Goal: Task Accomplishment & Management: Manage account settings

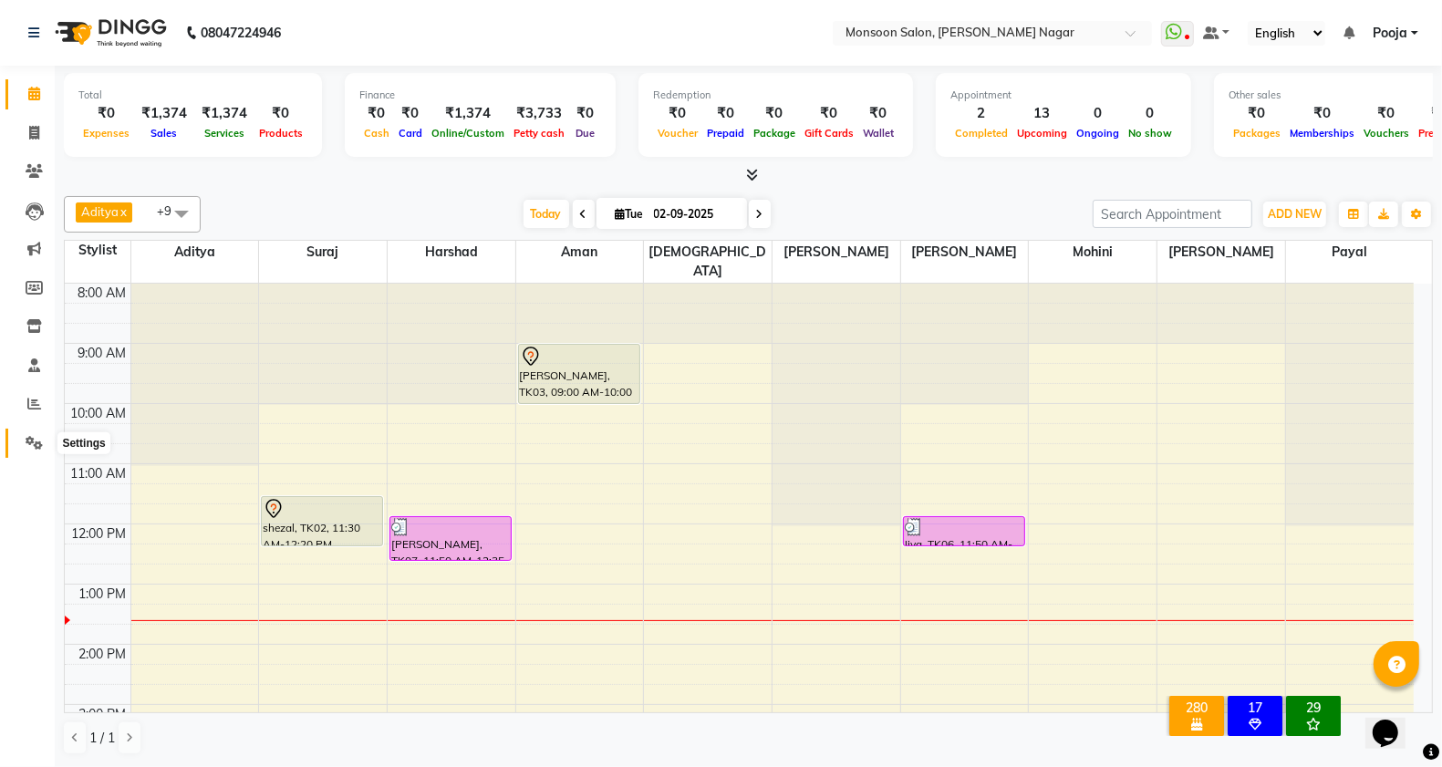
click at [43, 436] on span at bounding box center [34, 443] width 32 height 21
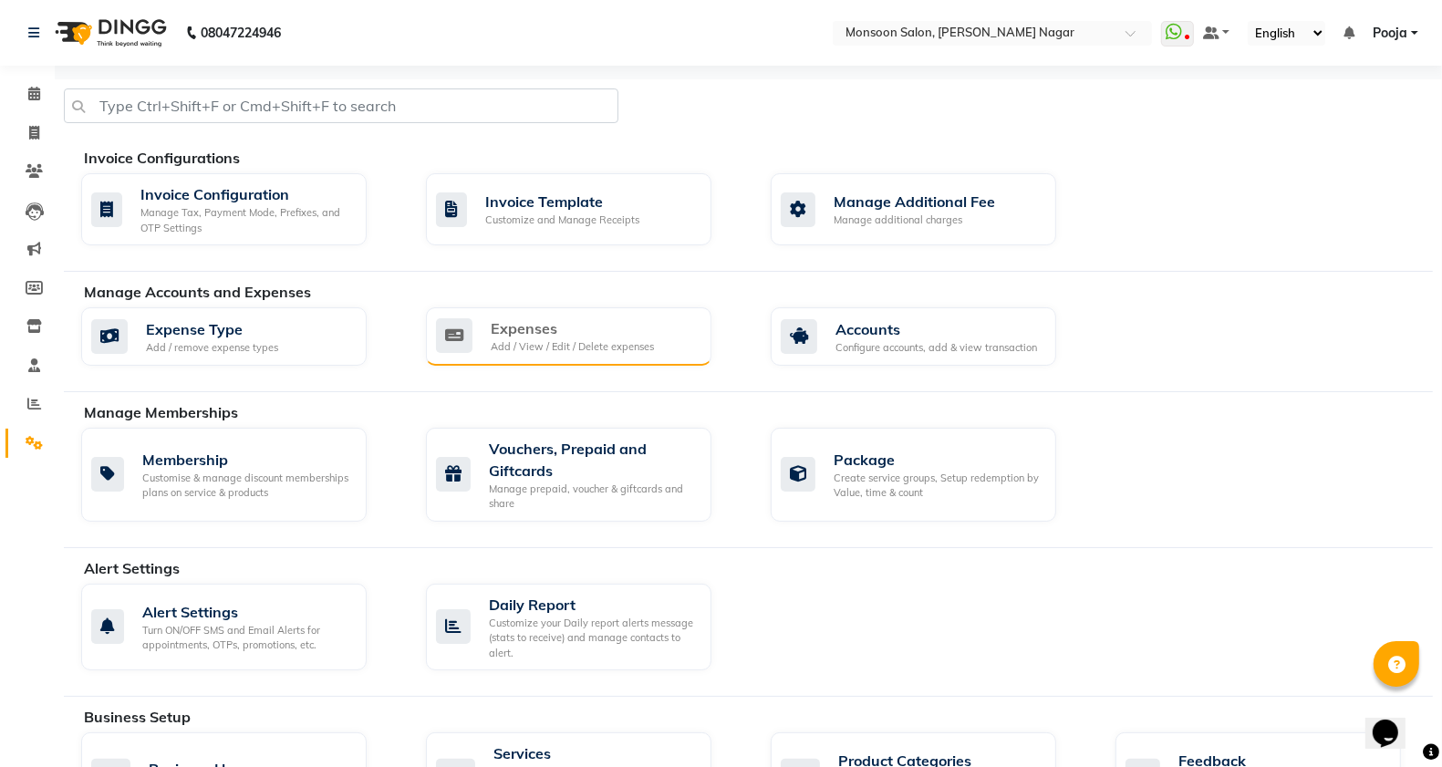
click at [512, 351] on div "Add / View / Edit / Delete expenses" at bounding box center [572, 347] width 163 height 16
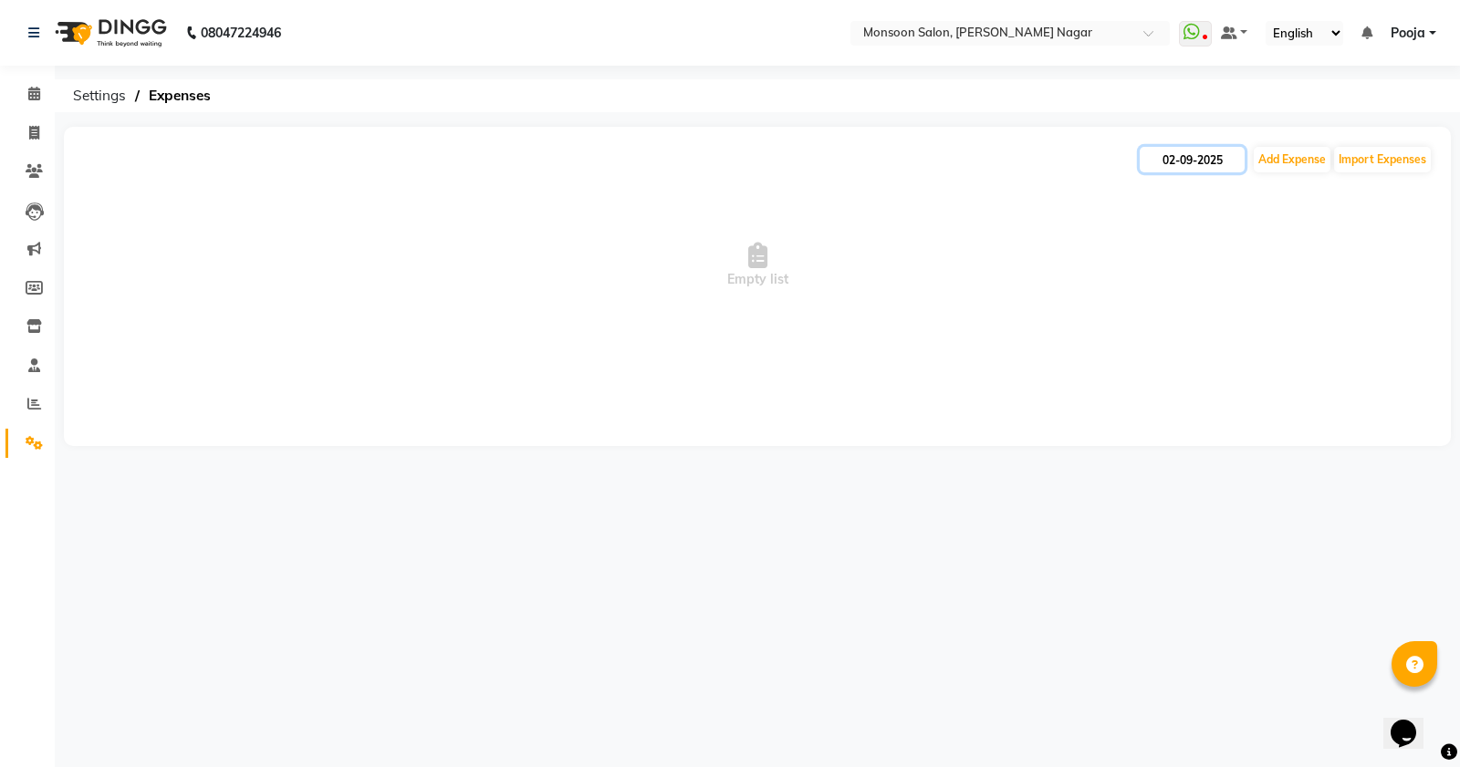
click at [1175, 158] on input "02-09-2025" at bounding box center [1192, 160] width 105 height 26
select select "9"
select select "2025"
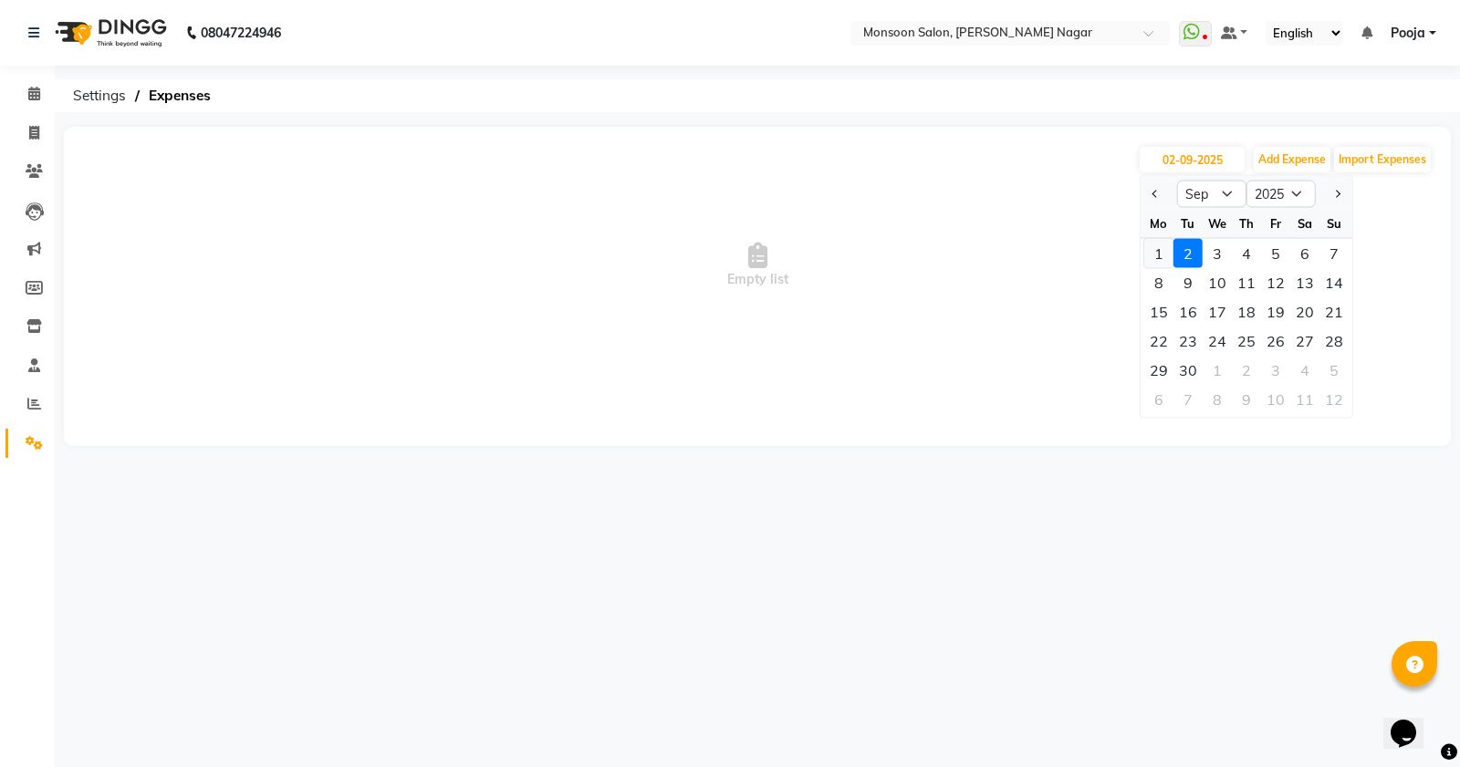
click at [1155, 248] on div "1" at bounding box center [1158, 253] width 29 height 29
type input "[DATE]"
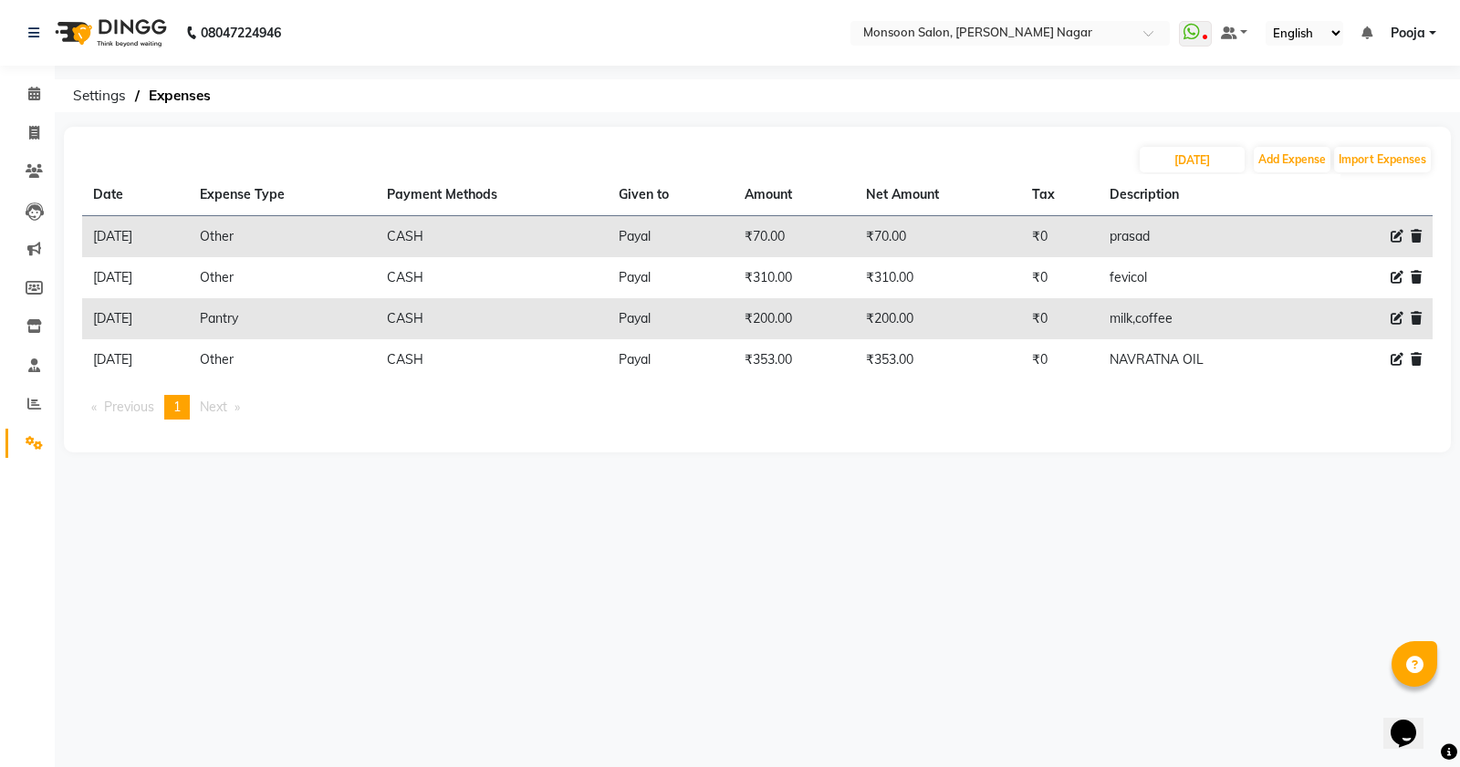
click at [640, 50] on nav "08047224946 Select Location × Monsoon Salon, [PERSON_NAME][GEOGRAPHIC_DATA] Wha…" at bounding box center [730, 33] width 1460 height 66
click at [32, 97] on icon at bounding box center [34, 94] width 12 height 14
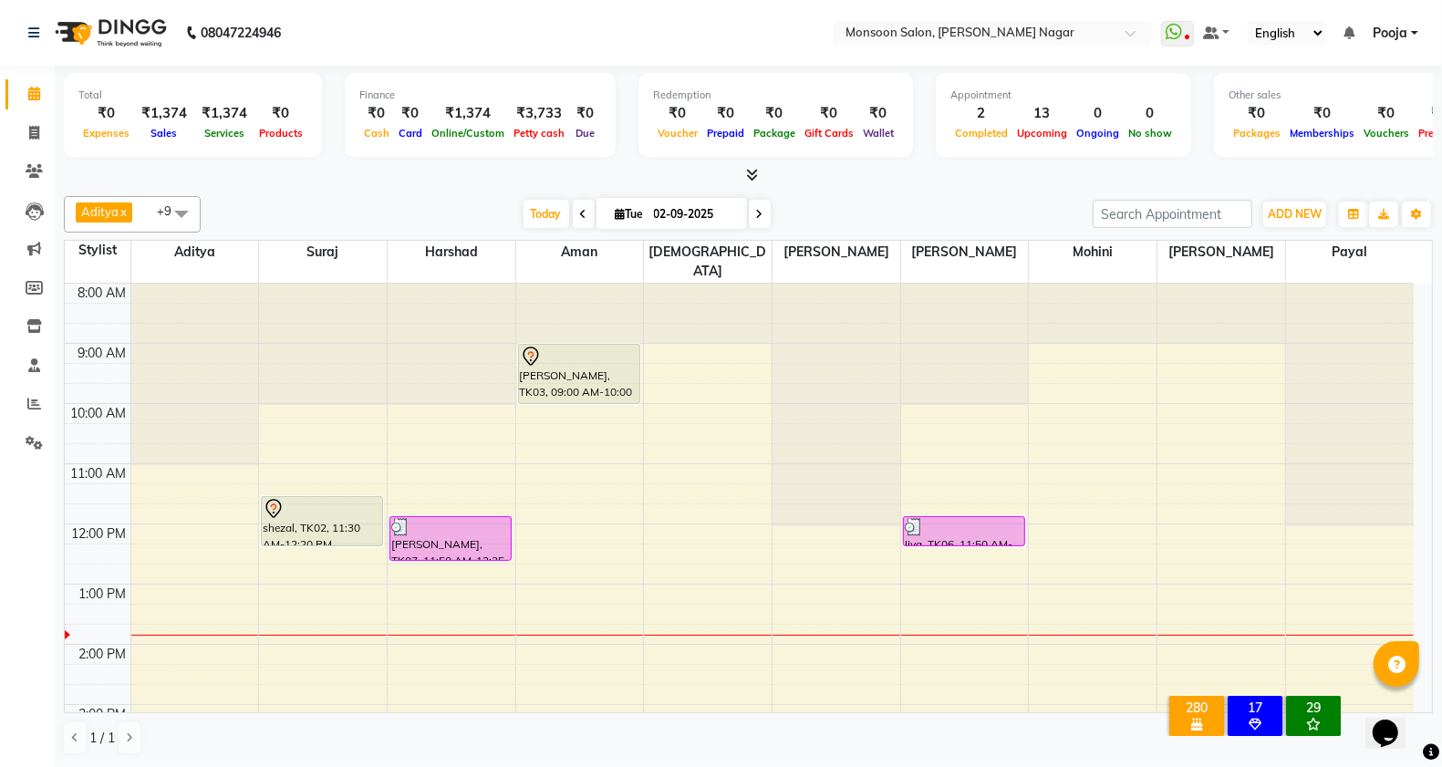
click at [370, 215] on div "[DATE] [DATE]" at bounding box center [647, 214] width 874 height 27
click at [1343, 33] on ul "WhatsApp Status ✕ Status: Disconnected Most Recent Message: [DATE] 08:39 PM Rec…" at bounding box center [1294, 33] width 266 height 25
click at [1348, 34] on icon at bounding box center [1349, 32] width 11 height 13
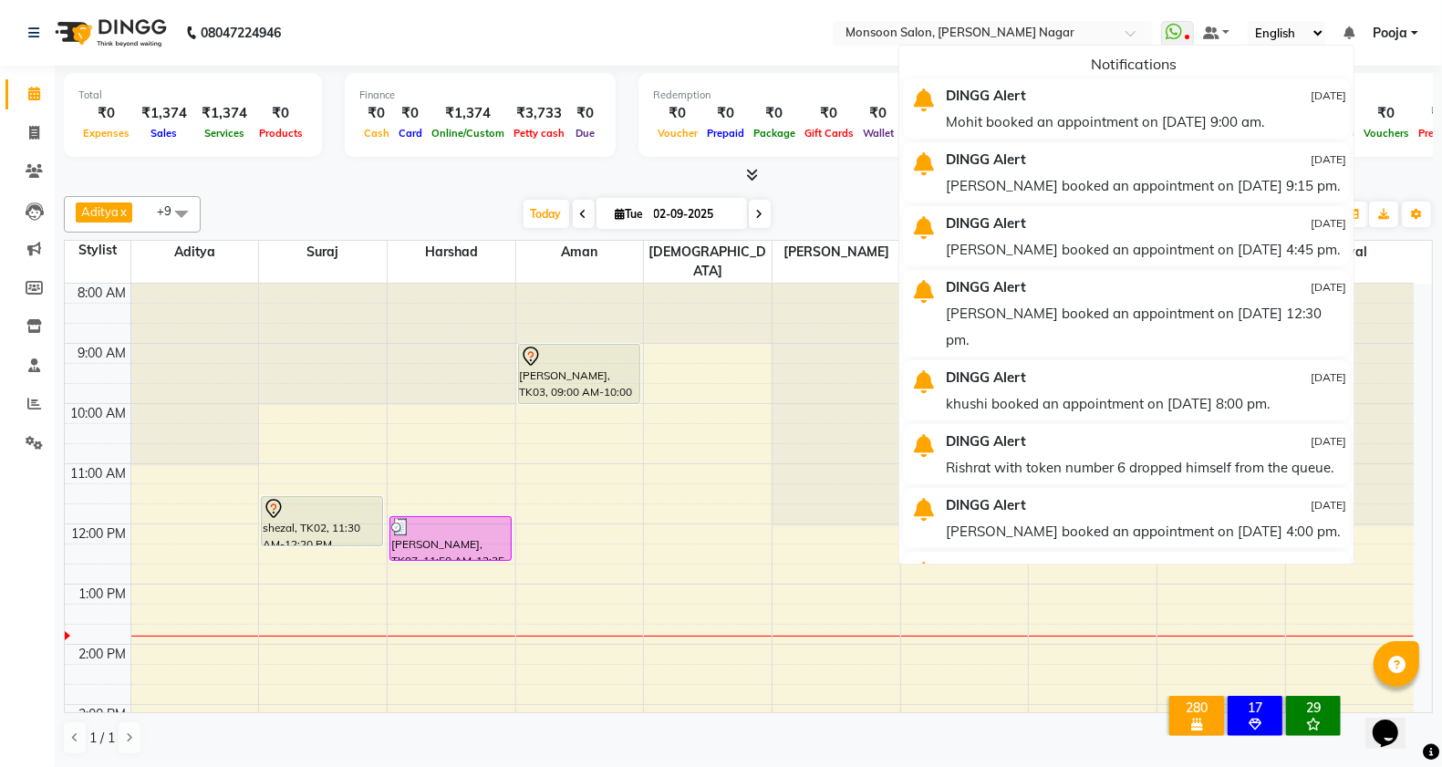
click at [644, 25] on nav "08047224946 Select Location × Monsoon Salon, [PERSON_NAME][GEOGRAPHIC_DATA] Wha…" at bounding box center [721, 33] width 1442 height 66
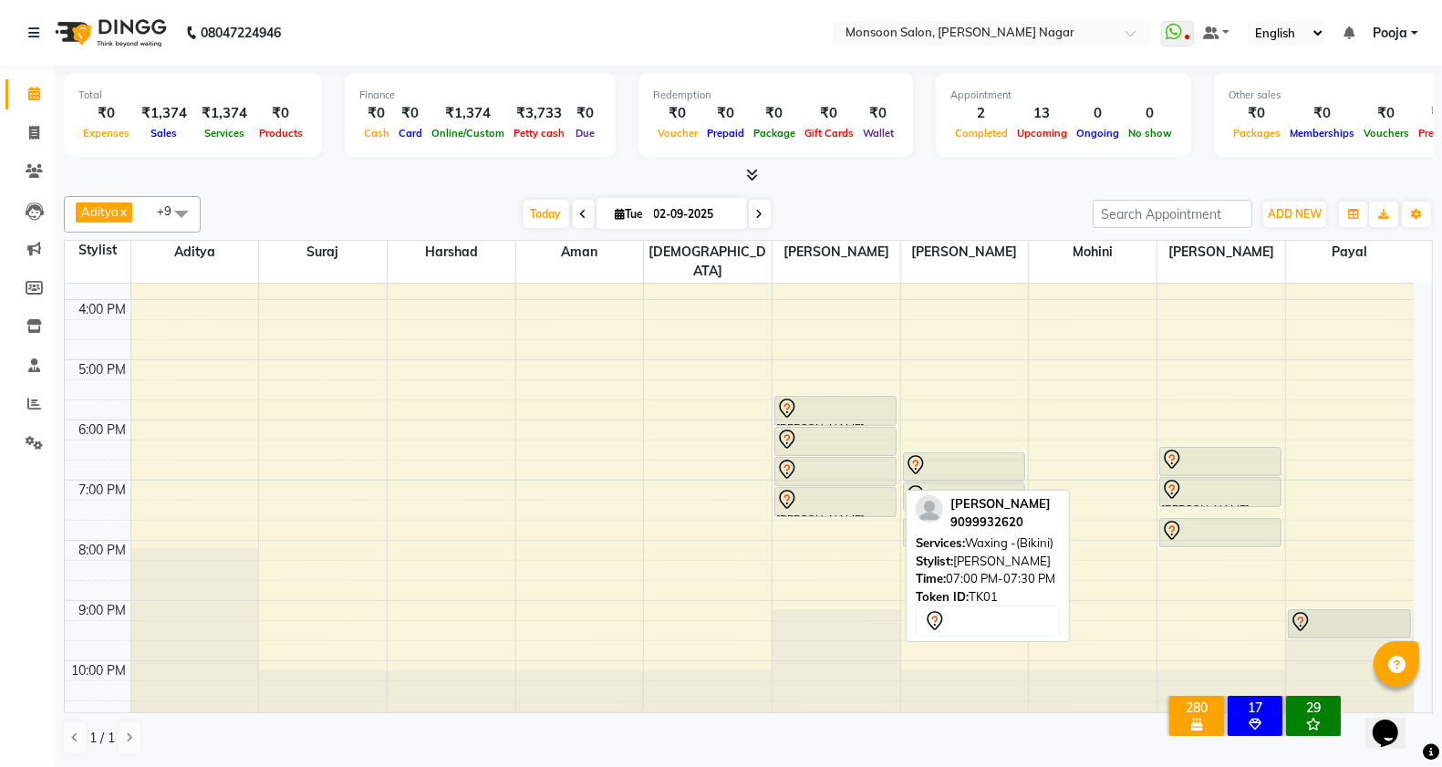
scroll to position [161, 0]
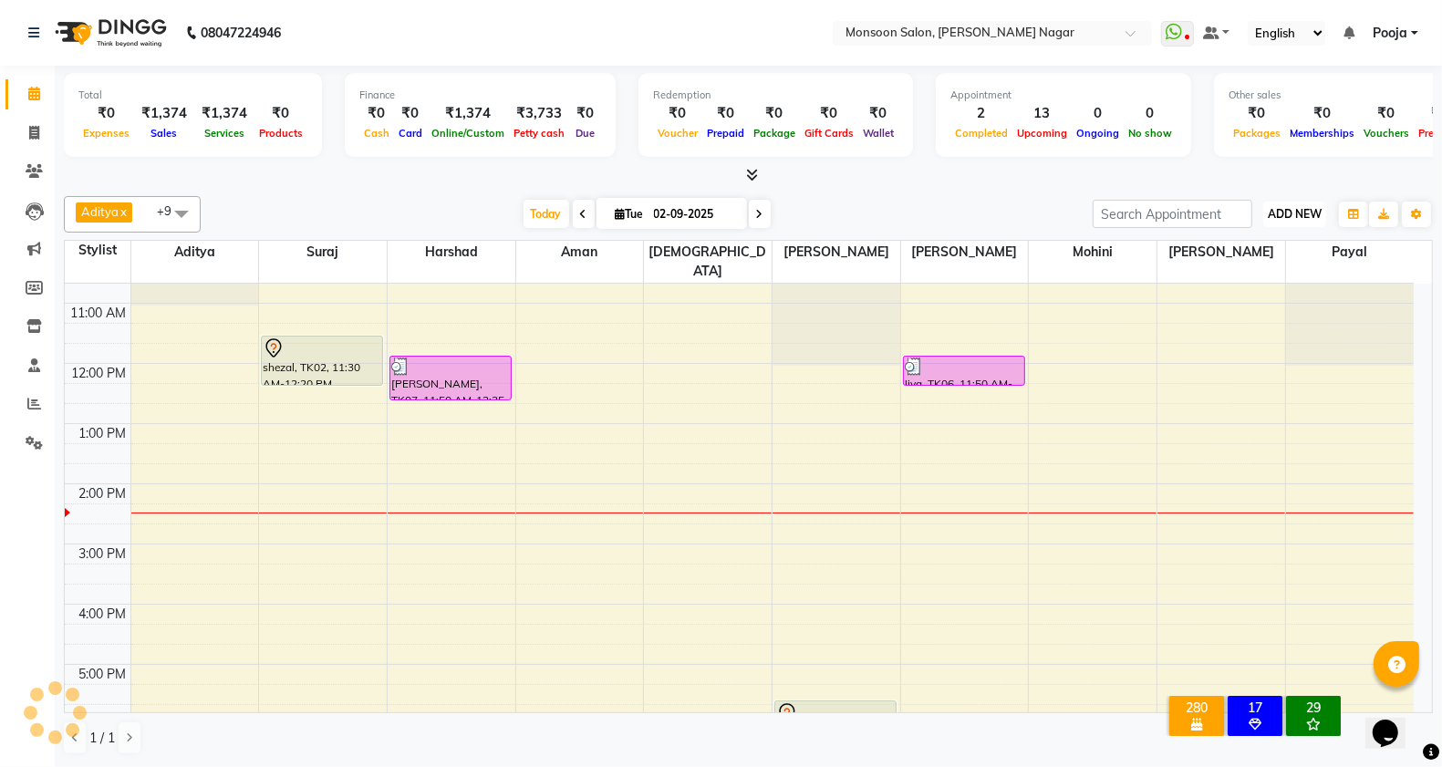
click at [1291, 215] on span "ADD NEW" at bounding box center [1295, 214] width 54 height 14
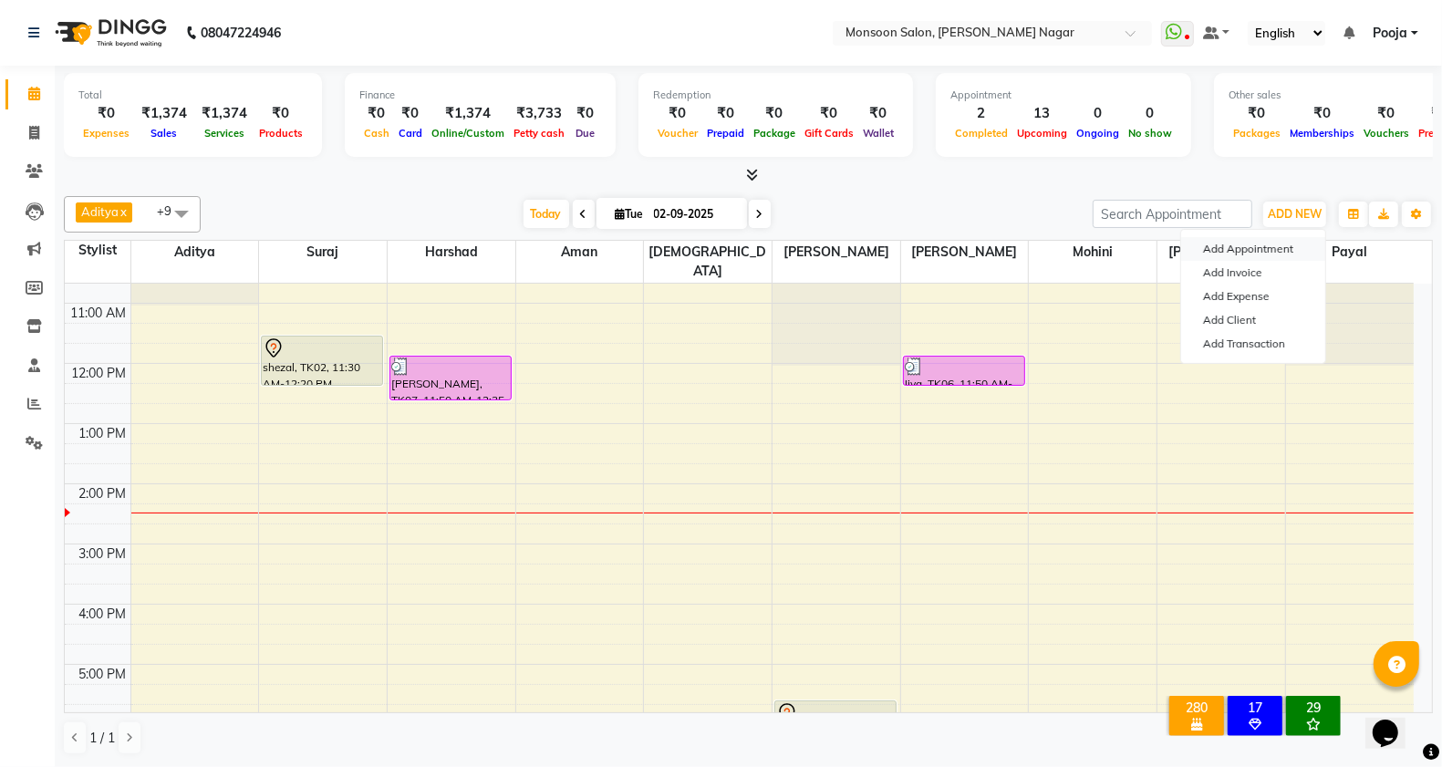
click at [1265, 246] on button "Add Appointment" at bounding box center [1254, 249] width 144 height 24
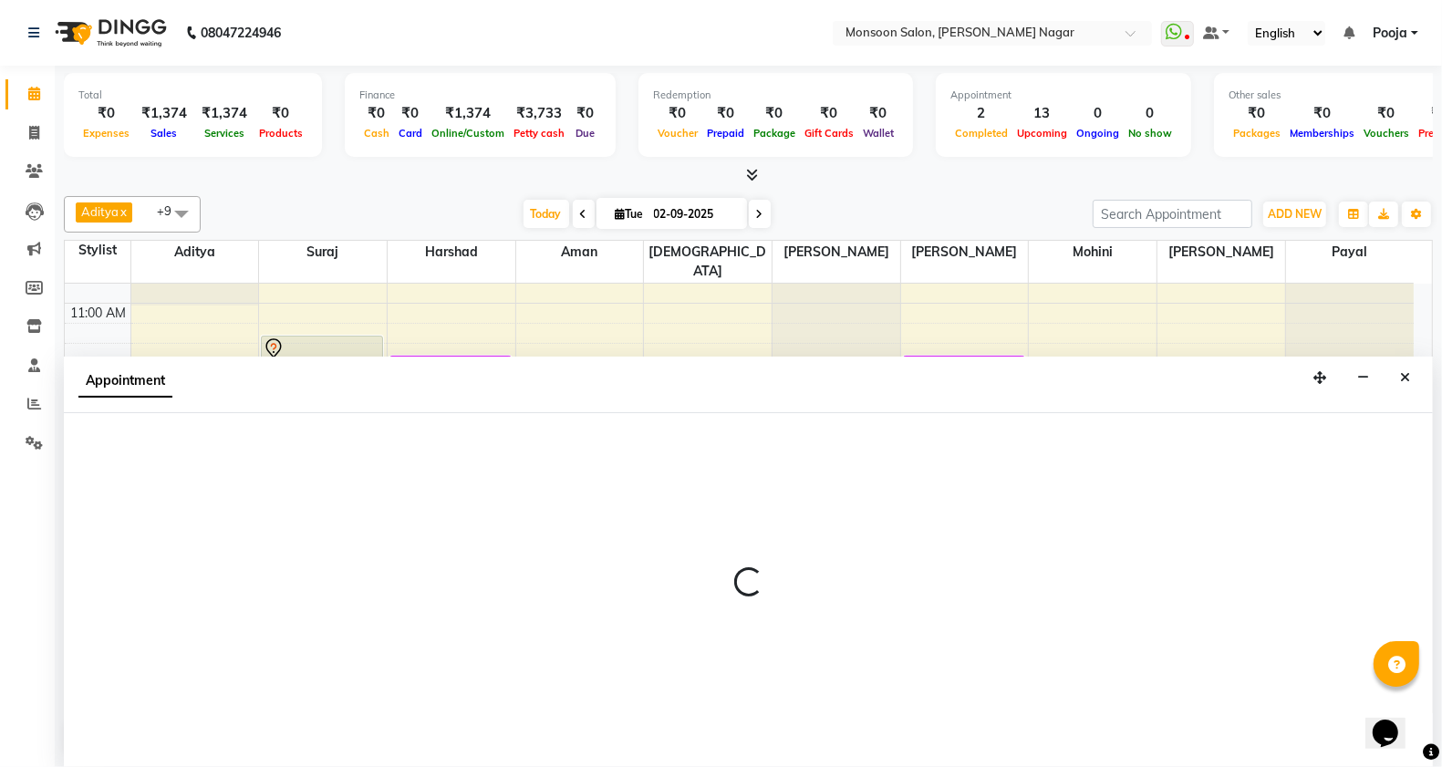
scroll to position [1, 0]
select select "540"
select select "tentative"
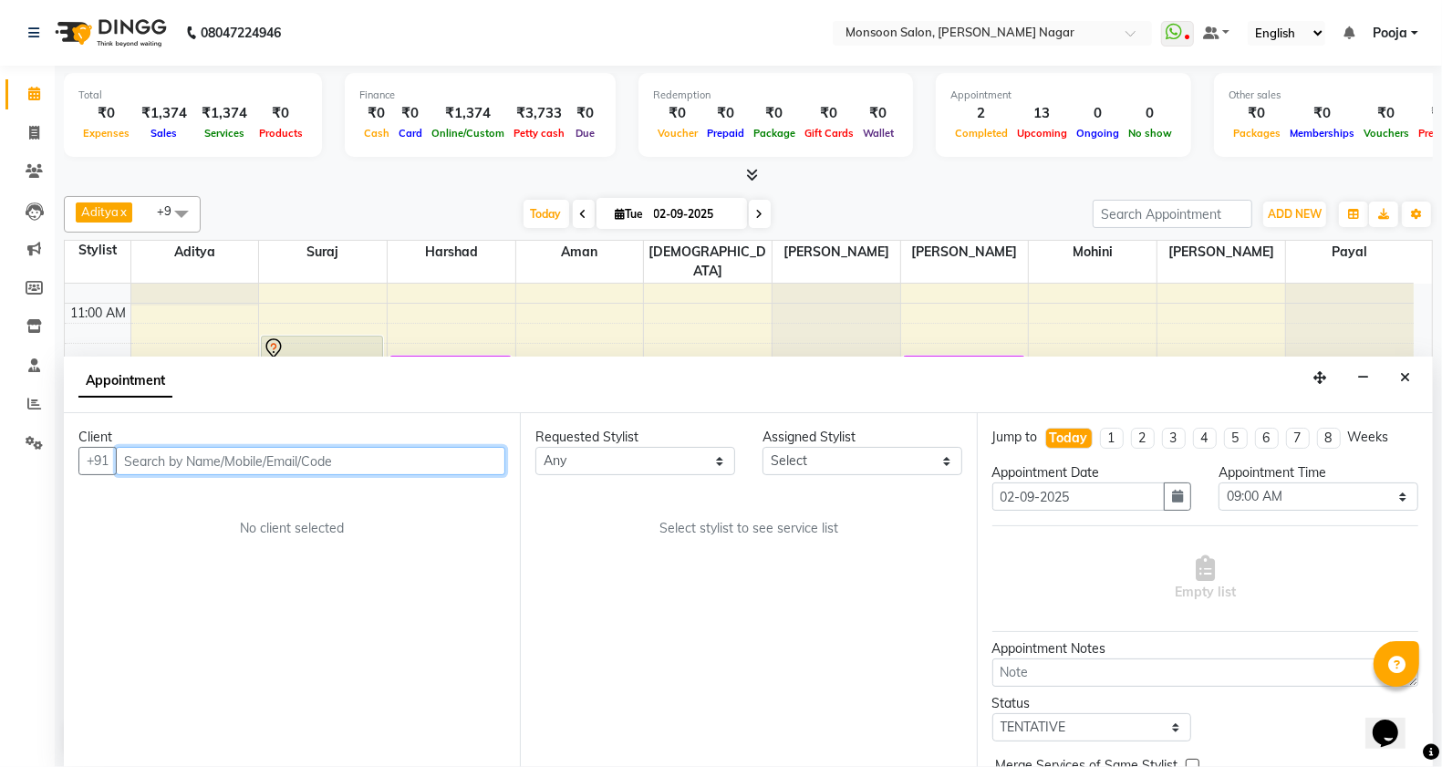
click at [415, 472] on input "text" at bounding box center [311, 461] width 390 height 28
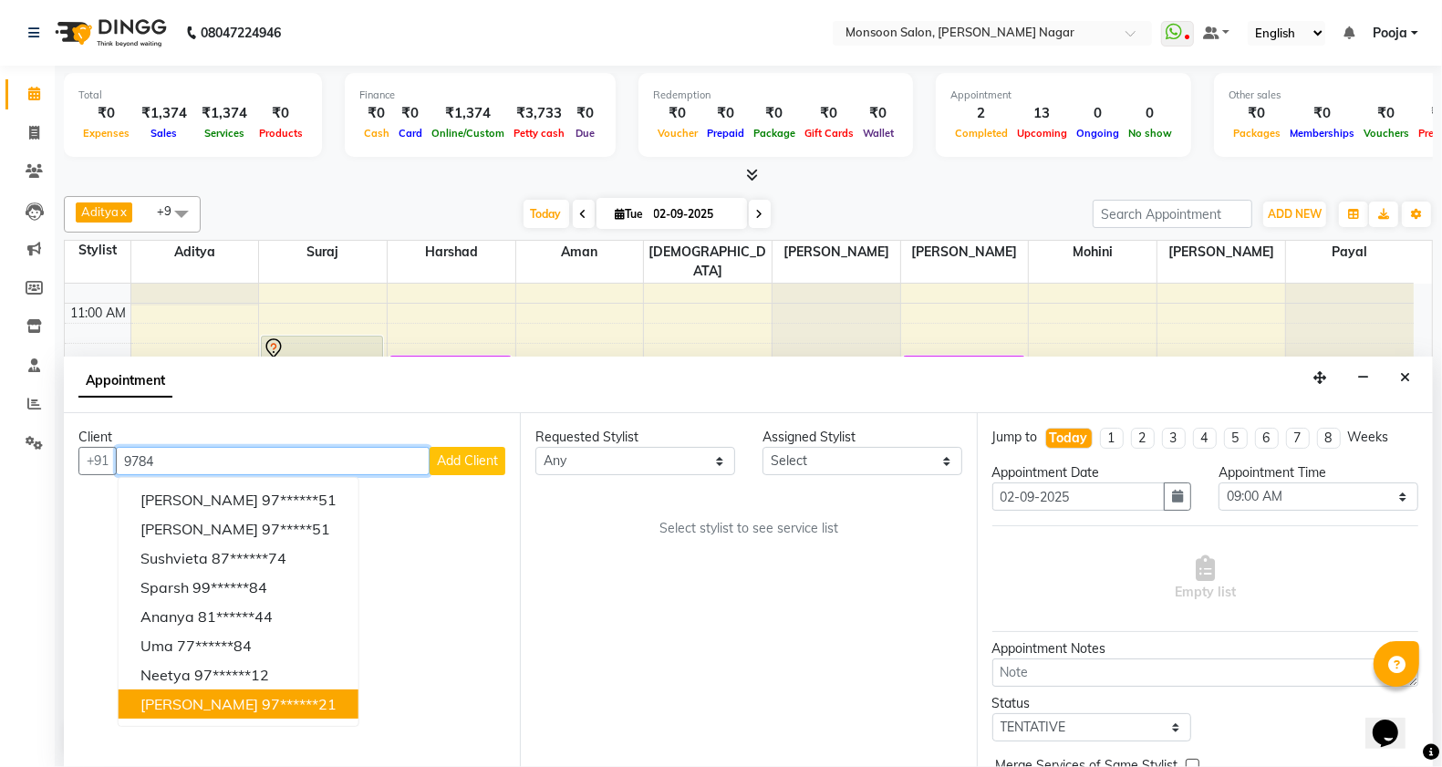
click at [262, 701] on ngb-highlight "97******21" at bounding box center [299, 704] width 75 height 18
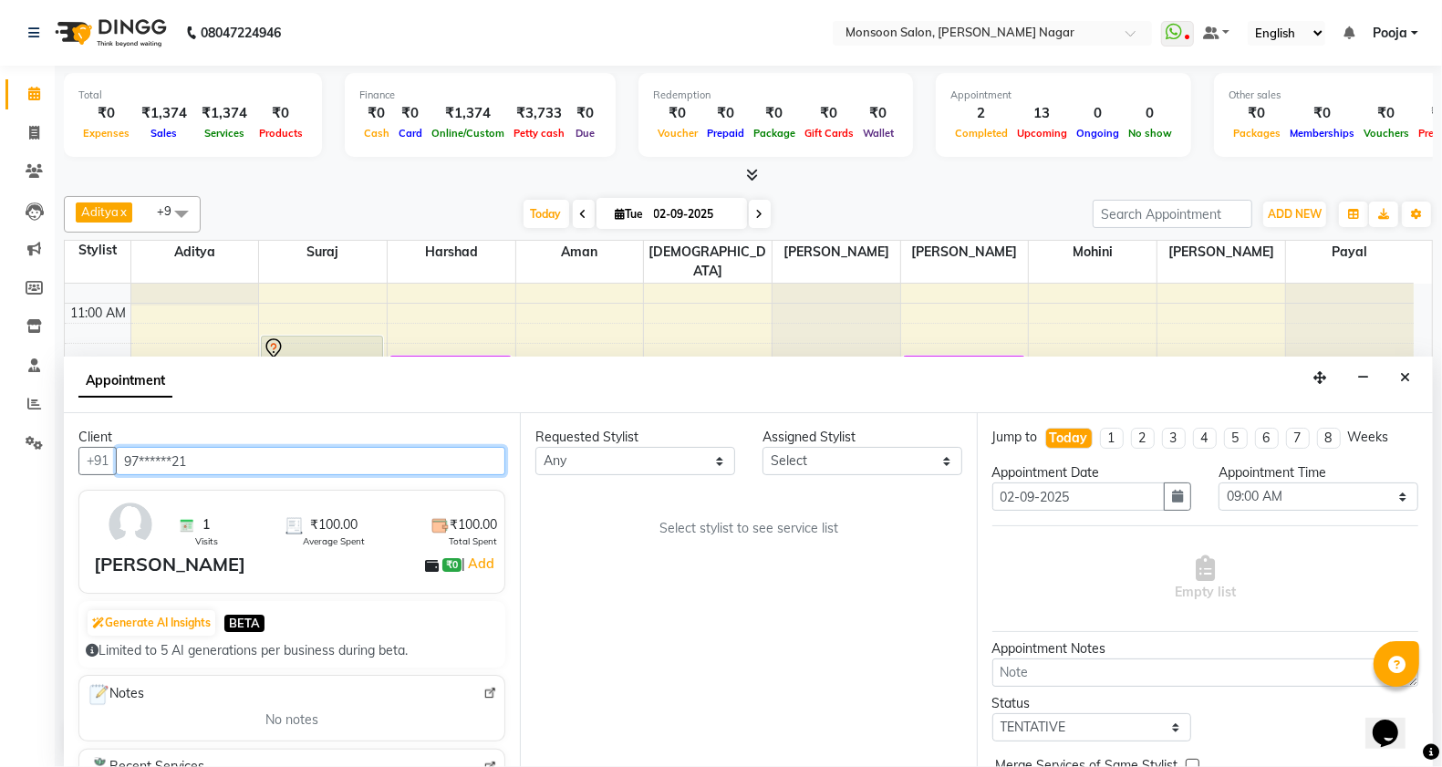
type input "97******21"
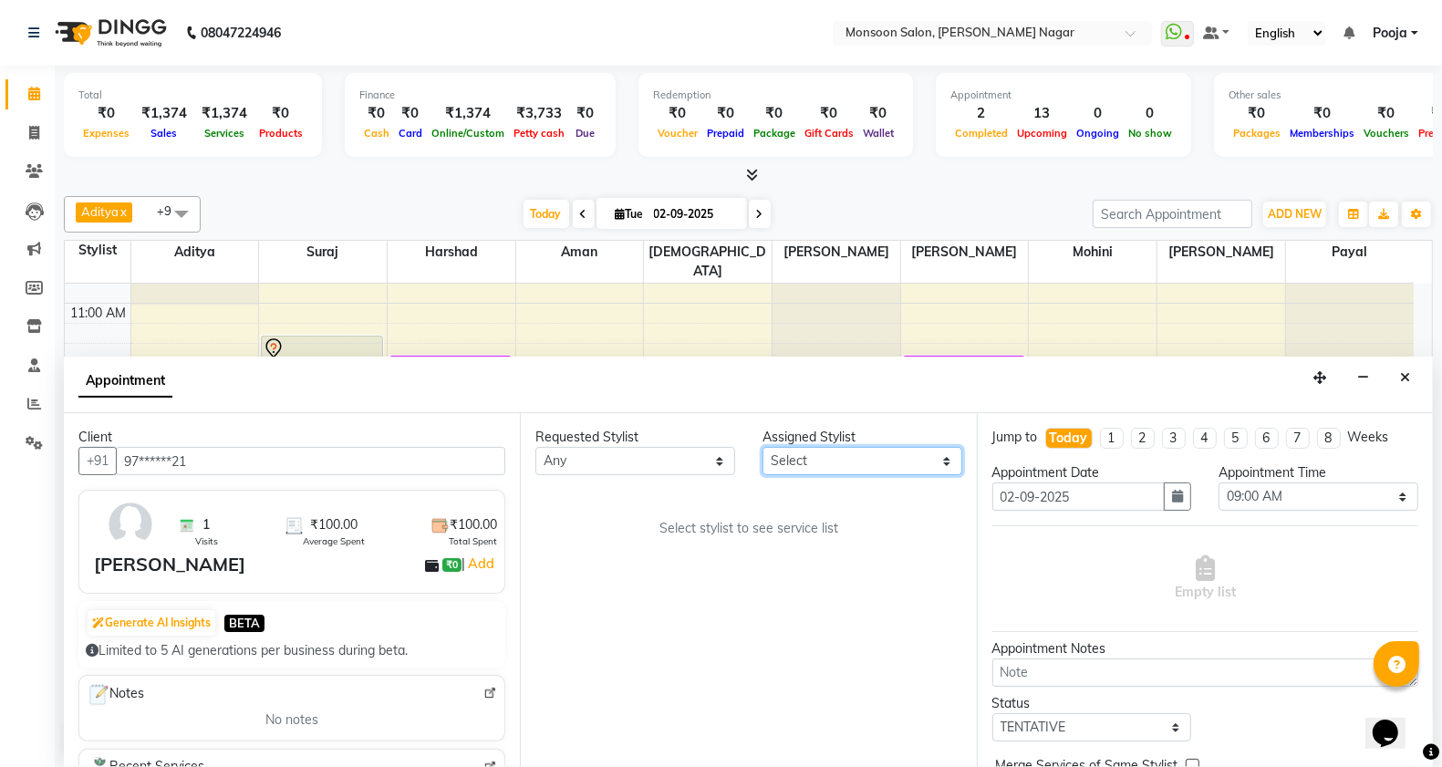
click at [815, 472] on select "Select [PERSON_NAME] [PERSON_NAME] [PERSON_NAME] [PERSON_NAME] [PERSON_NAME] Po…" at bounding box center [863, 461] width 200 height 28
select select "41156"
click at [763, 447] on select "Select [PERSON_NAME] [PERSON_NAME] [PERSON_NAME] [PERSON_NAME] [PERSON_NAME] Po…" at bounding box center [863, 461] width 200 height 28
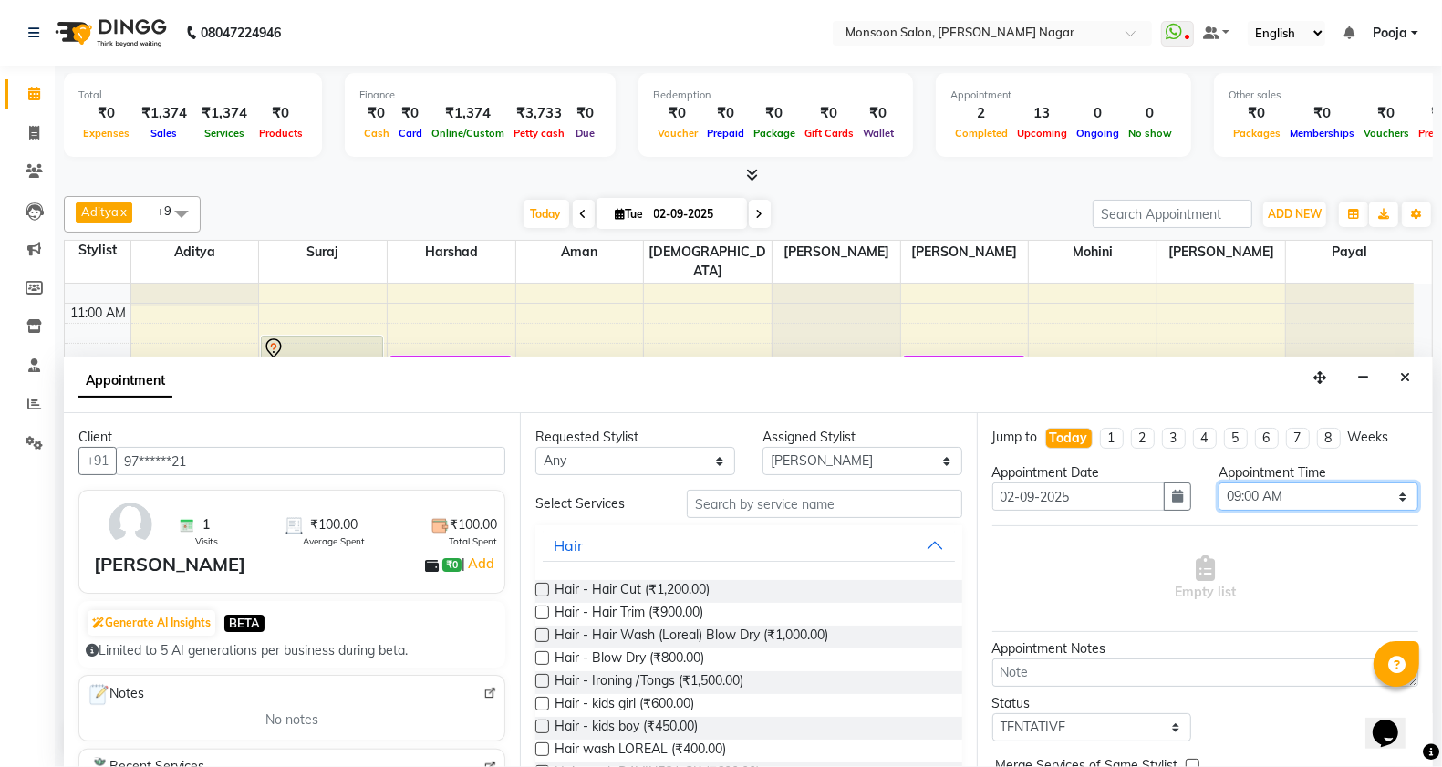
click at [1232, 488] on select "Select 09:00 AM 09:15 AM 09:30 AM 09:45 AM 10:00 AM 10:15 AM 10:30 AM 10:45 AM …" at bounding box center [1319, 497] width 200 height 28
select select "900"
click at [1219, 483] on select "Select 09:00 AM 09:15 AM 09:30 AM 09:45 AM 10:00 AM 10:15 AM 10:30 AM 10:45 AM …" at bounding box center [1319, 497] width 200 height 28
click at [726, 509] on input "text" at bounding box center [825, 504] width 276 height 28
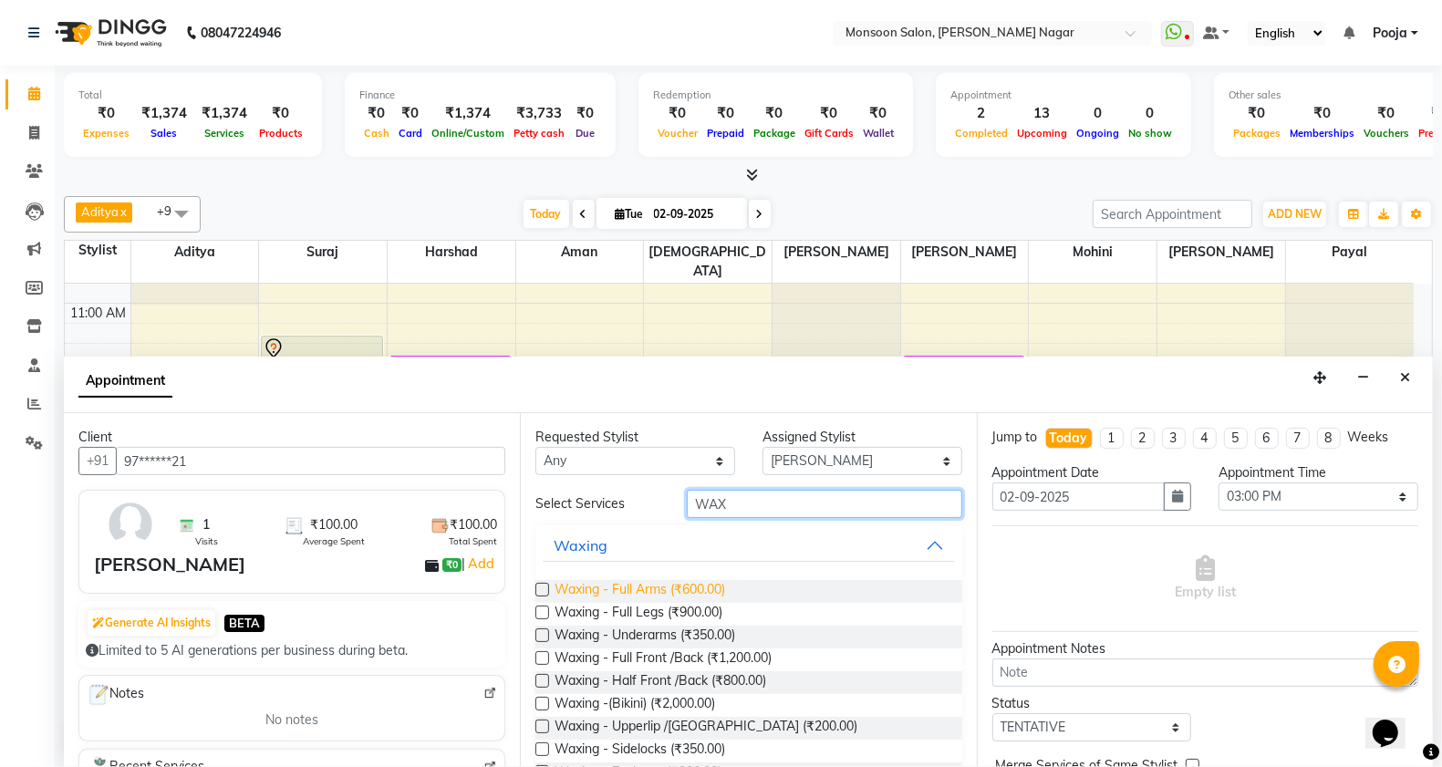
type input "WAX"
click at [692, 588] on span "Waxing - Full Arms (₹600.00)" at bounding box center [640, 591] width 171 height 23
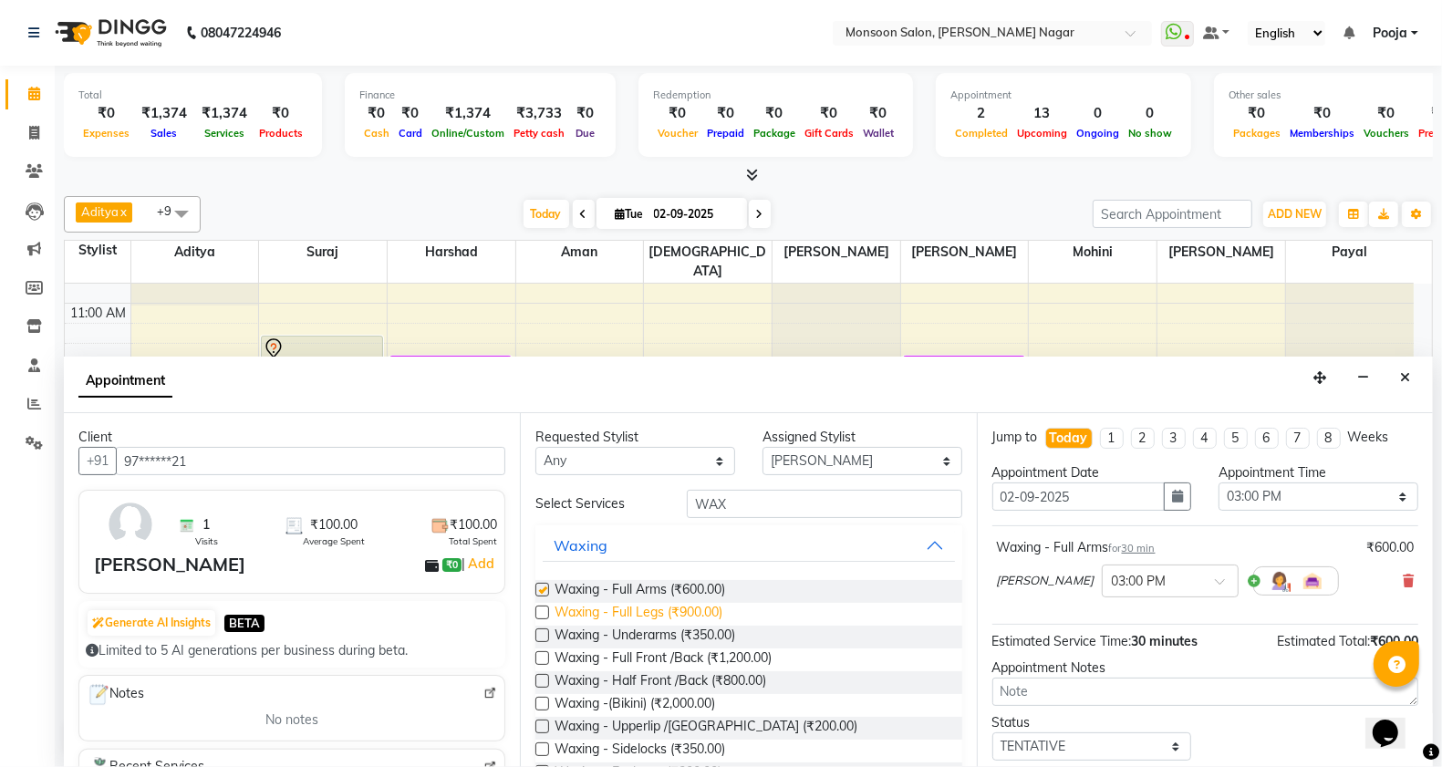
checkbox input "false"
click at [680, 611] on span "Waxing - Full Legs (₹900.00)" at bounding box center [639, 614] width 168 height 23
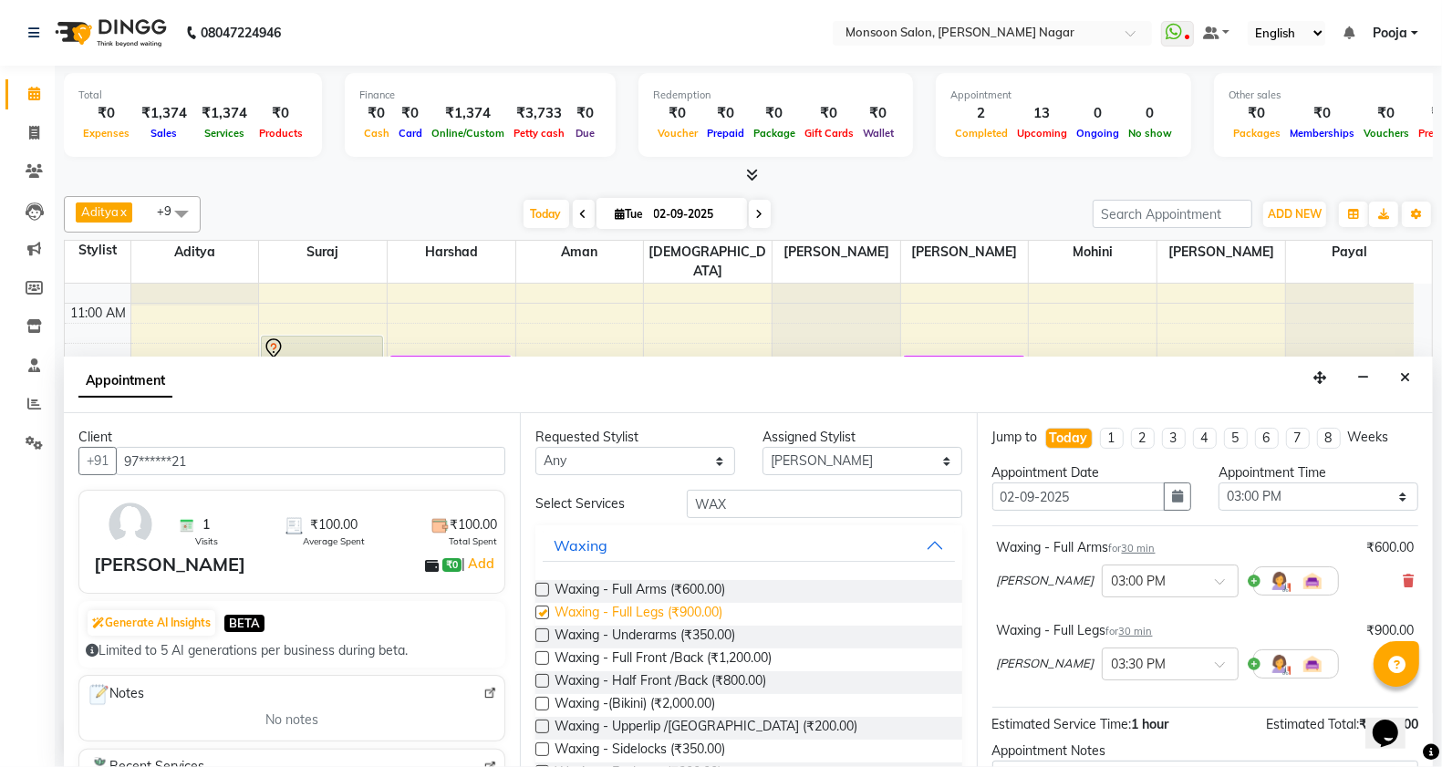
checkbox input "false"
click at [672, 630] on span "Waxing - Underarms (₹350.00)" at bounding box center [645, 637] width 181 height 23
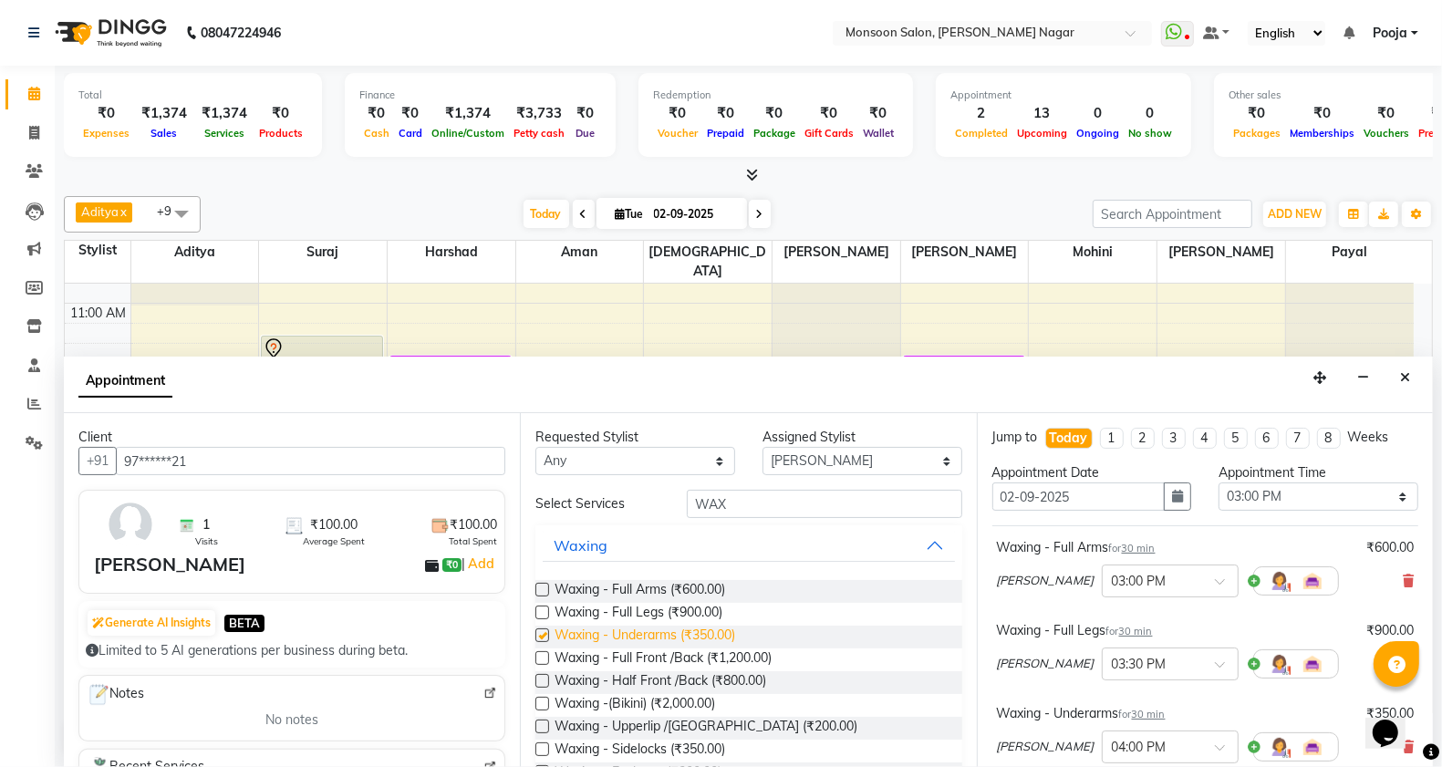
checkbox input "false"
click at [790, 462] on select "Select [PERSON_NAME] [PERSON_NAME] [PERSON_NAME] [PERSON_NAME] [PERSON_NAME] Po…" at bounding box center [863, 461] width 200 height 28
select select "37925"
click at [763, 447] on select "Select [PERSON_NAME] [PERSON_NAME] [PERSON_NAME] [PERSON_NAME] [PERSON_NAME] Po…" at bounding box center [863, 461] width 200 height 28
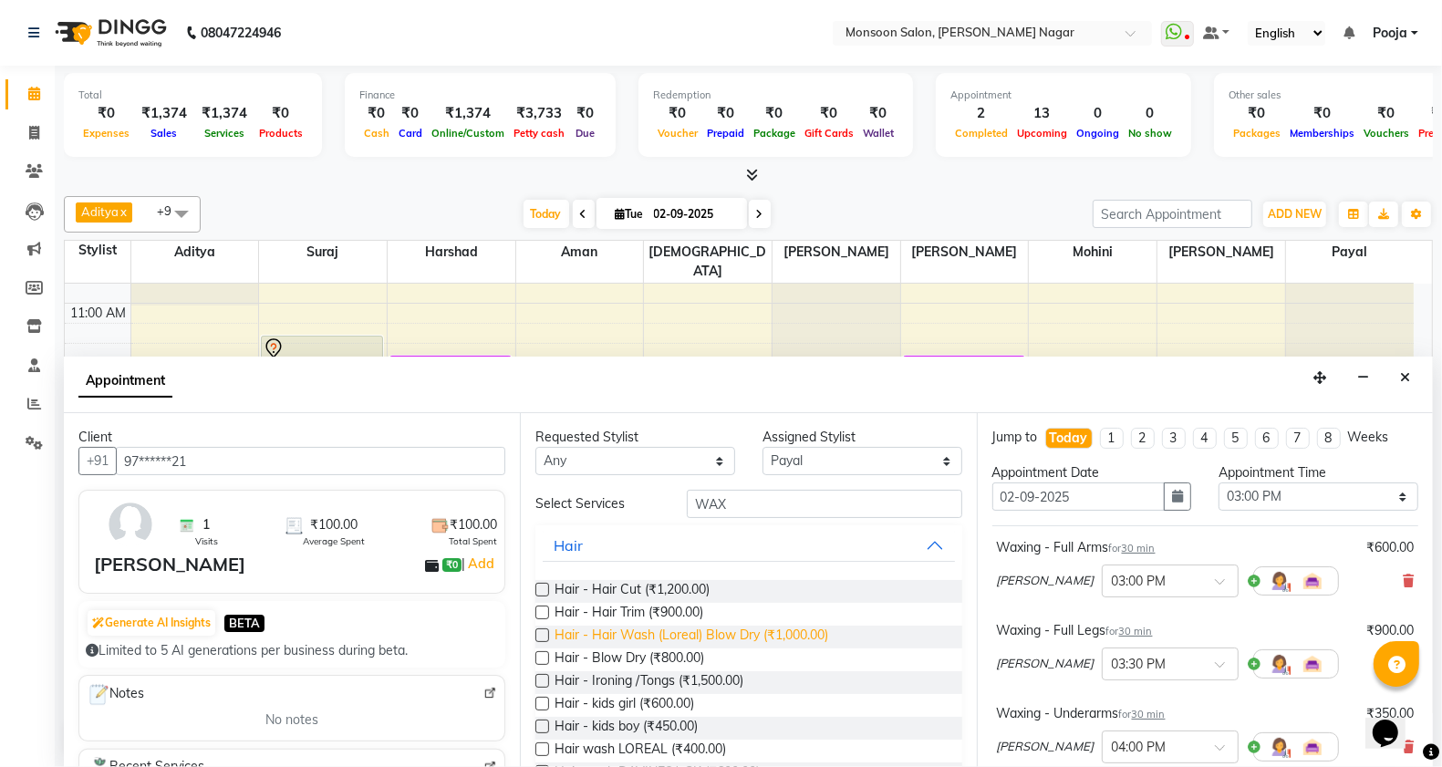
click at [700, 627] on span "Hair - Hair Wash (Loreal) Blow Dry (₹1,000.00)" at bounding box center [692, 637] width 274 height 23
checkbox input "false"
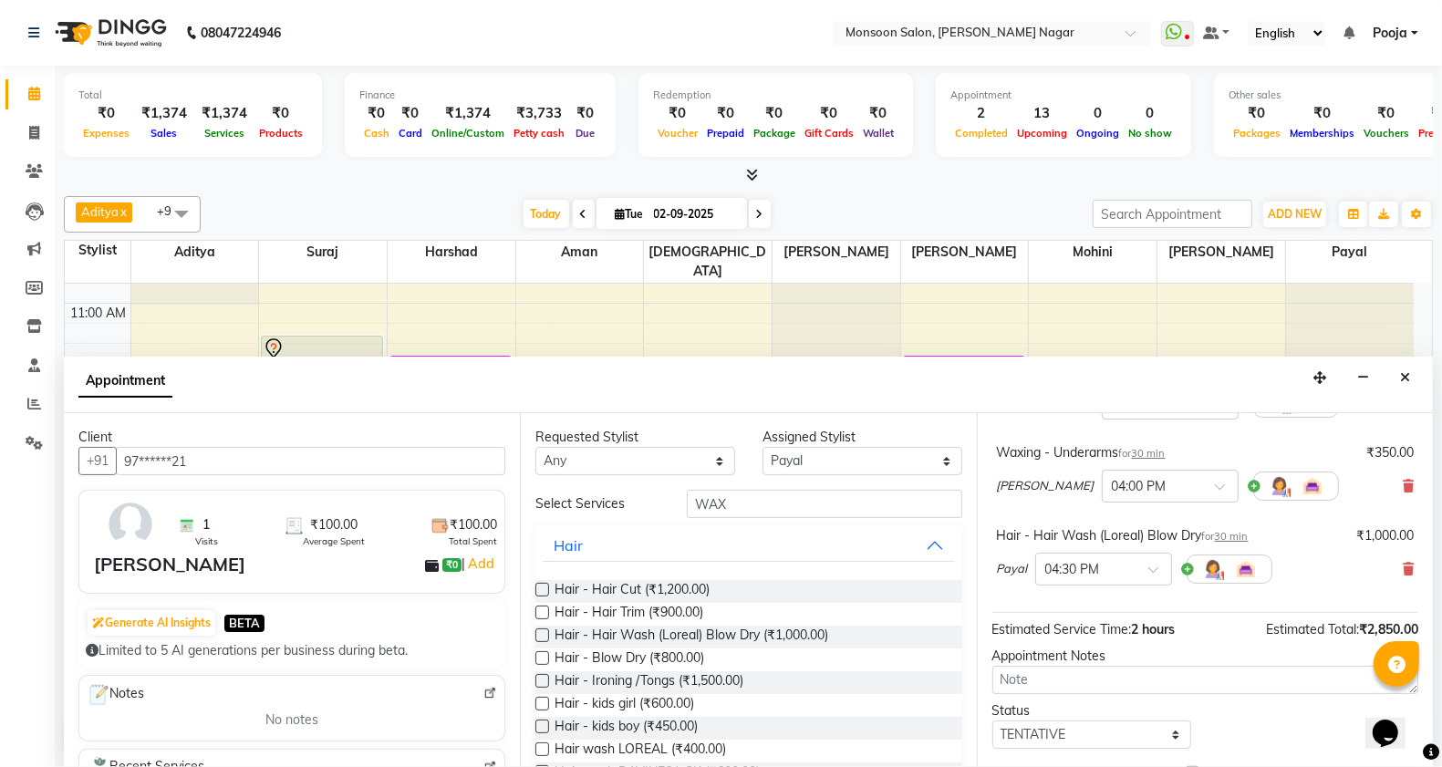
scroll to position [359, 0]
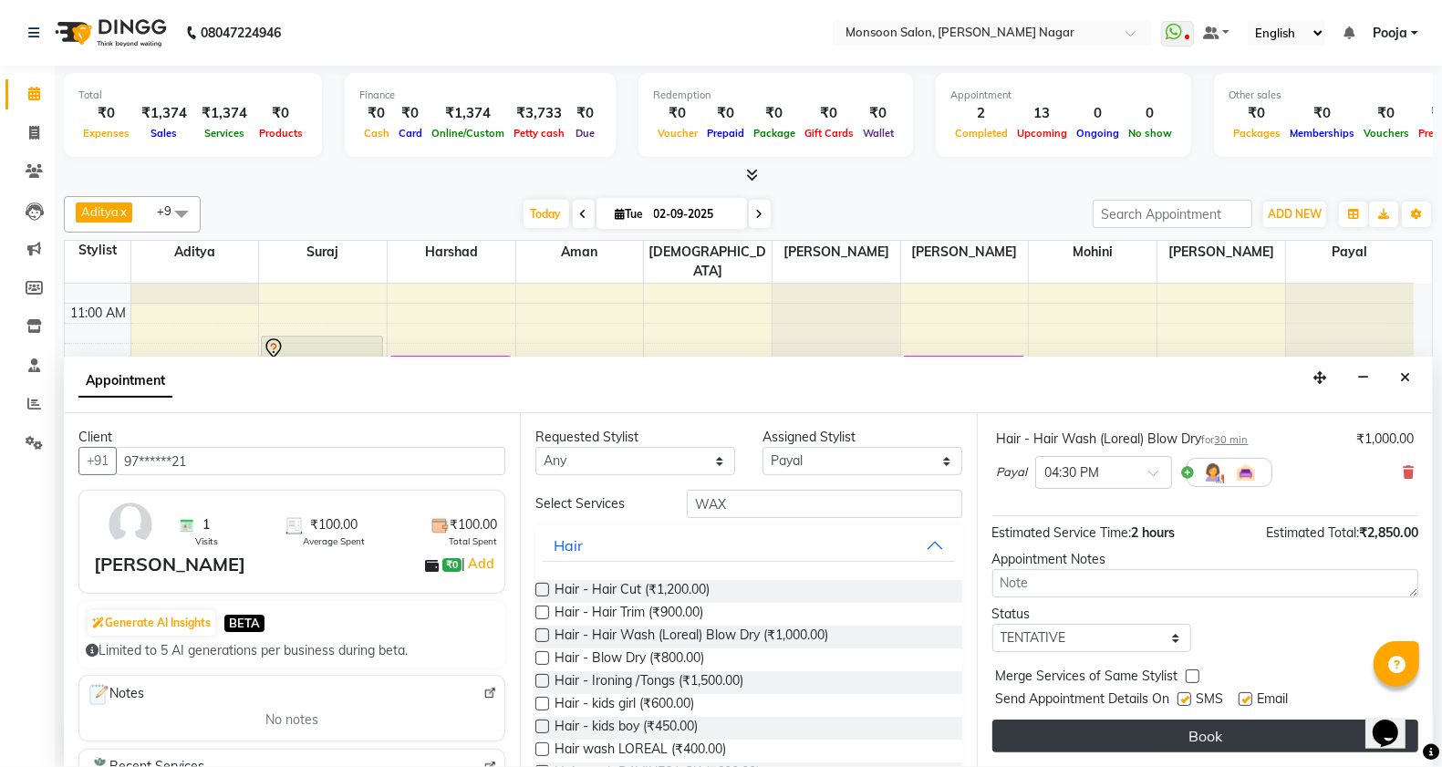
click at [1192, 746] on button "Book" at bounding box center [1206, 736] width 426 height 33
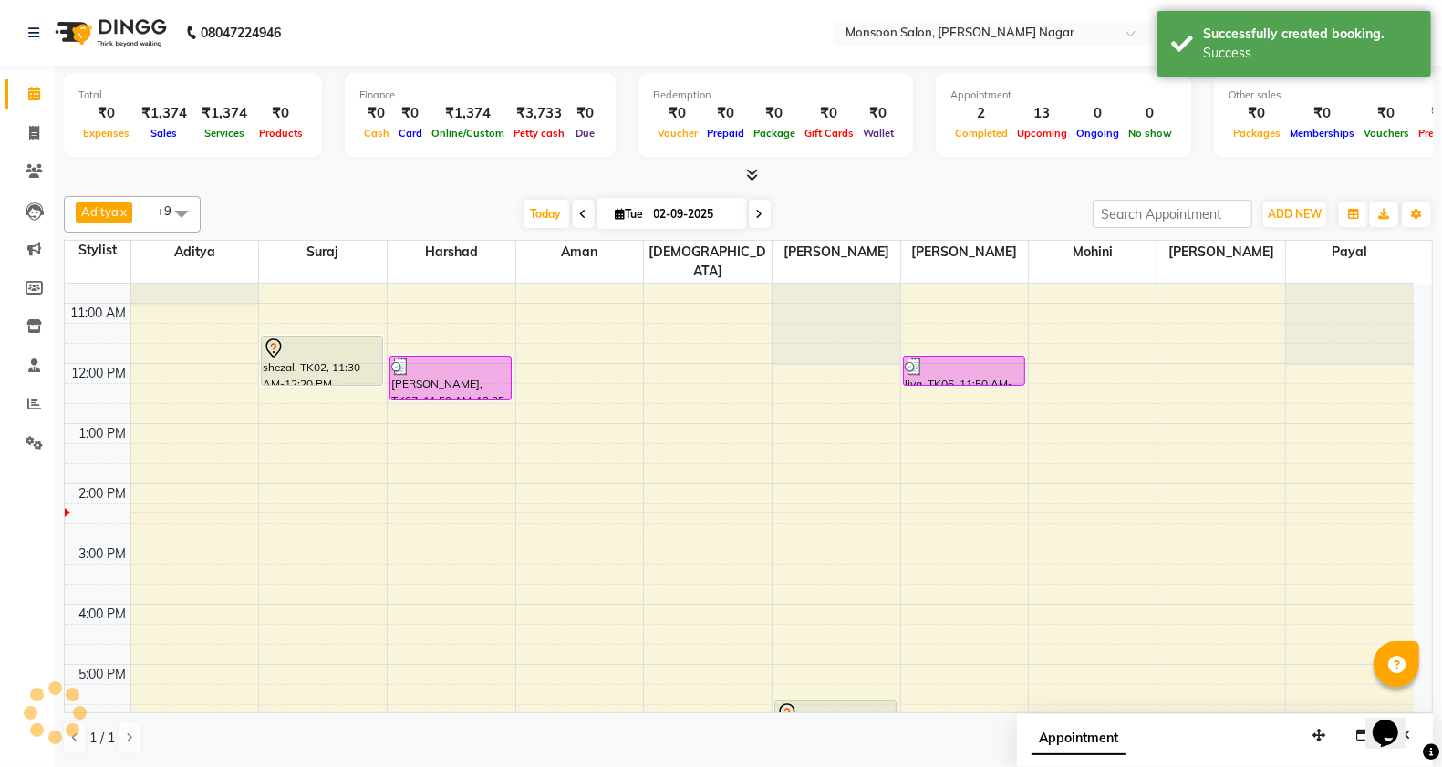
scroll to position [0, 0]
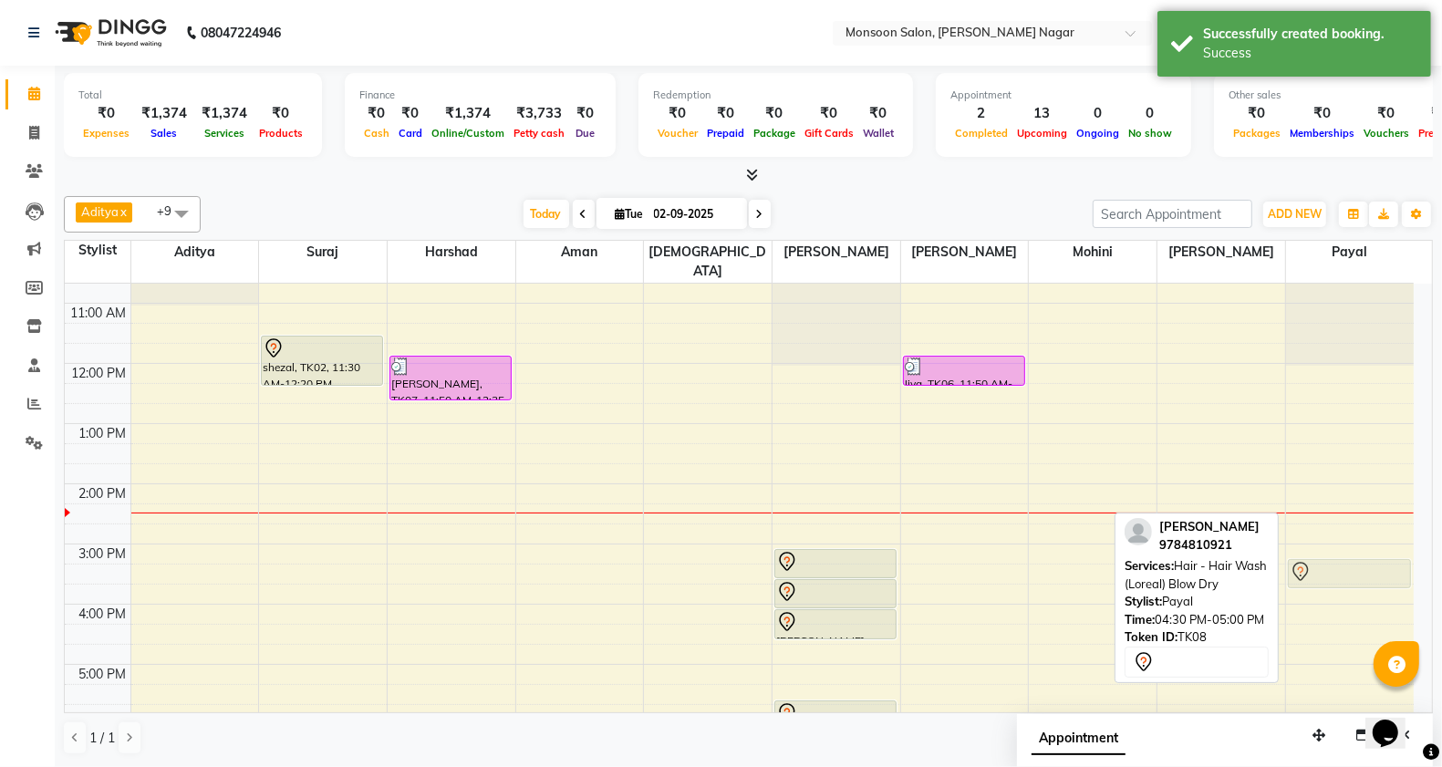
drag, startPoint x: 1339, startPoint y: 631, endPoint x: 1334, endPoint y: 549, distance: 82.3
click at [1334, 549] on div "[PERSON_NAME], TK08, 04:30 PM-05:00 PM, Hair - Hair Wash (Loreal) Blow Dry [PER…" at bounding box center [1350, 574] width 128 height 902
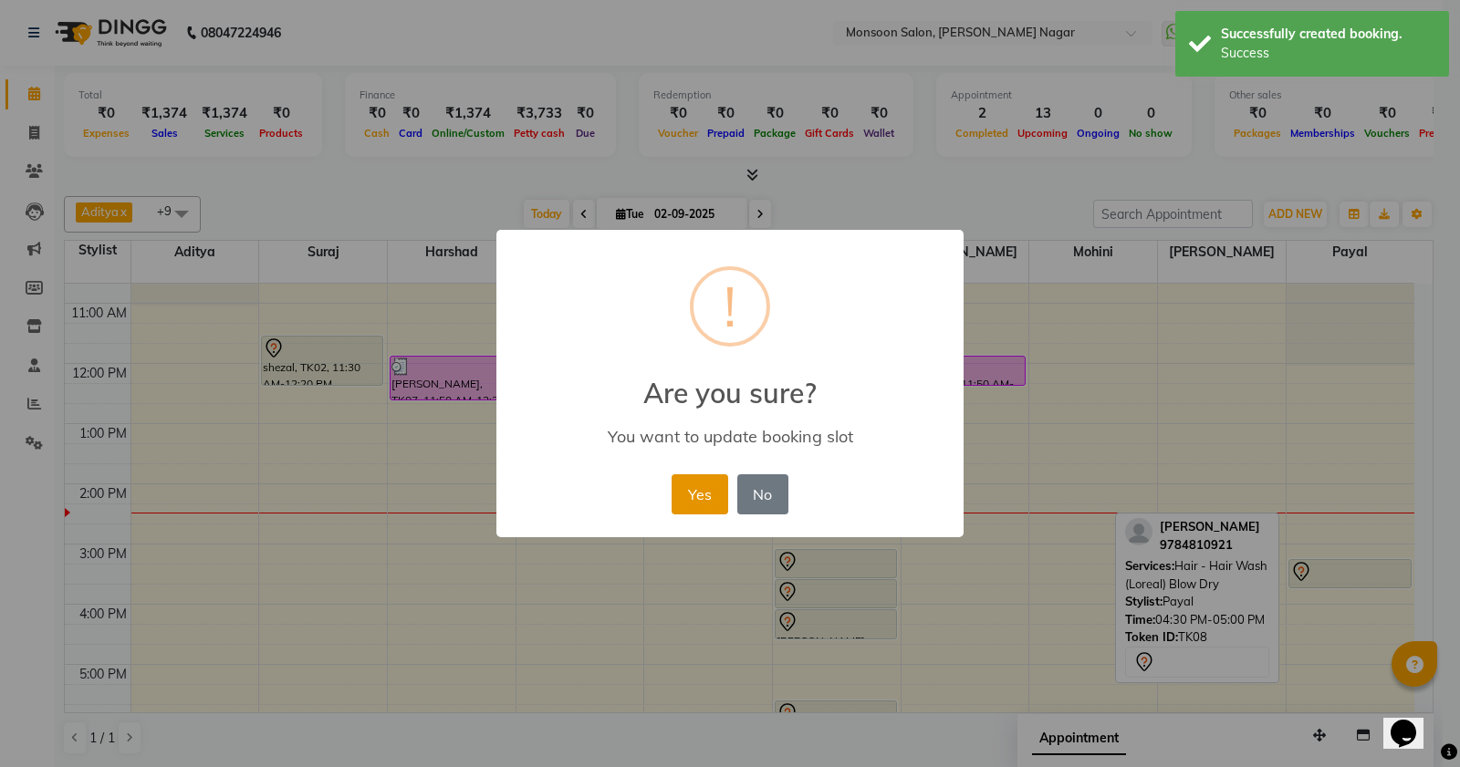
click at [682, 488] on button "Yes" at bounding box center [699, 494] width 56 height 40
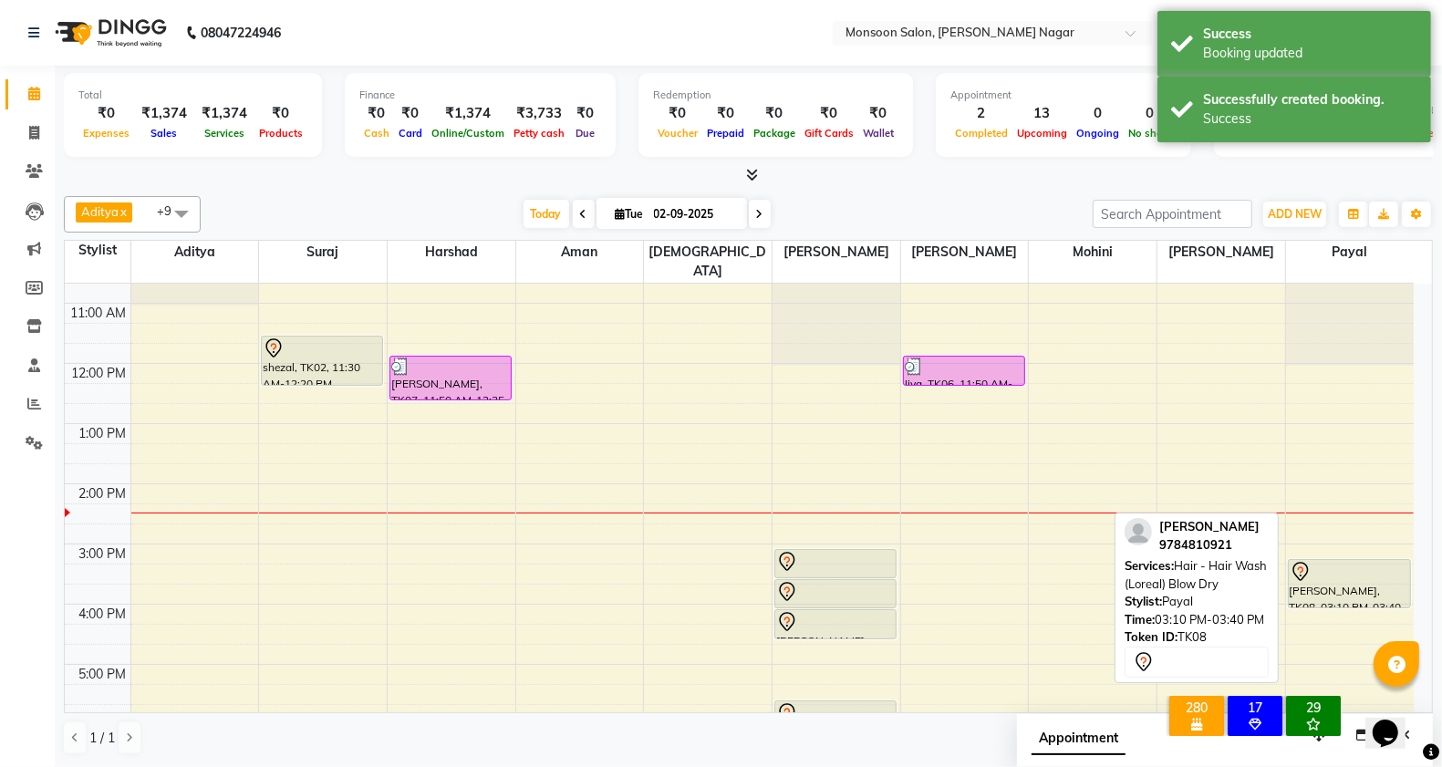
click at [1367, 573] on div "[PERSON_NAME], TK08, 03:10 PM-03:40 PM, Hair - Hair Wash (Loreal) Blow Dry [PER…" at bounding box center [1350, 574] width 128 height 902
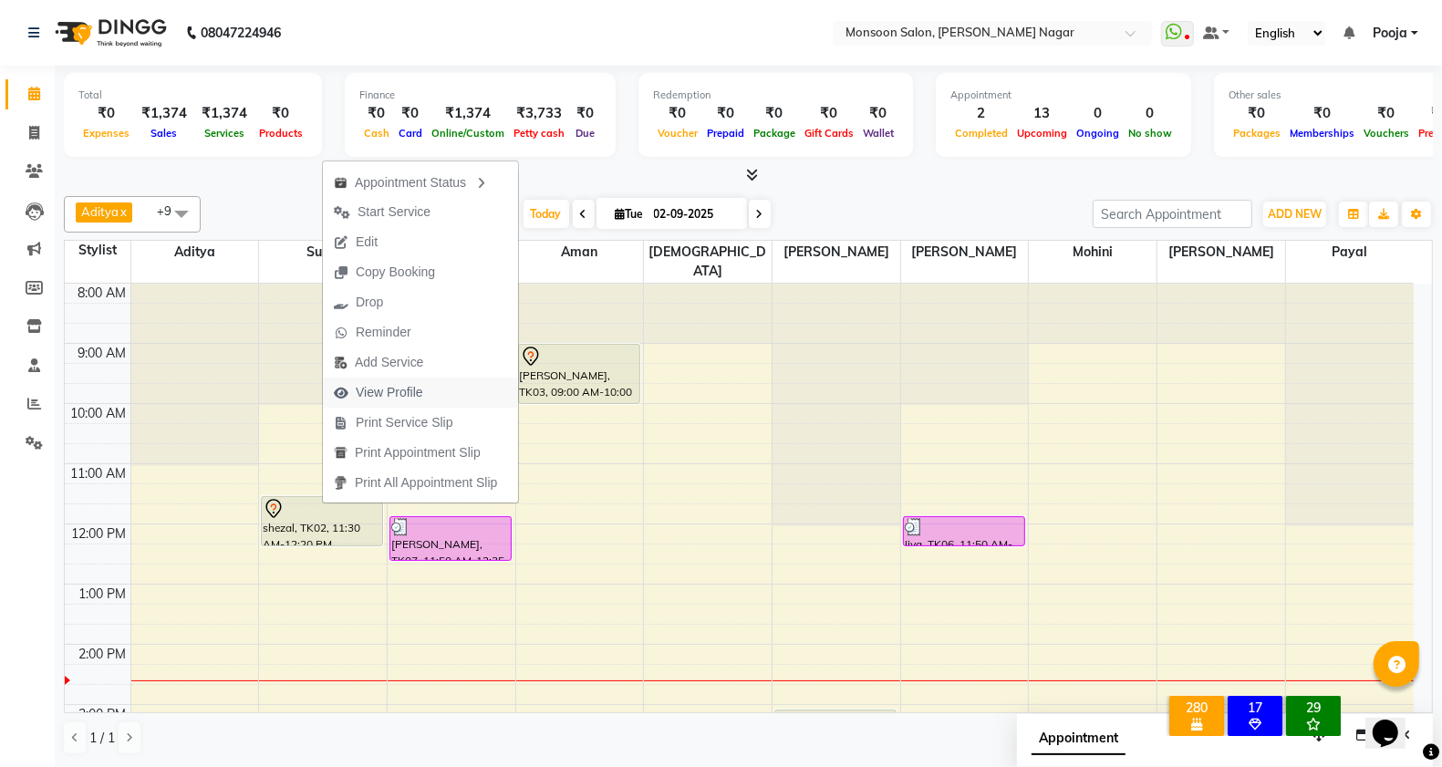
click at [398, 392] on span "View Profile" at bounding box center [390, 392] width 68 height 19
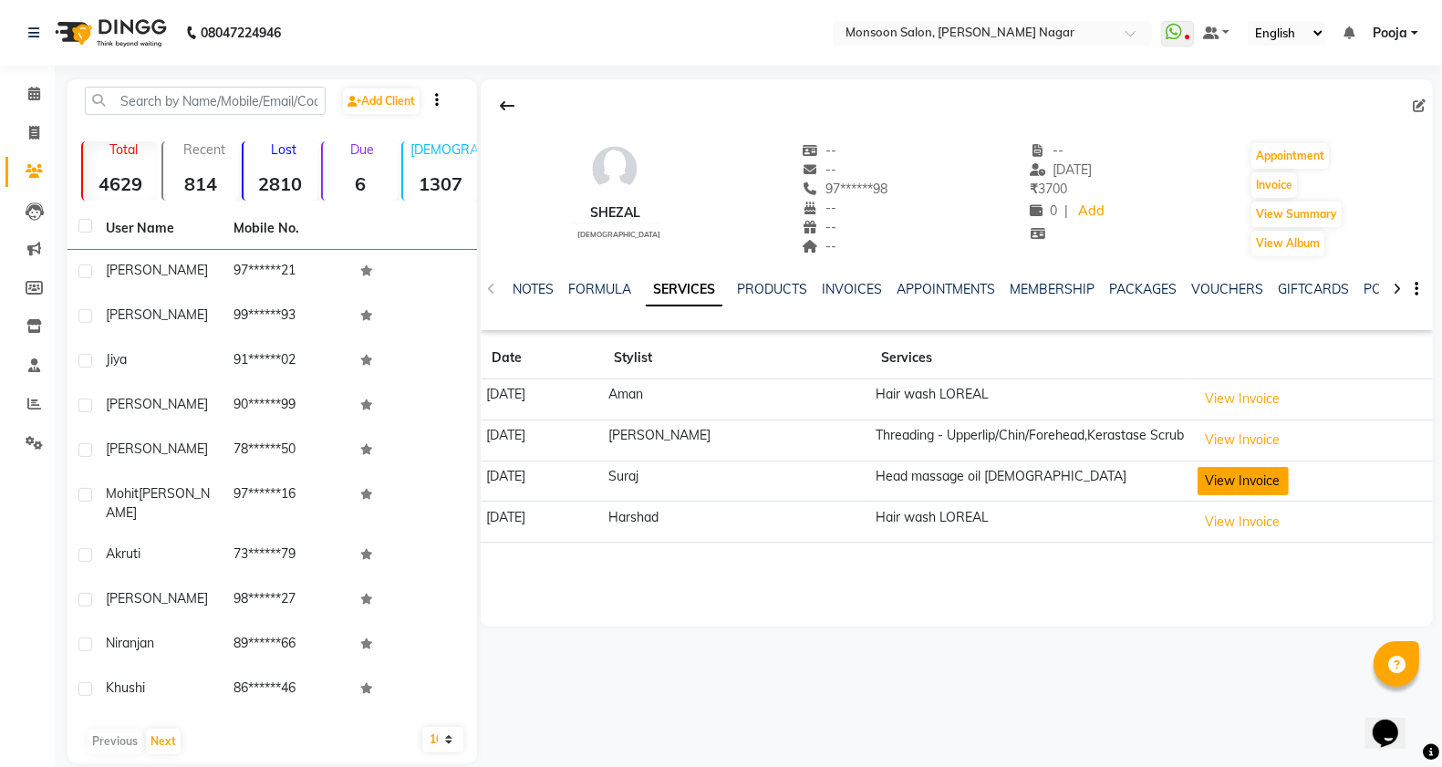
click at [1214, 493] on button "View Invoice" at bounding box center [1243, 481] width 91 height 28
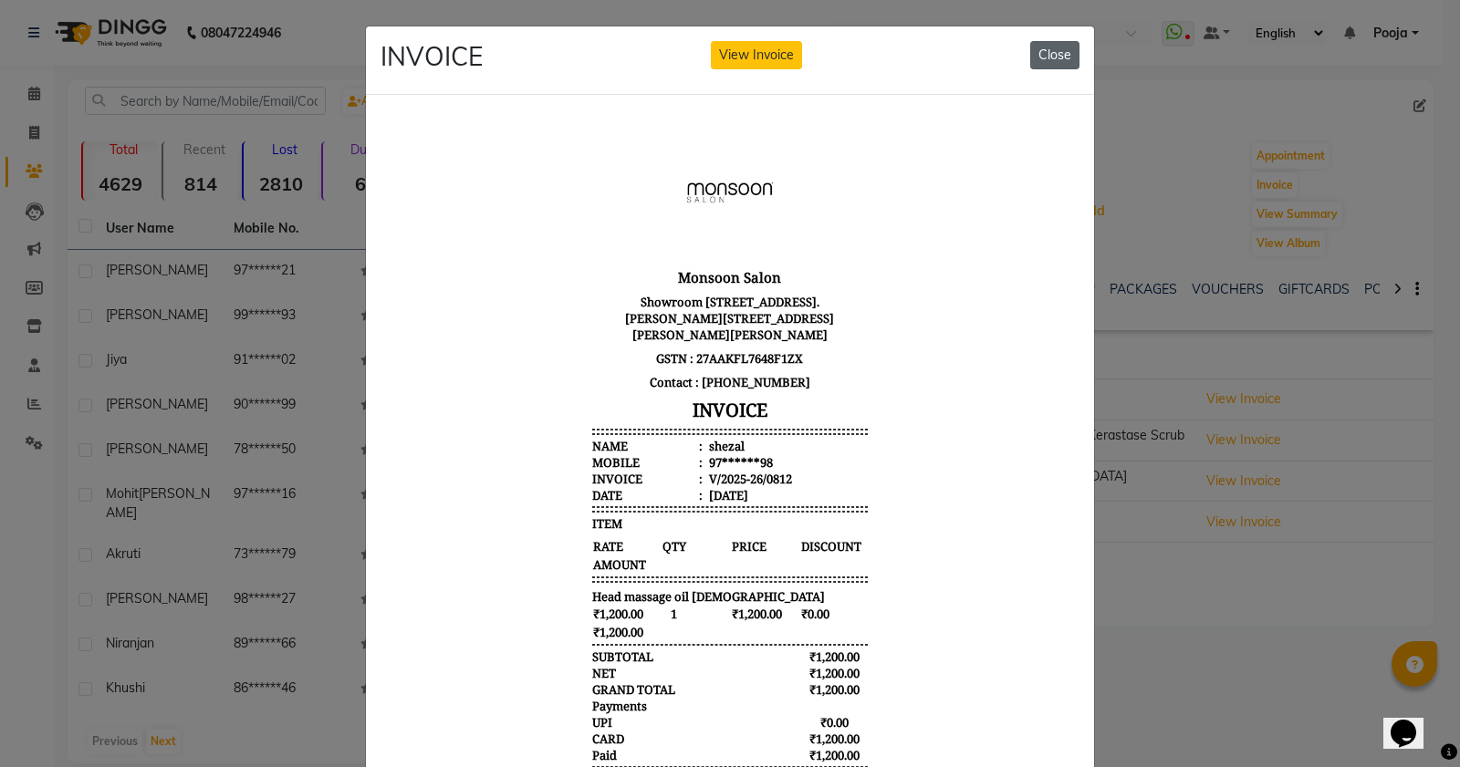
drag, startPoint x: 1033, startPoint y: 62, endPoint x: 673, endPoint y: 141, distance: 368.1
click at [1033, 62] on button "Close" at bounding box center [1054, 55] width 49 height 28
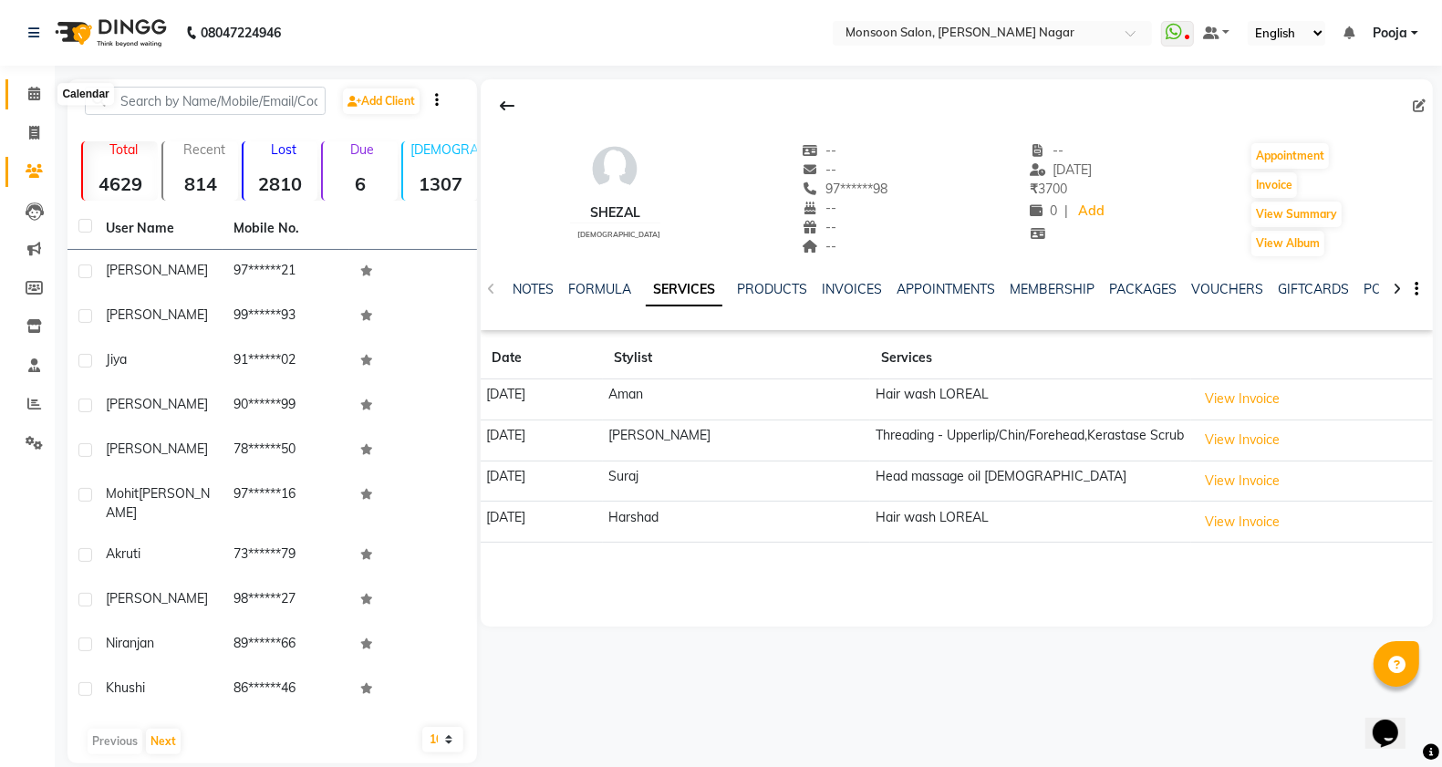
click at [42, 99] on span at bounding box center [34, 94] width 32 height 21
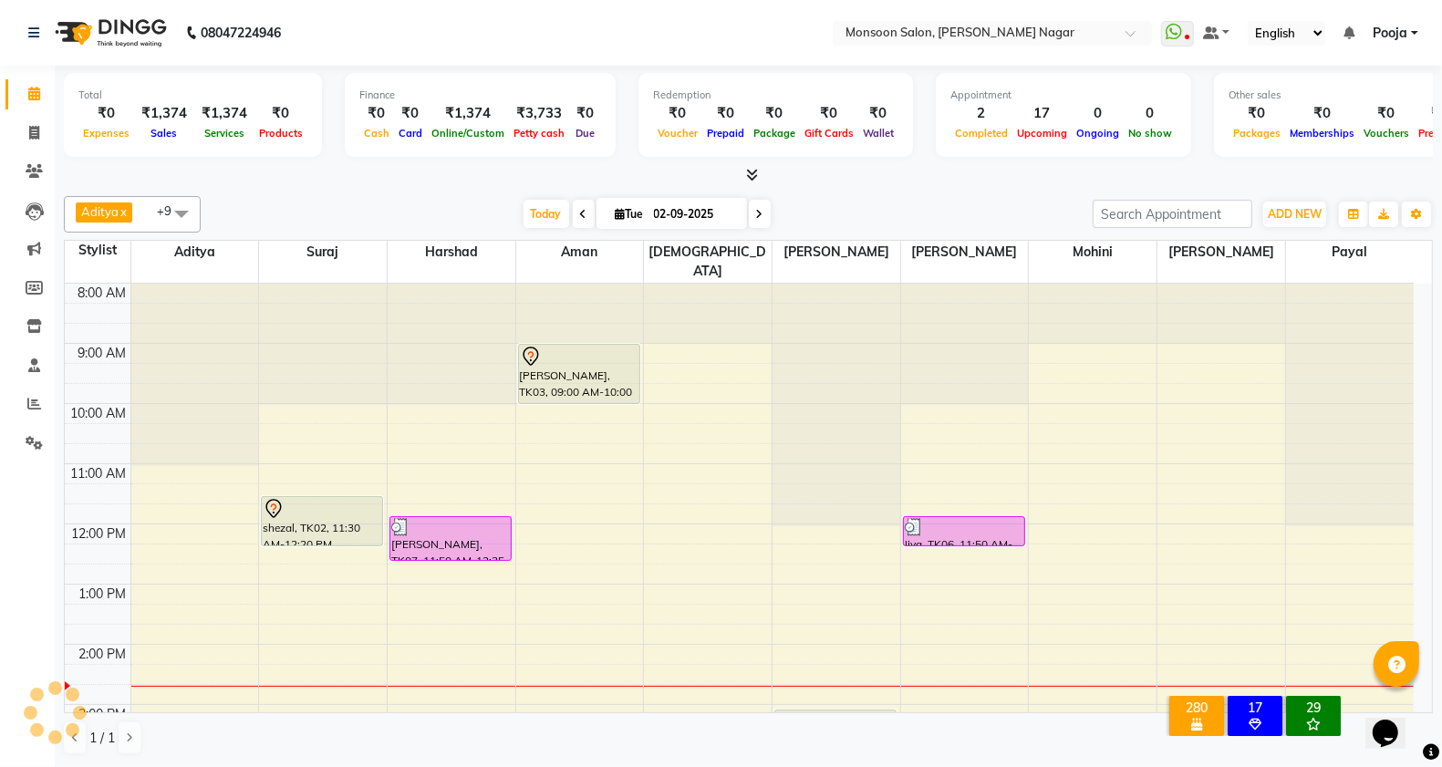
scroll to position [366, 0]
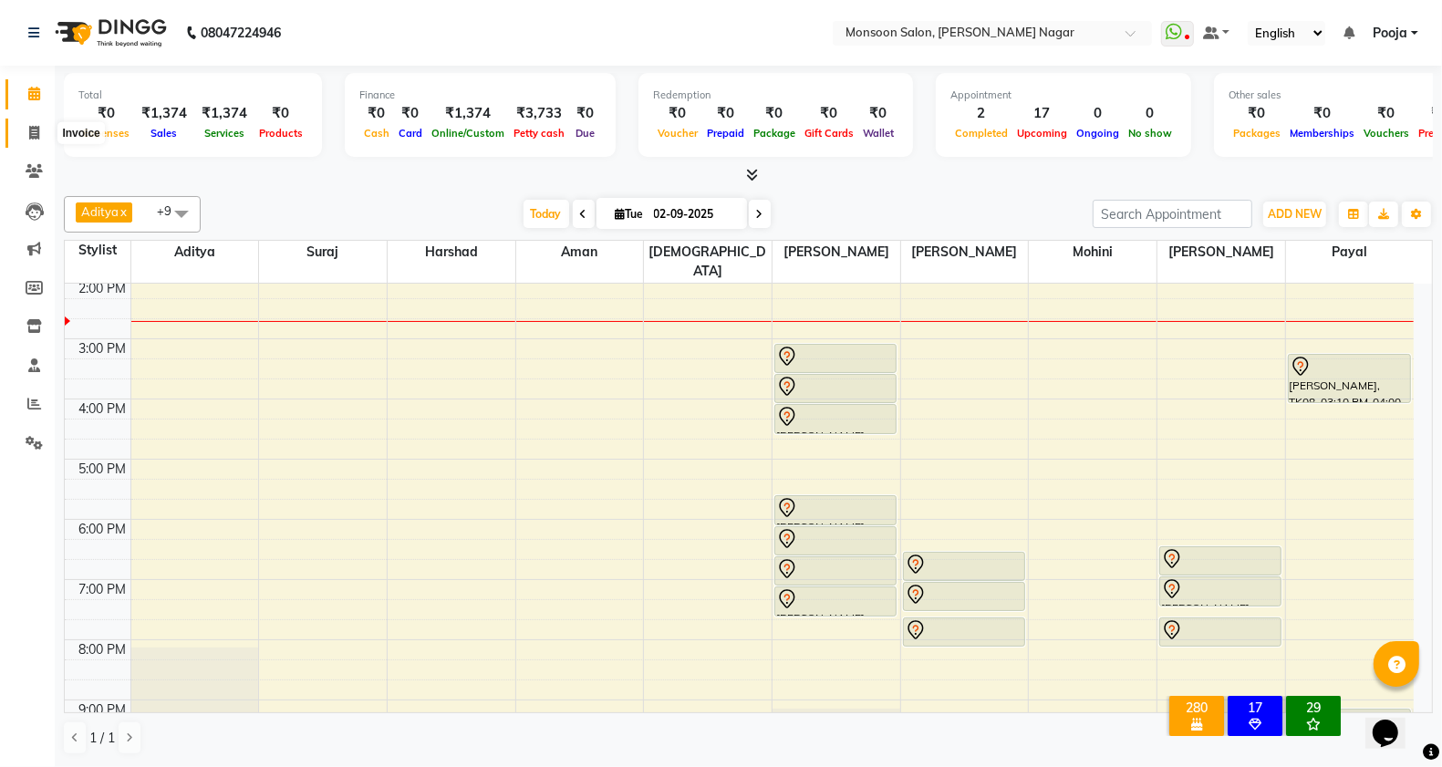
click at [30, 135] on icon at bounding box center [34, 133] width 10 height 14
select select "service"
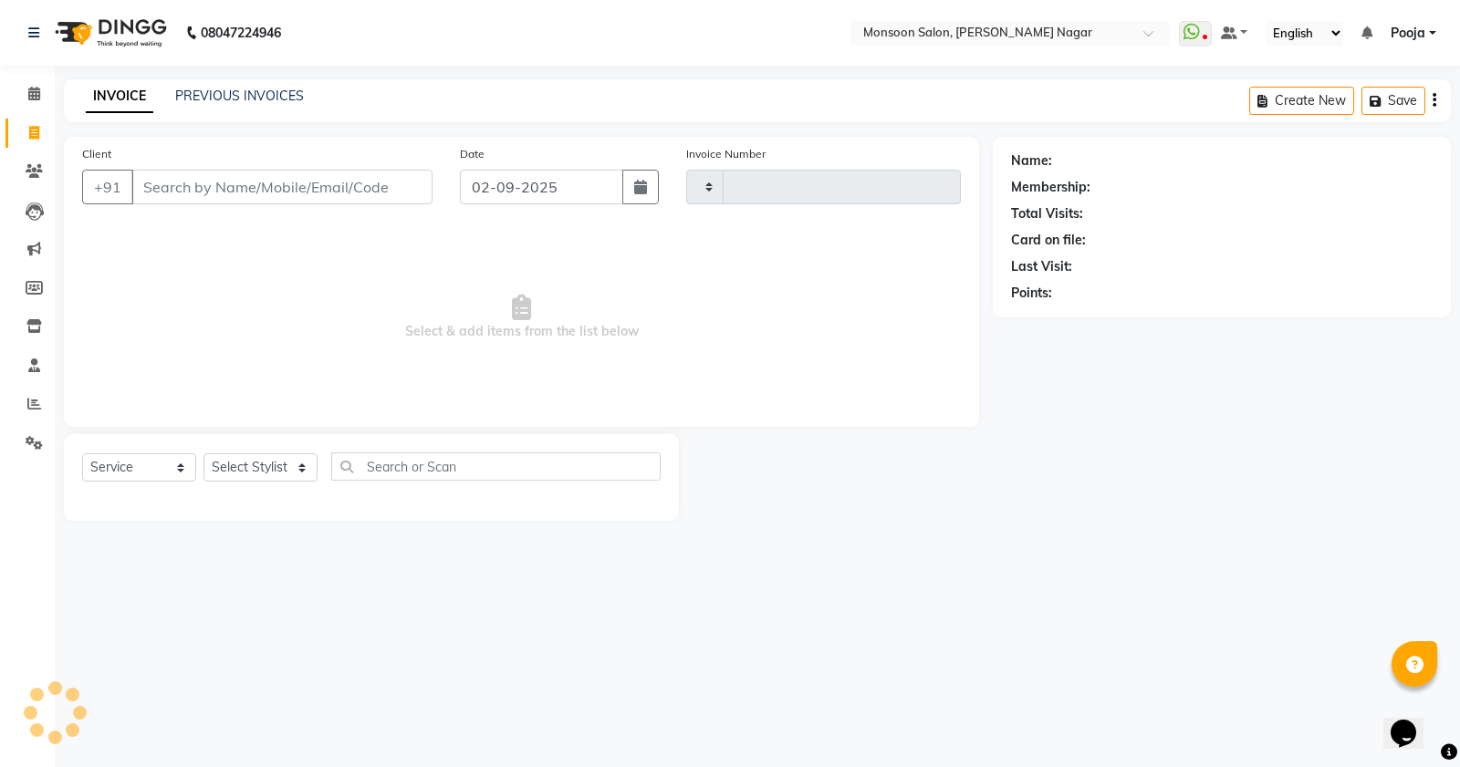
type input "2551"
select select "4905"
click at [299, 182] on input "Client" at bounding box center [281, 187] width 301 height 35
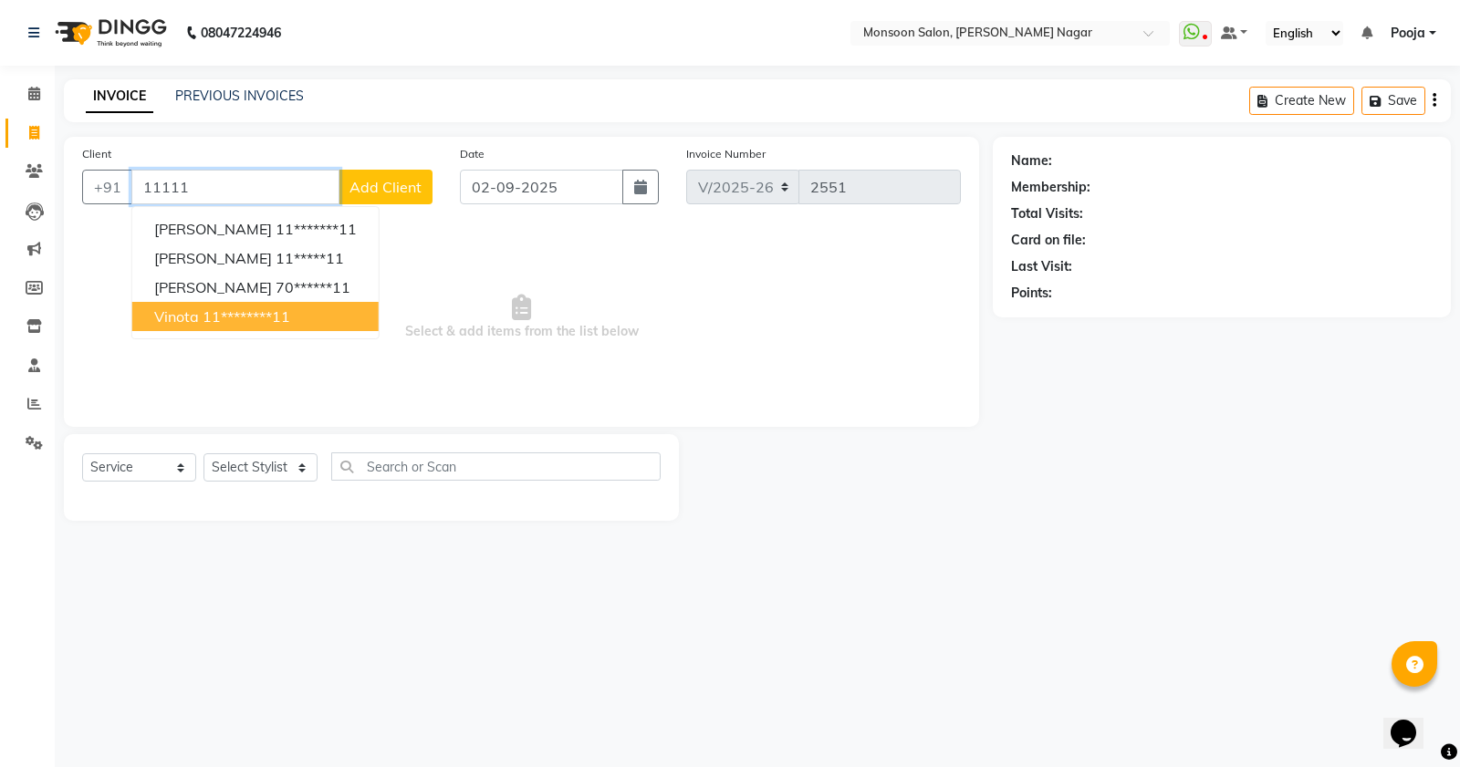
click at [274, 320] on ngb-highlight "11********11" at bounding box center [247, 316] width 88 height 18
type input "11********11"
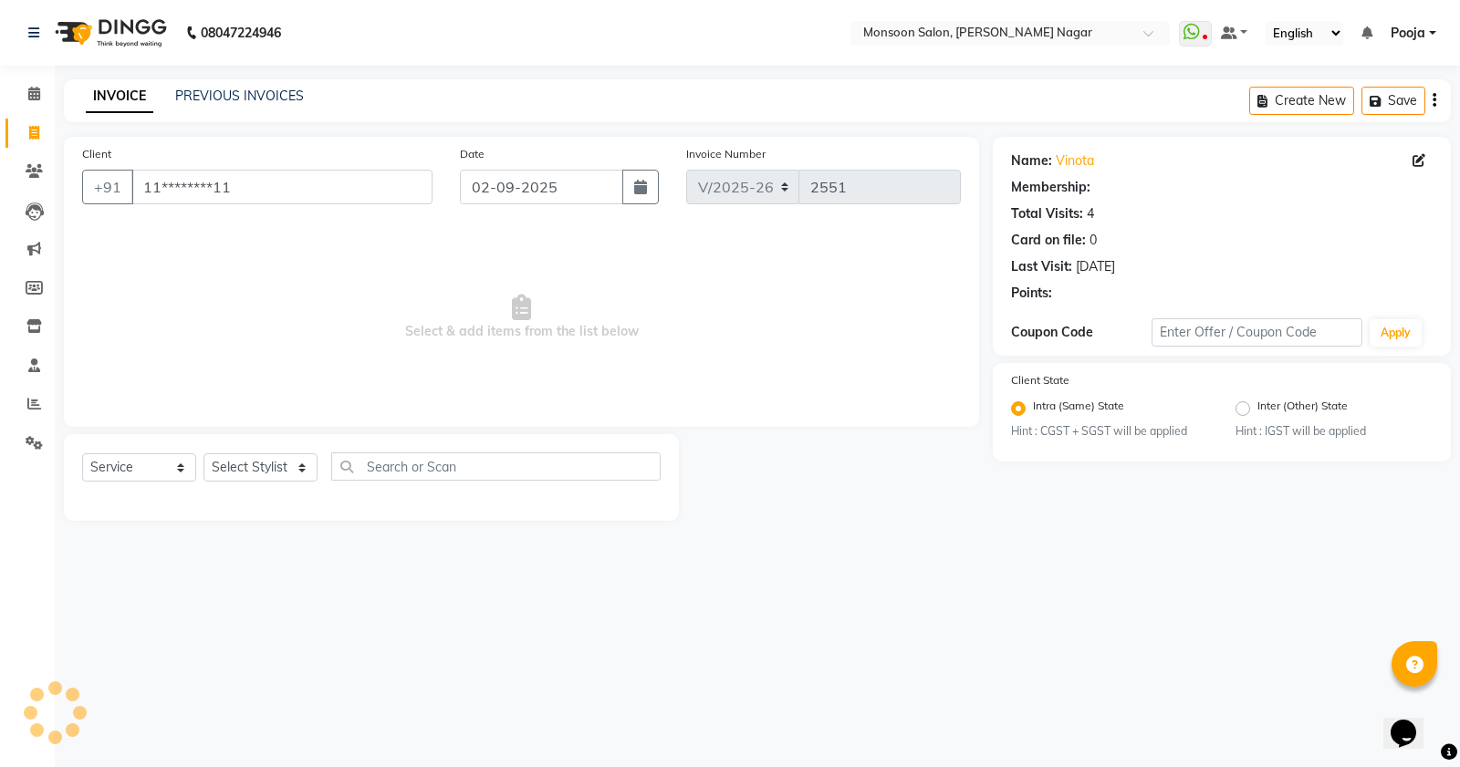
select select "1: Object"
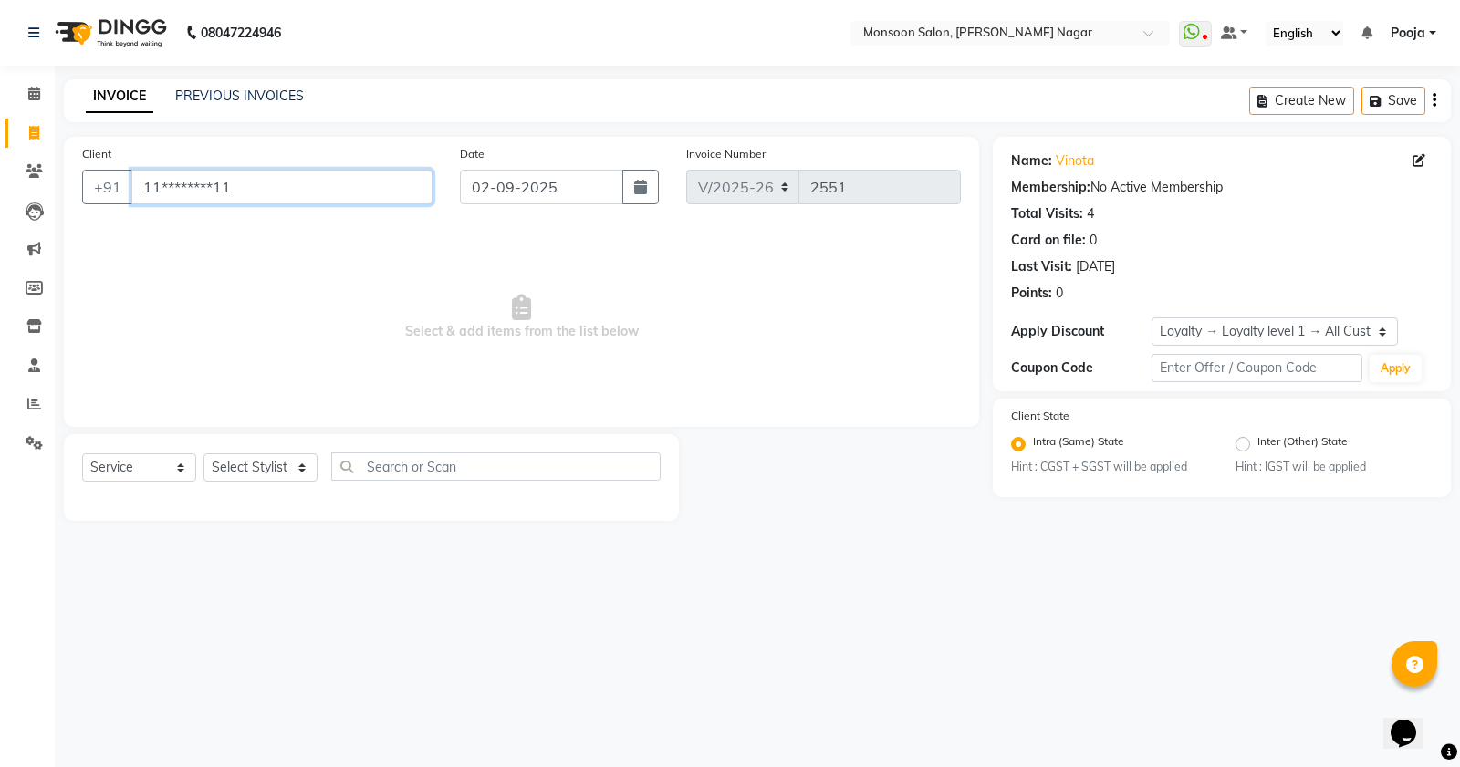
click at [299, 199] on input "11********11" at bounding box center [281, 187] width 301 height 35
type input "1"
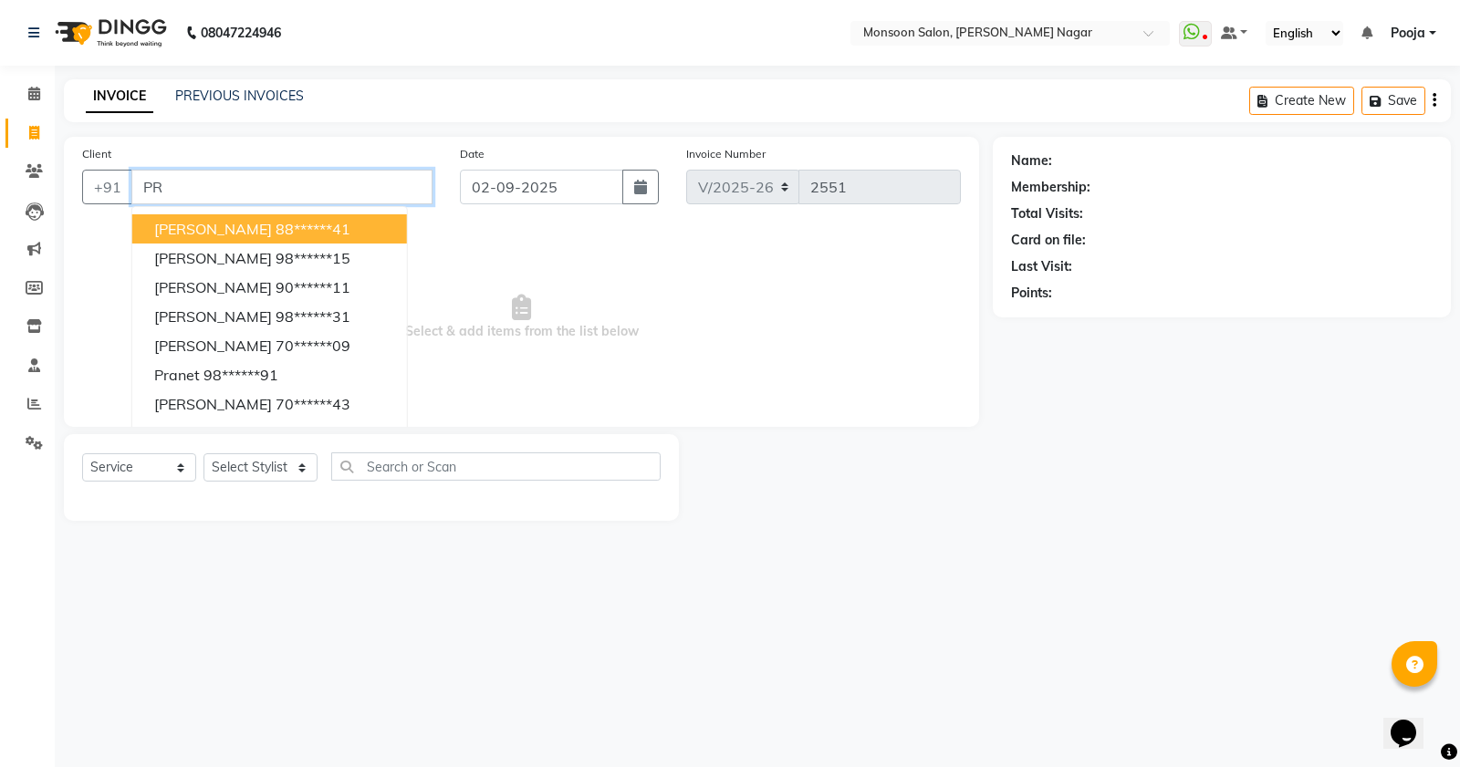
type input "P"
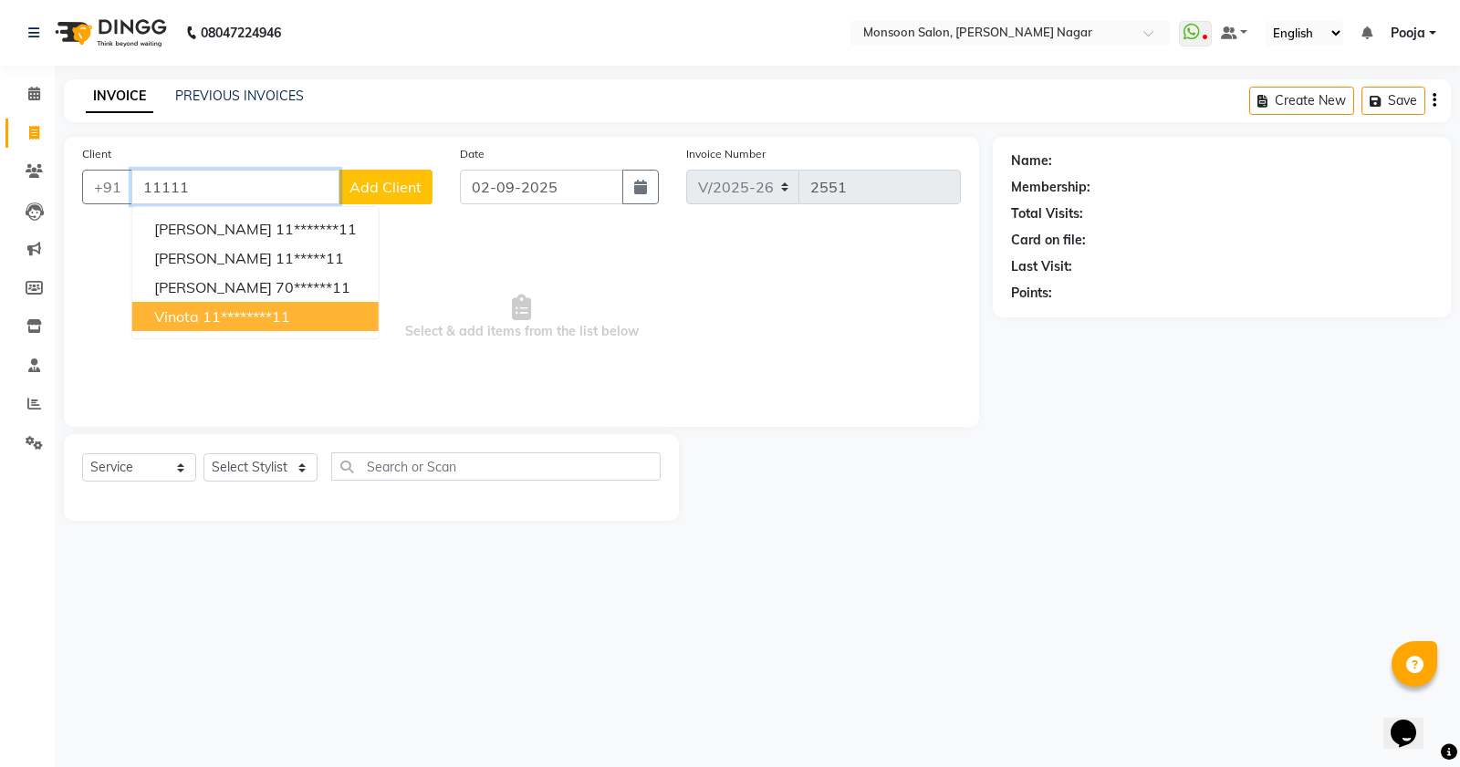
click at [255, 320] on ngb-highlight "11********11" at bounding box center [247, 316] width 88 height 18
type input "11********11"
select select "1: Object"
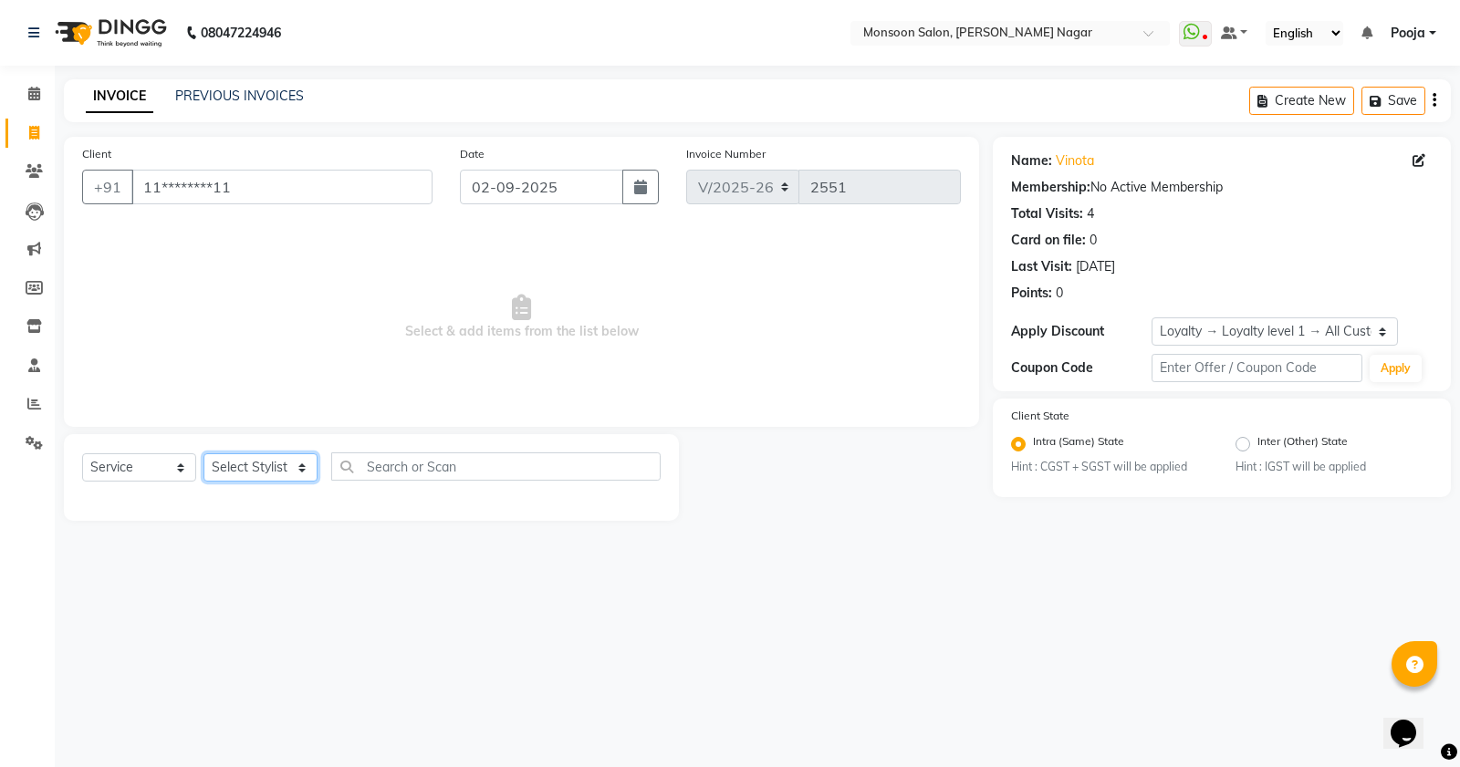
drag, startPoint x: 251, startPoint y: 468, endPoint x: 245, endPoint y: 457, distance: 12.7
click at [251, 468] on select "Select Stylist [PERSON_NAME] [PERSON_NAME] [PERSON_NAME] [PERSON_NAME] [PERSON_…" at bounding box center [260, 467] width 114 height 28
select select "41156"
click at [203, 453] on select "Select Stylist [PERSON_NAME] [PERSON_NAME] [PERSON_NAME] [PERSON_NAME] [PERSON_…" at bounding box center [260, 467] width 114 height 28
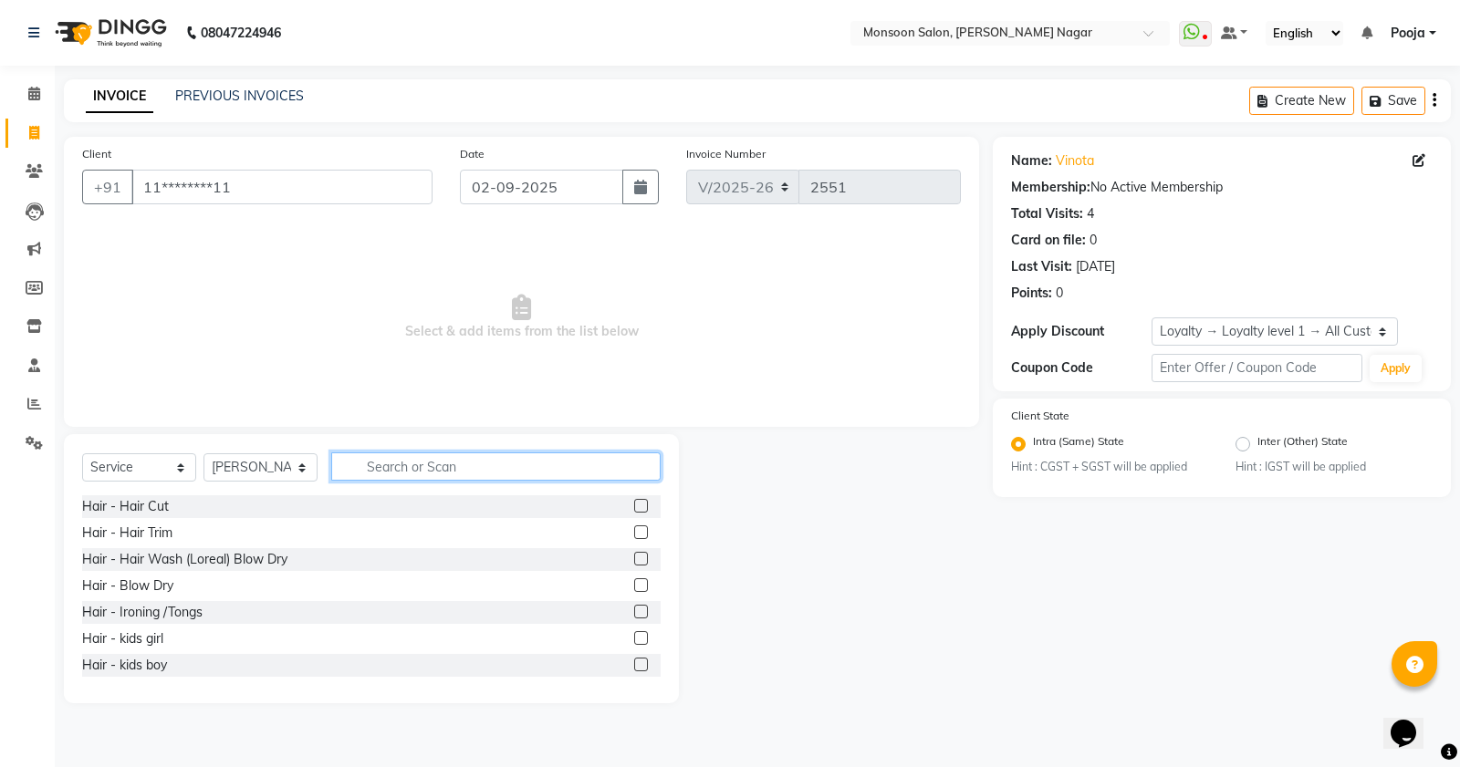
click at [356, 473] on input "text" at bounding box center [495, 467] width 329 height 28
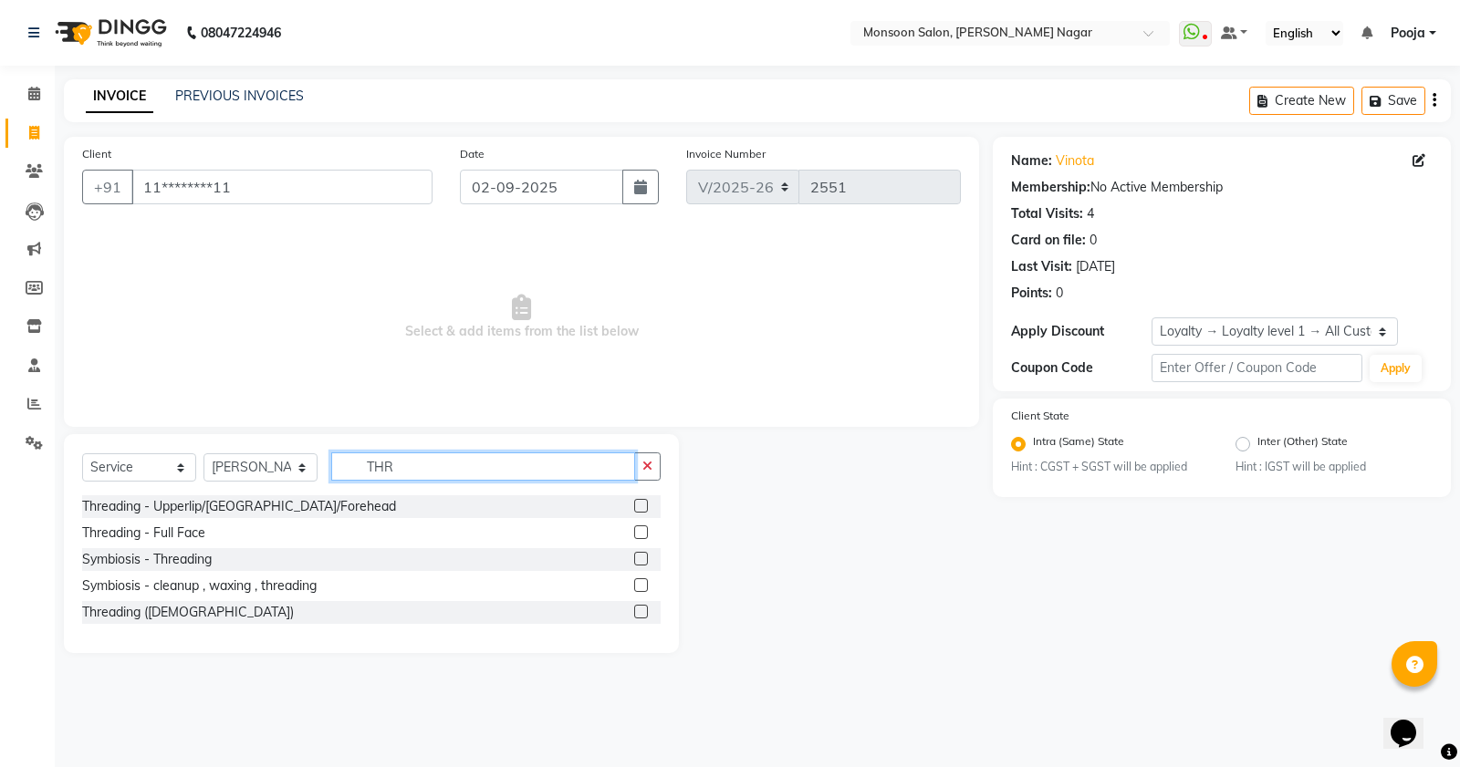
type input "THR"
click at [640, 503] on label at bounding box center [641, 506] width 14 height 14
click at [640, 503] on input "checkbox" at bounding box center [640, 507] width 12 height 12
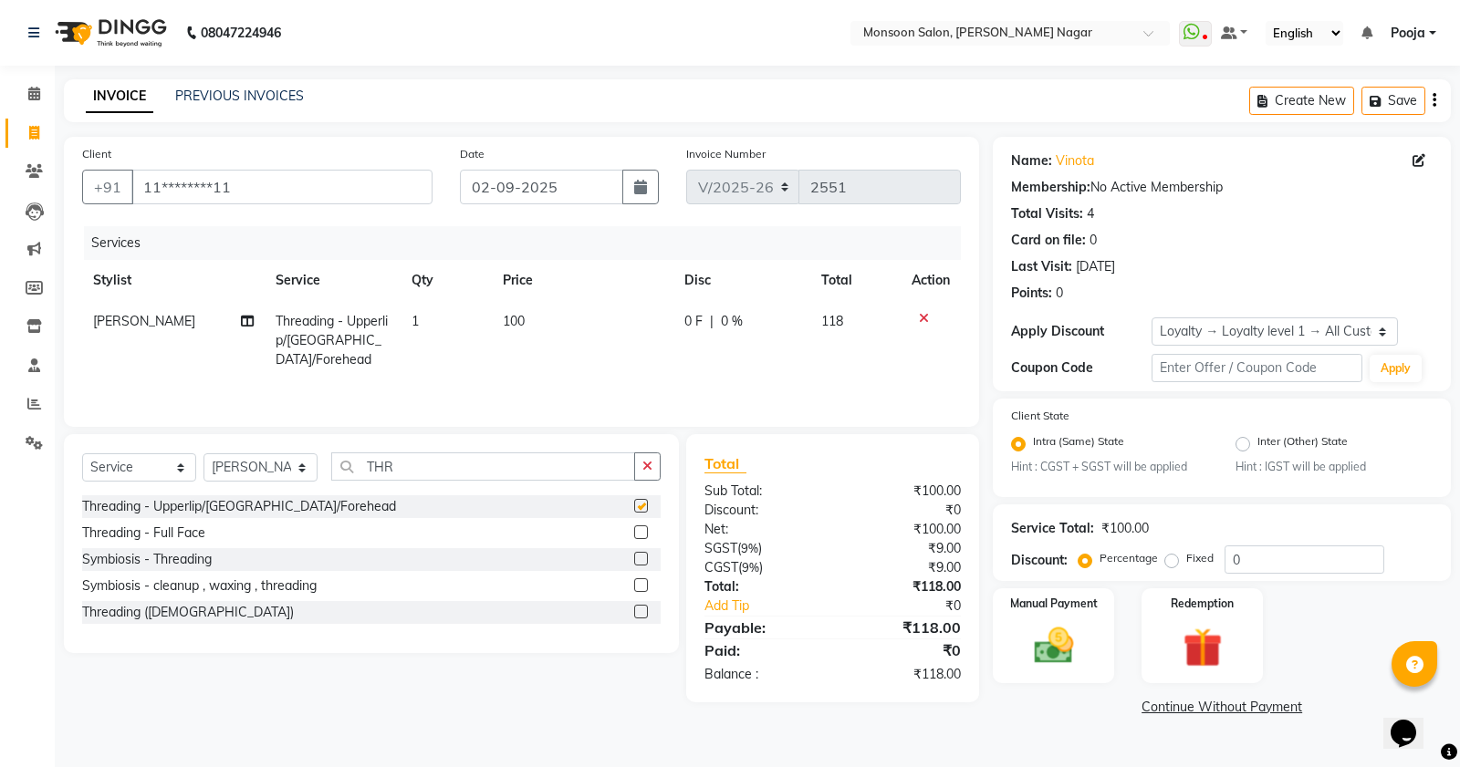
checkbox input "false"
click at [454, 342] on td "1" at bounding box center [446, 340] width 91 height 79
select select "41156"
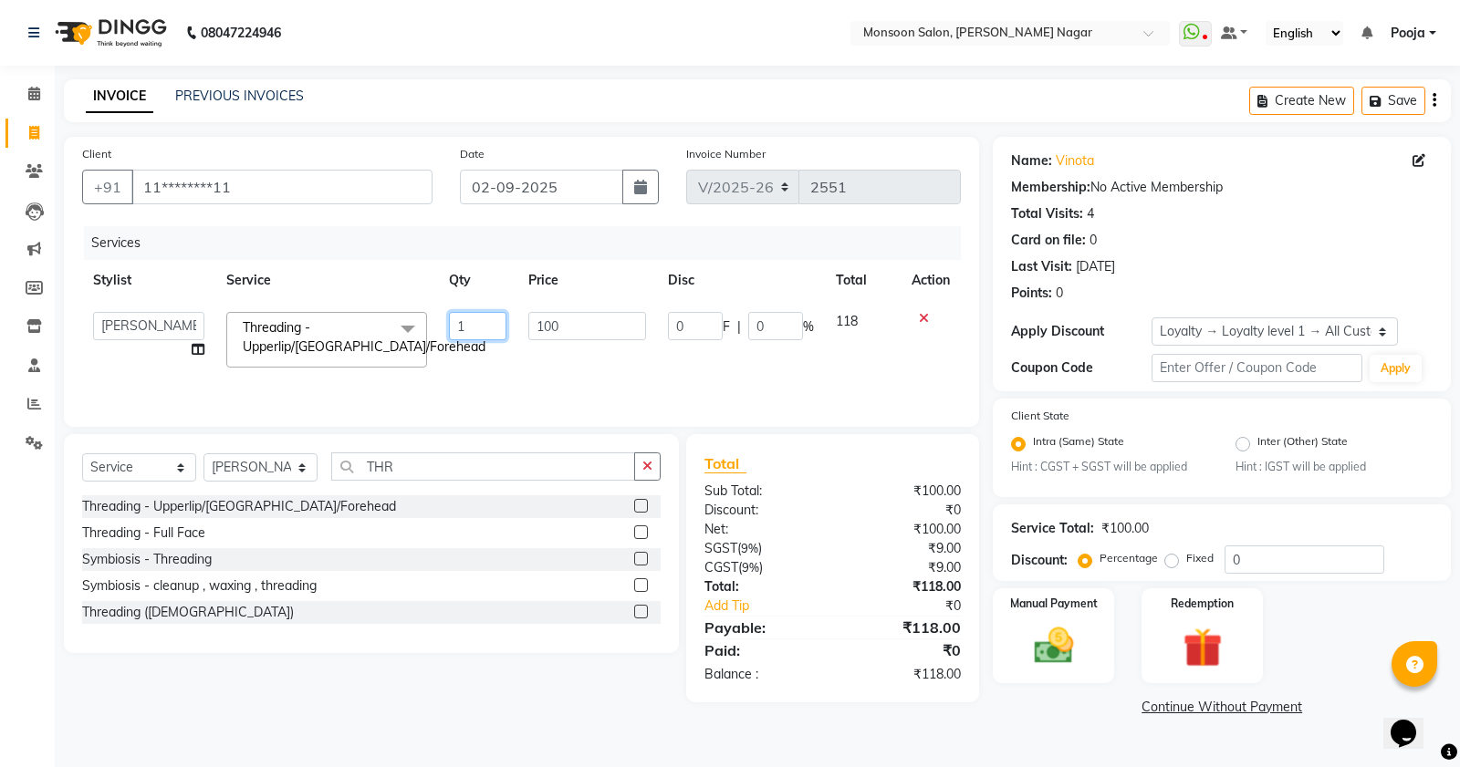
click at [458, 327] on input "1" at bounding box center [477, 326] width 57 height 28
click at [489, 320] on input "1" at bounding box center [477, 326] width 57 height 28
type input "2"
click at [1430, 99] on div "Create New Save" at bounding box center [1350, 100] width 202 height 43
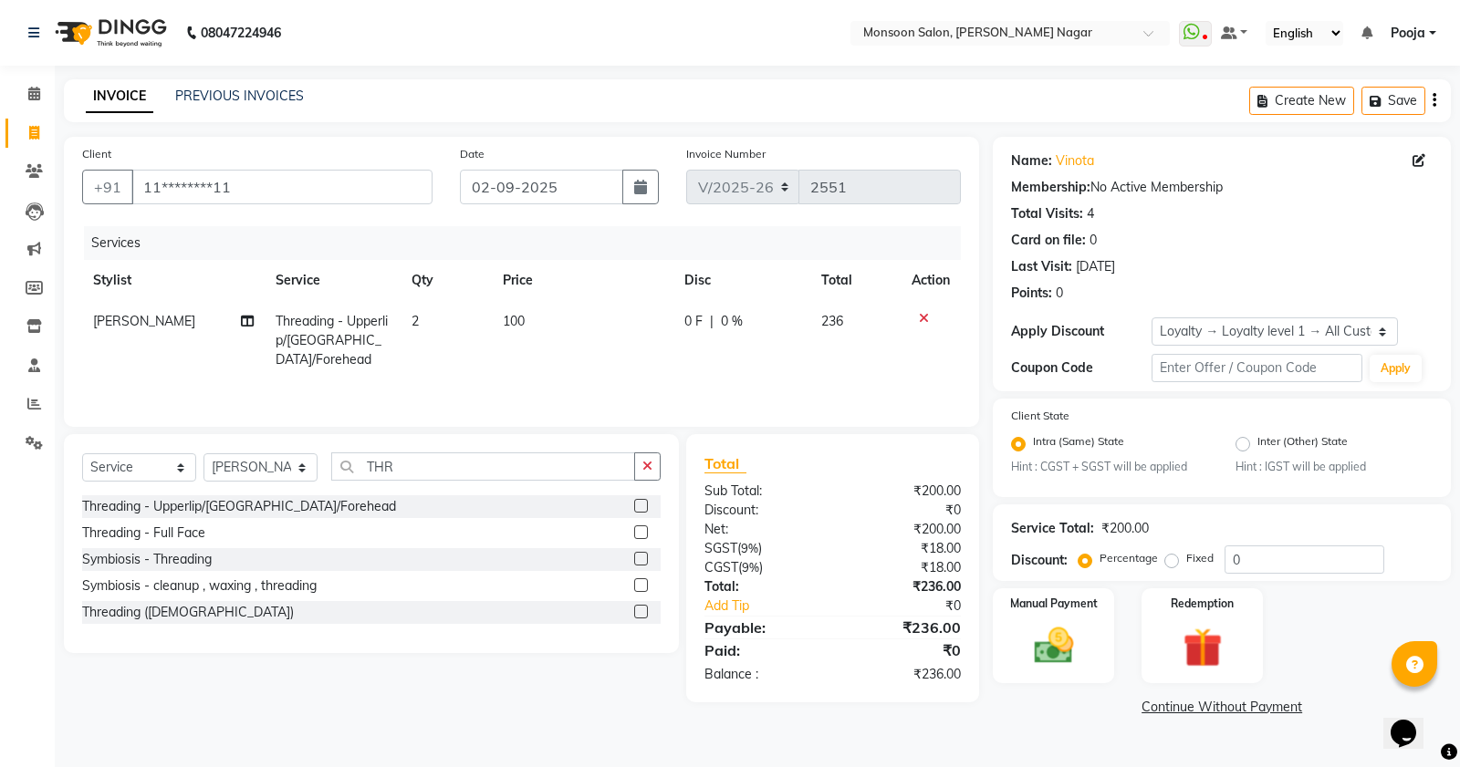
click at [1442, 101] on main "INVOICE PREVIOUS INVOICES Create New Save Client +91 11********11 Date [DATE] I…" at bounding box center [757, 413] width 1405 height 669
click at [1433, 101] on icon "button" at bounding box center [1434, 100] width 4 height 1
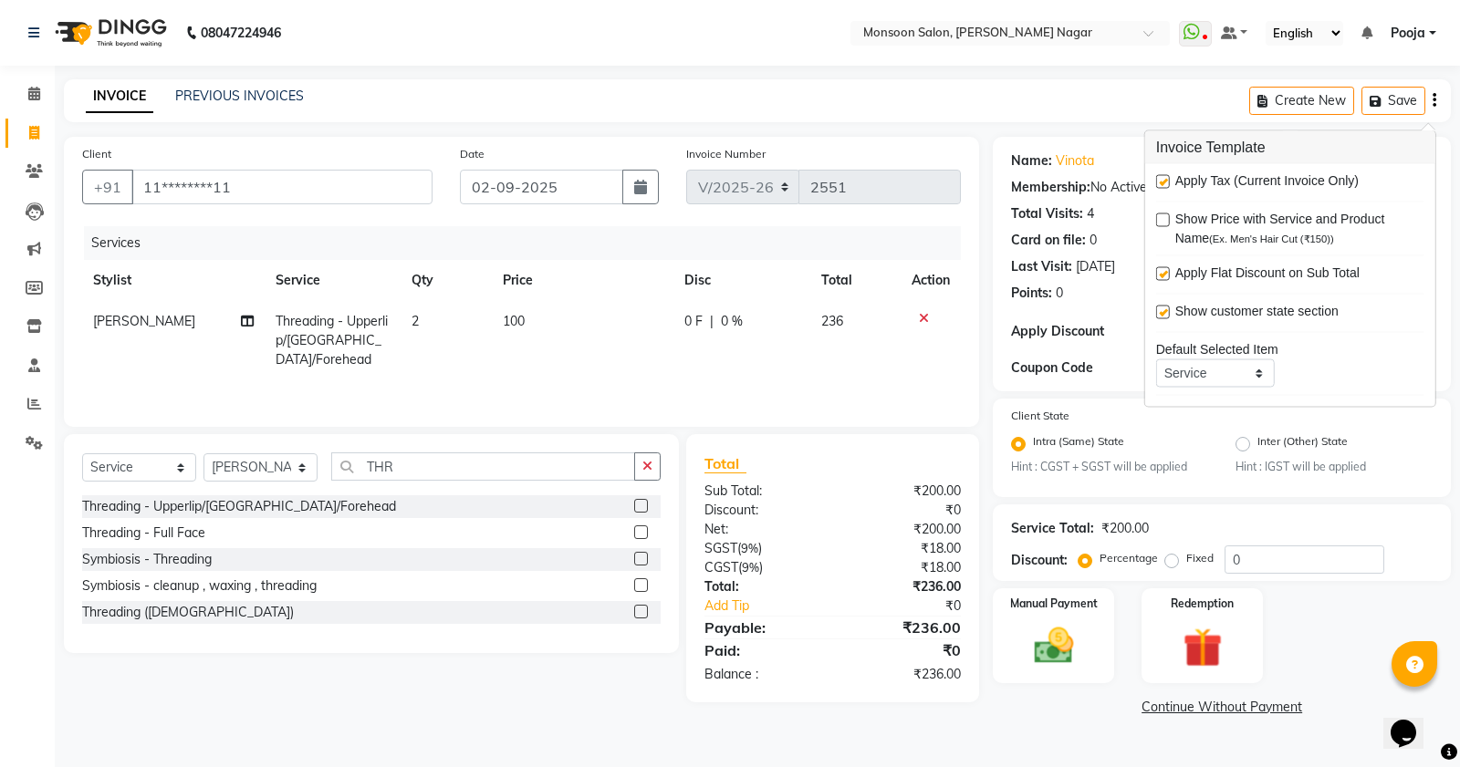
click at [1160, 183] on label at bounding box center [1163, 182] width 14 height 14
click at [1160, 183] on input "checkbox" at bounding box center [1162, 183] width 12 height 12
checkbox input "false"
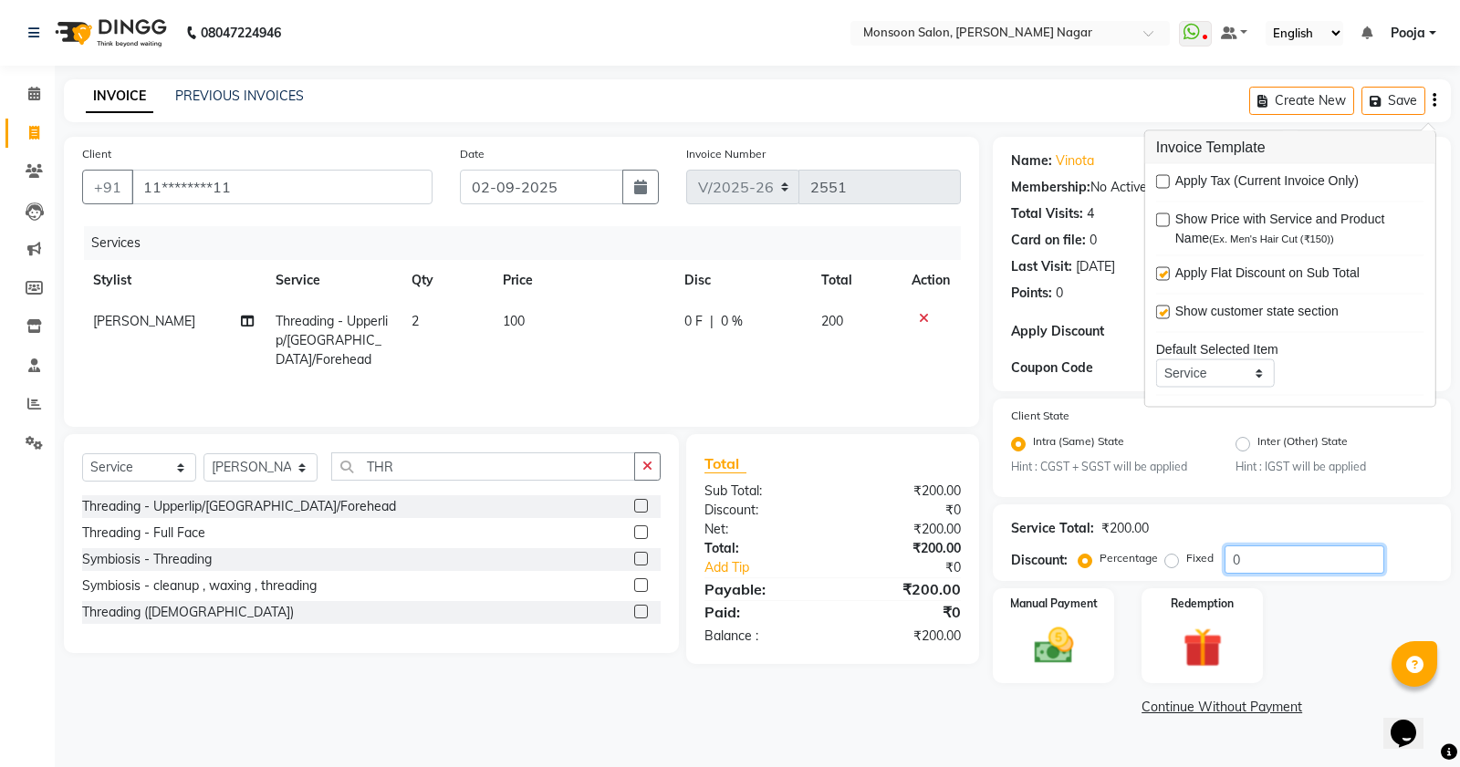
click at [1278, 559] on input "0" at bounding box center [1304, 560] width 160 height 28
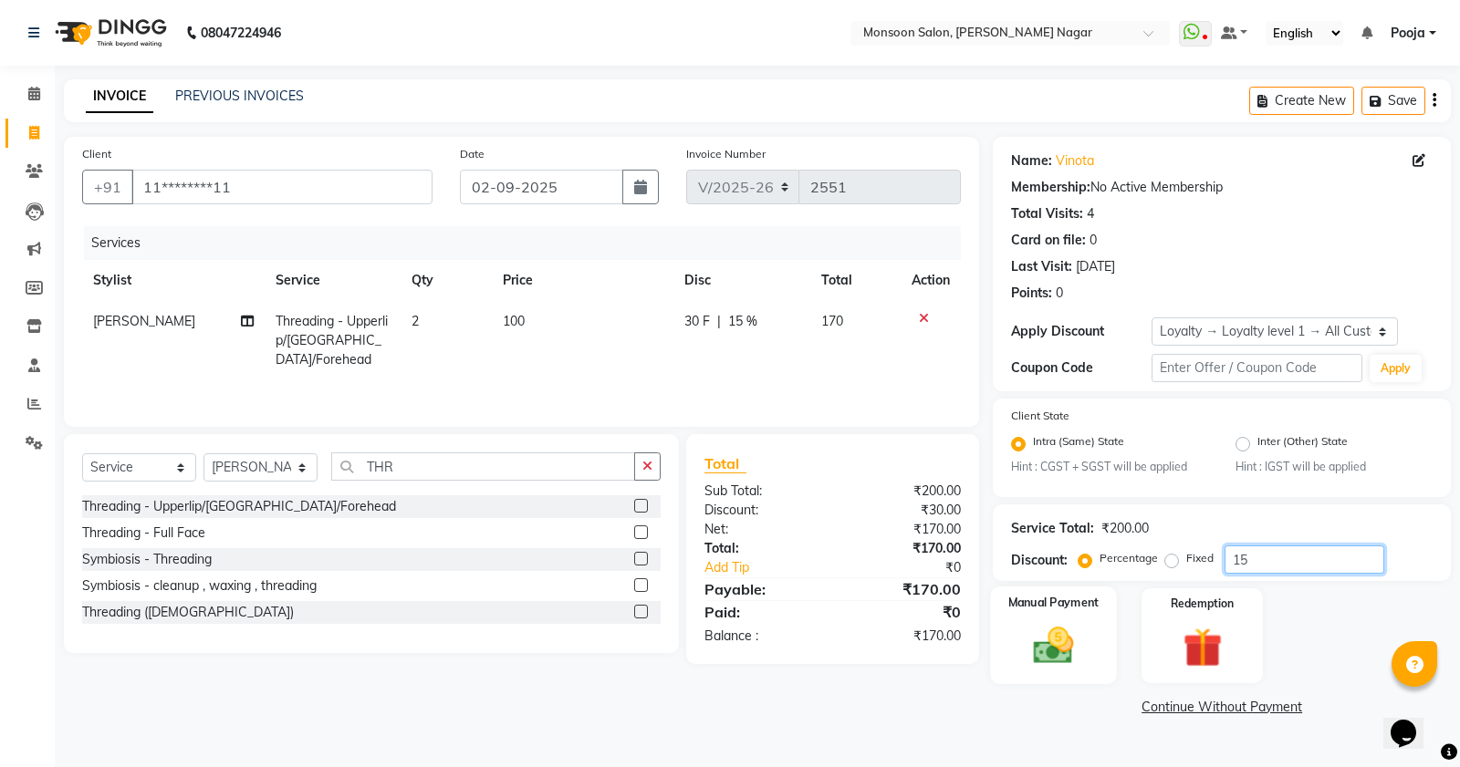
type input "15"
click at [1063, 640] on img at bounding box center [1054, 646] width 66 height 47
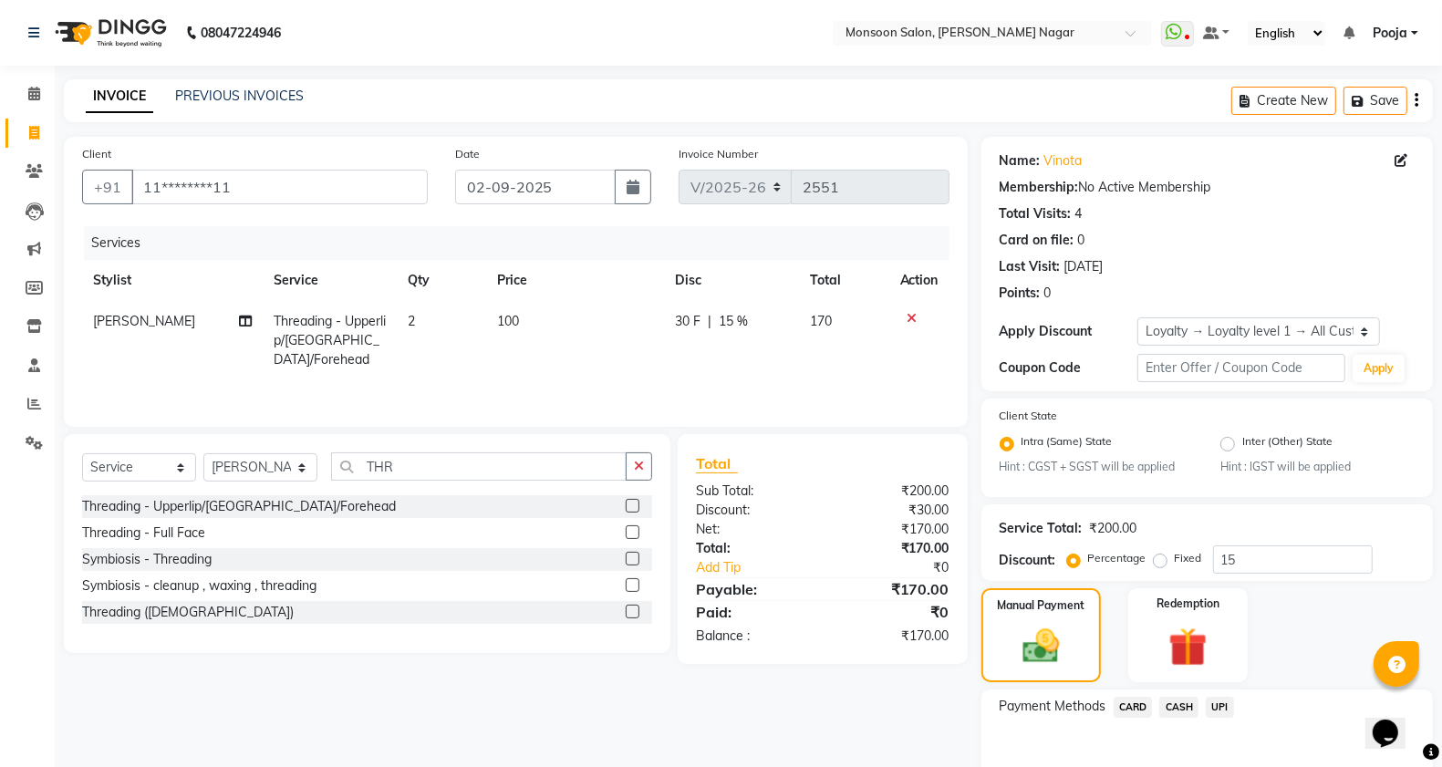
click at [1225, 709] on span "UPI" at bounding box center [1220, 707] width 28 height 21
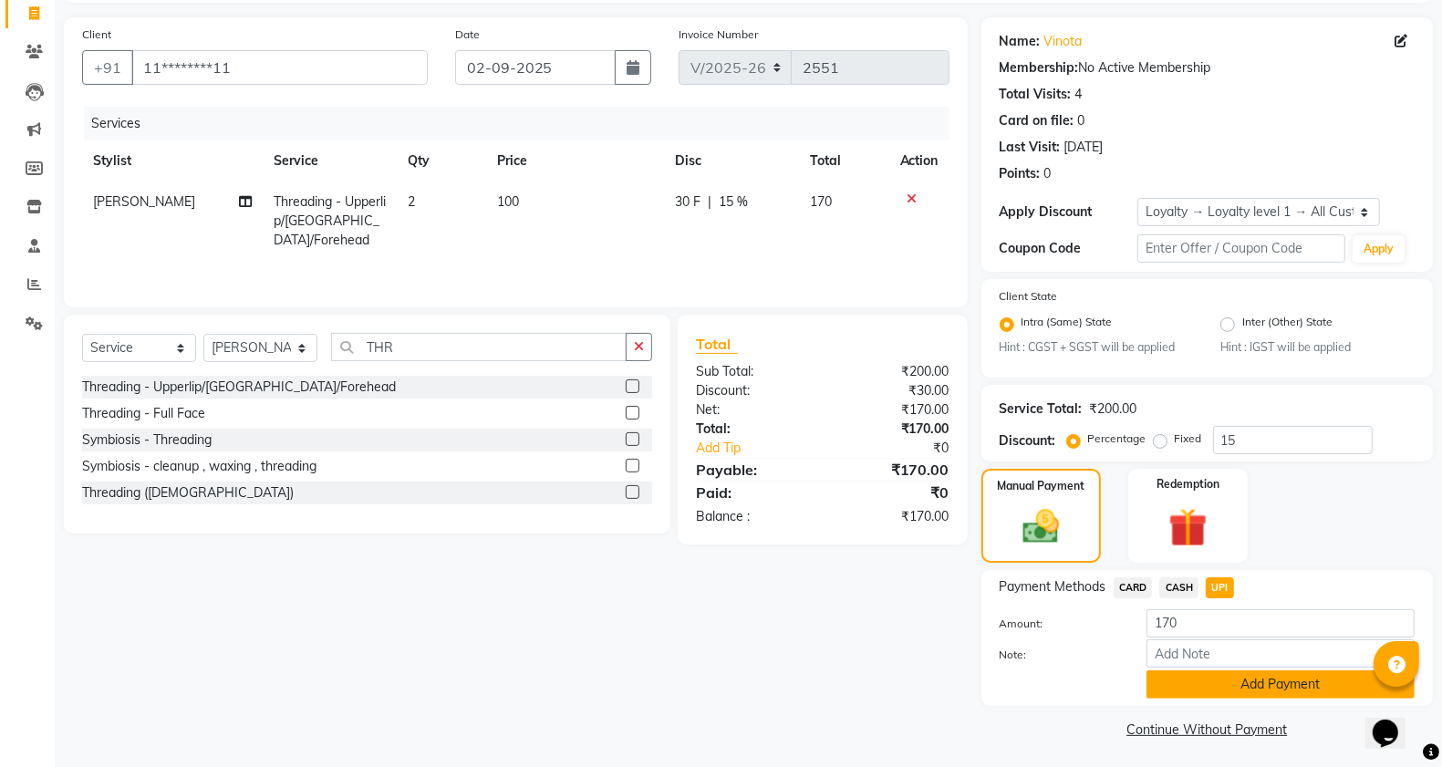
click at [1225, 689] on button "Add Payment" at bounding box center [1281, 685] width 268 height 28
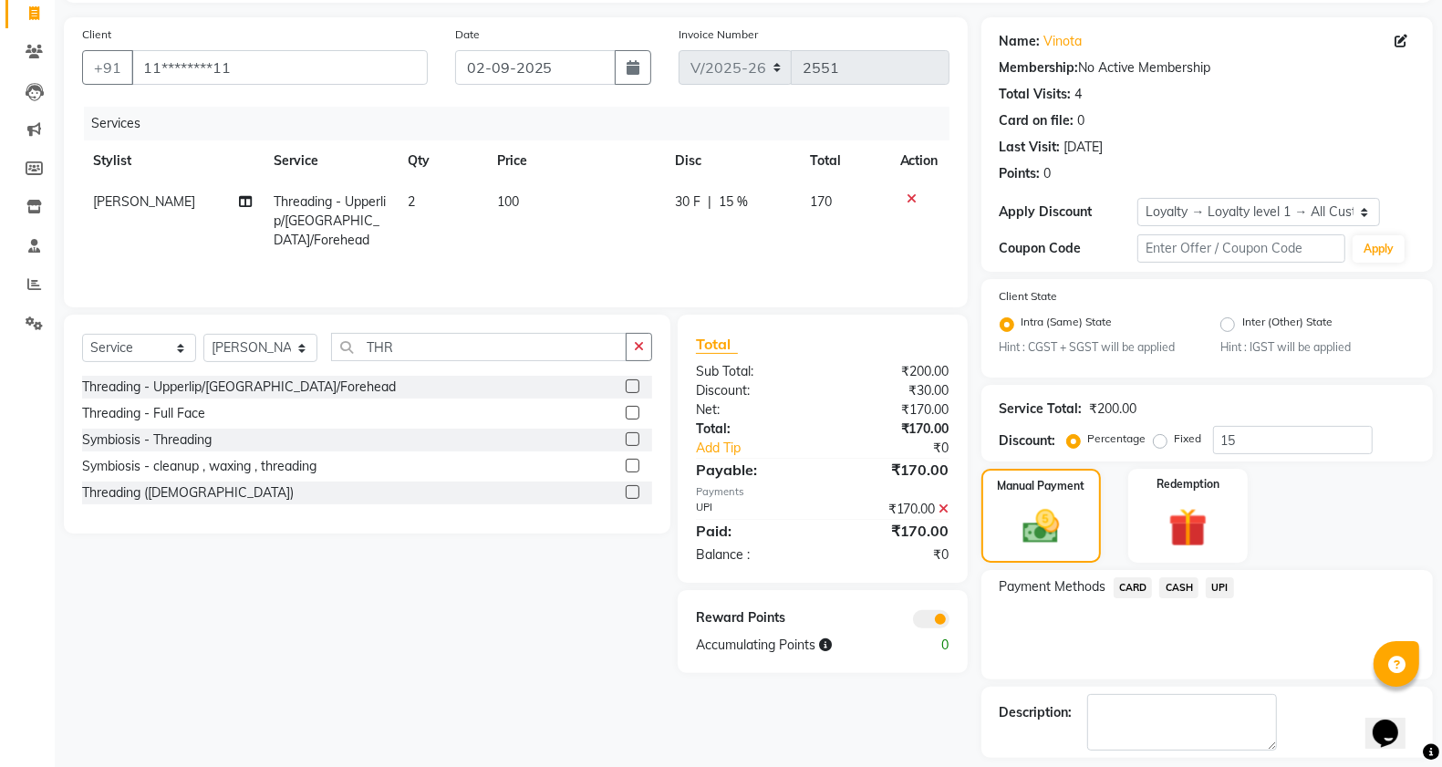
scroll to position [198, 0]
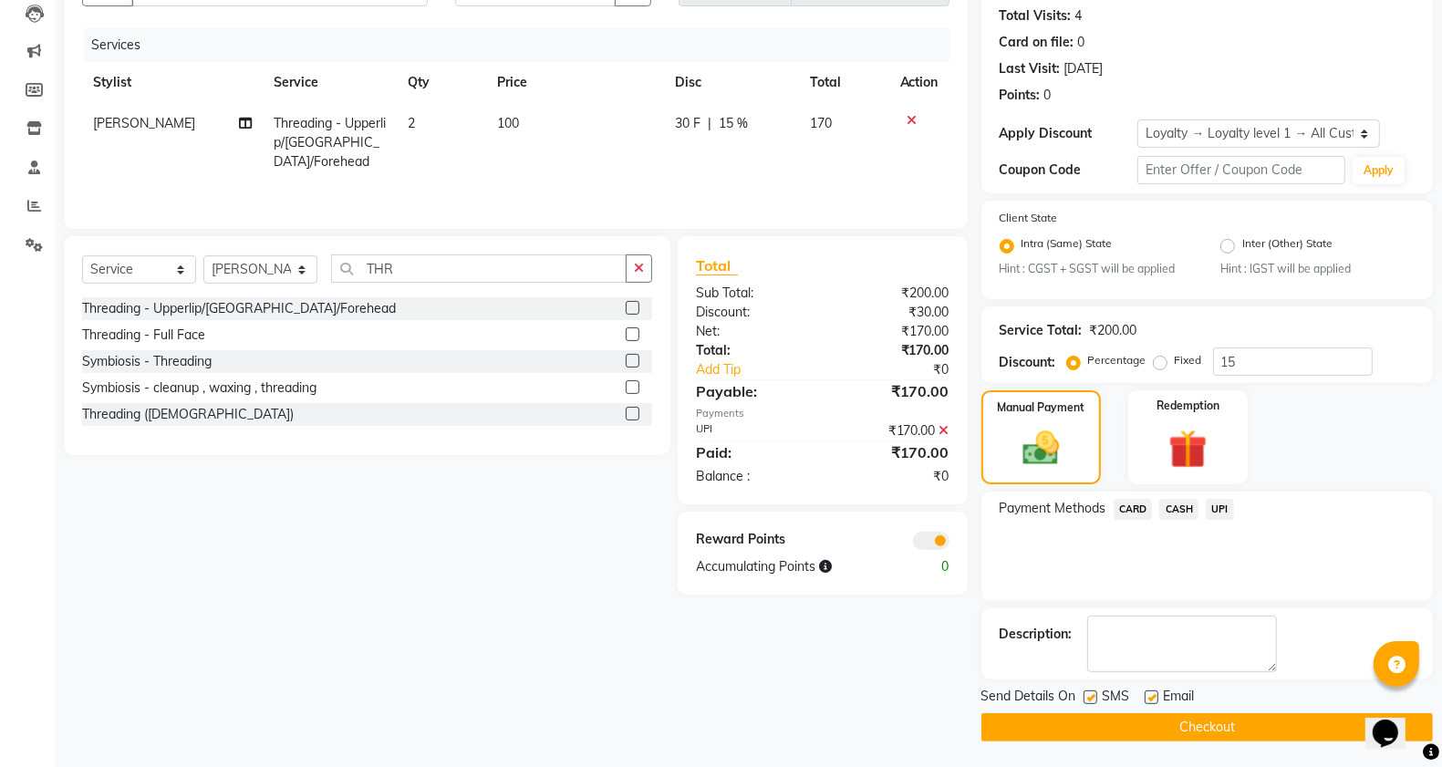
click at [1150, 696] on label at bounding box center [1152, 698] width 14 height 14
click at [1150, 696] on input "checkbox" at bounding box center [1151, 698] width 12 height 12
checkbox input "false"
click at [1090, 696] on label at bounding box center [1091, 698] width 14 height 14
click at [1090, 696] on input "checkbox" at bounding box center [1090, 698] width 12 height 12
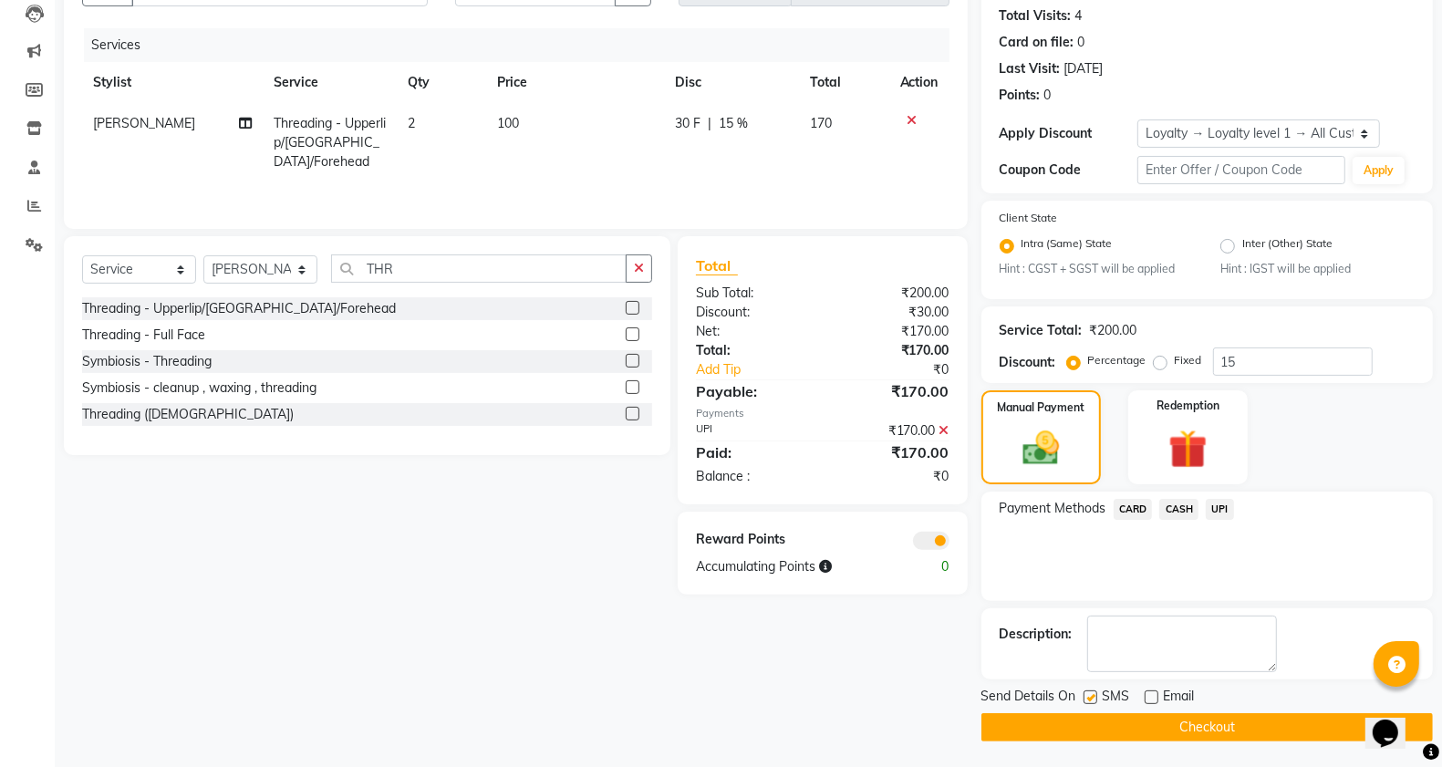
checkbox input "false"
click at [1095, 731] on button "Checkout" at bounding box center [1208, 727] width 452 height 28
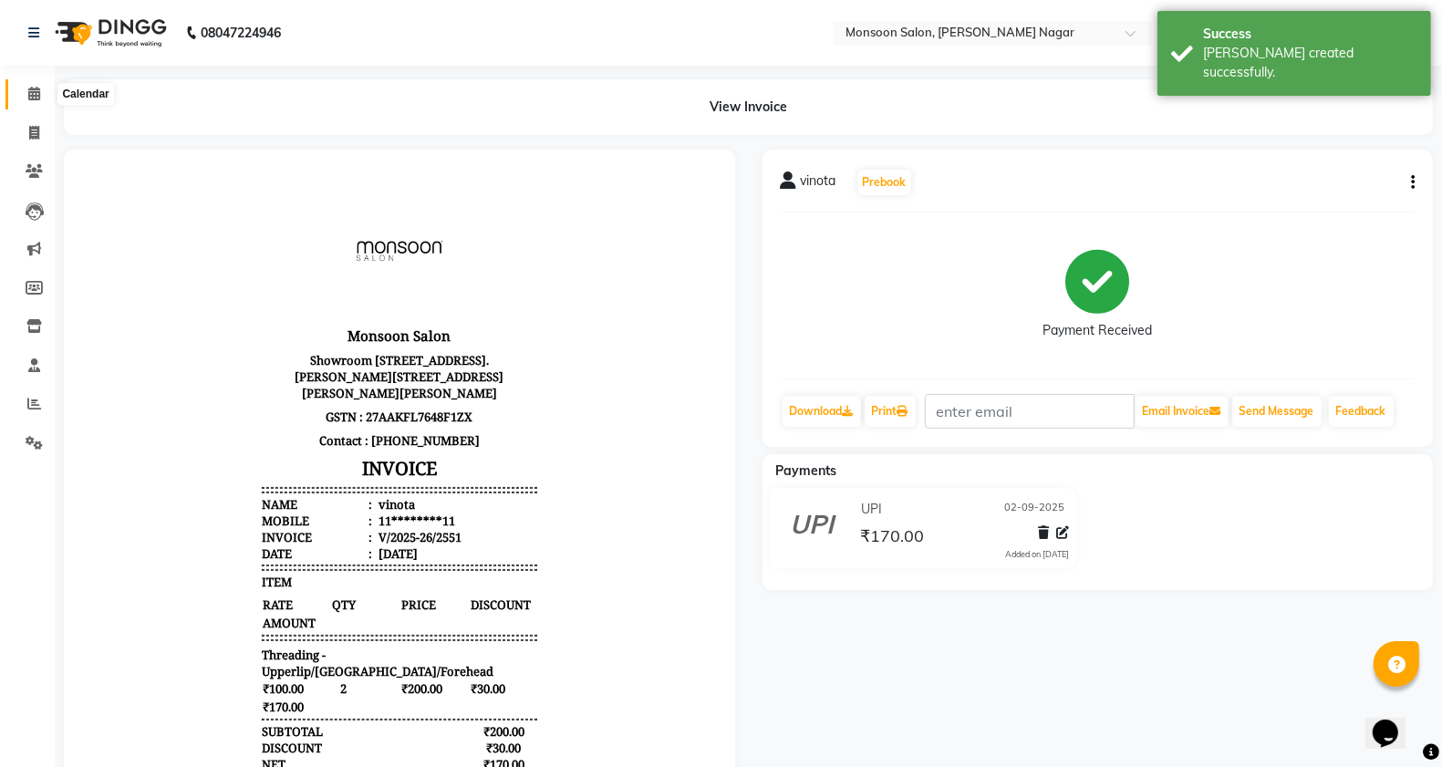
click at [38, 94] on icon at bounding box center [34, 94] width 12 height 14
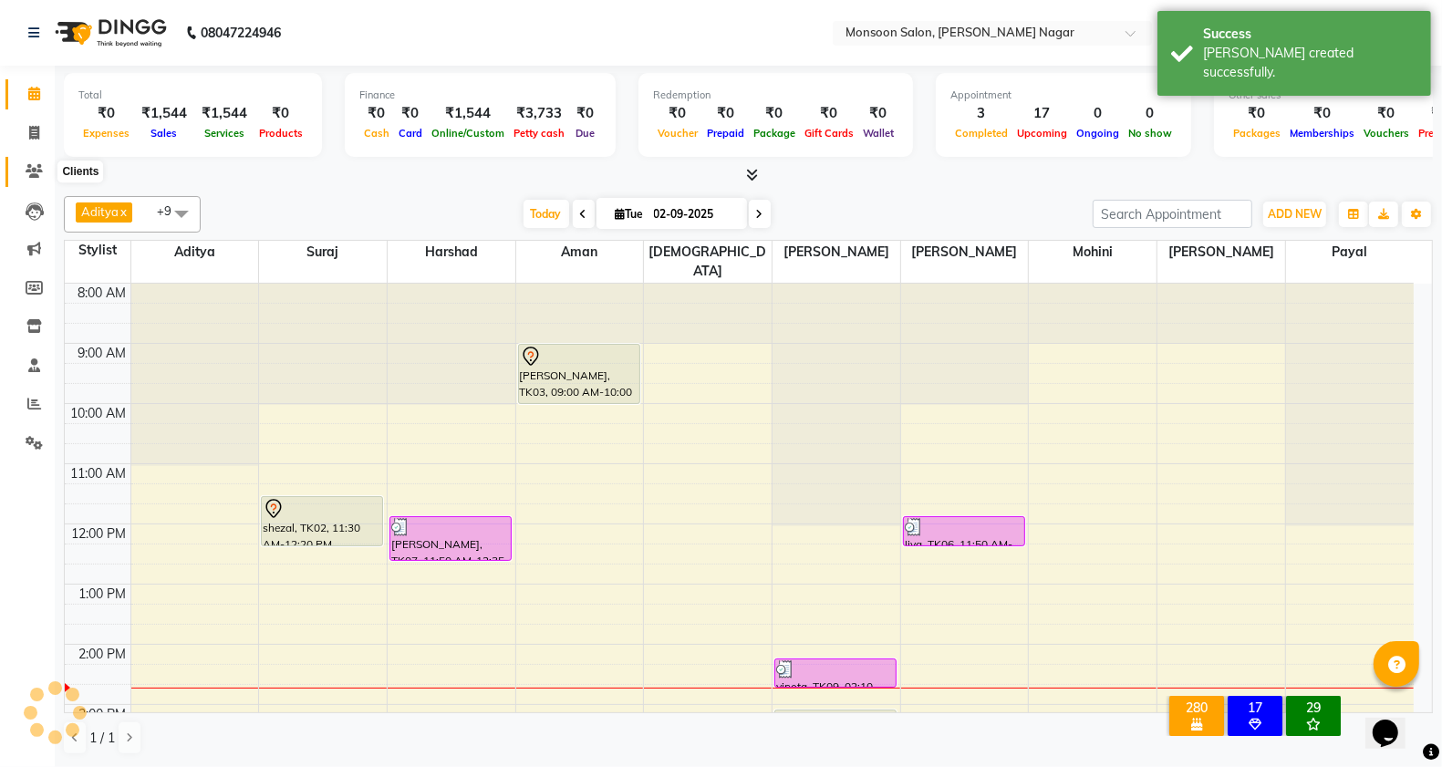
click at [26, 171] on icon at bounding box center [34, 171] width 17 height 14
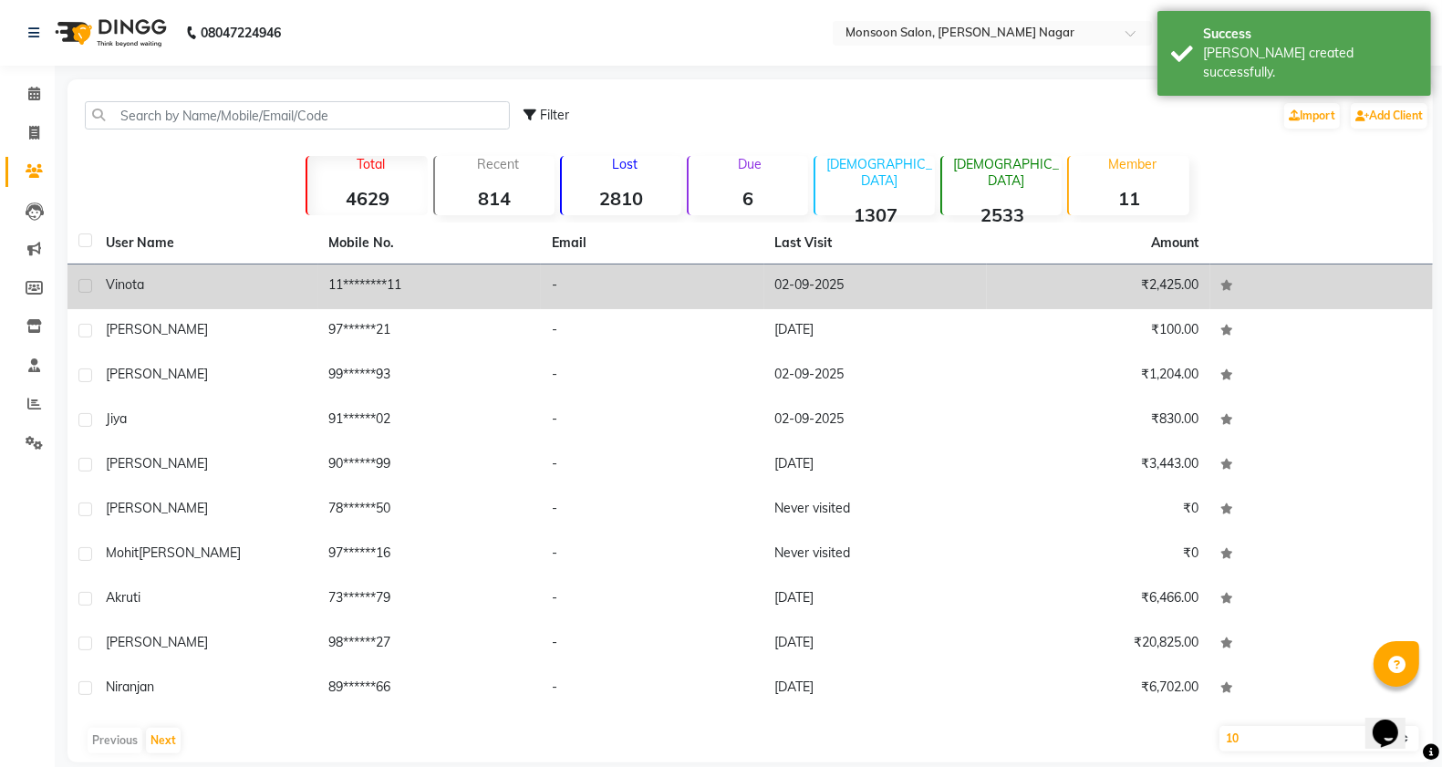
click at [847, 280] on td "02-09-2025" at bounding box center [877, 287] width 224 height 45
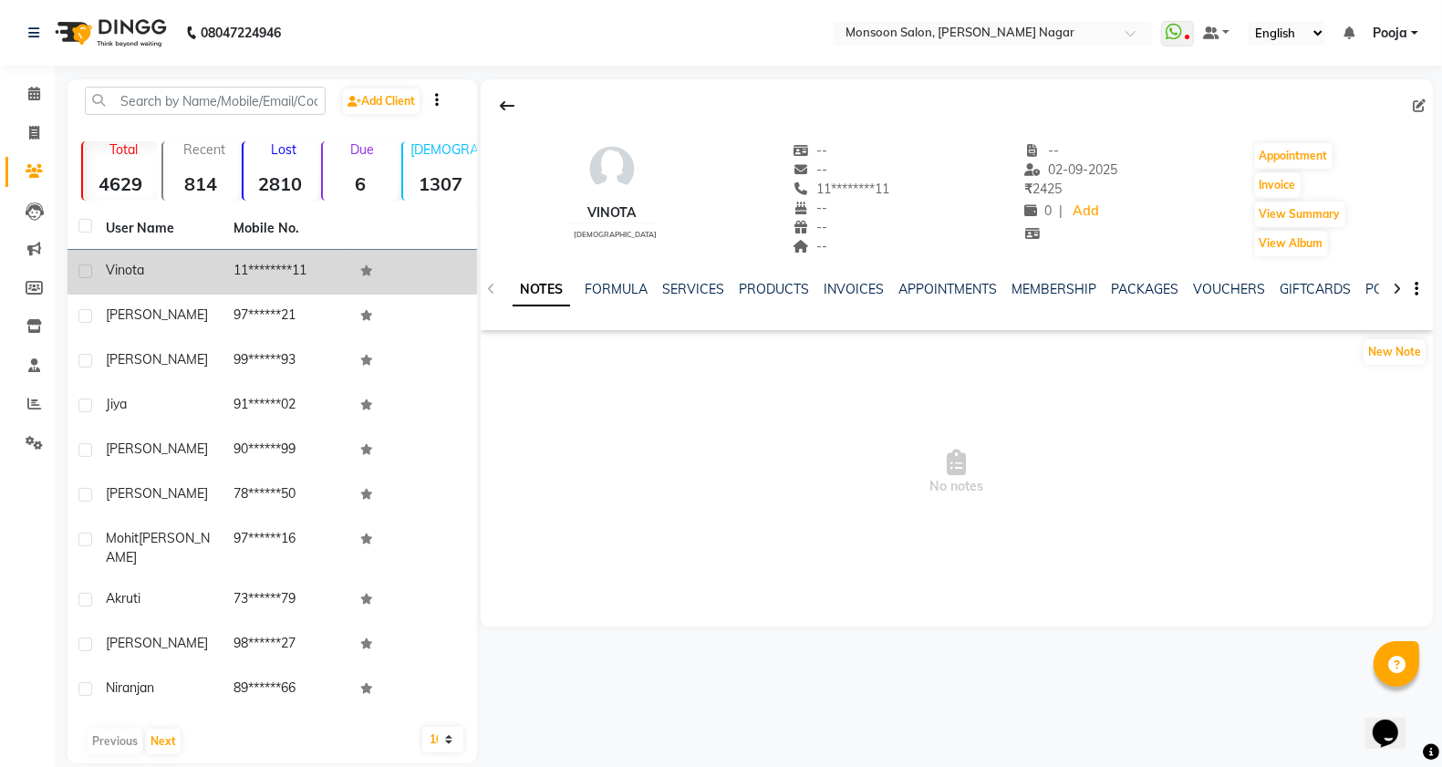
click at [1380, 284] on div "NOTES FORMULA SERVICES PRODUCTS INVOICES APPOINTMENTS MEMBERSHIP PACKAGES VOUCH…" at bounding box center [957, 289] width 953 height 63
click at [1373, 287] on link "POINTS" at bounding box center [1389, 289] width 47 height 16
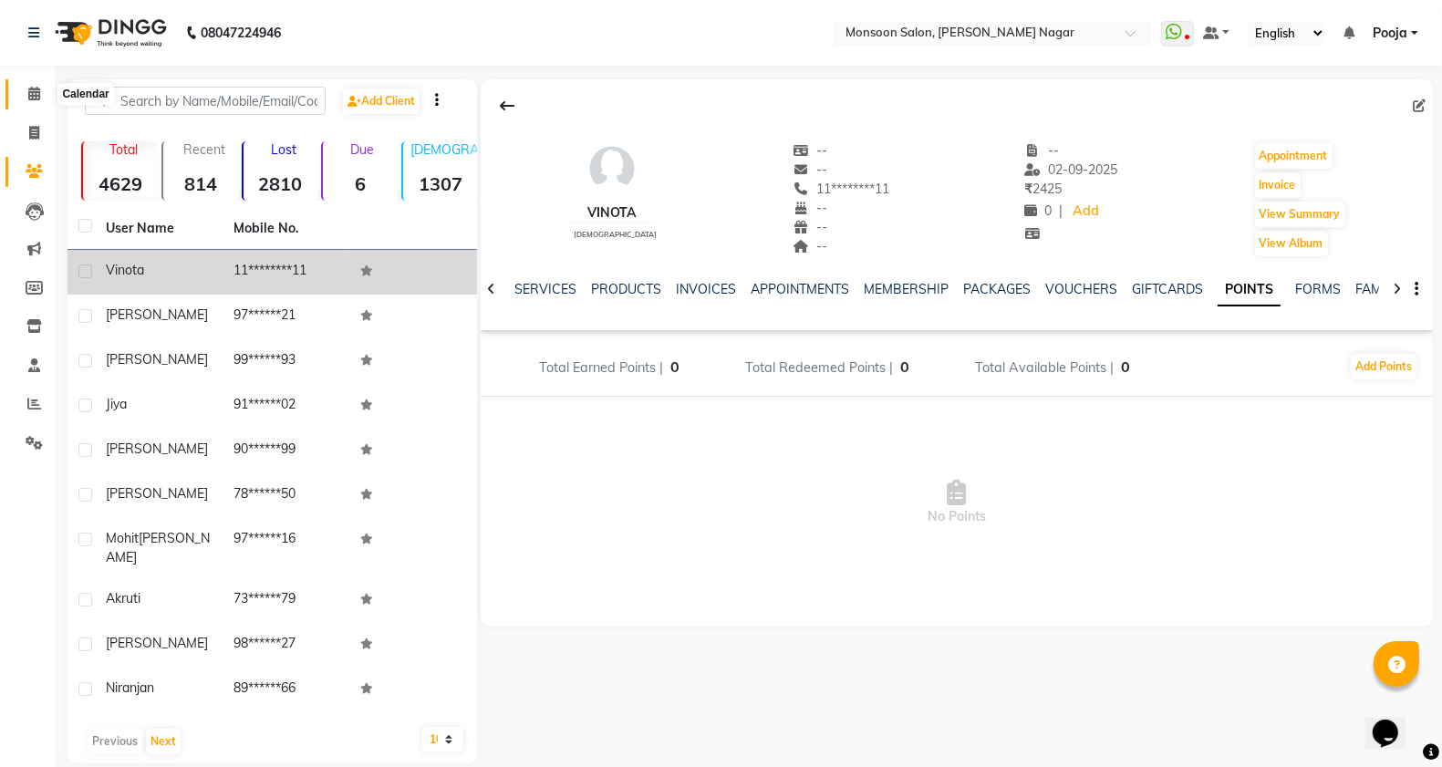
click at [32, 94] on icon at bounding box center [34, 94] width 12 height 14
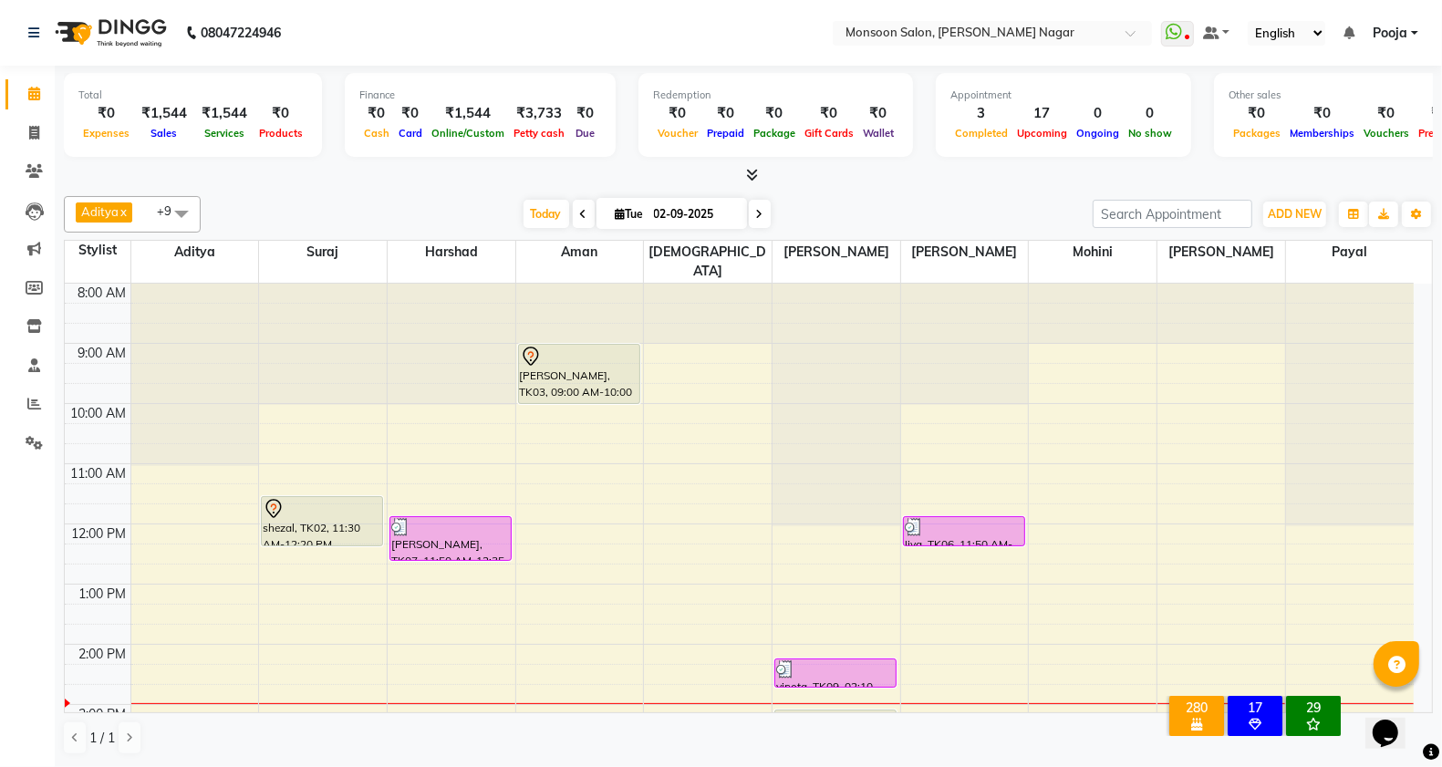
scroll to position [304, 0]
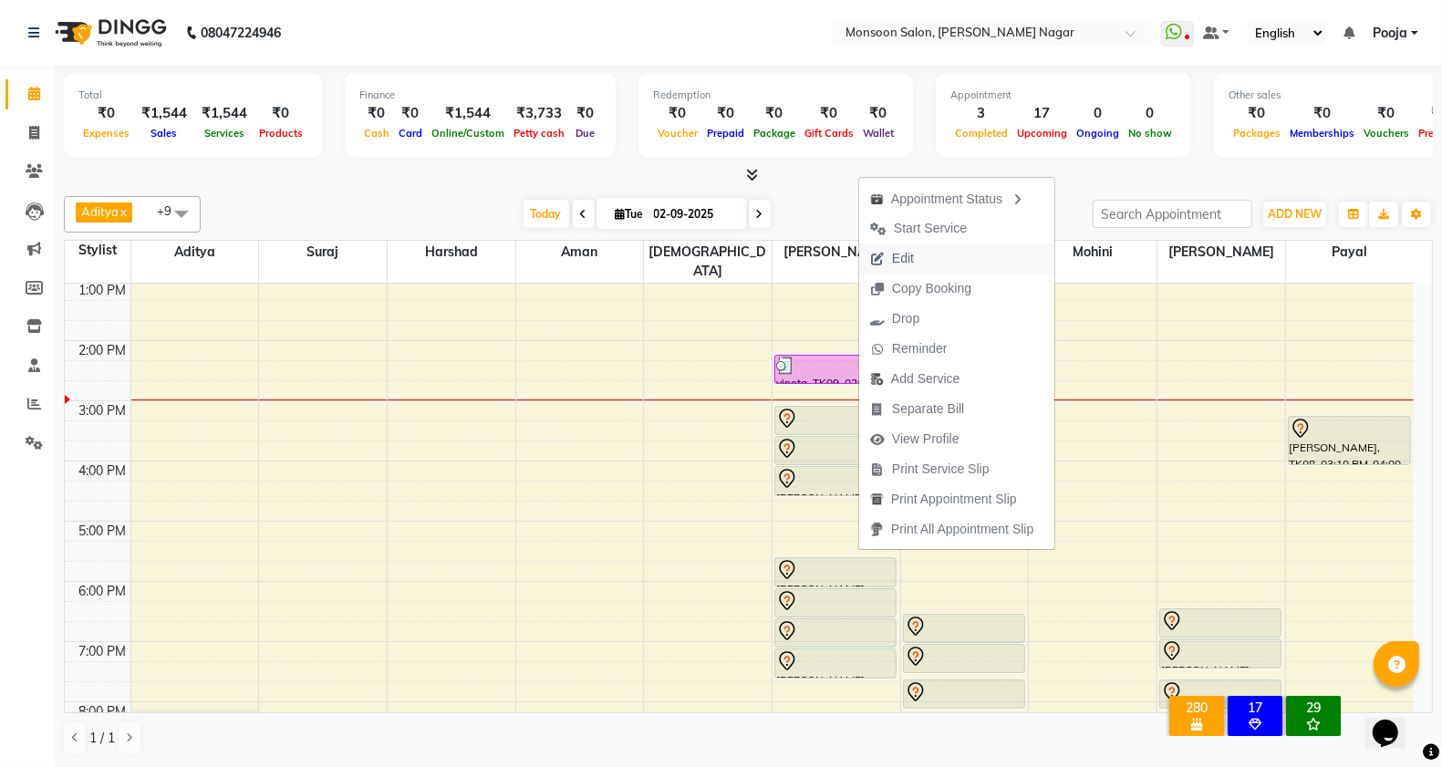
click at [906, 257] on span "Edit" at bounding box center [903, 258] width 22 height 19
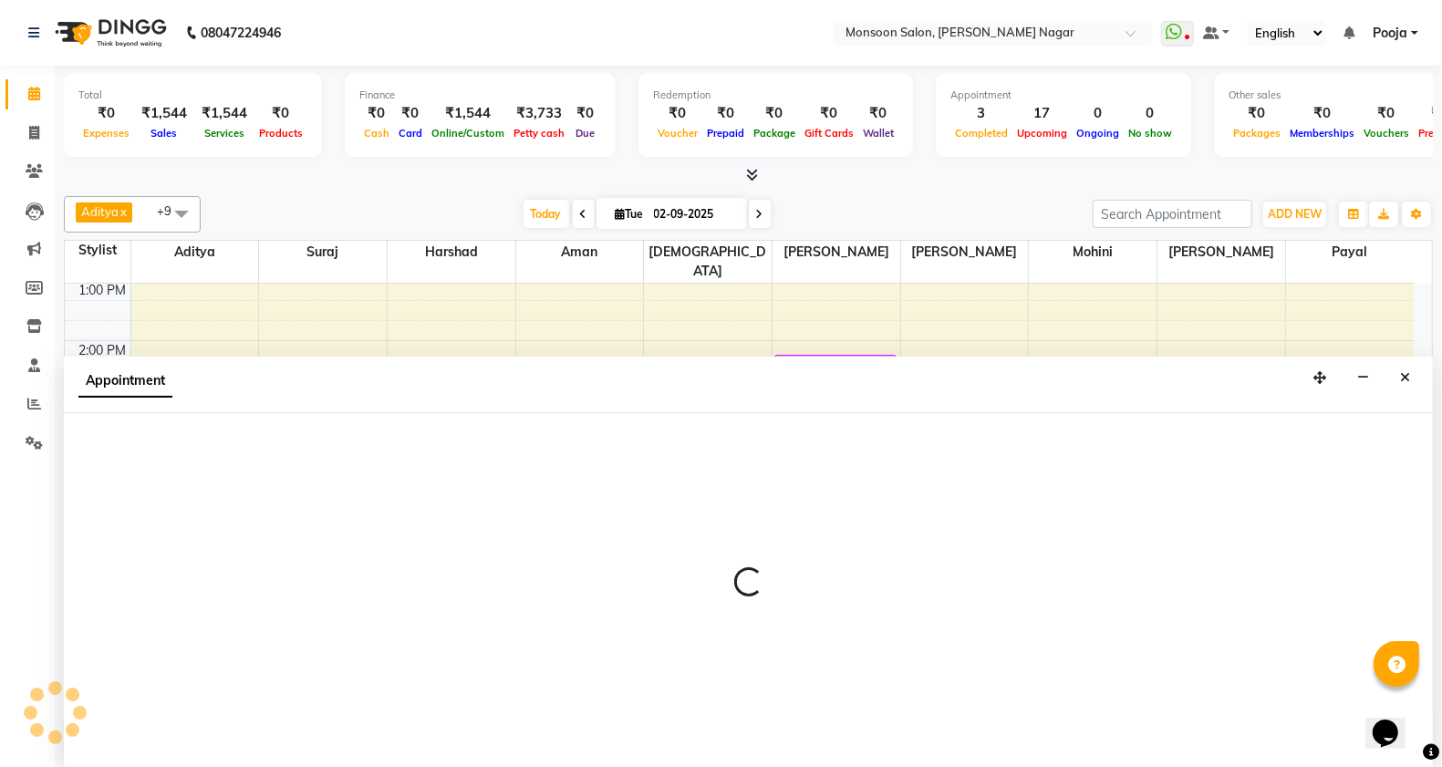
scroll to position [1, 0]
select select "tentative"
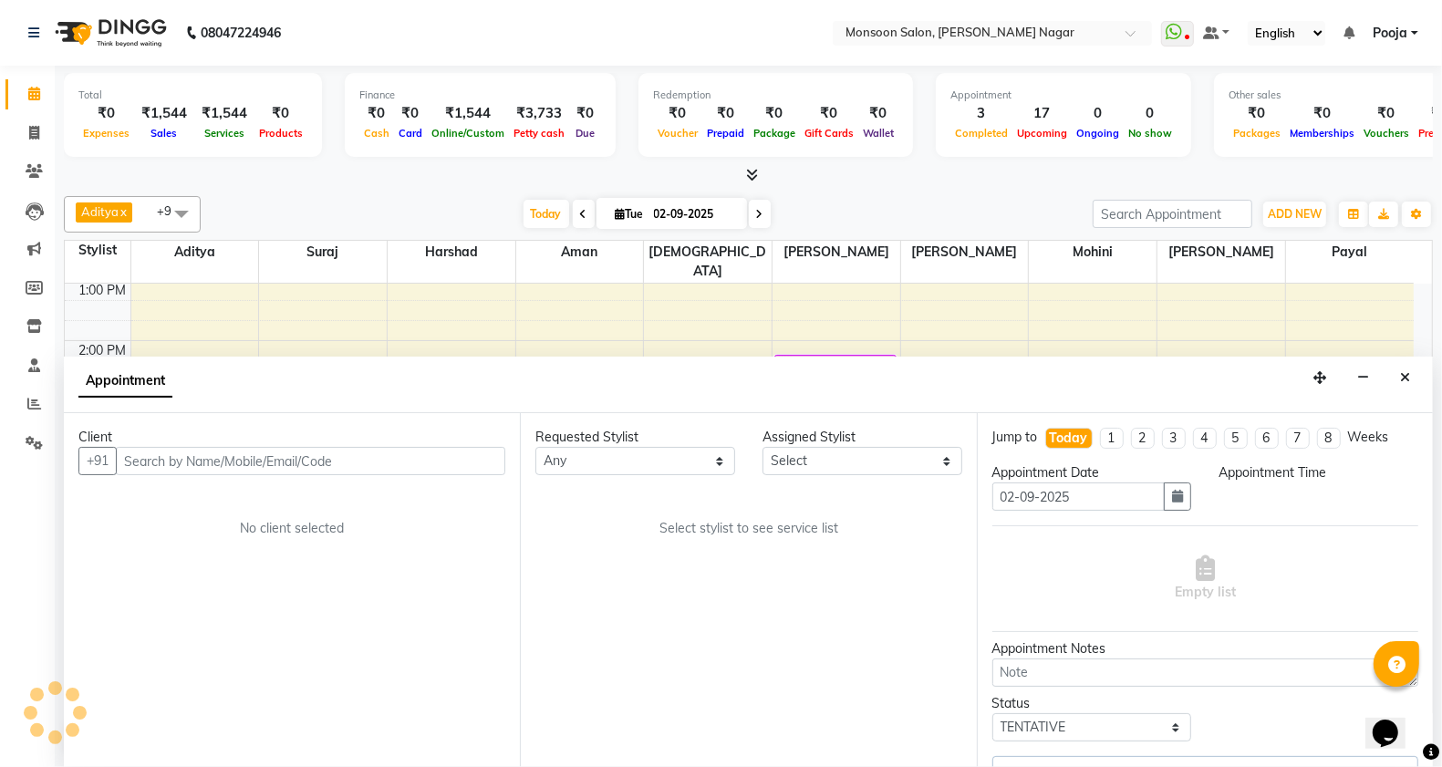
scroll to position [366, 0]
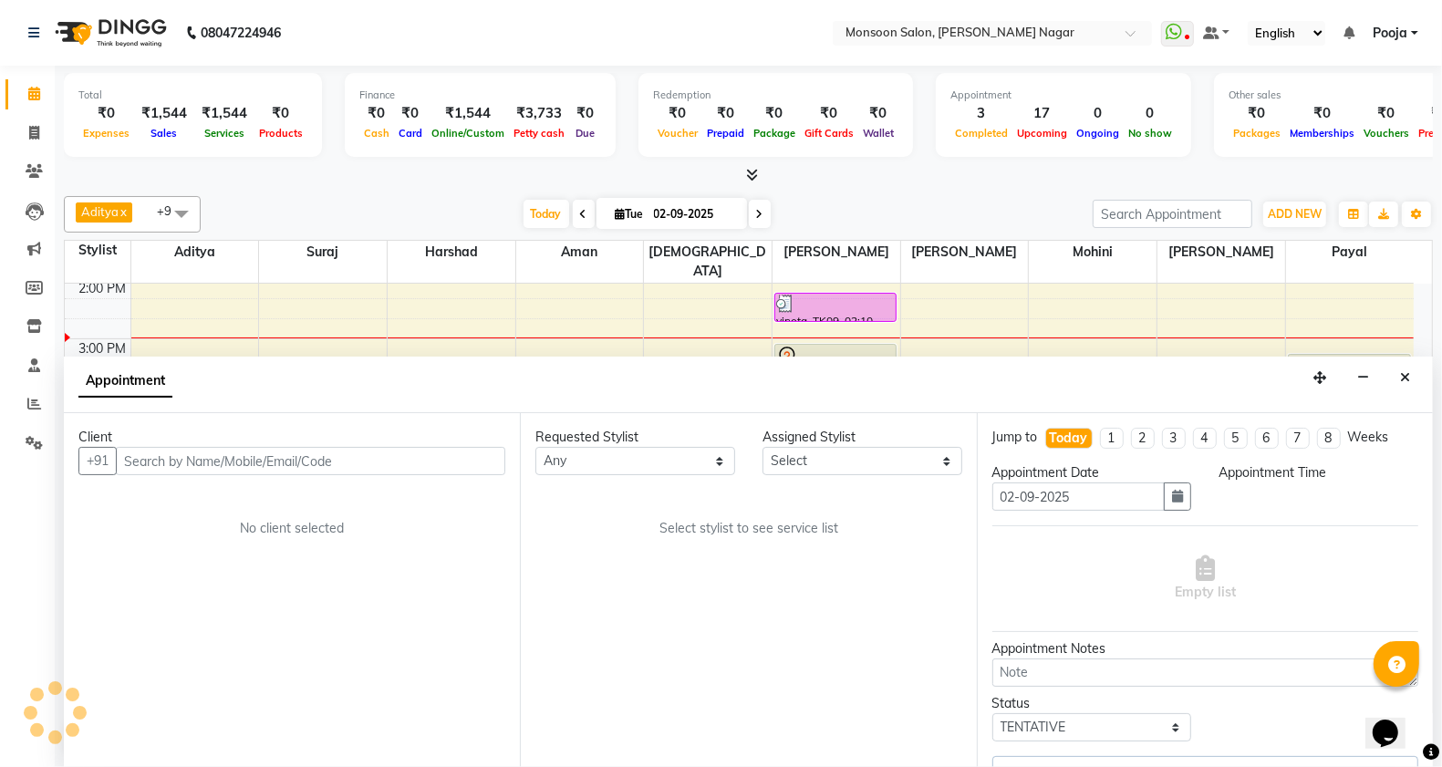
select select "41156"
select select "1050"
select select "2167"
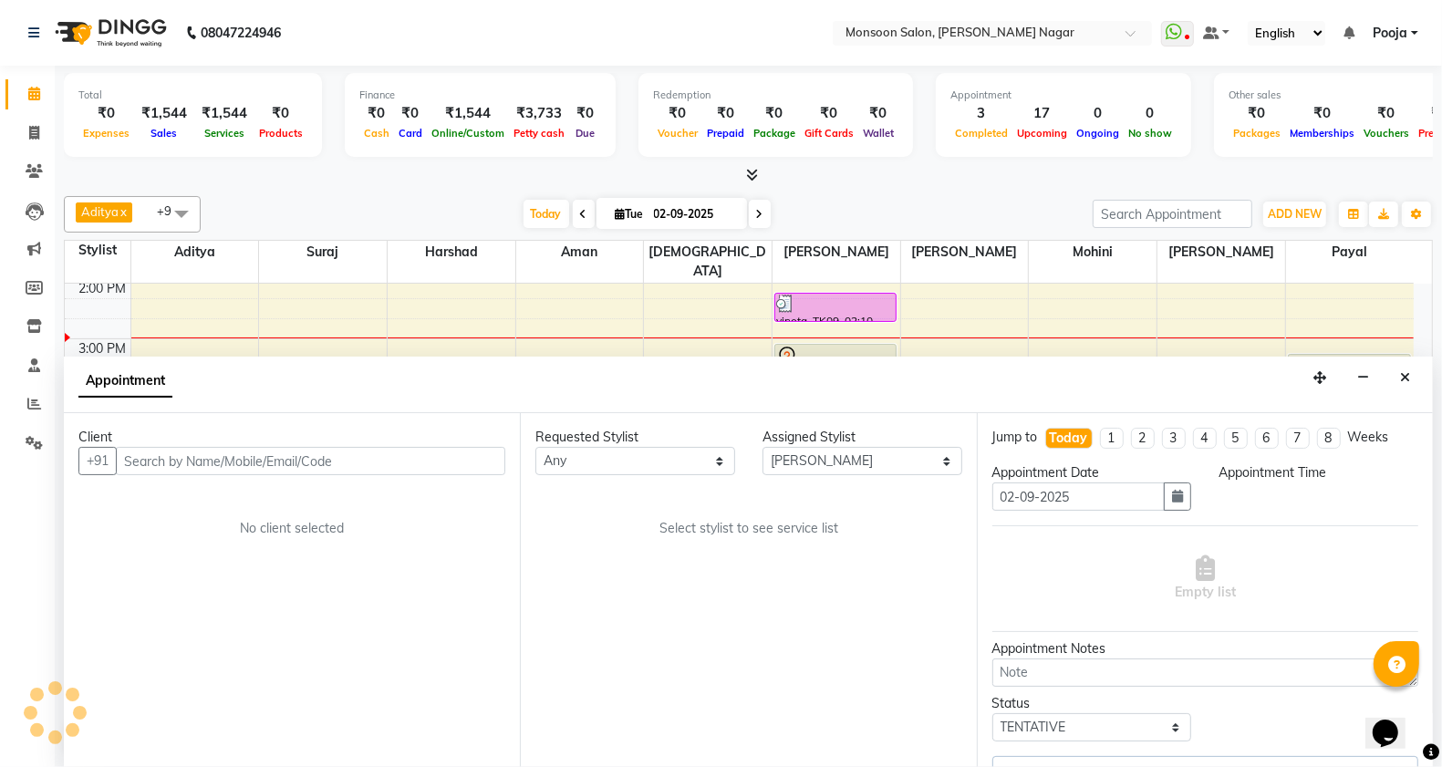
select select "2167"
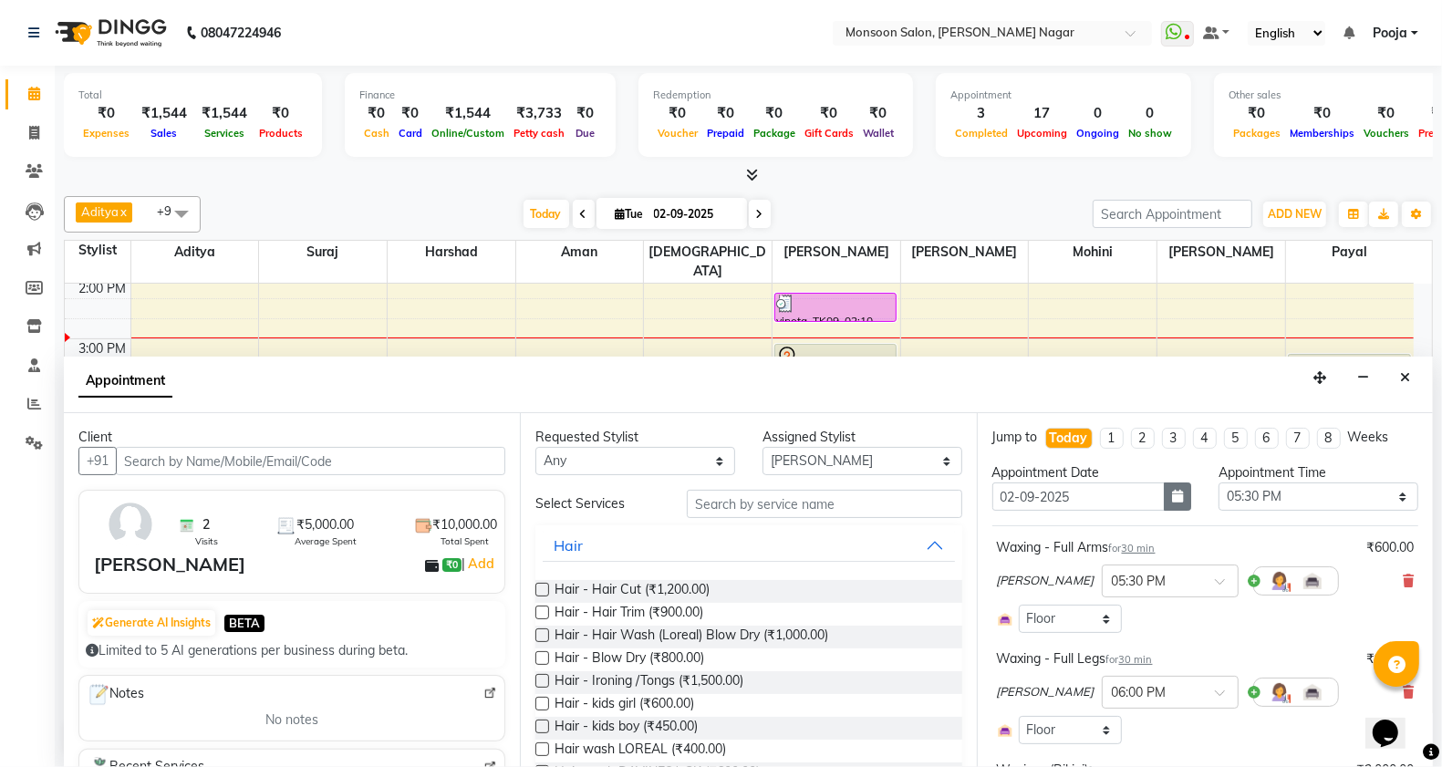
click at [1175, 504] on button "button" at bounding box center [1177, 497] width 27 height 28
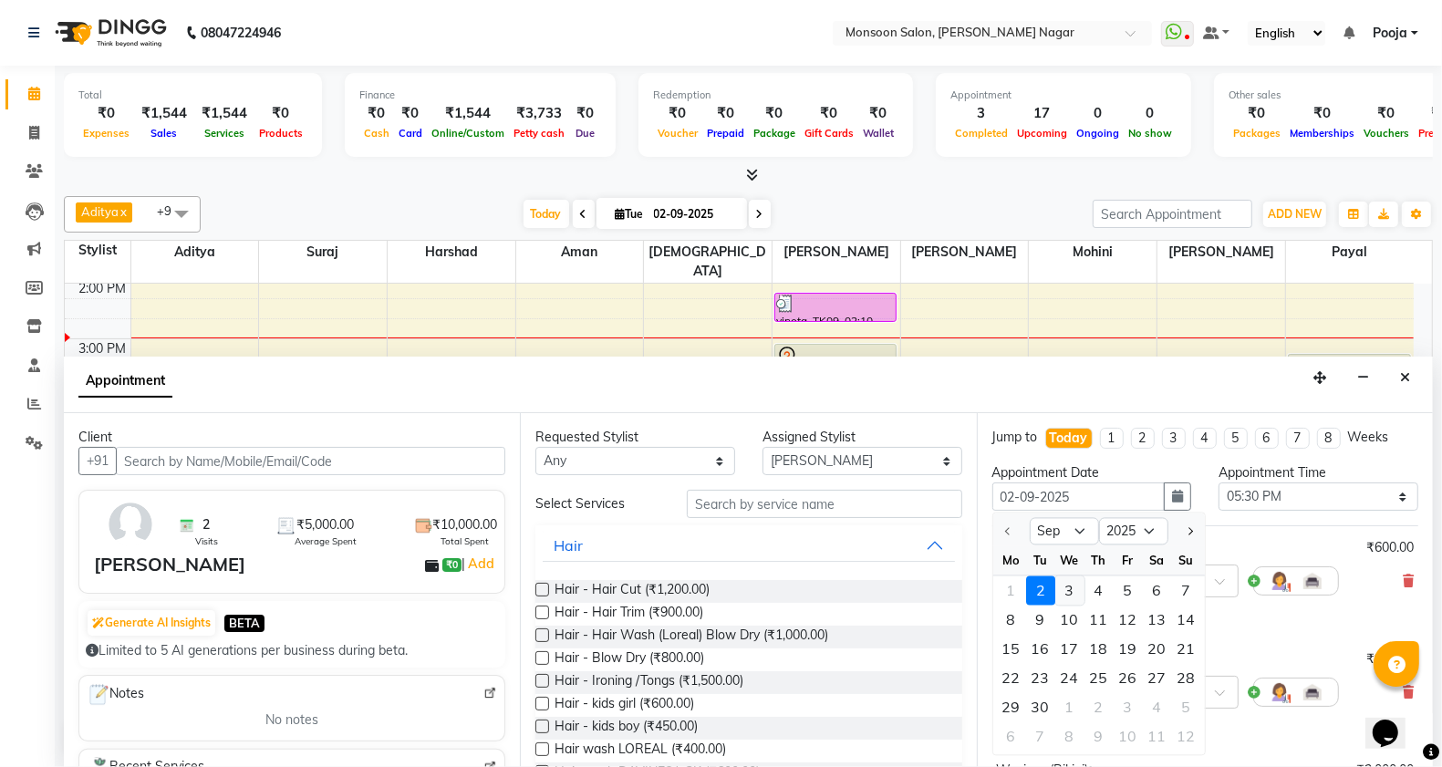
click at [1070, 594] on div "3" at bounding box center [1070, 591] width 29 height 29
type input "[DATE]"
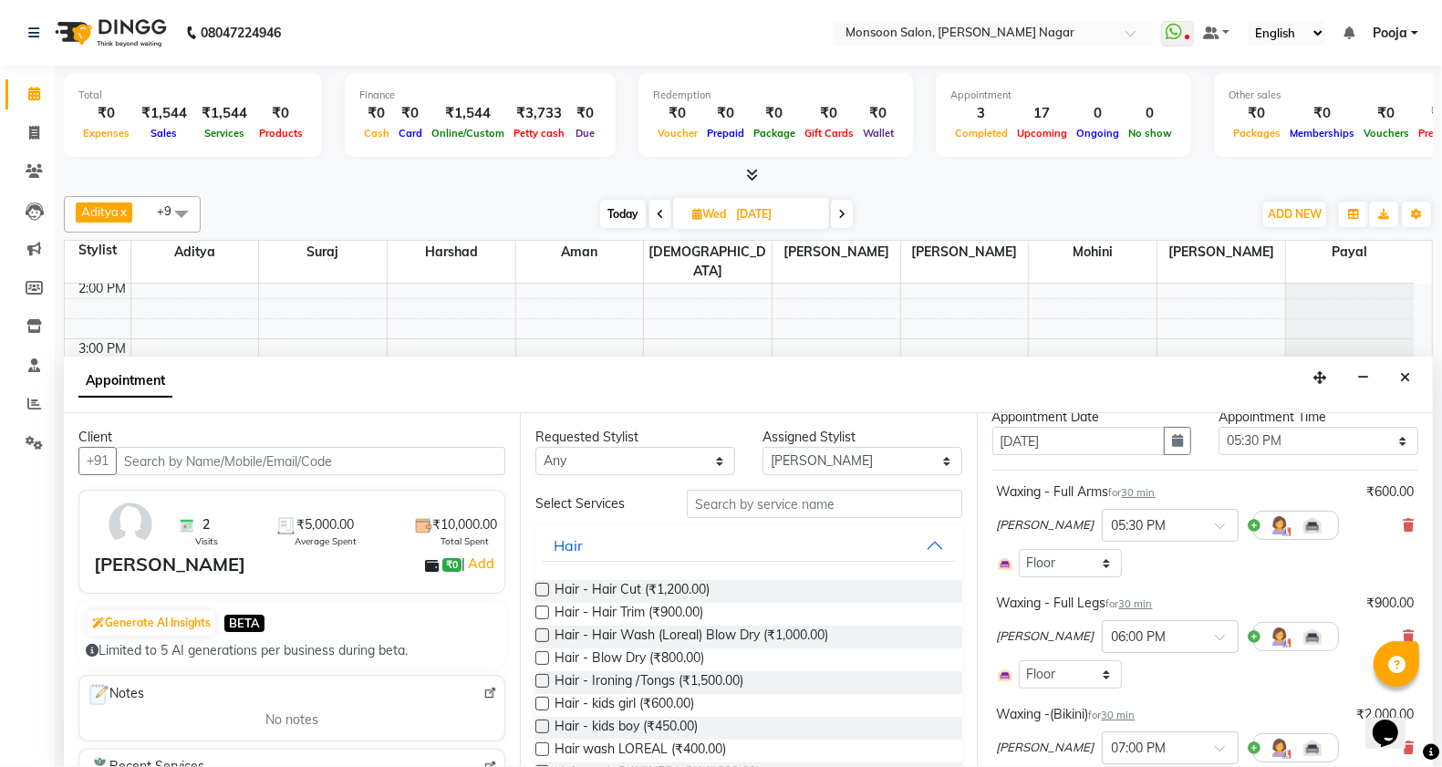
scroll to position [0, 0]
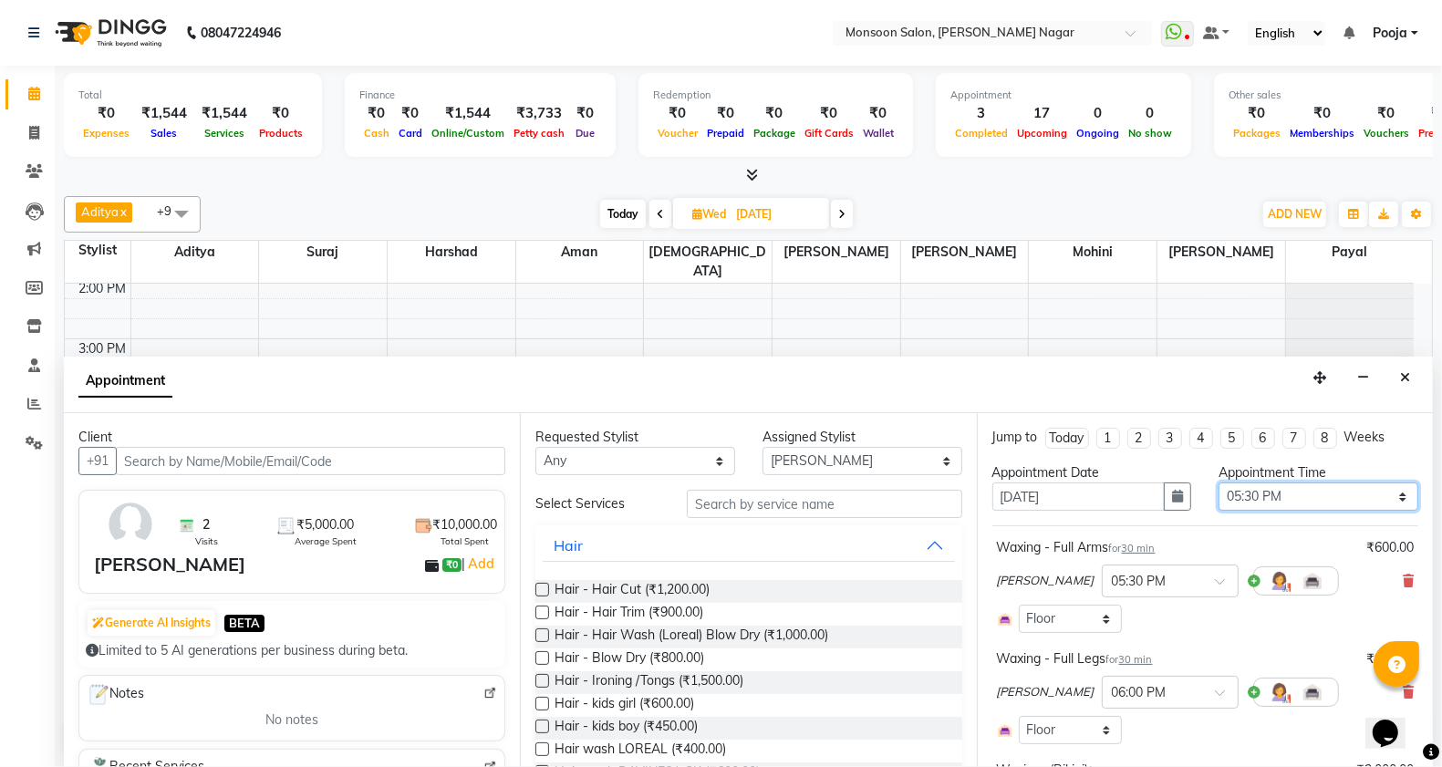
click at [1277, 486] on select "Select 09:00 AM 09:15 AM 09:30 AM 09:45 AM 10:00 AM 10:15 AM 10:30 AM 10:45 AM …" at bounding box center [1319, 497] width 200 height 28
select select "840"
click at [1219, 483] on select "Select 09:00 AM 09:15 AM 09:30 AM 09:45 AM 10:00 AM 10:15 AM 10:30 AM 10:45 AM …" at bounding box center [1319, 497] width 200 height 28
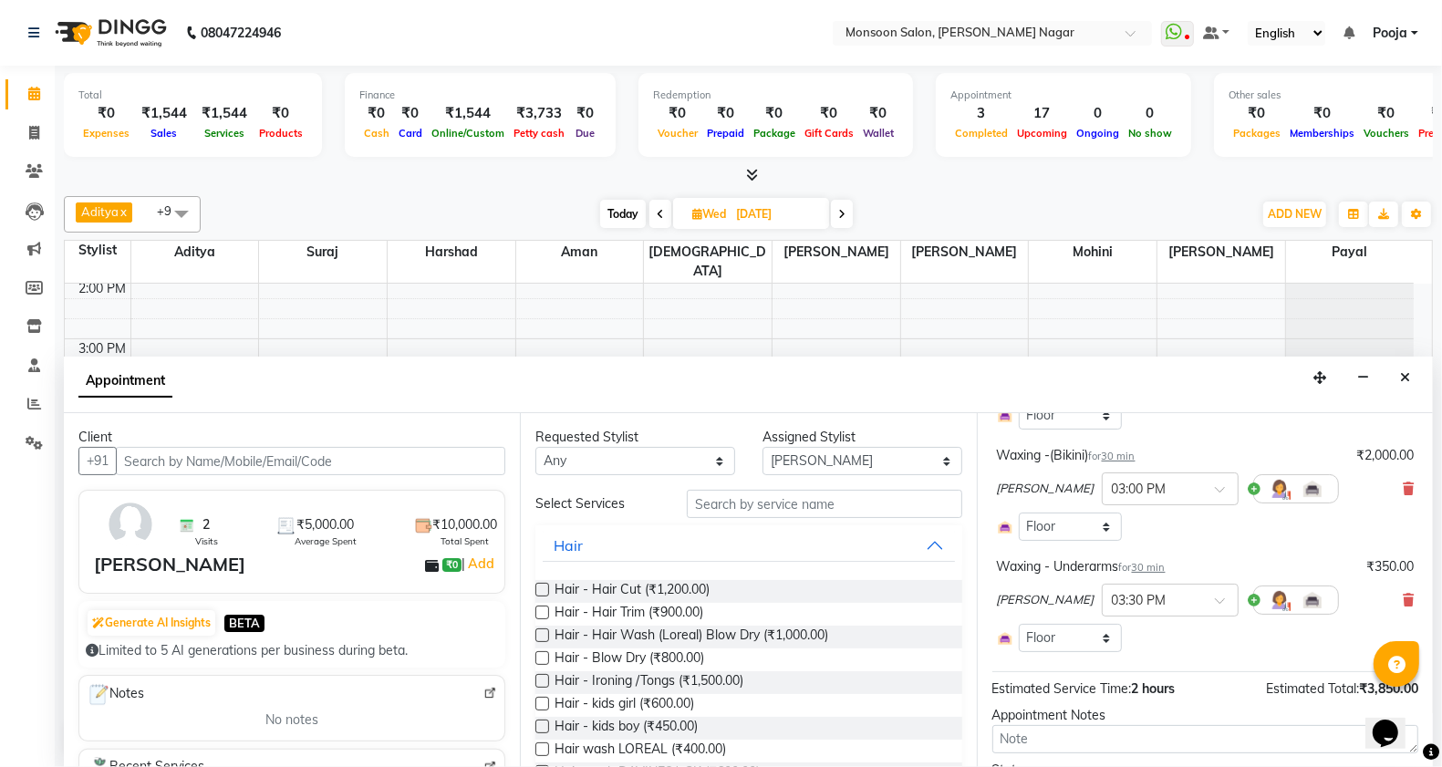
scroll to position [418, 0]
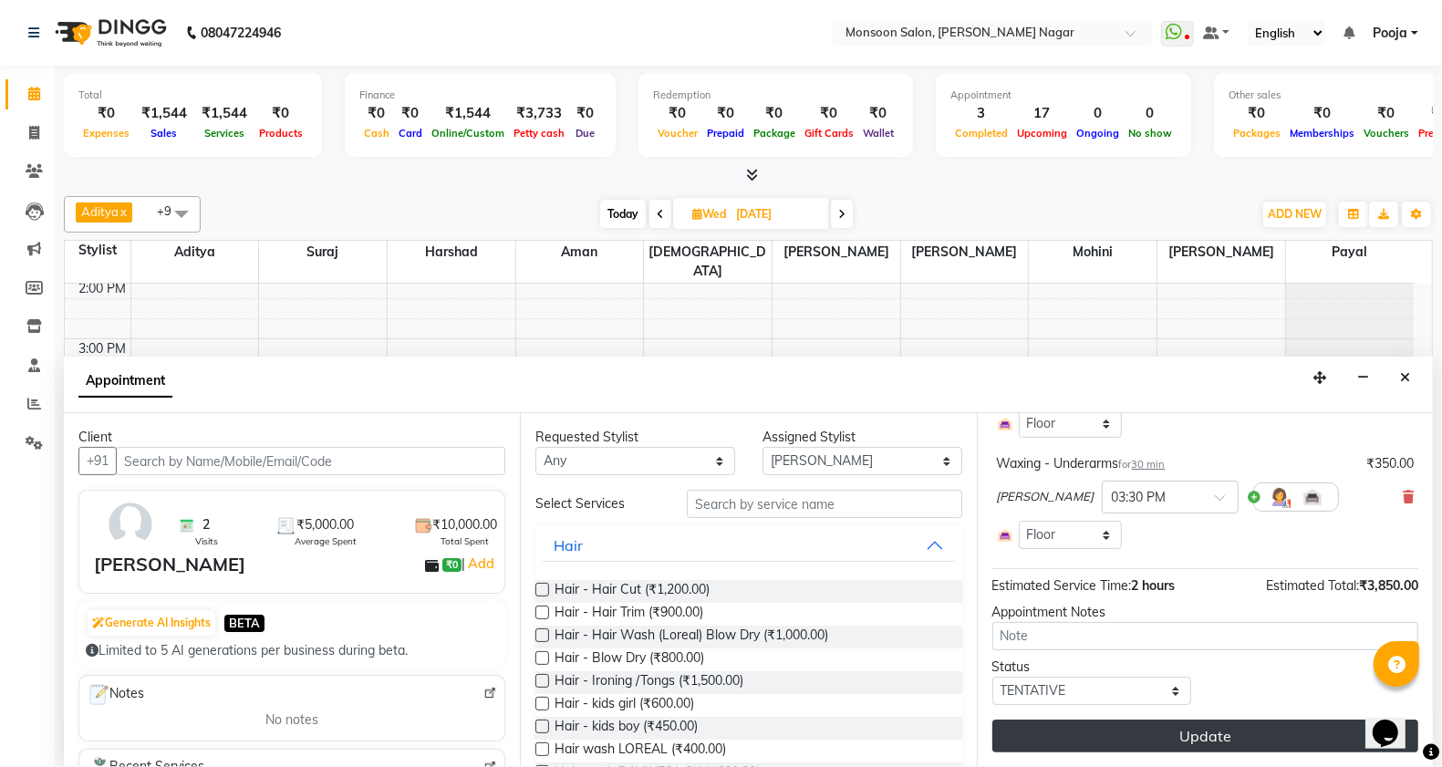
click at [1204, 736] on button "Update" at bounding box center [1206, 736] width 426 height 33
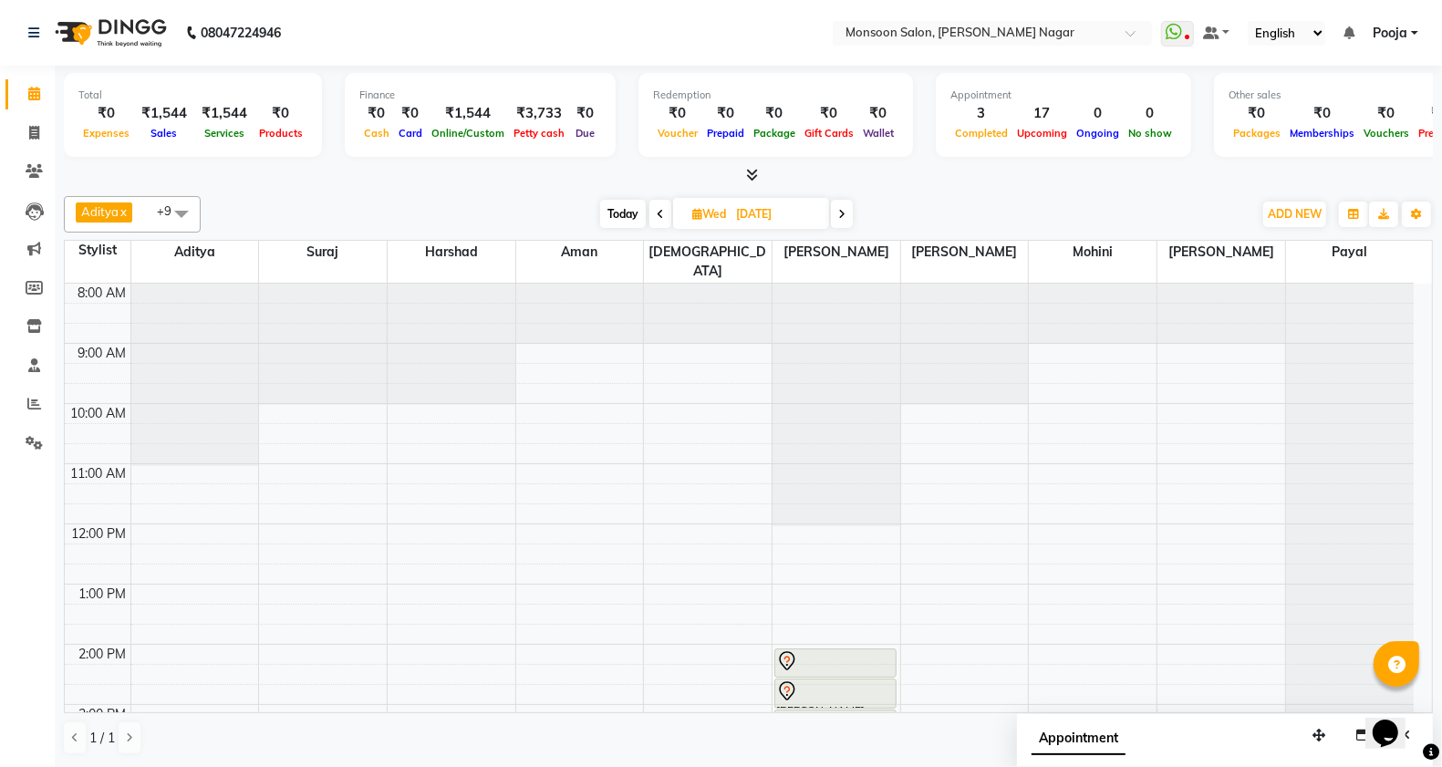
scroll to position [0, 0]
click at [627, 216] on span "Today" at bounding box center [623, 214] width 46 height 28
type input "02-09-2025"
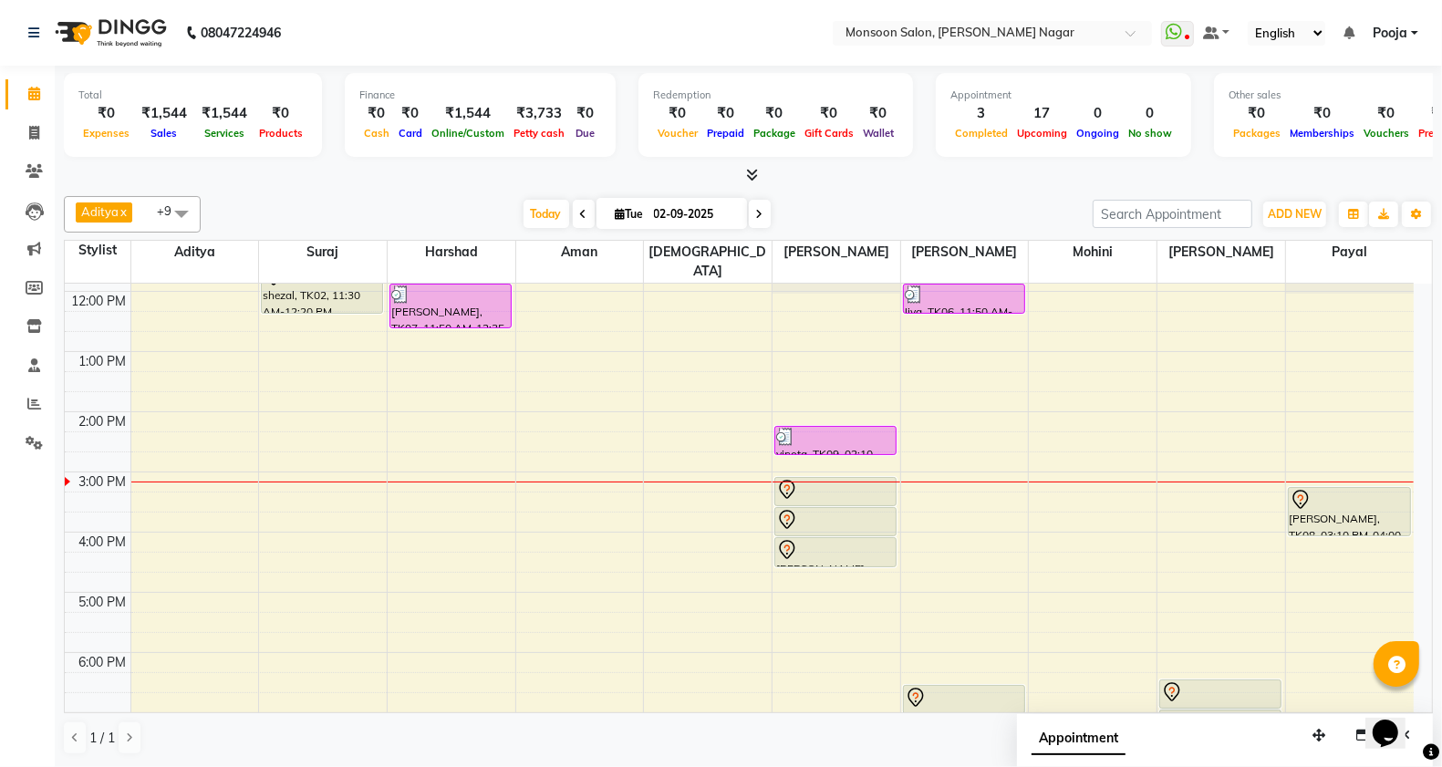
scroll to position [304, 0]
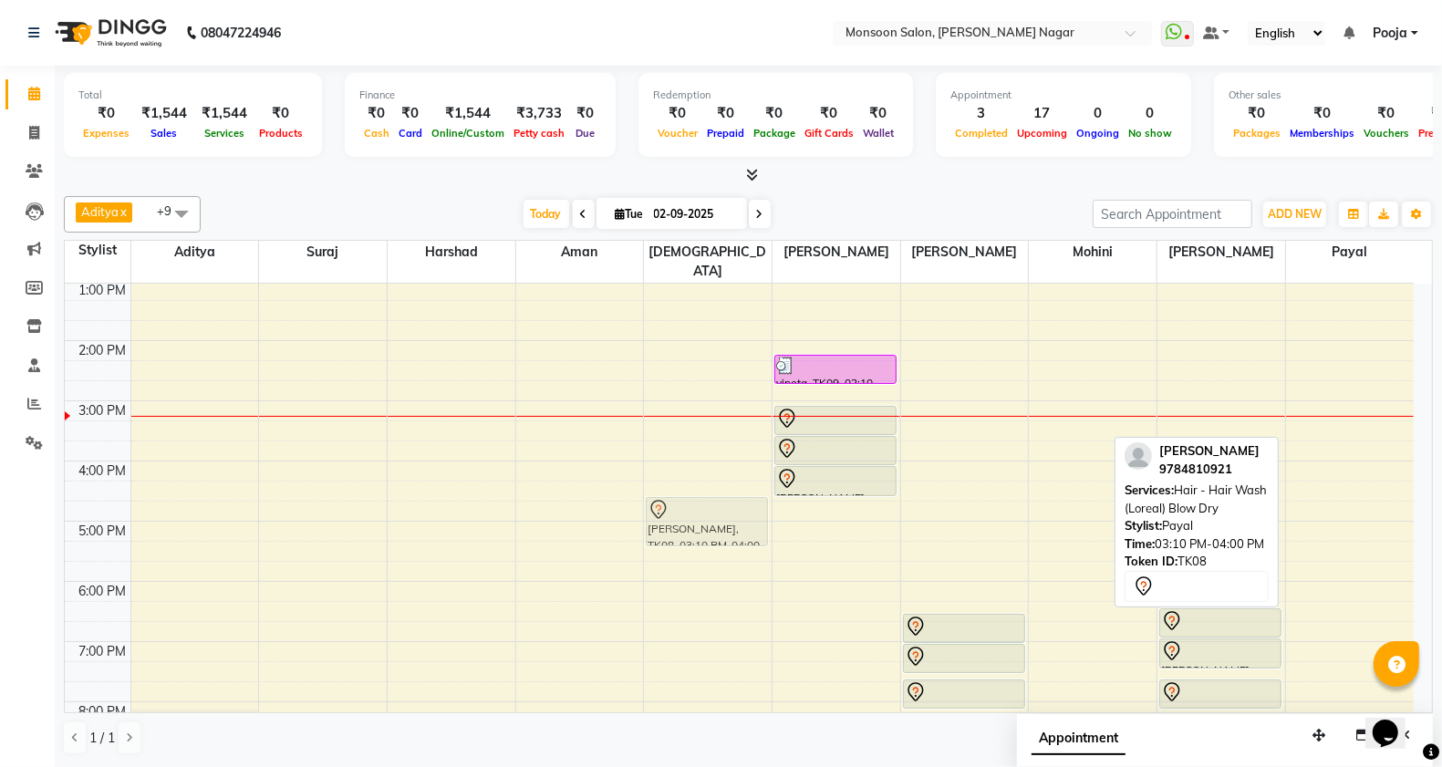
drag, startPoint x: 1359, startPoint y: 427, endPoint x: 721, endPoint y: 503, distance: 643.1
click at [721, 503] on tr "shezal, TK02, 11:30 AM-12:20 PM, Kerastase Scrub Tatjana, TK07, 11:50 AM-12:35 …" at bounding box center [739, 431] width 1349 height 902
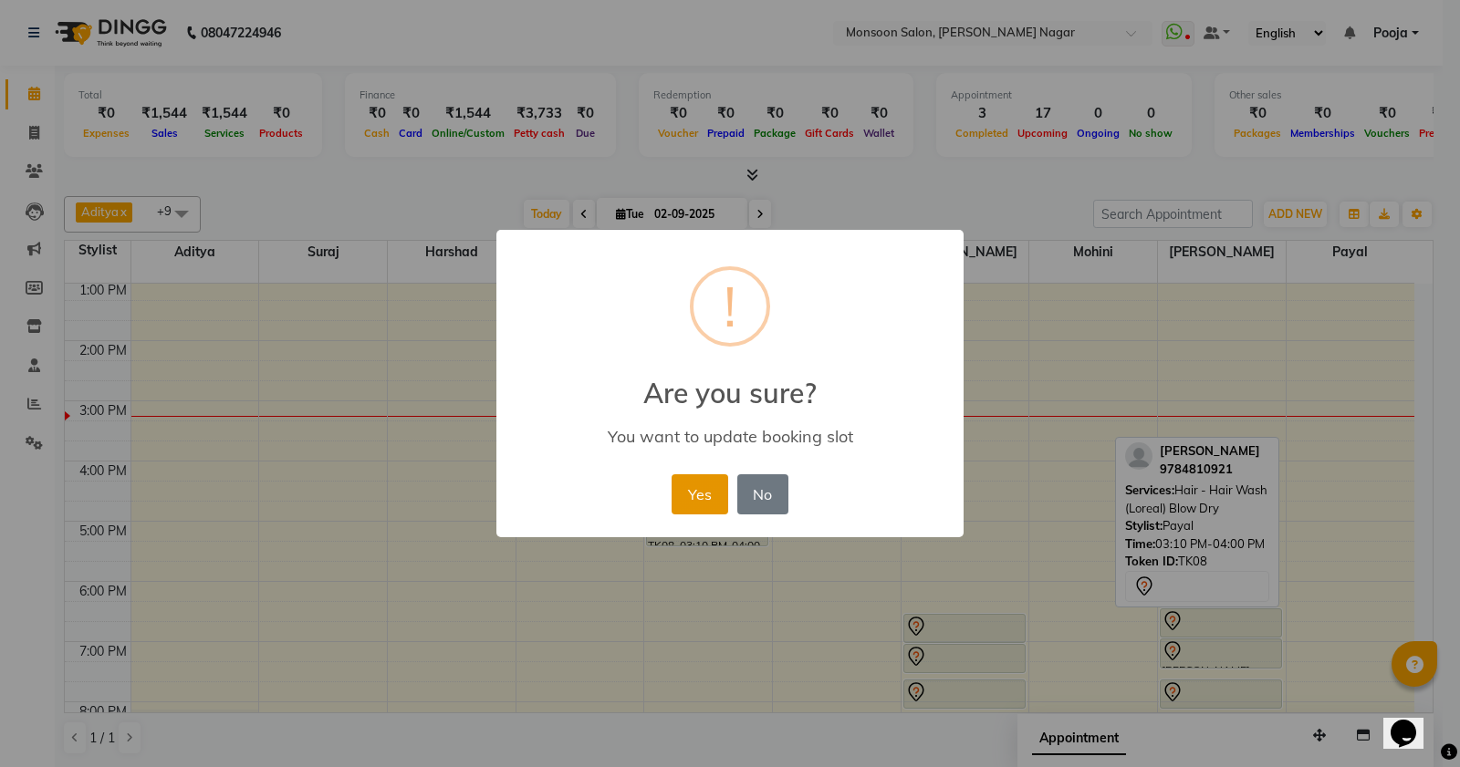
click at [682, 494] on button "Yes" at bounding box center [699, 494] width 56 height 40
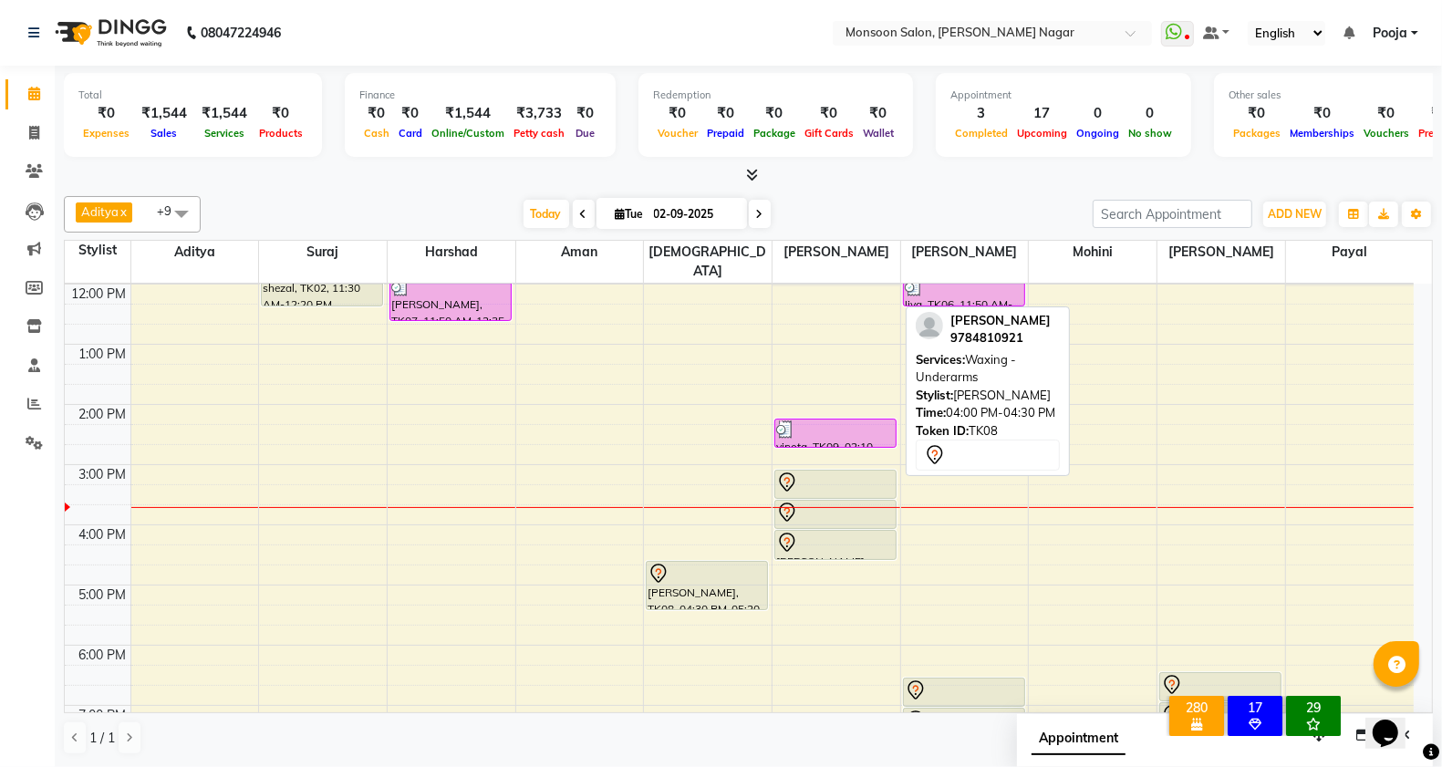
scroll to position [161, 0]
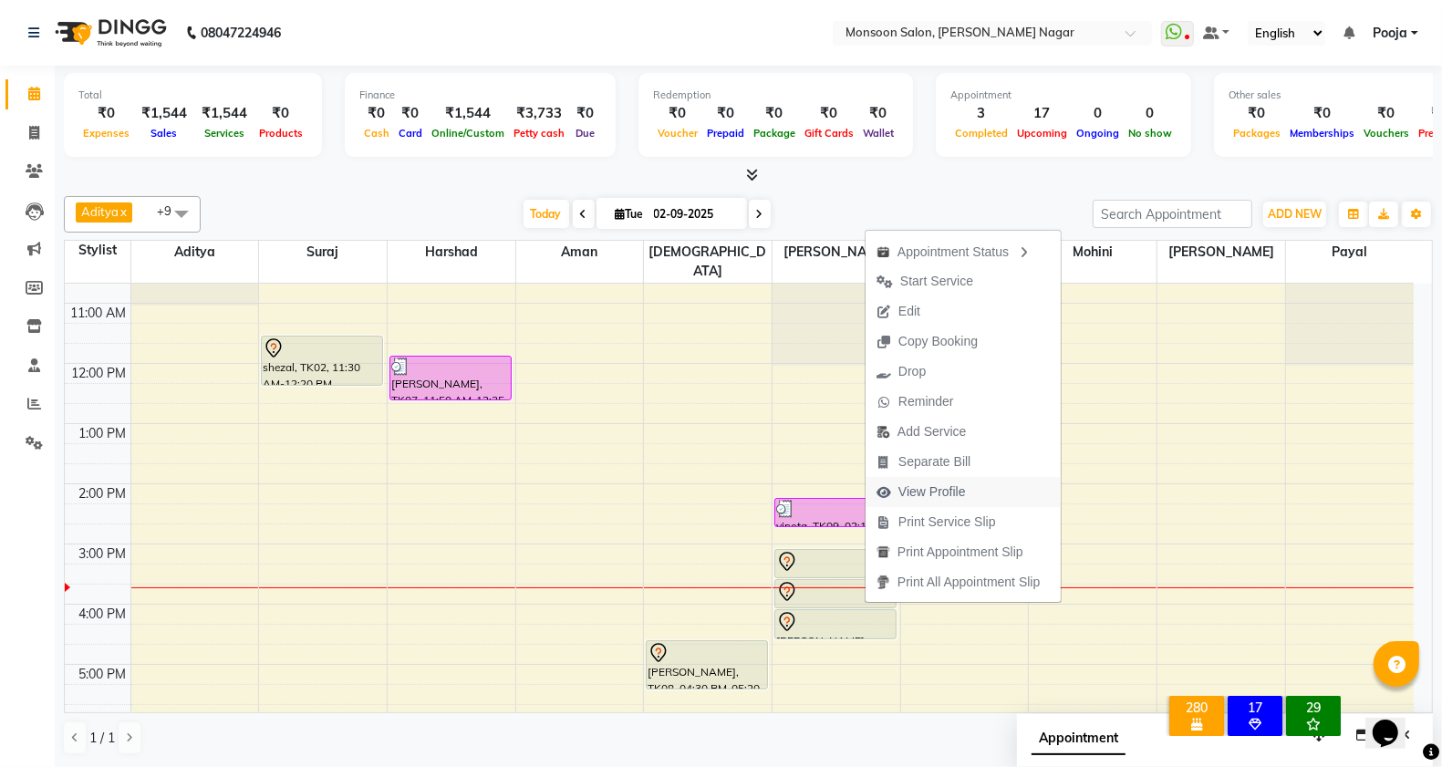
click at [908, 497] on span "View Profile" at bounding box center [933, 492] width 68 height 19
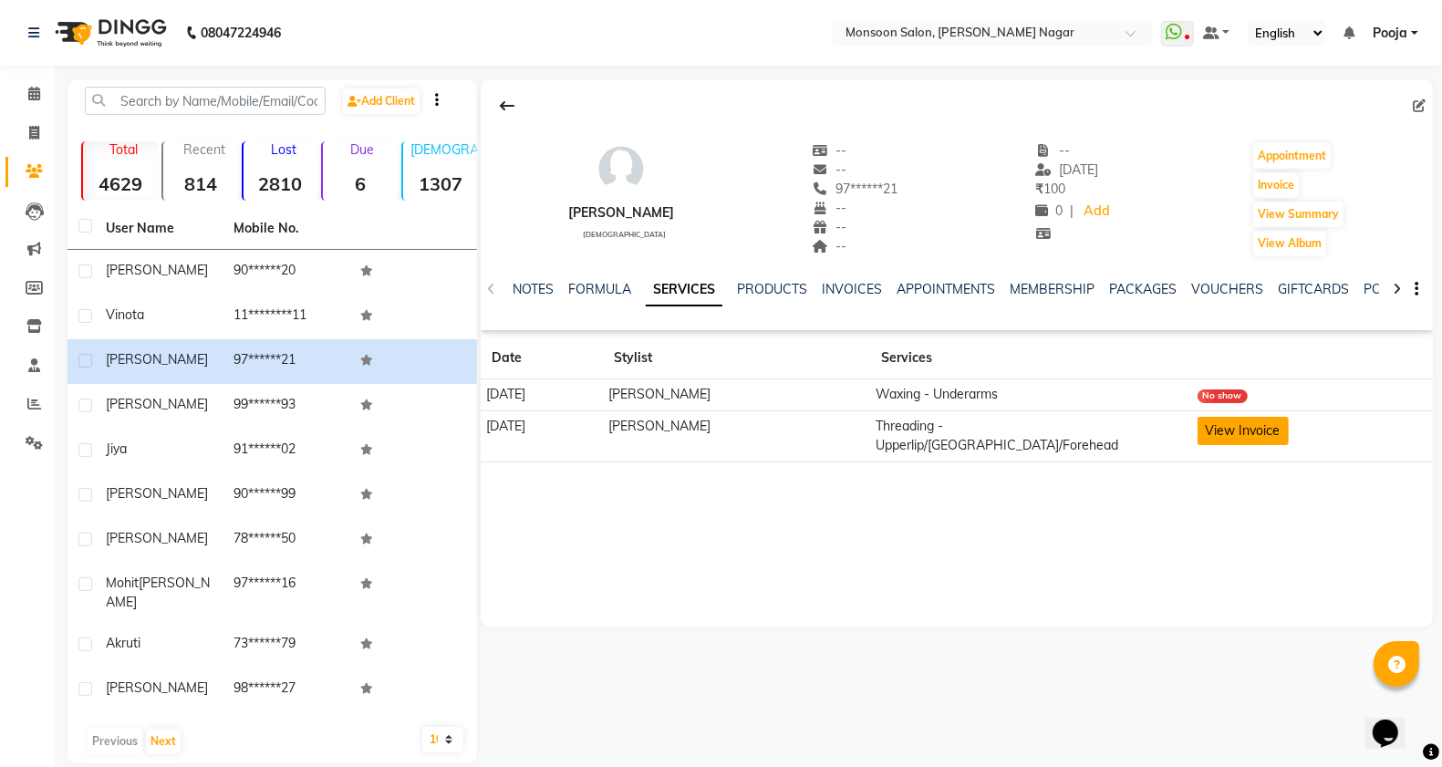
click at [1233, 434] on button "View Invoice" at bounding box center [1243, 431] width 91 height 28
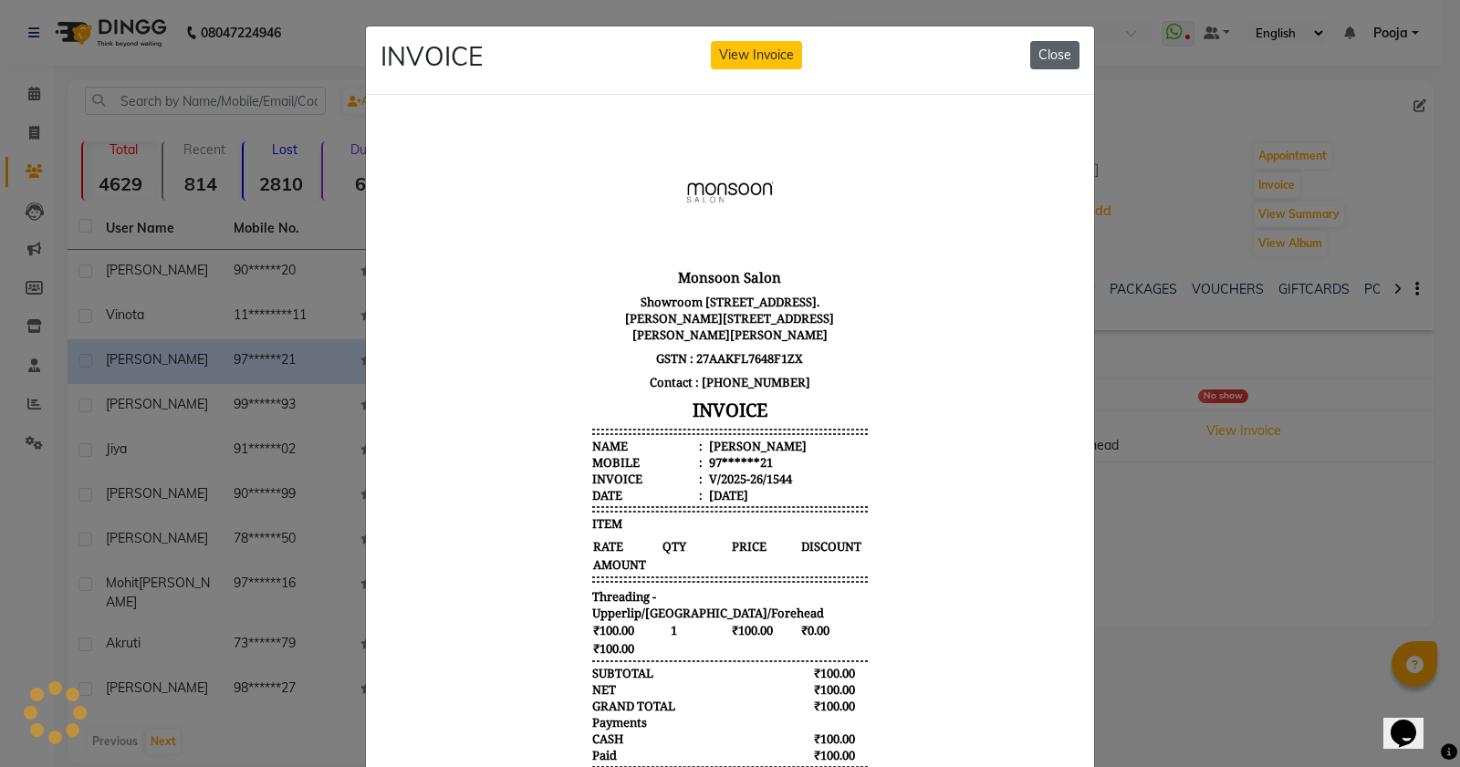
drag, startPoint x: 1050, startPoint y: 61, endPoint x: 379, endPoint y: 83, distance: 671.9
click at [1050, 61] on button "Close" at bounding box center [1054, 55] width 49 height 28
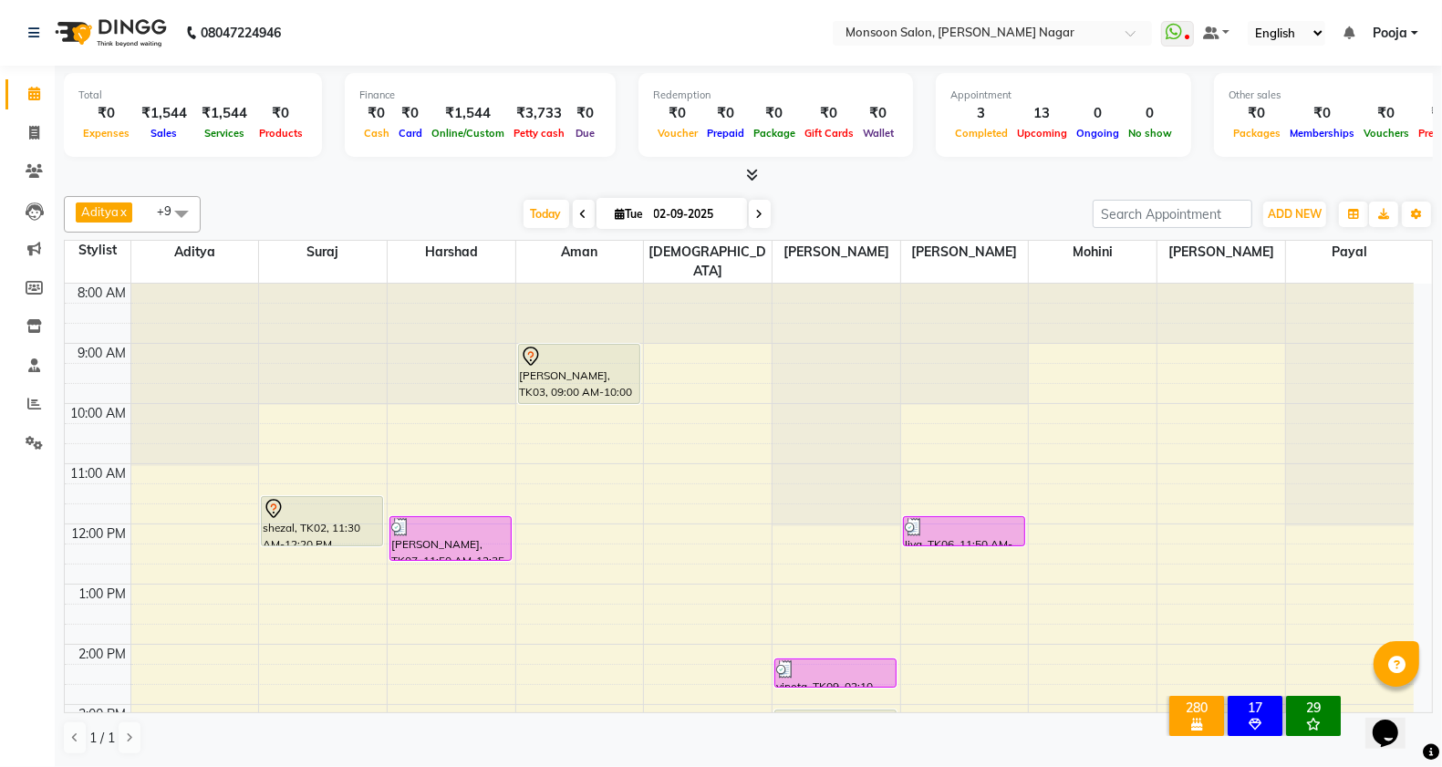
click at [756, 215] on icon at bounding box center [759, 214] width 7 height 11
type input "[DATE]"
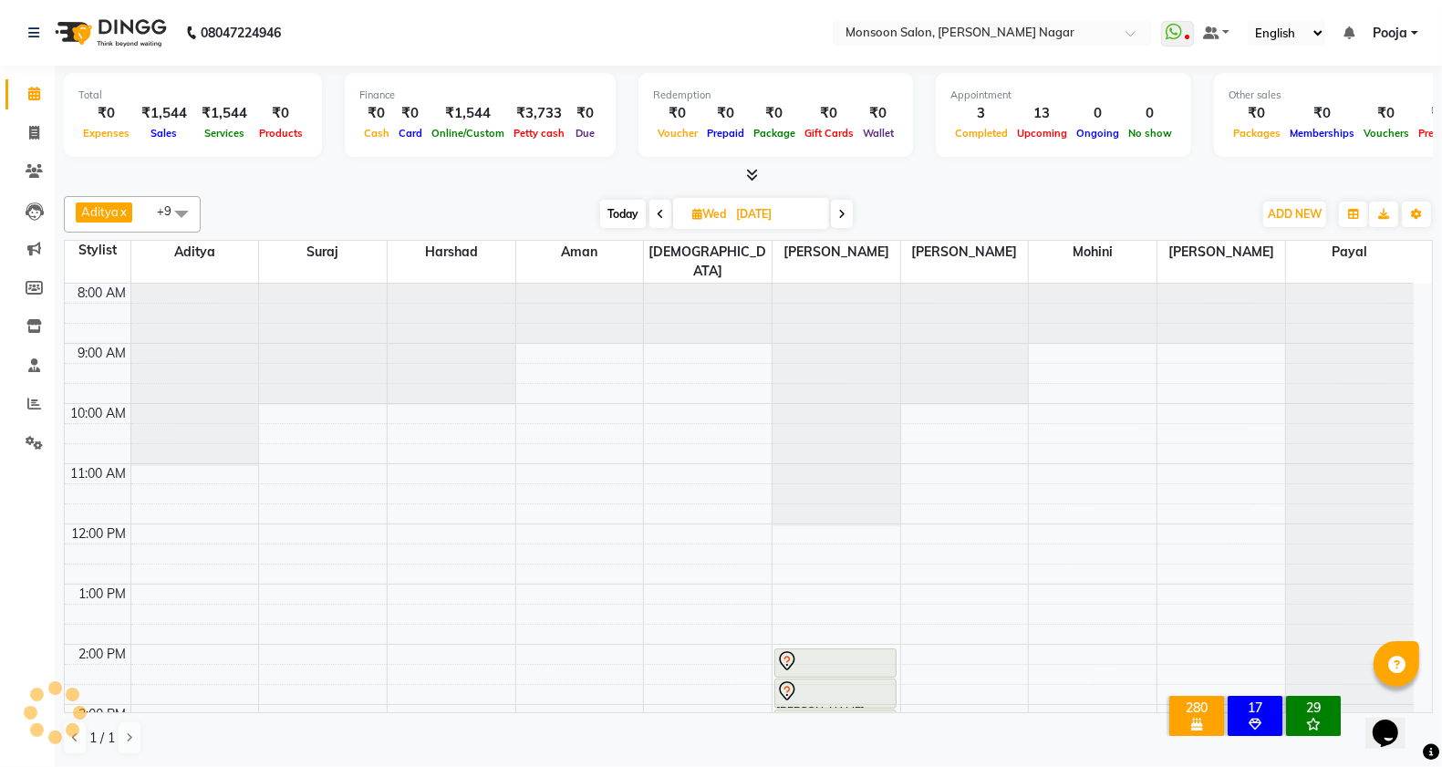
scroll to position [426, 0]
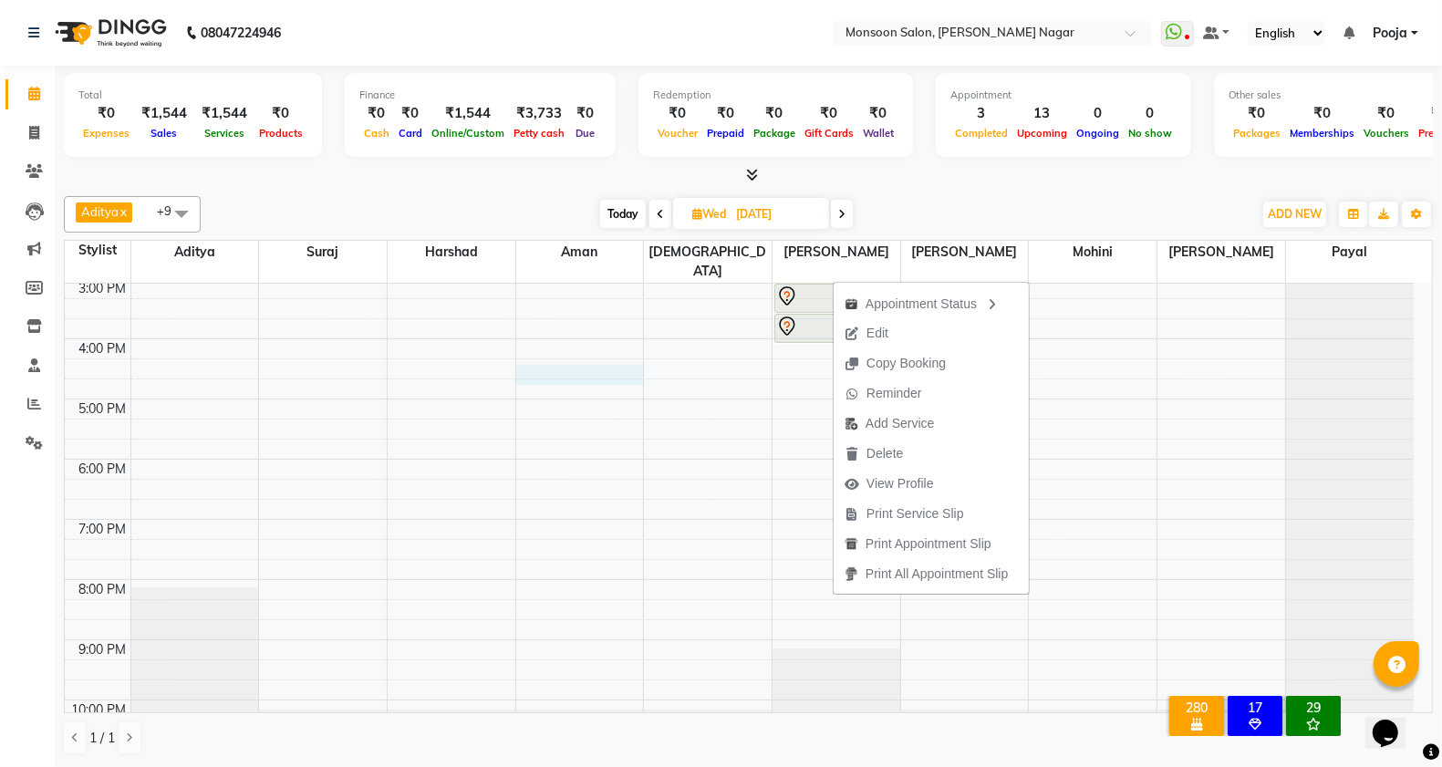
click at [558, 356] on div "8:00 AM 9:00 AM 10:00 AM 11:00 AM 12:00 PM 1:00 PM 2:00 PM 3:00 PM 4:00 PM 5:00…" at bounding box center [739, 309] width 1349 height 902
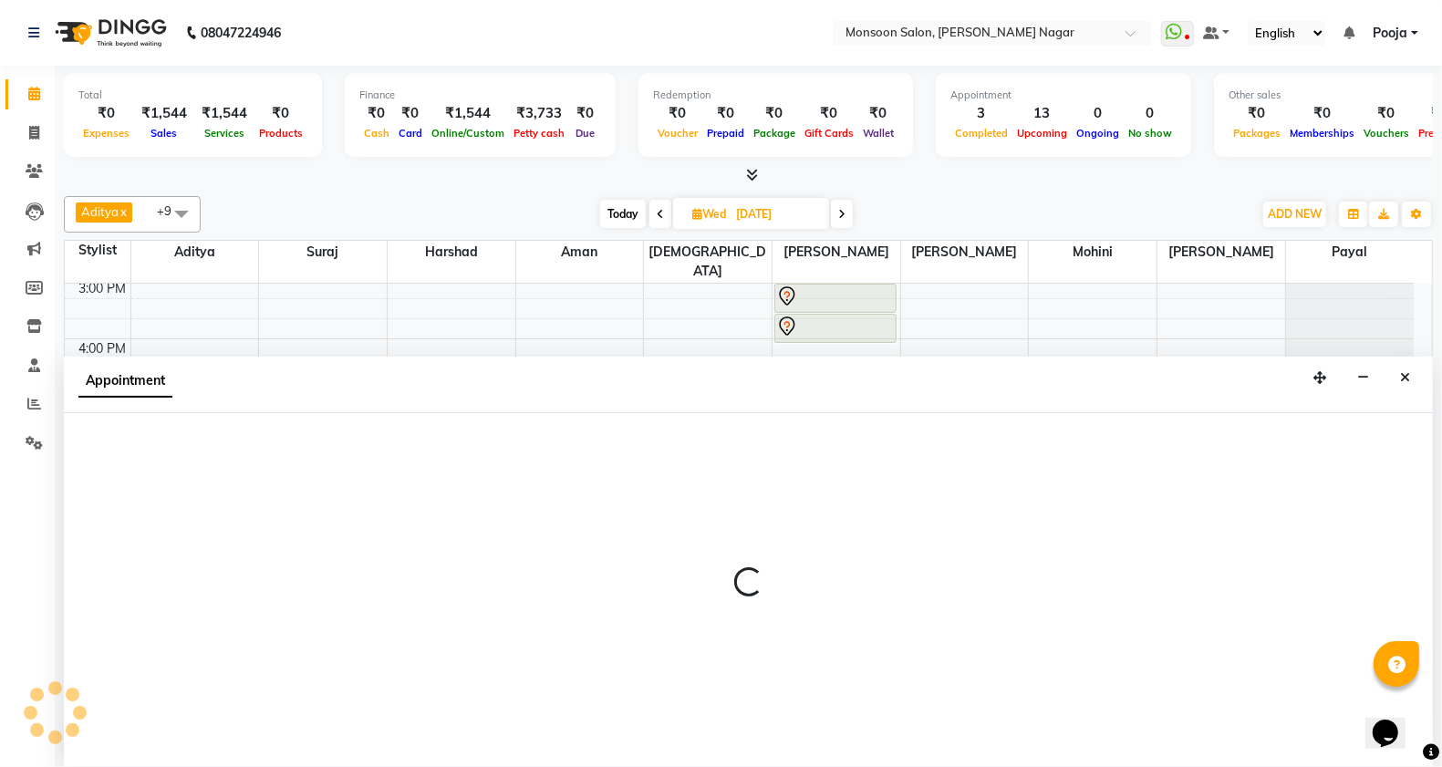
scroll to position [1, 0]
select select "67953"
select select "tentative"
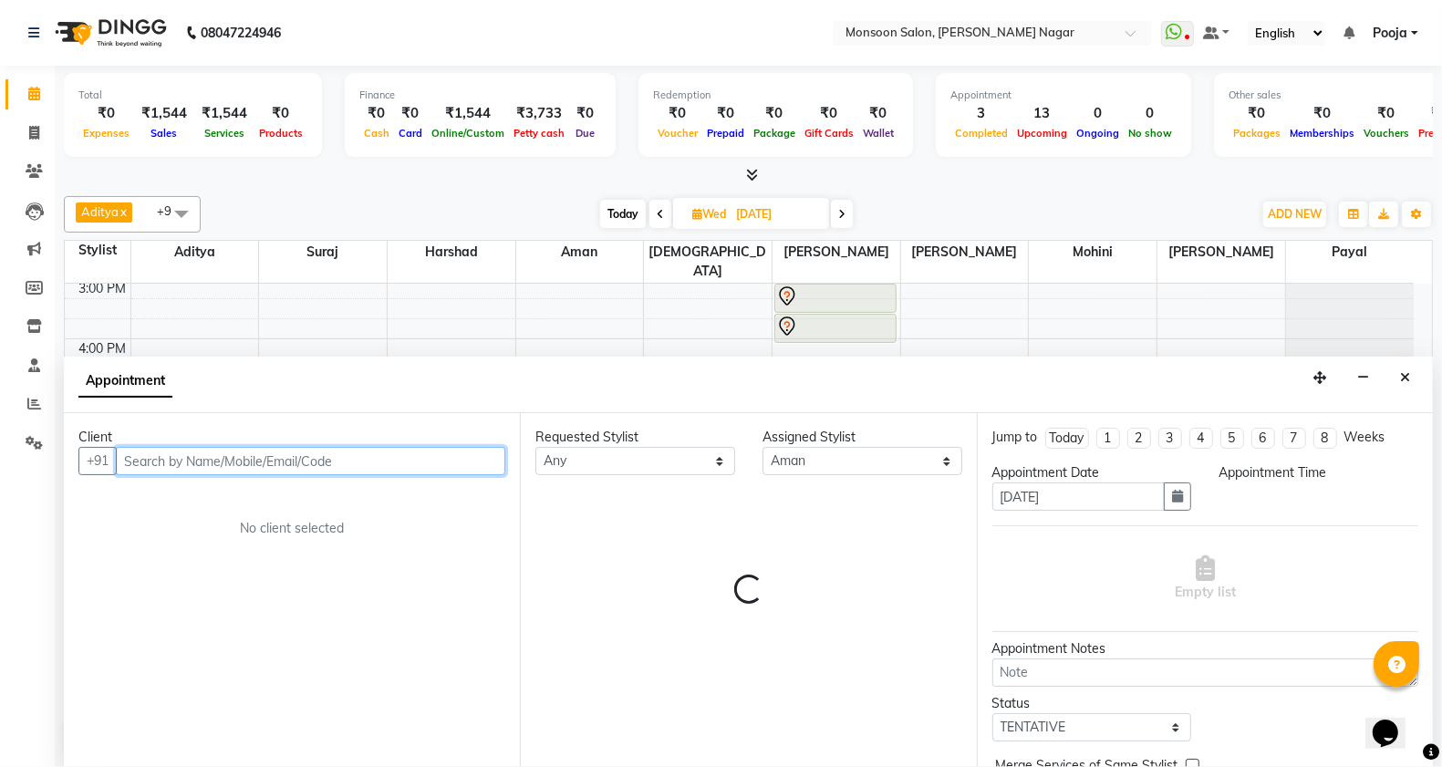
select select "975"
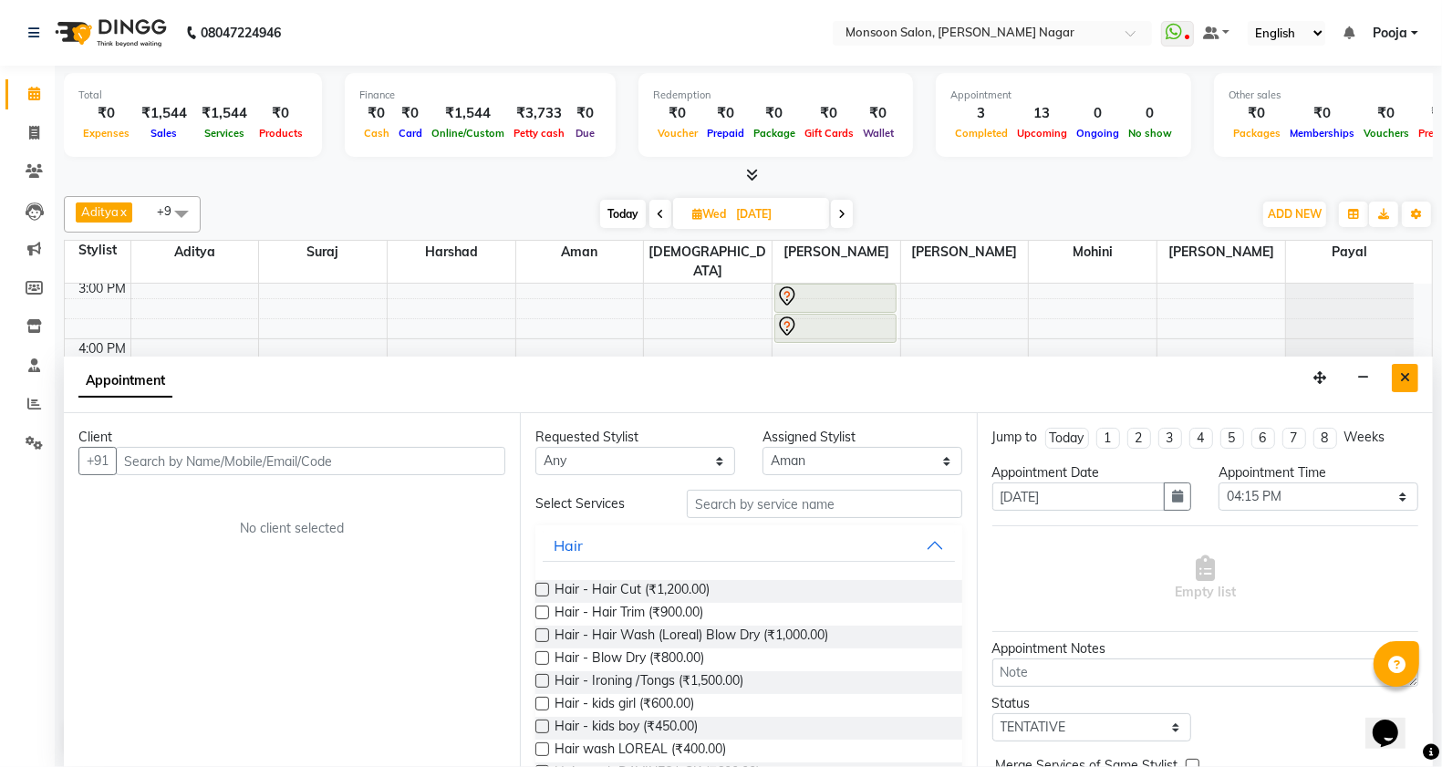
click at [1405, 379] on icon "Close" at bounding box center [1405, 377] width 10 height 13
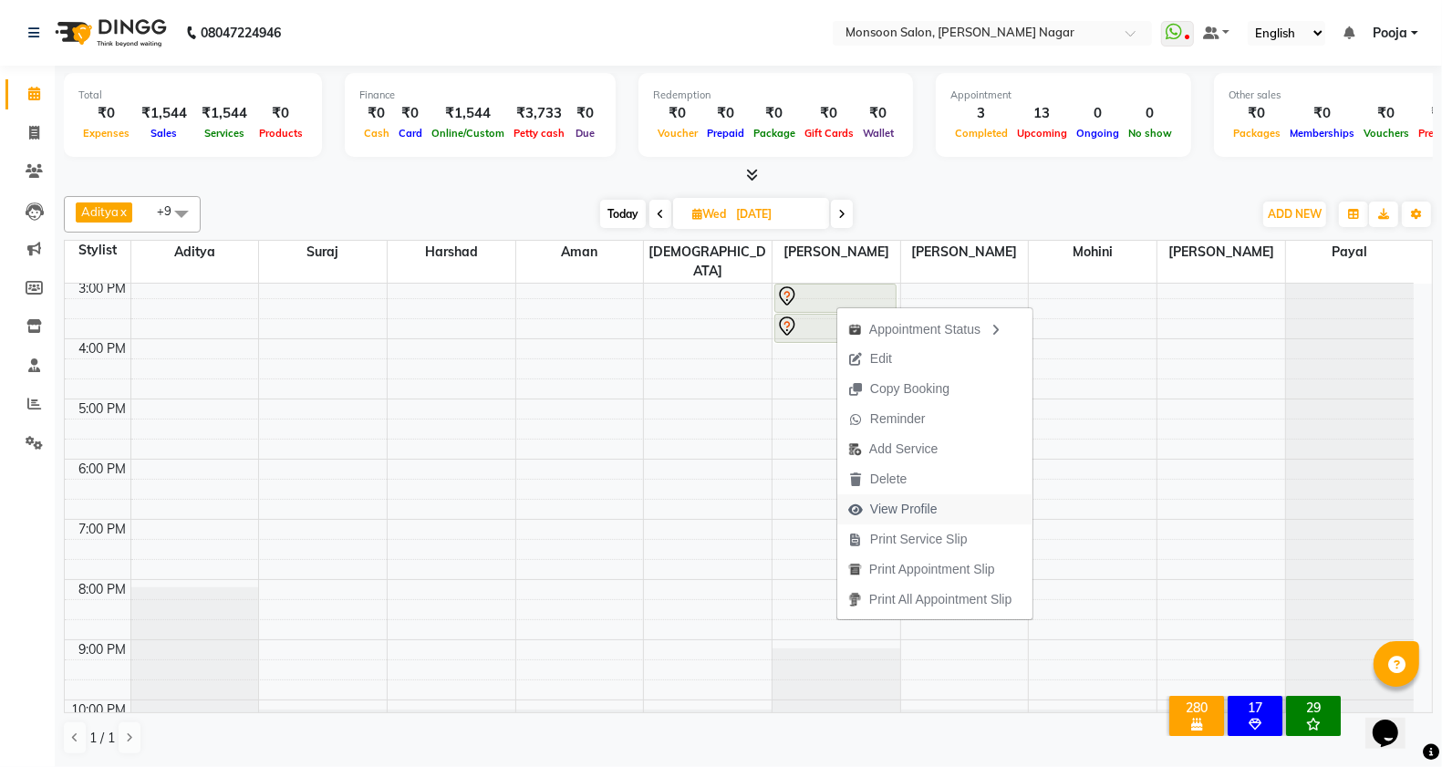
drag, startPoint x: 885, startPoint y: 508, endPoint x: 876, endPoint y: 511, distance: 9.5
click at [876, 511] on span "View Profile" at bounding box center [904, 509] width 68 height 19
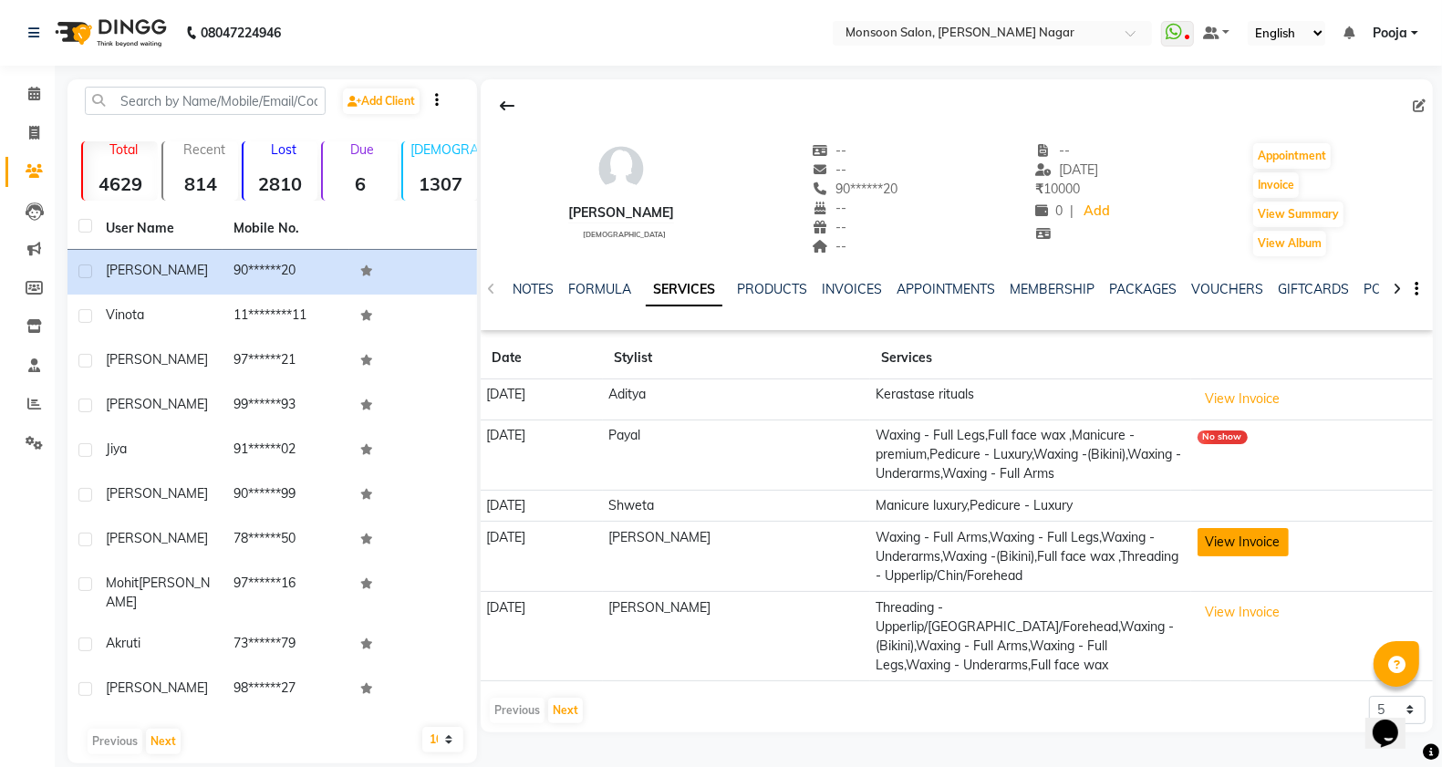
click at [1223, 544] on button "View Invoice" at bounding box center [1243, 542] width 91 height 28
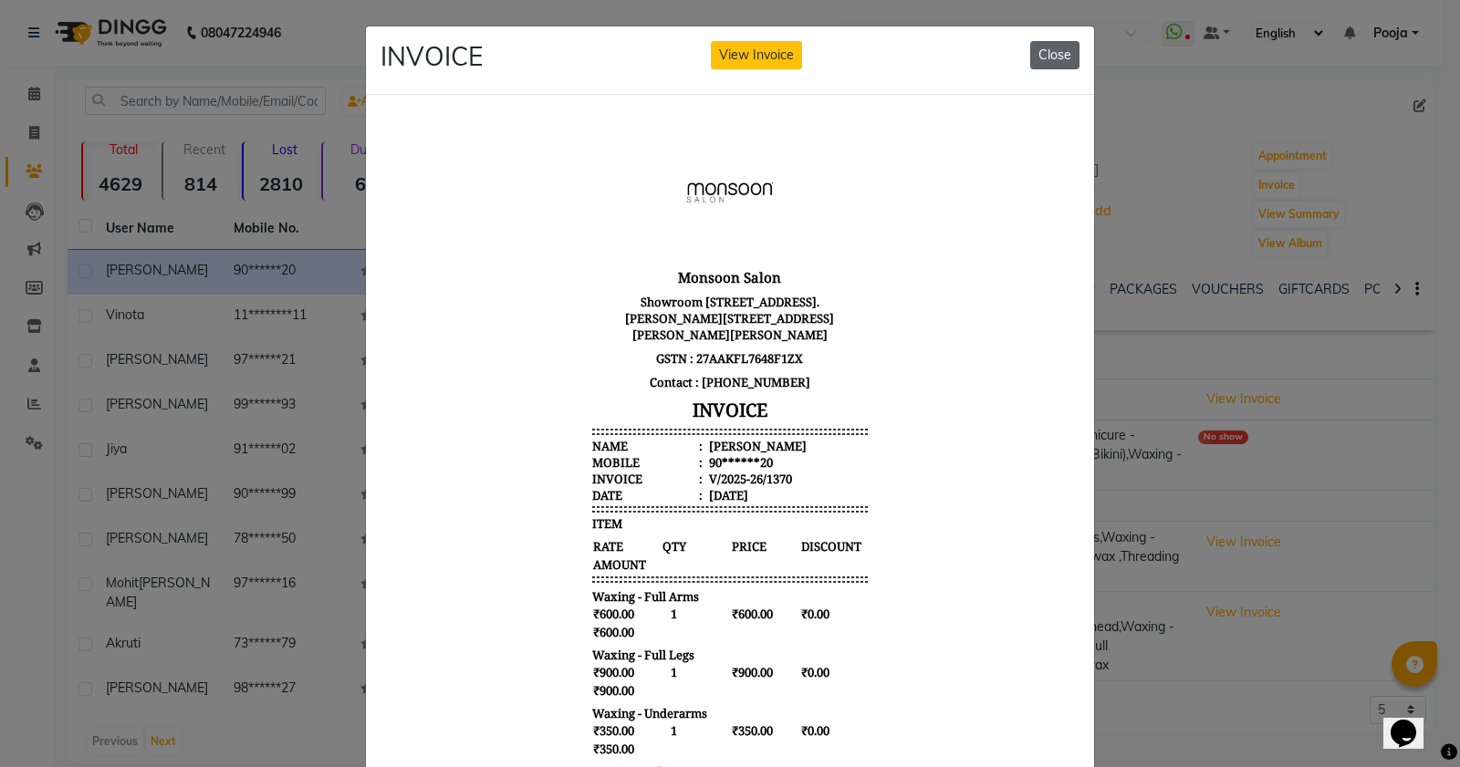
click at [1055, 50] on button "Close" at bounding box center [1054, 55] width 49 height 28
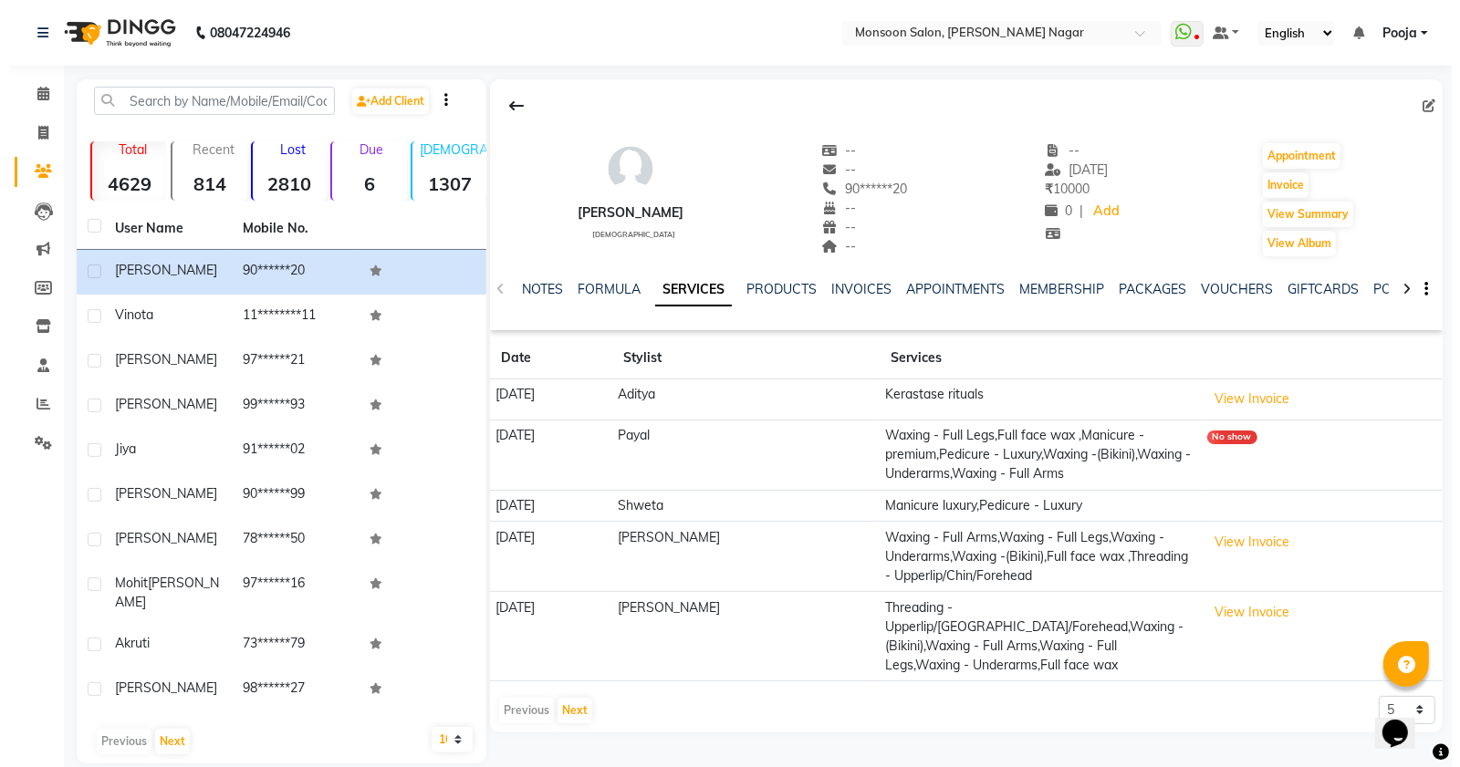
scroll to position [7, 0]
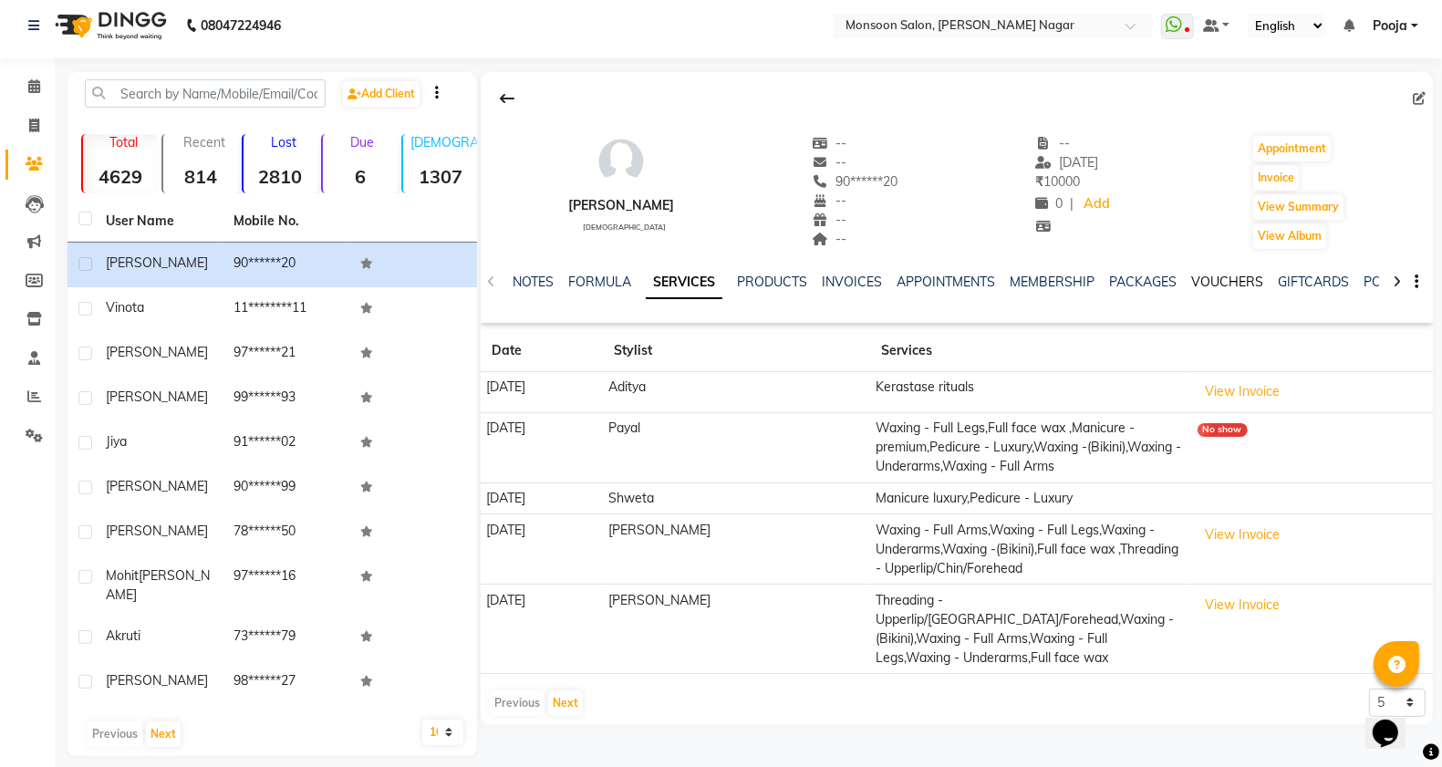
click at [1205, 276] on link "VOUCHERS" at bounding box center [1228, 282] width 72 height 16
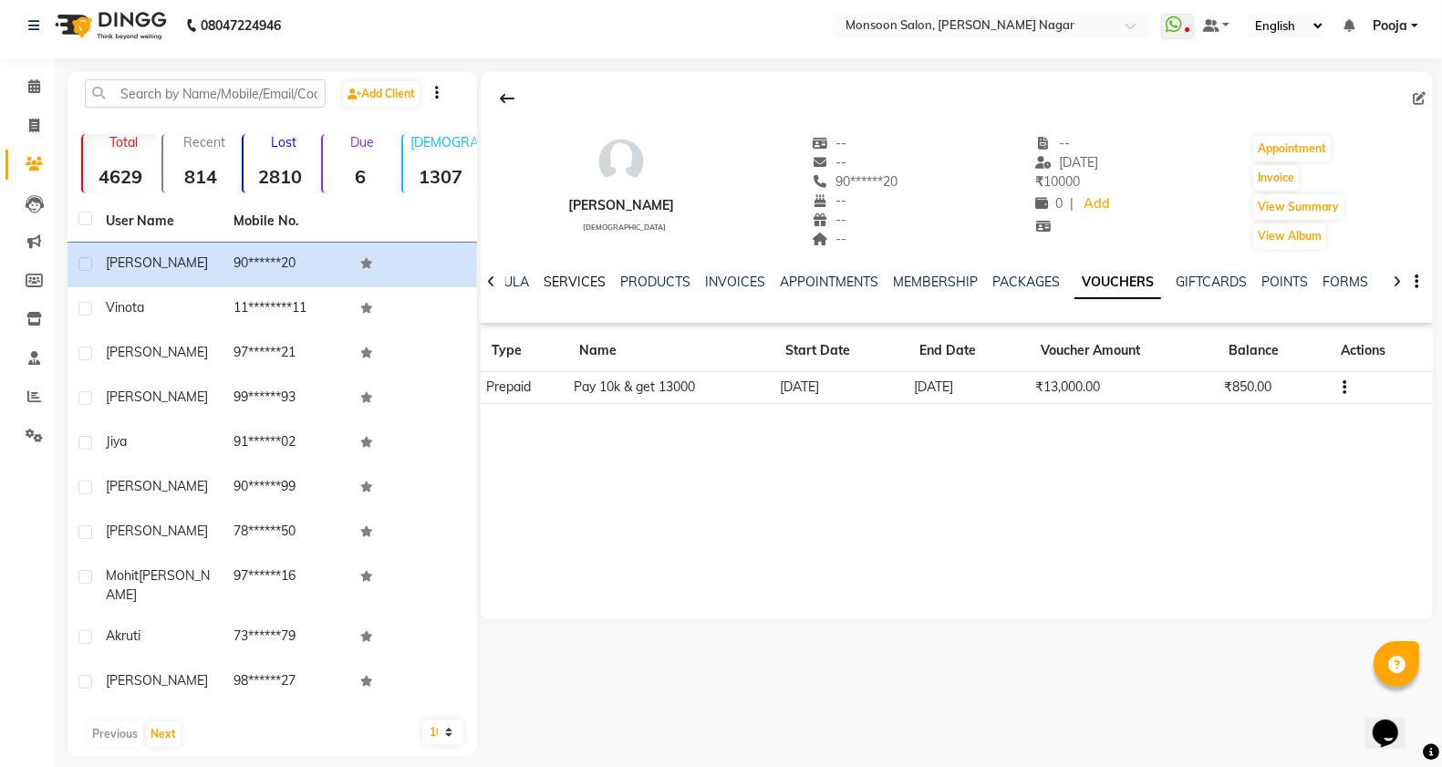
click at [562, 274] on link "SERVICES" at bounding box center [575, 282] width 62 height 16
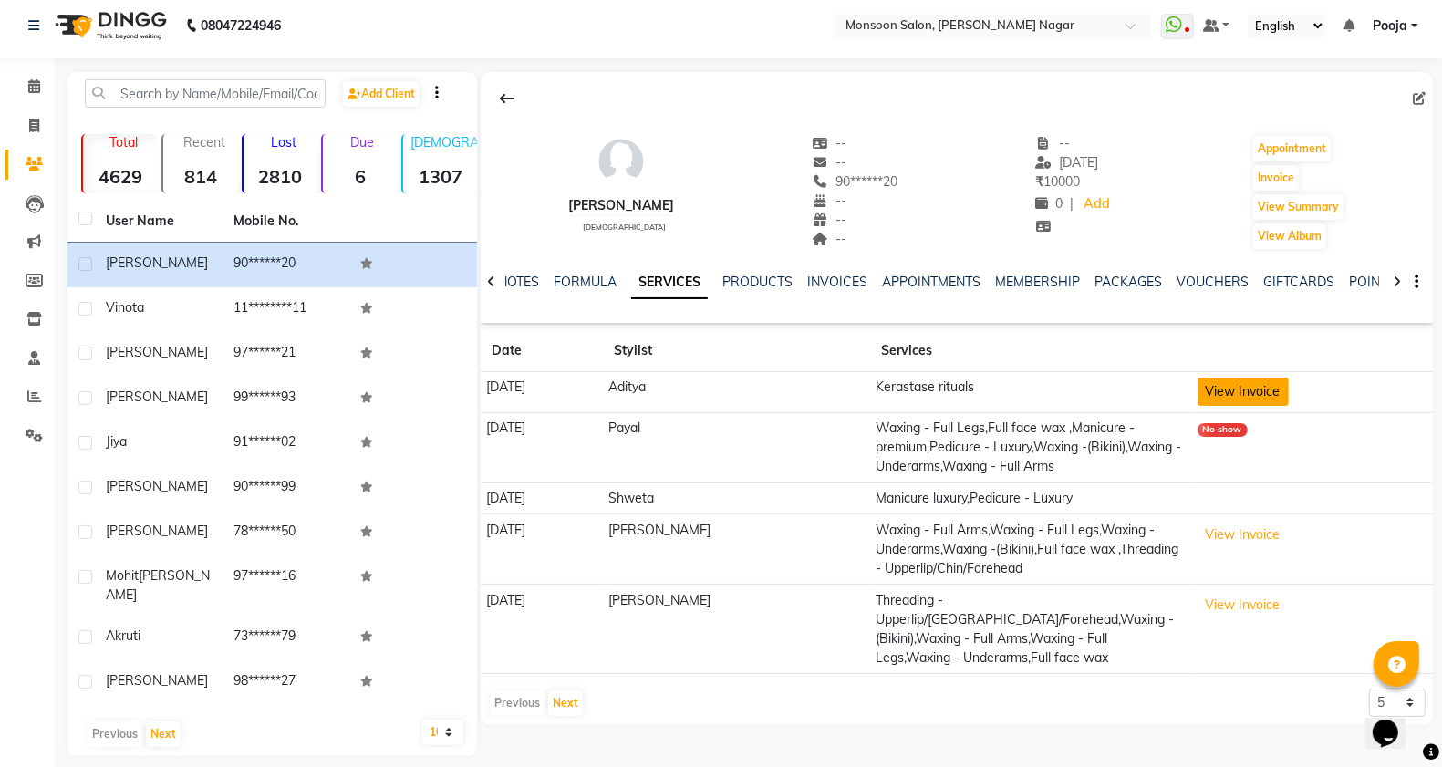
click at [1251, 390] on button "View Invoice" at bounding box center [1243, 392] width 91 height 28
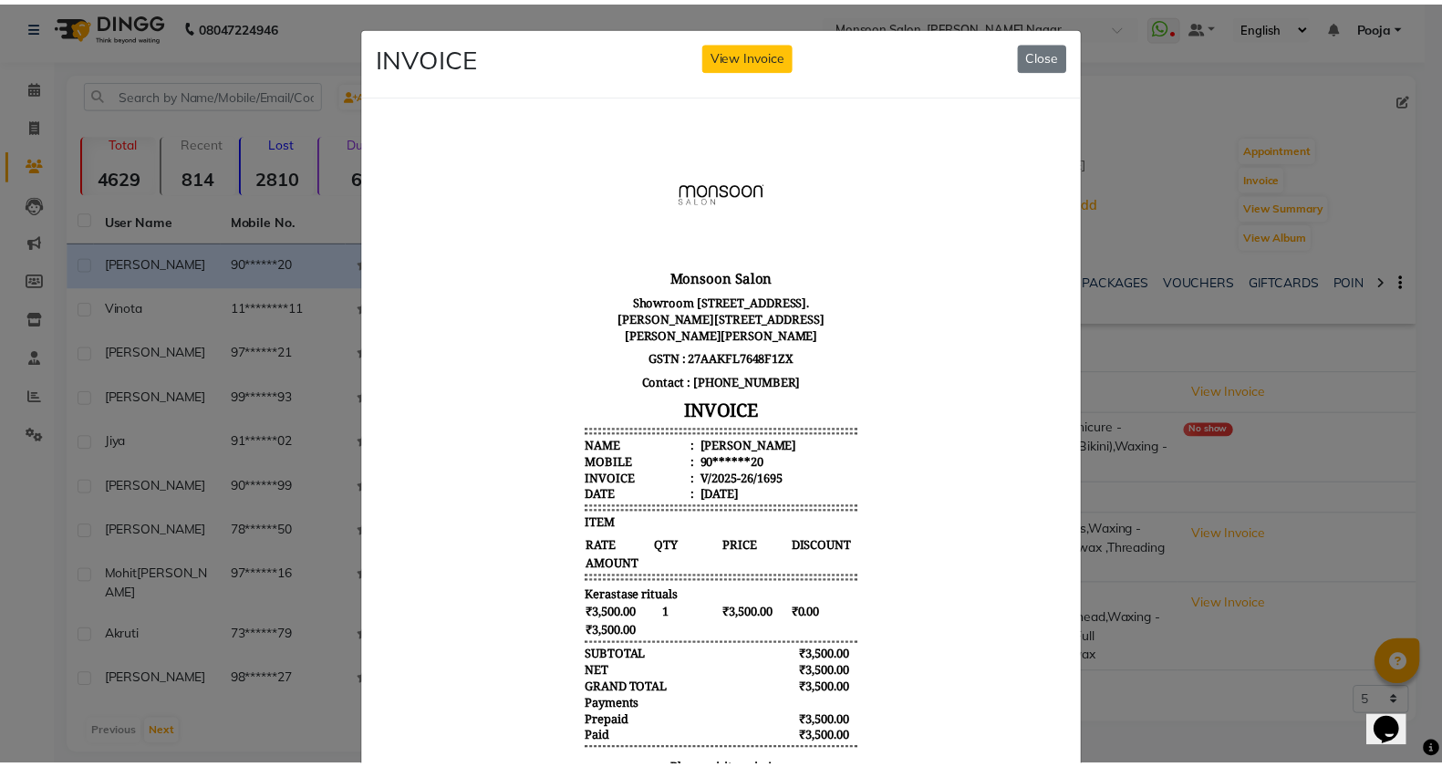
scroll to position [15, 0]
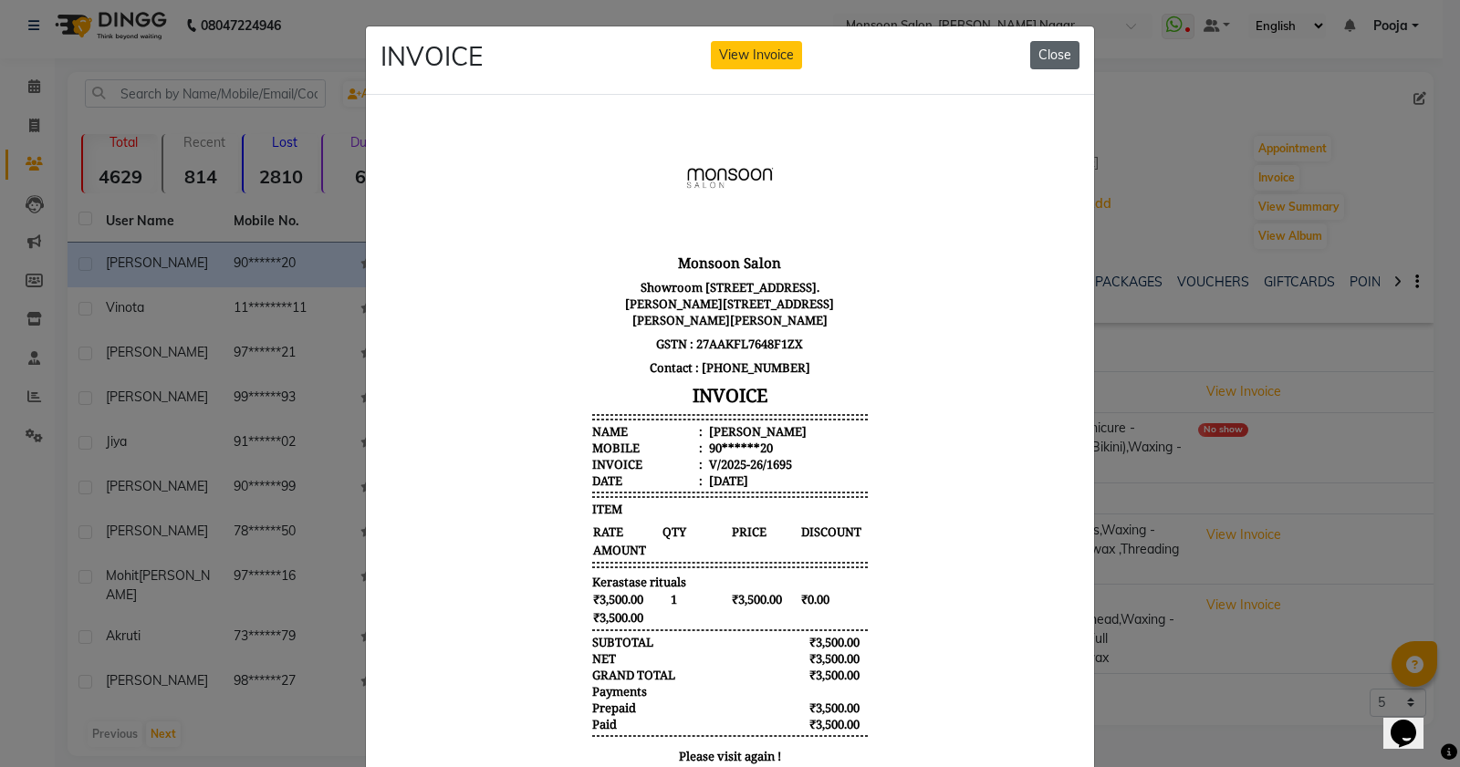
click at [1054, 50] on button "Close" at bounding box center [1054, 55] width 49 height 28
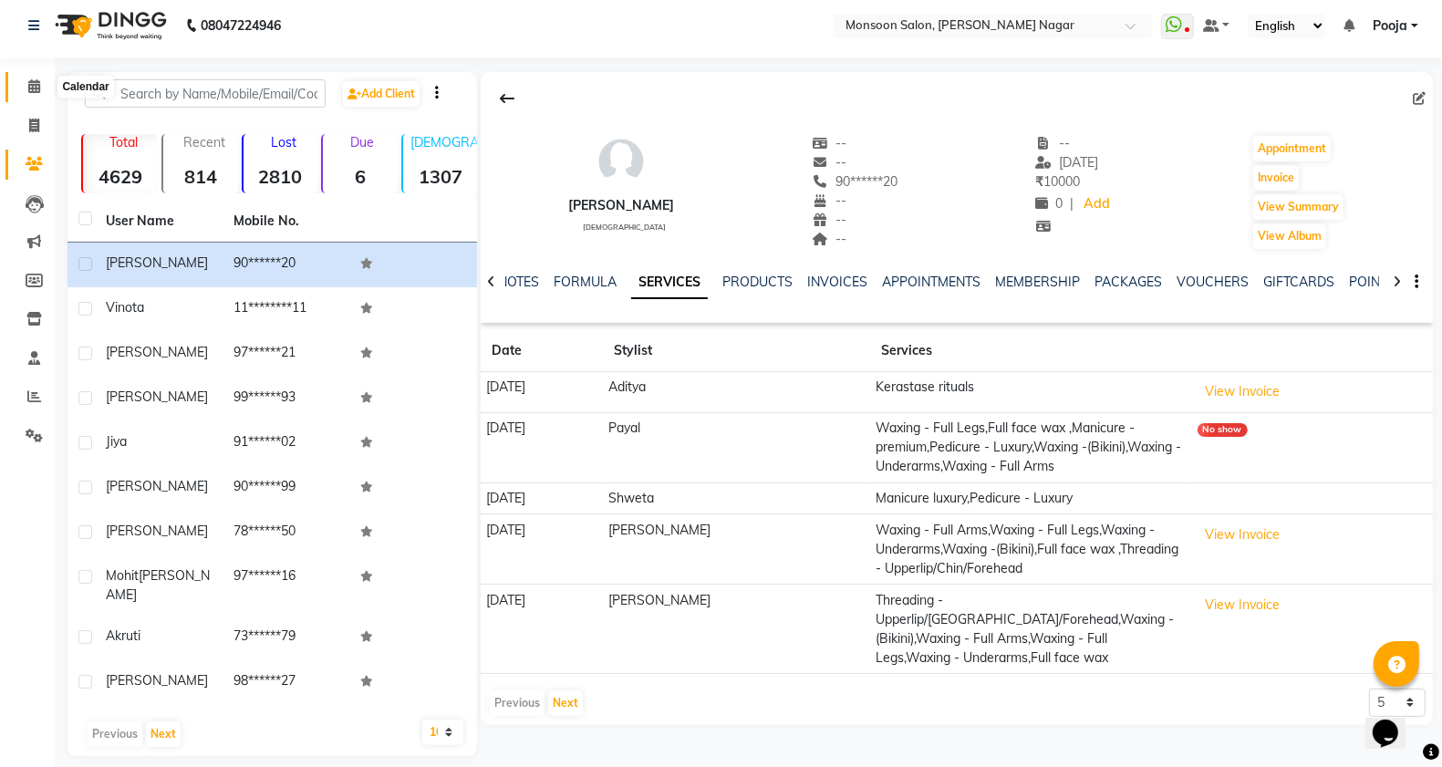
click at [35, 85] on icon at bounding box center [34, 86] width 12 height 14
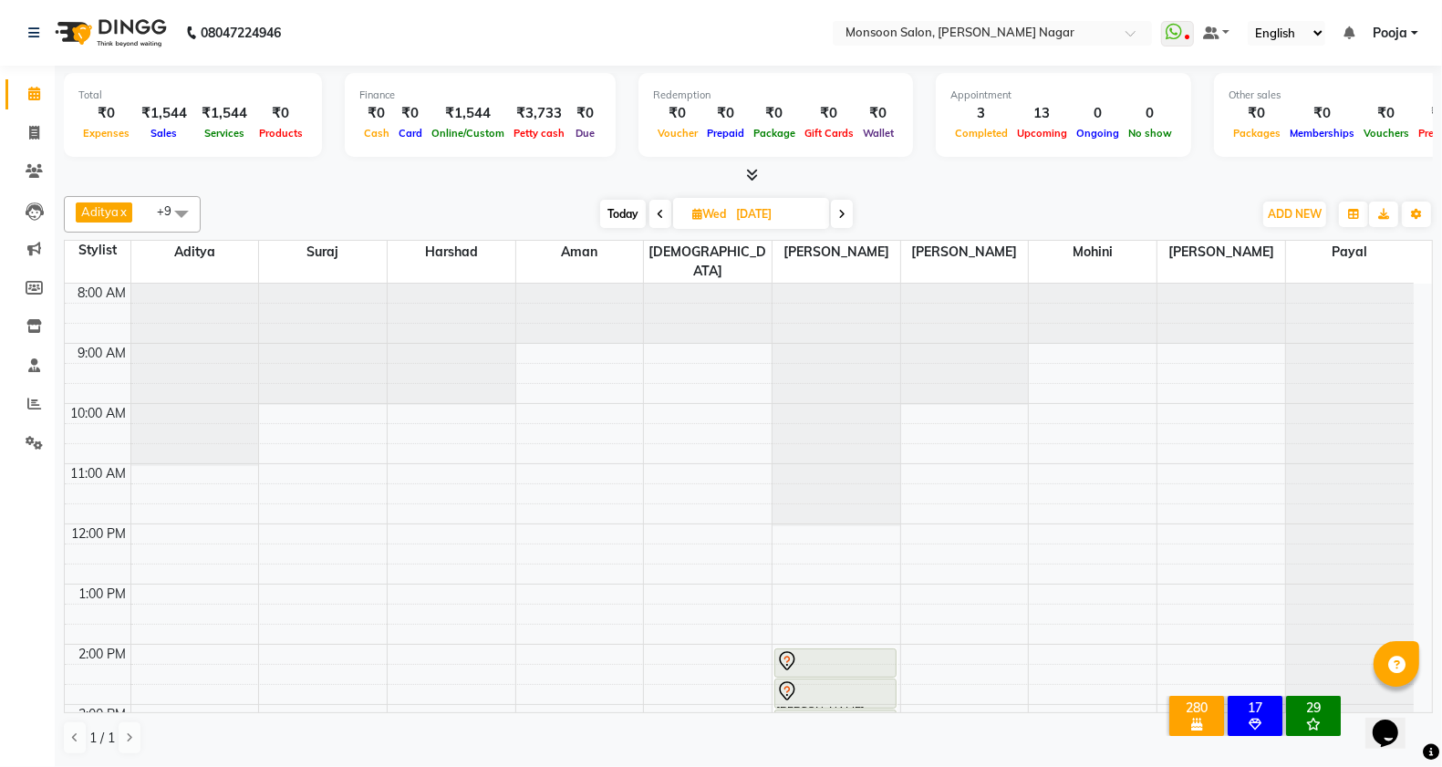
click at [627, 219] on span "Today" at bounding box center [623, 214] width 46 height 28
type input "02-09-2025"
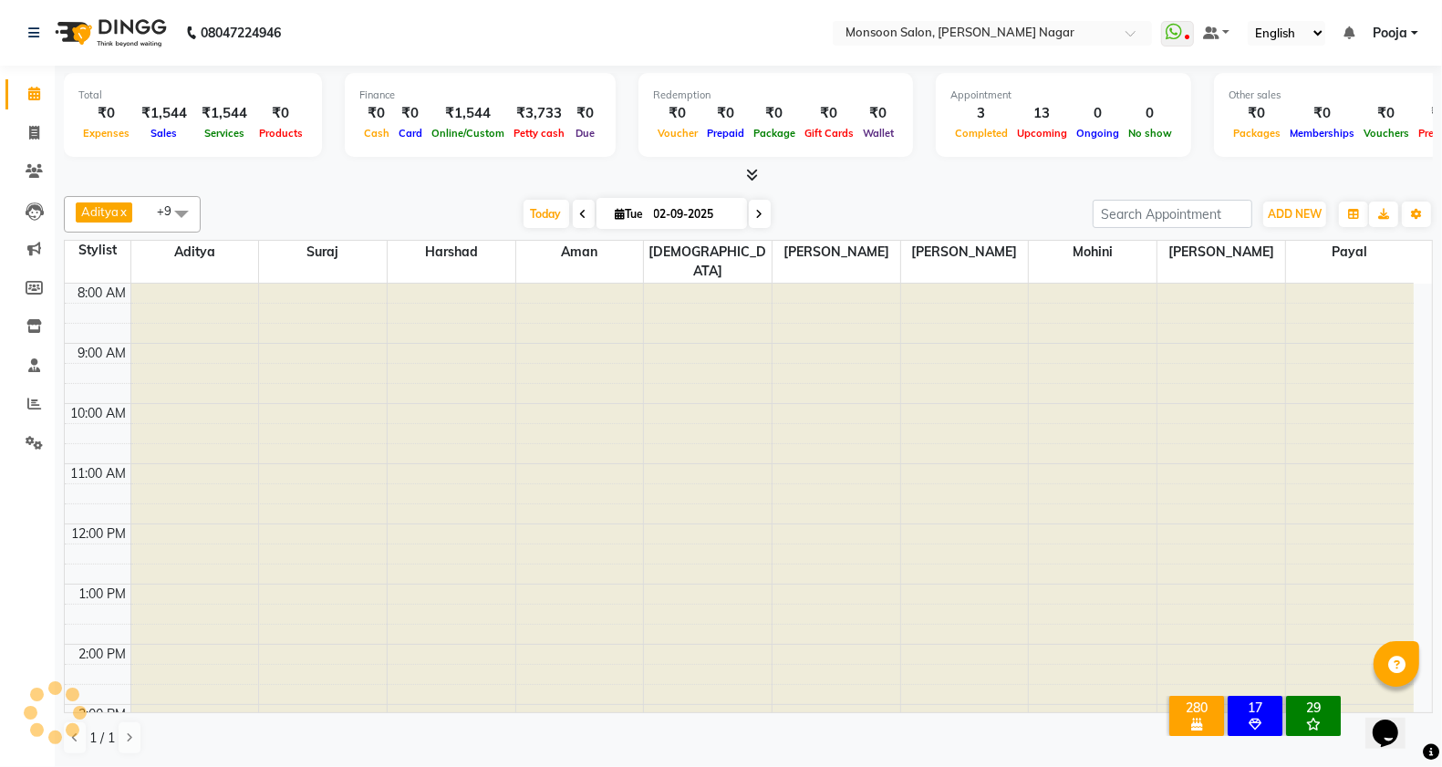
scroll to position [426, 0]
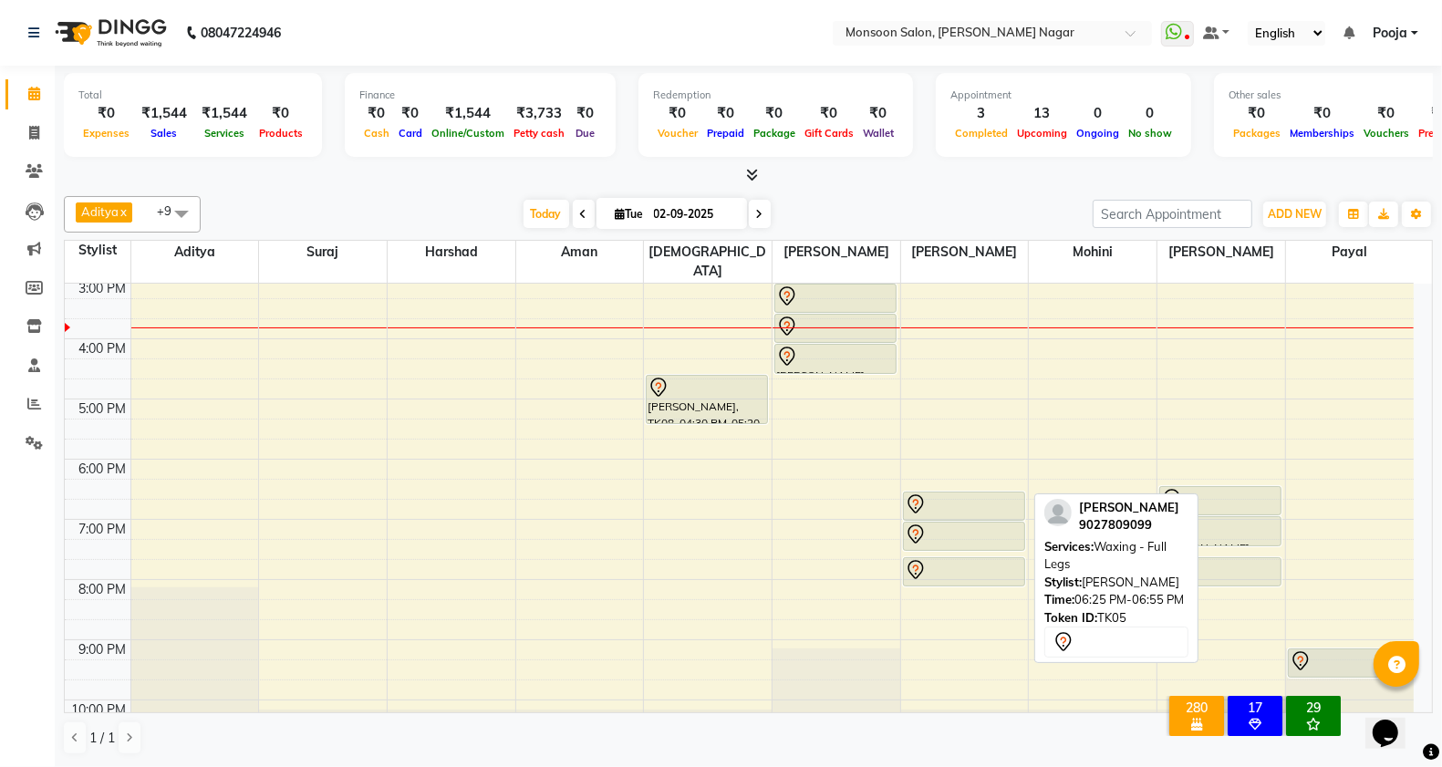
click at [963, 494] on div at bounding box center [964, 505] width 119 height 22
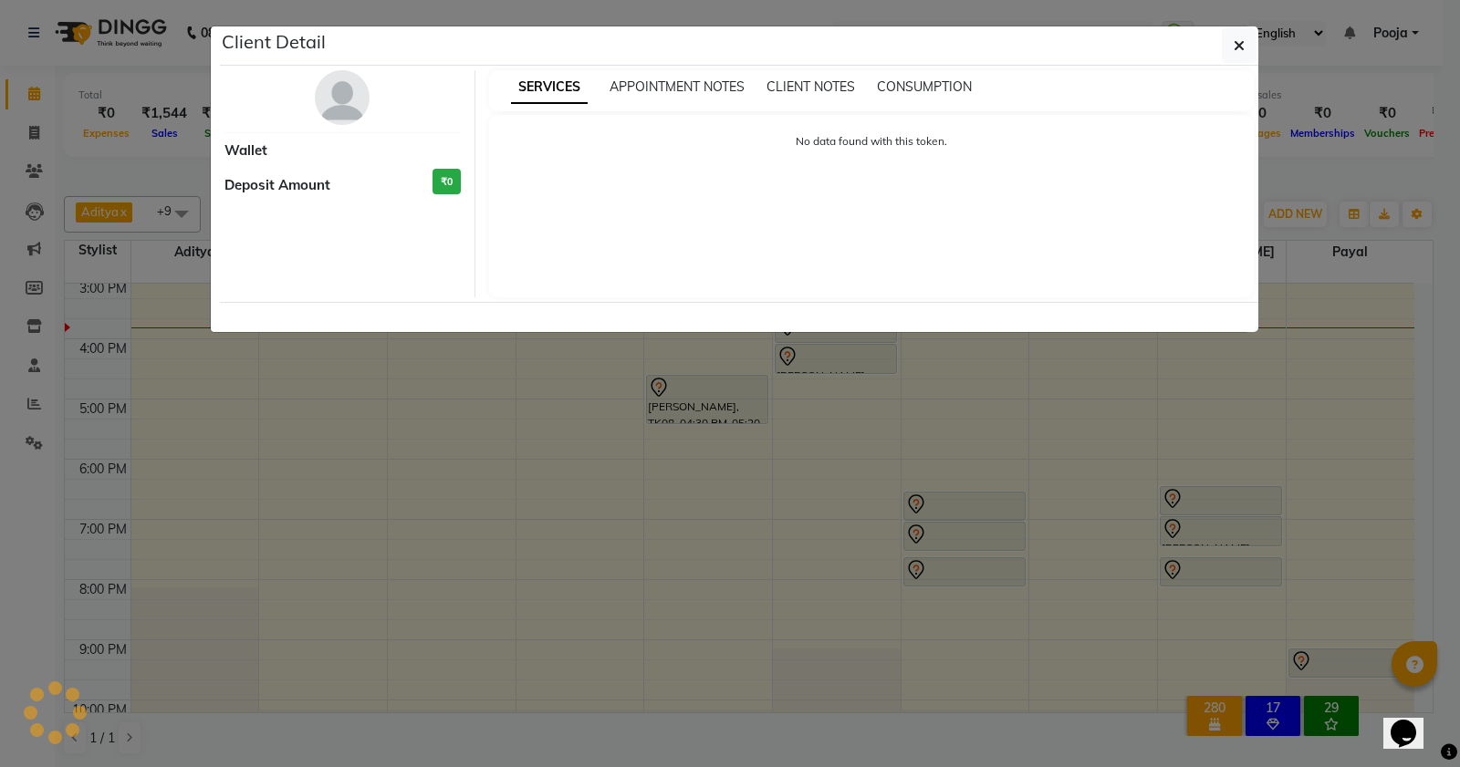
select select "7"
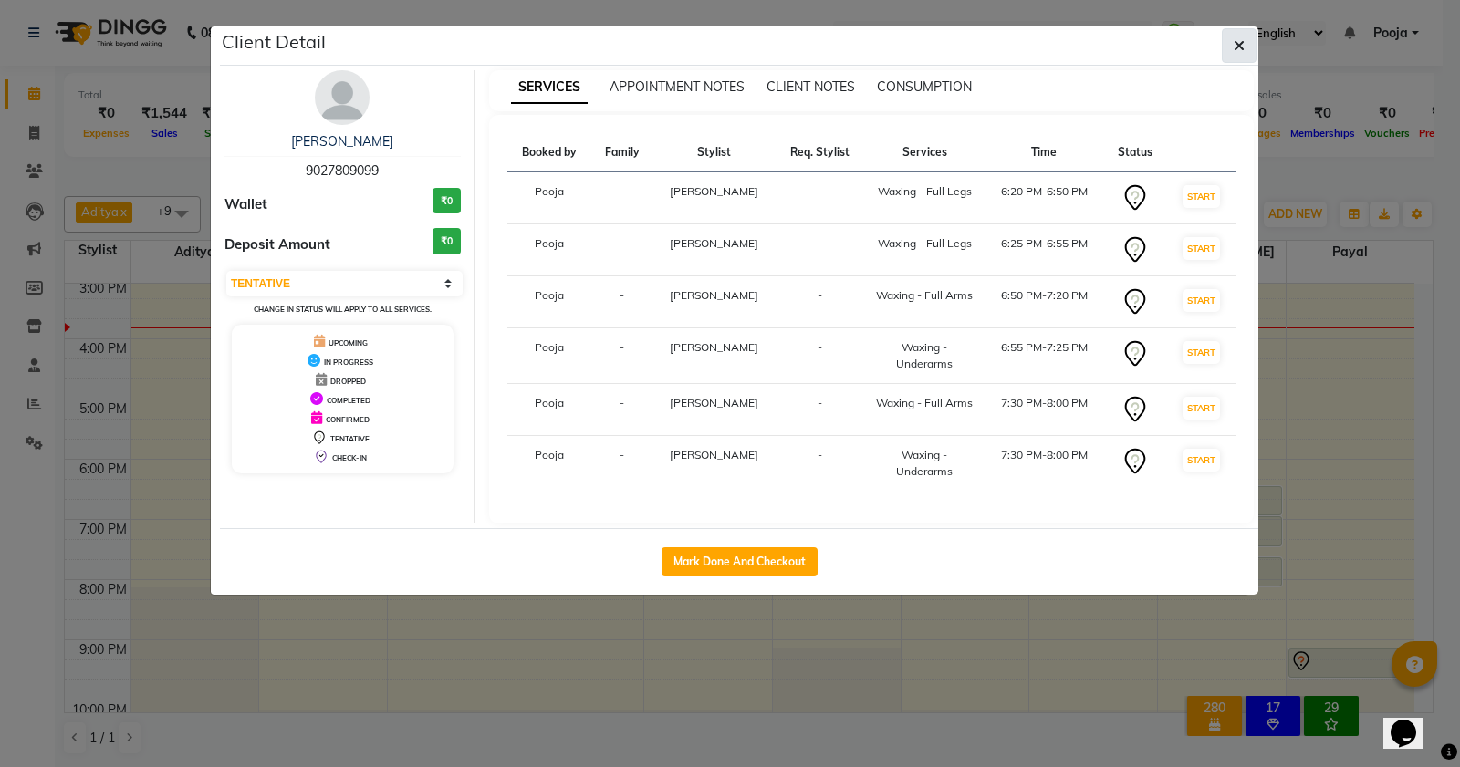
click at [1241, 47] on icon "button" at bounding box center [1239, 45] width 11 height 15
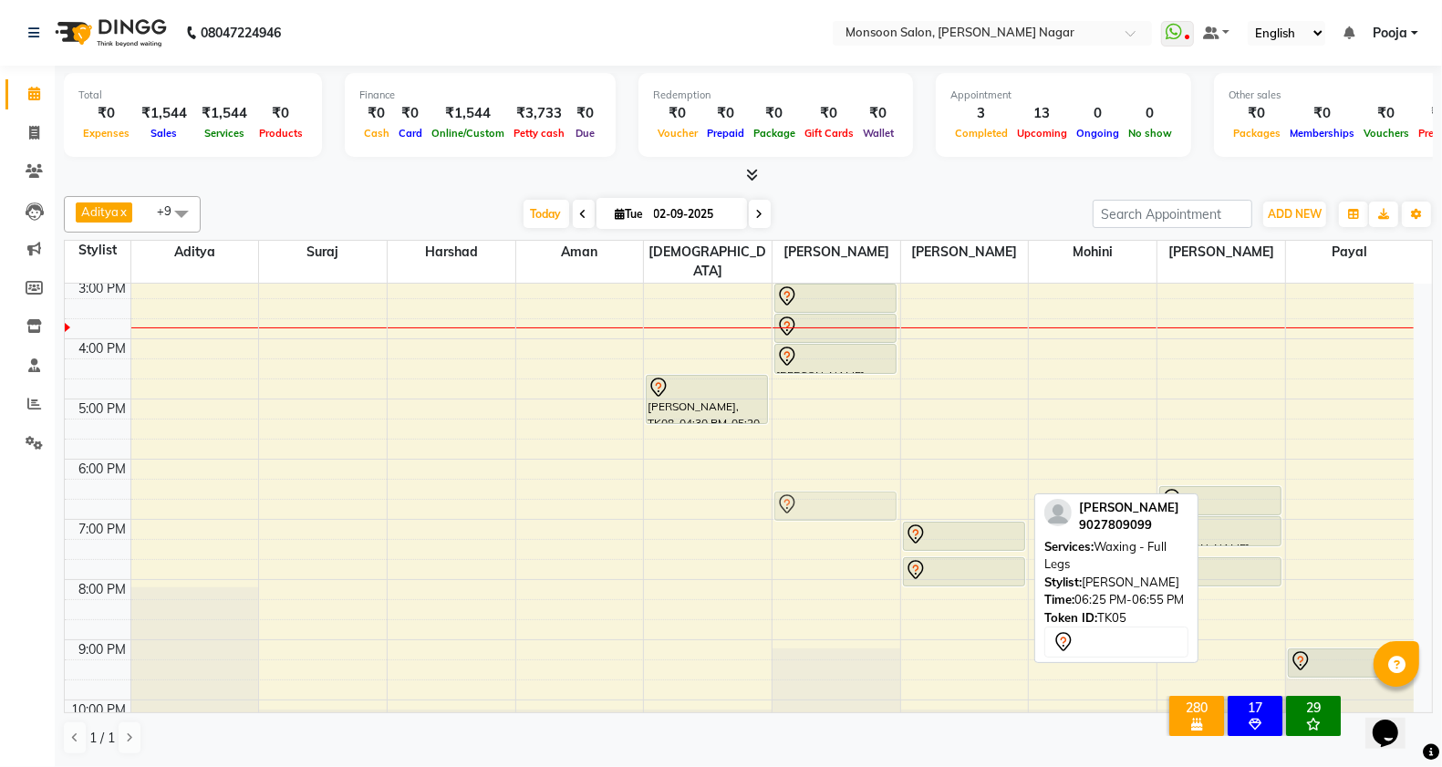
drag, startPoint x: 961, startPoint y: 484, endPoint x: 888, endPoint y: 484, distance: 73.0
click at [859, 484] on tr "shezal, TK02, 11:30 AM-12:20 PM, Kerastase Scrub Tatjana, TK07, 11:50 AM-12:35 …" at bounding box center [739, 309] width 1349 height 902
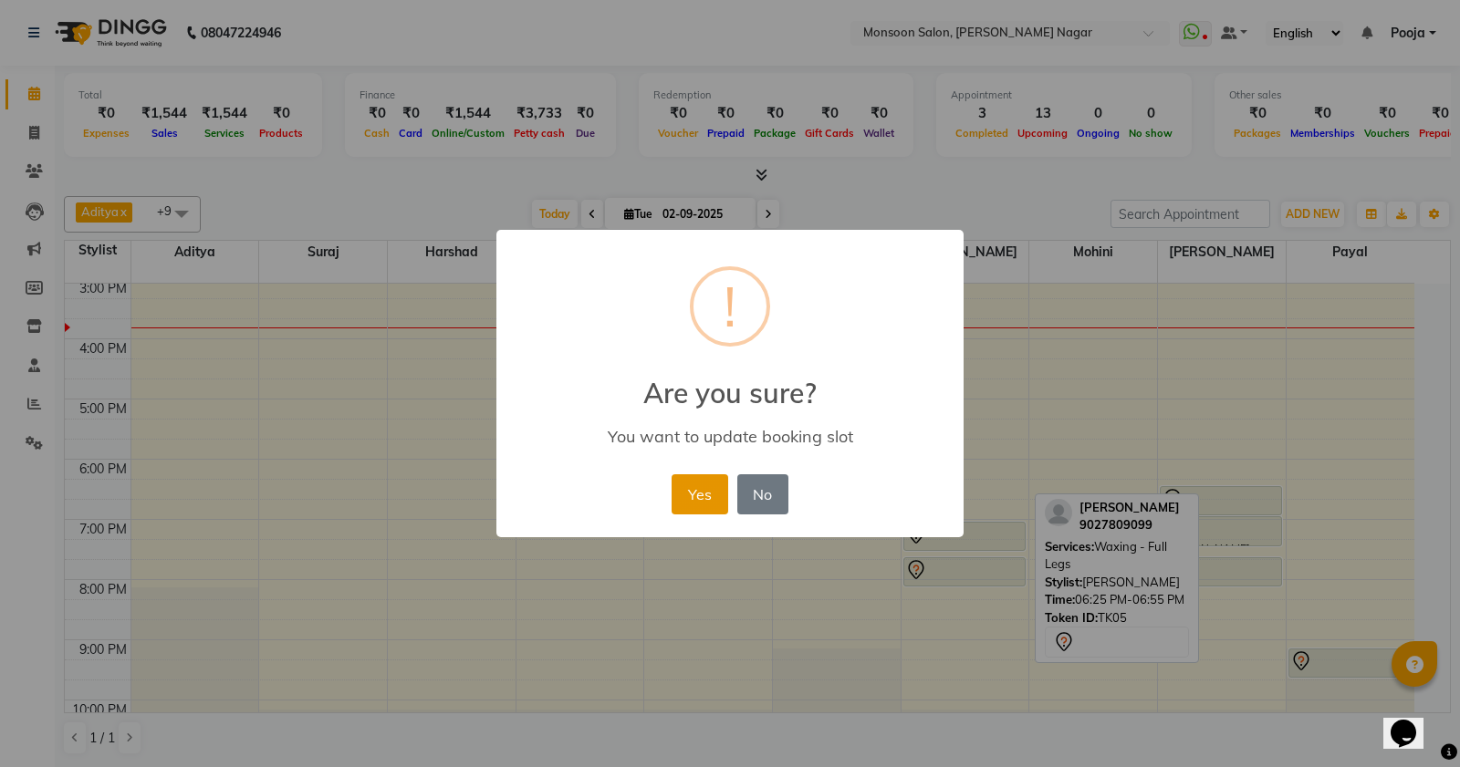
click at [708, 497] on button "Yes" at bounding box center [699, 494] width 56 height 40
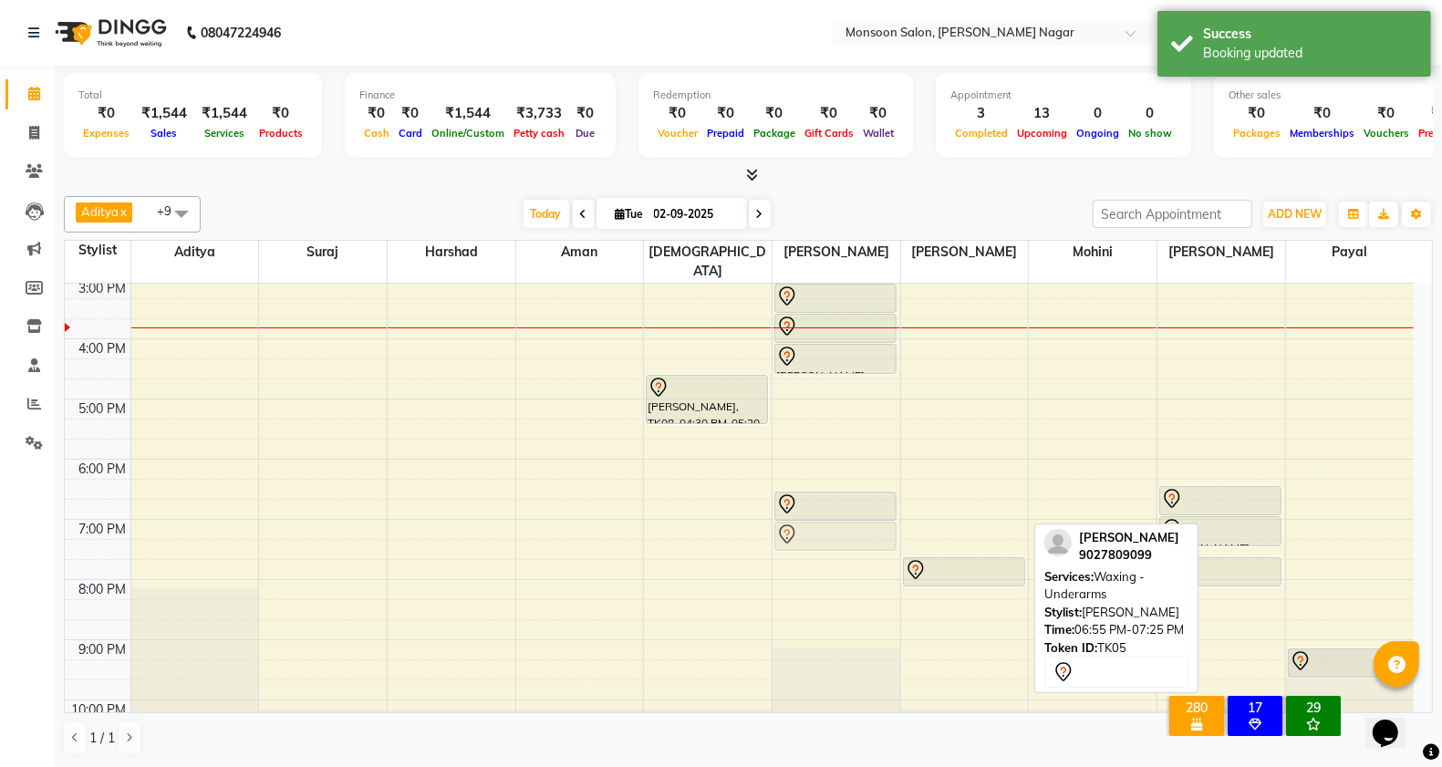
drag, startPoint x: 952, startPoint y: 515, endPoint x: 869, endPoint y: 515, distance: 82.1
click at [817, 515] on tr "shezal, TK02, 11:30 AM-12:20 PM, Kerastase Scrub Tatjana, TK07, 11:50 AM-12:35 …" at bounding box center [739, 309] width 1349 height 902
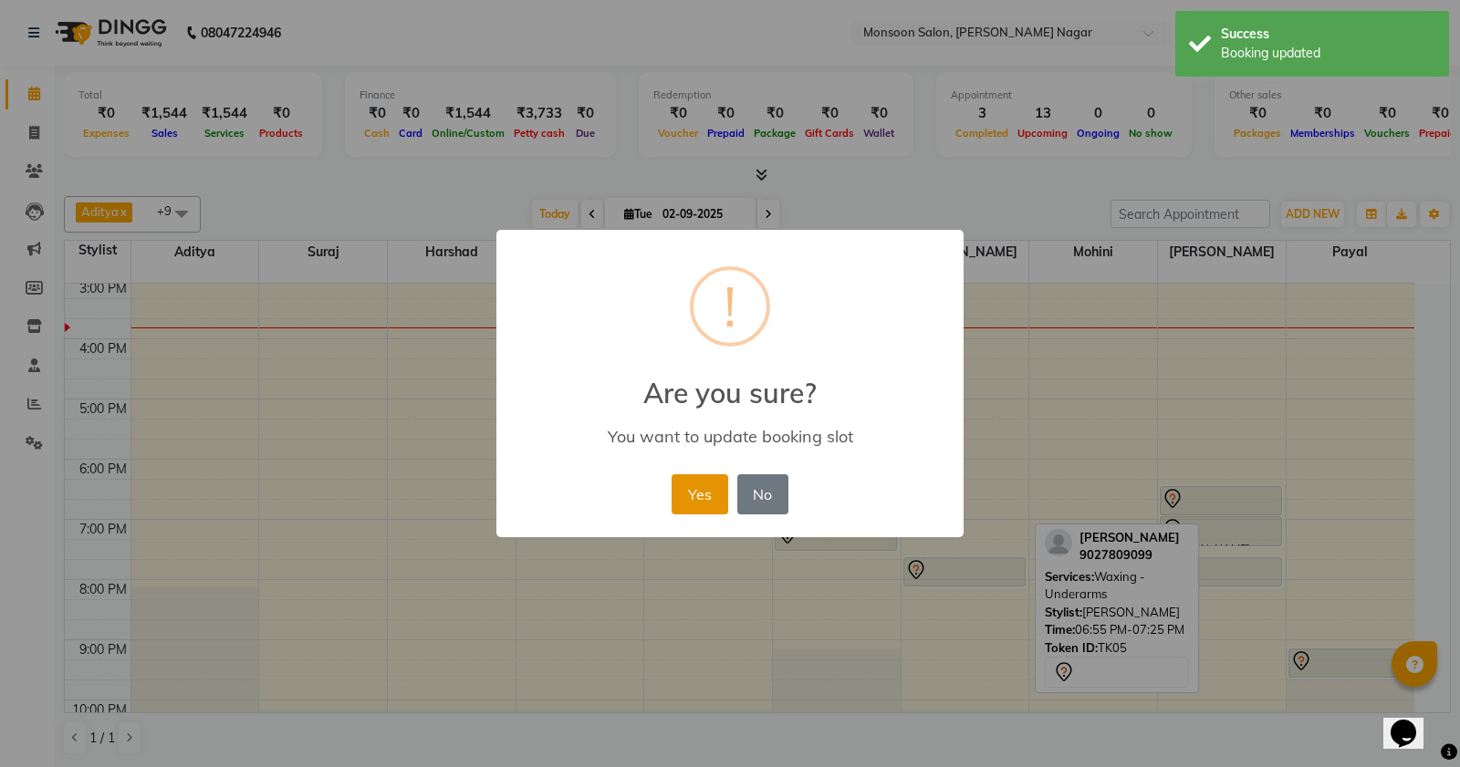
click at [718, 493] on button "Yes" at bounding box center [699, 494] width 56 height 40
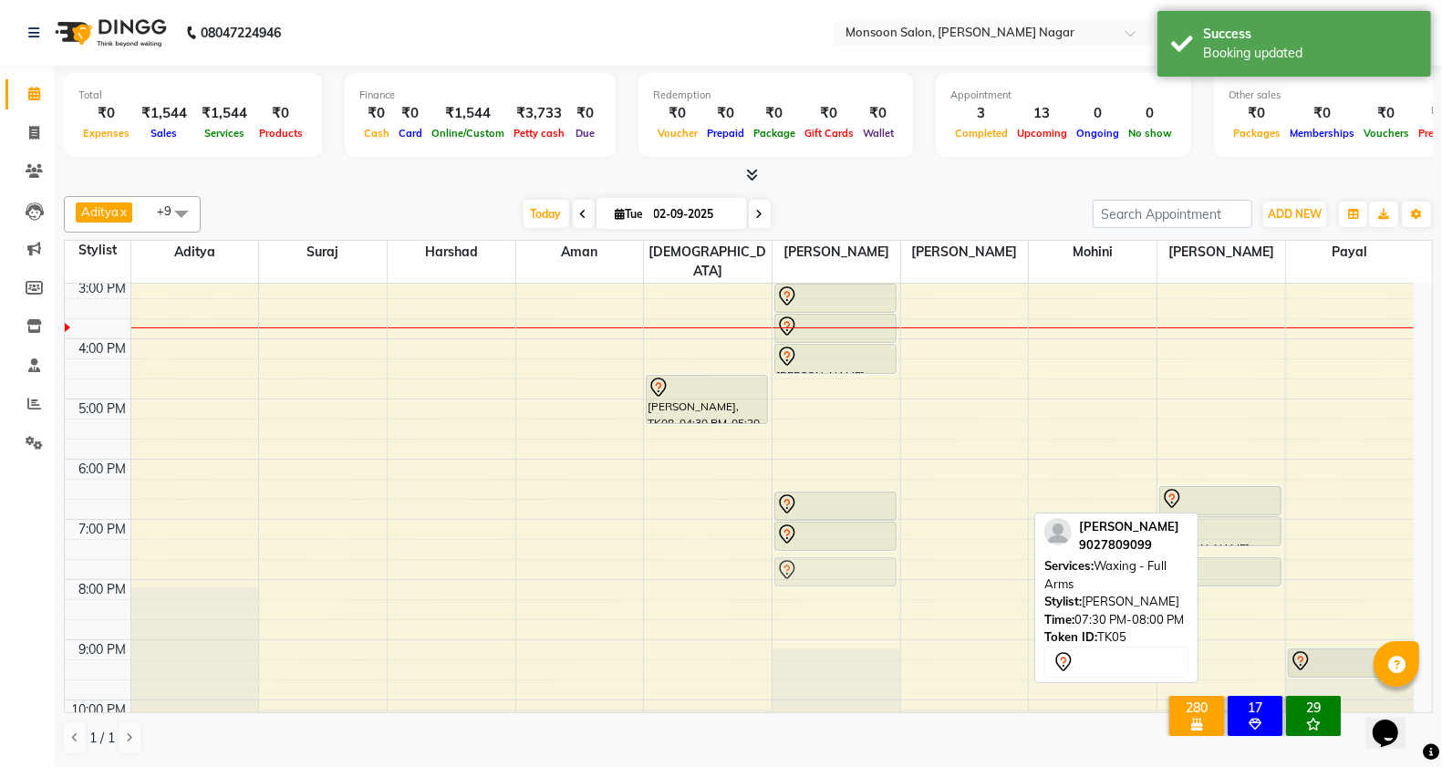
drag, startPoint x: 951, startPoint y: 553, endPoint x: 772, endPoint y: 548, distance: 178.9
click at [772, 548] on div "8:00 AM 9:00 AM 10:00 AM 11:00 AM 12:00 PM 1:00 PM 2:00 PM 3:00 PM 4:00 PM 5:00…" at bounding box center [739, 309] width 1349 height 902
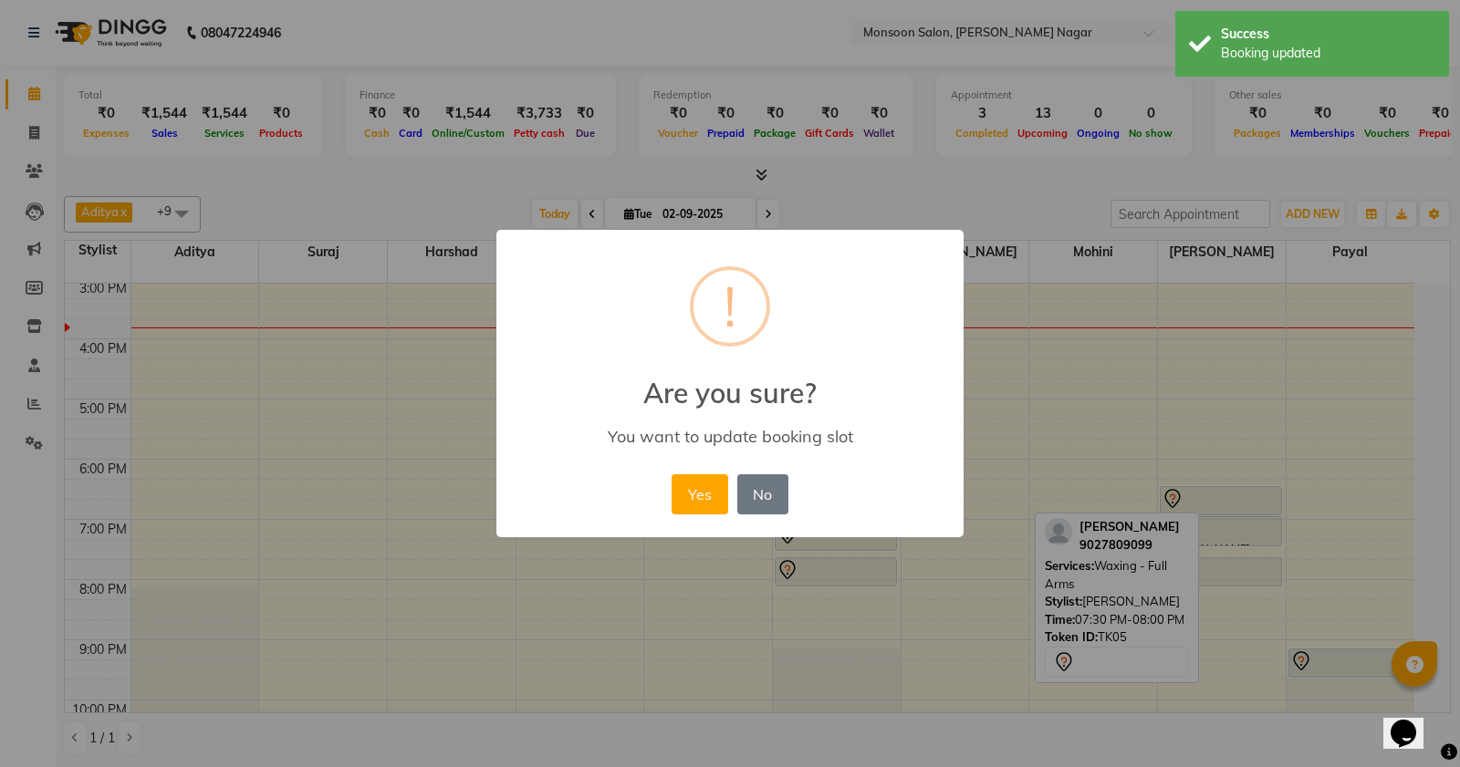
drag, startPoint x: 692, startPoint y: 494, endPoint x: 1221, endPoint y: 585, distance: 537.0
click at [694, 494] on button "Yes" at bounding box center [699, 494] width 56 height 40
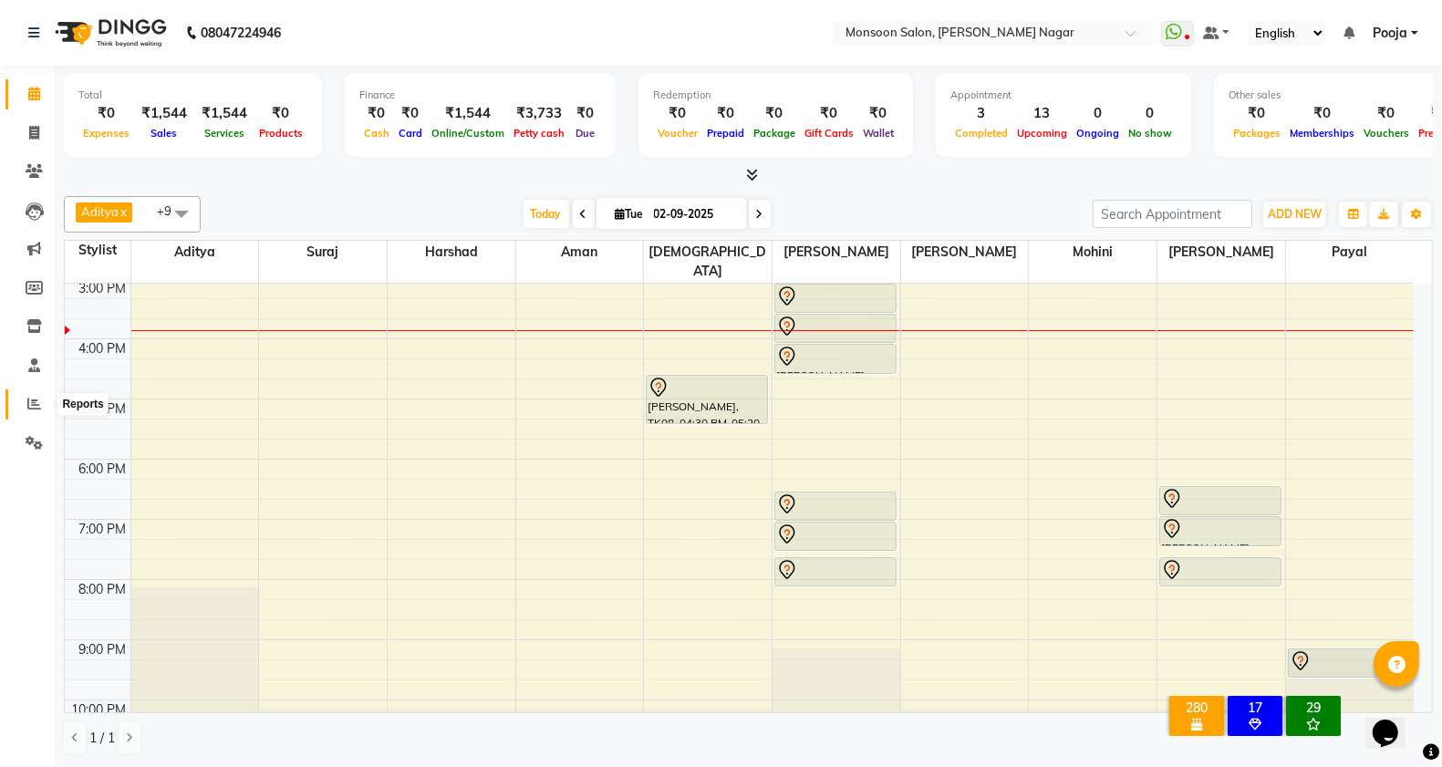
click at [29, 394] on span at bounding box center [34, 404] width 32 height 21
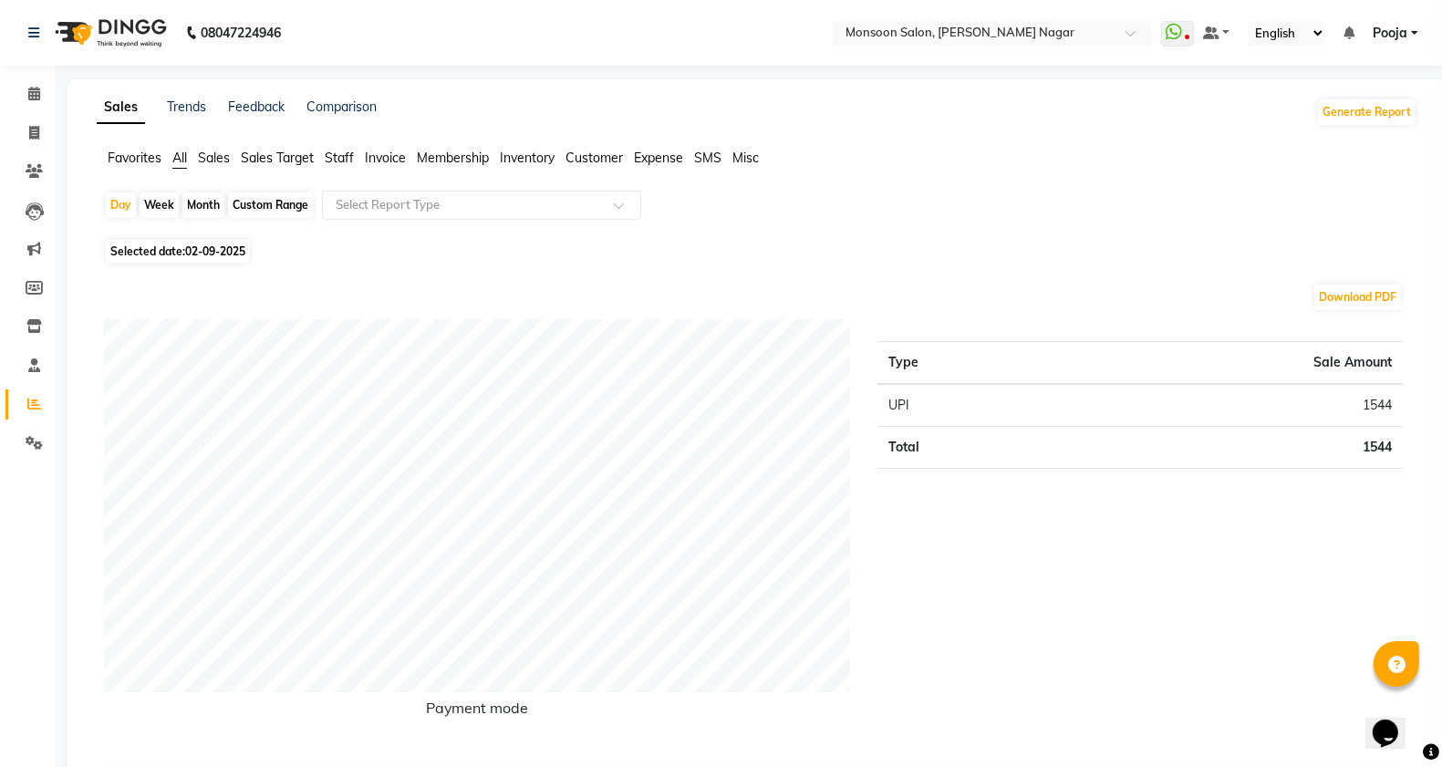
click at [265, 193] on div "Custom Range" at bounding box center [270, 206] width 85 height 26
select select "9"
select select "2025"
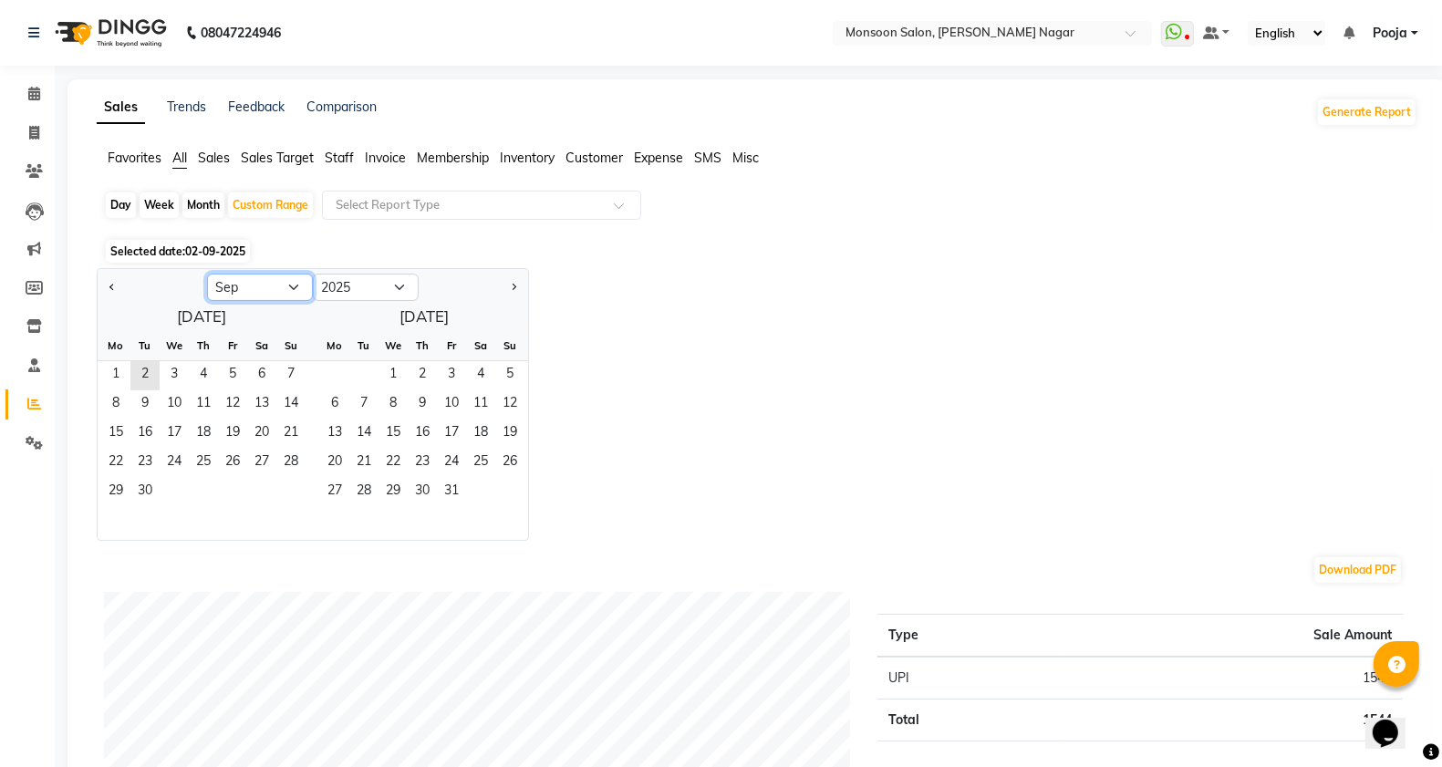
click at [254, 290] on select "Jan Feb Mar Apr May Jun [DATE] Aug Sep Oct Nov Dec" at bounding box center [260, 287] width 106 height 27
select select "8"
click at [207, 275] on select "Jan Feb Mar Apr May Jun [DATE] Aug Sep Oct Nov Dec" at bounding box center [260, 287] width 106 height 27
click at [230, 374] on span "1" at bounding box center [232, 375] width 29 height 29
click at [290, 498] on span "31" at bounding box center [290, 492] width 29 height 29
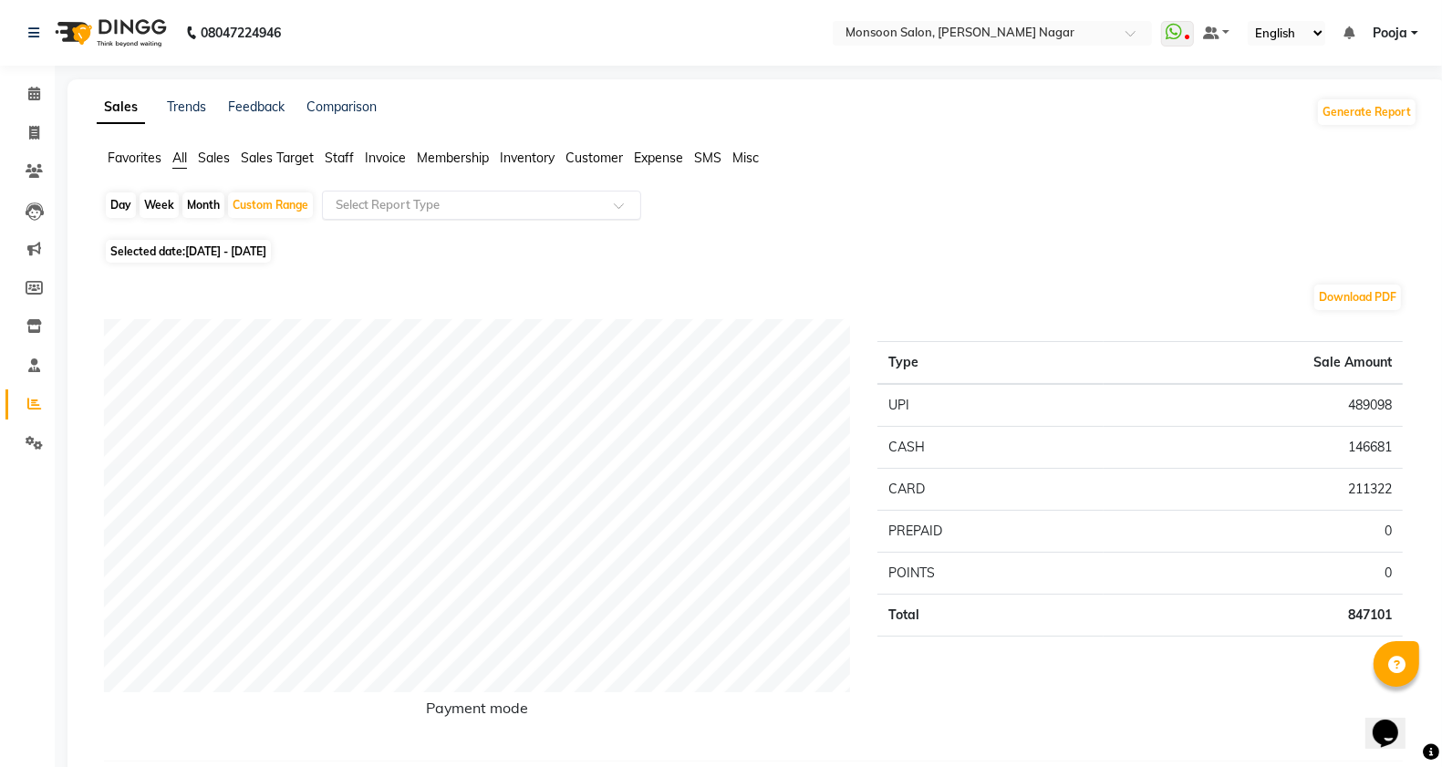
click at [412, 208] on input "text" at bounding box center [463, 205] width 263 height 18
click at [352, 161] on span "Staff" at bounding box center [339, 158] width 29 height 16
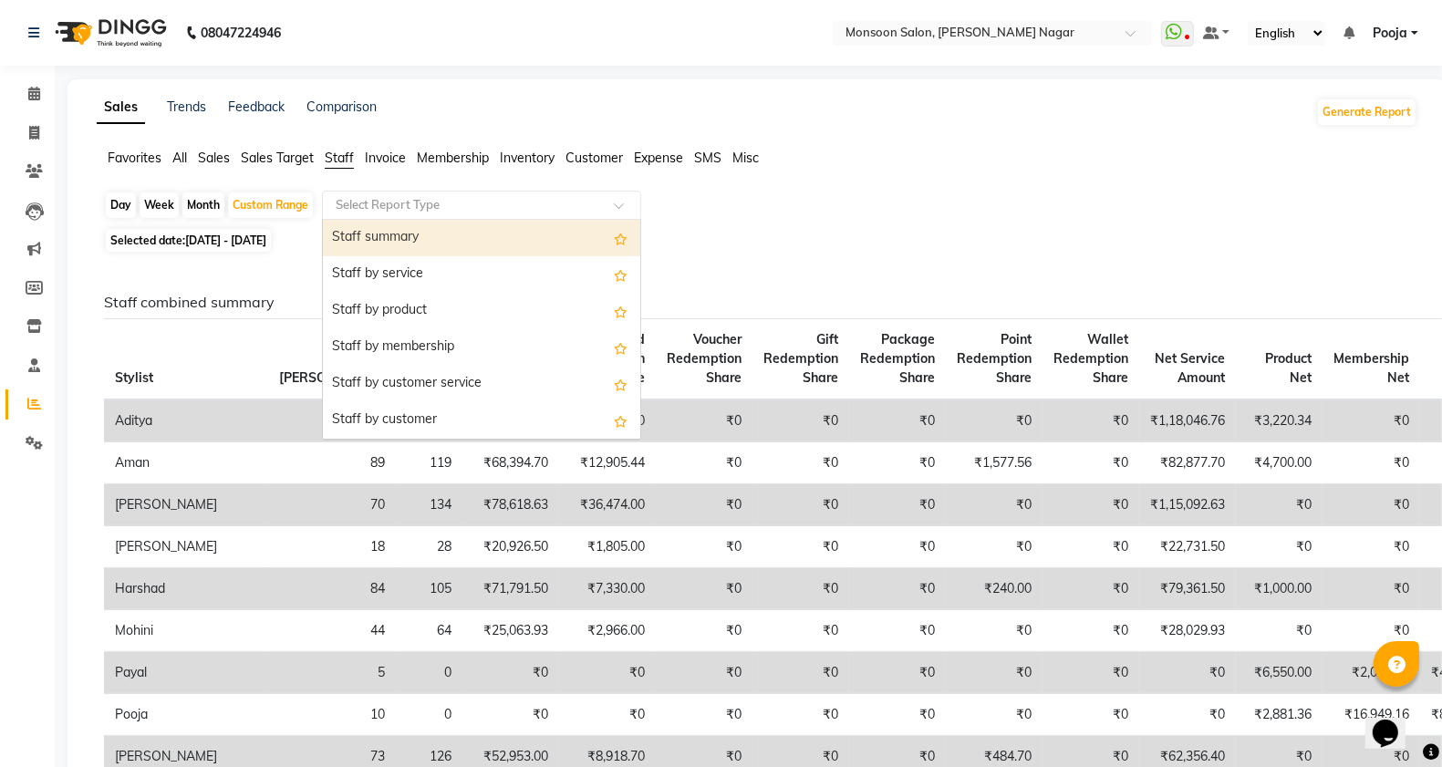
click at [380, 214] on input "text" at bounding box center [463, 205] width 263 height 18
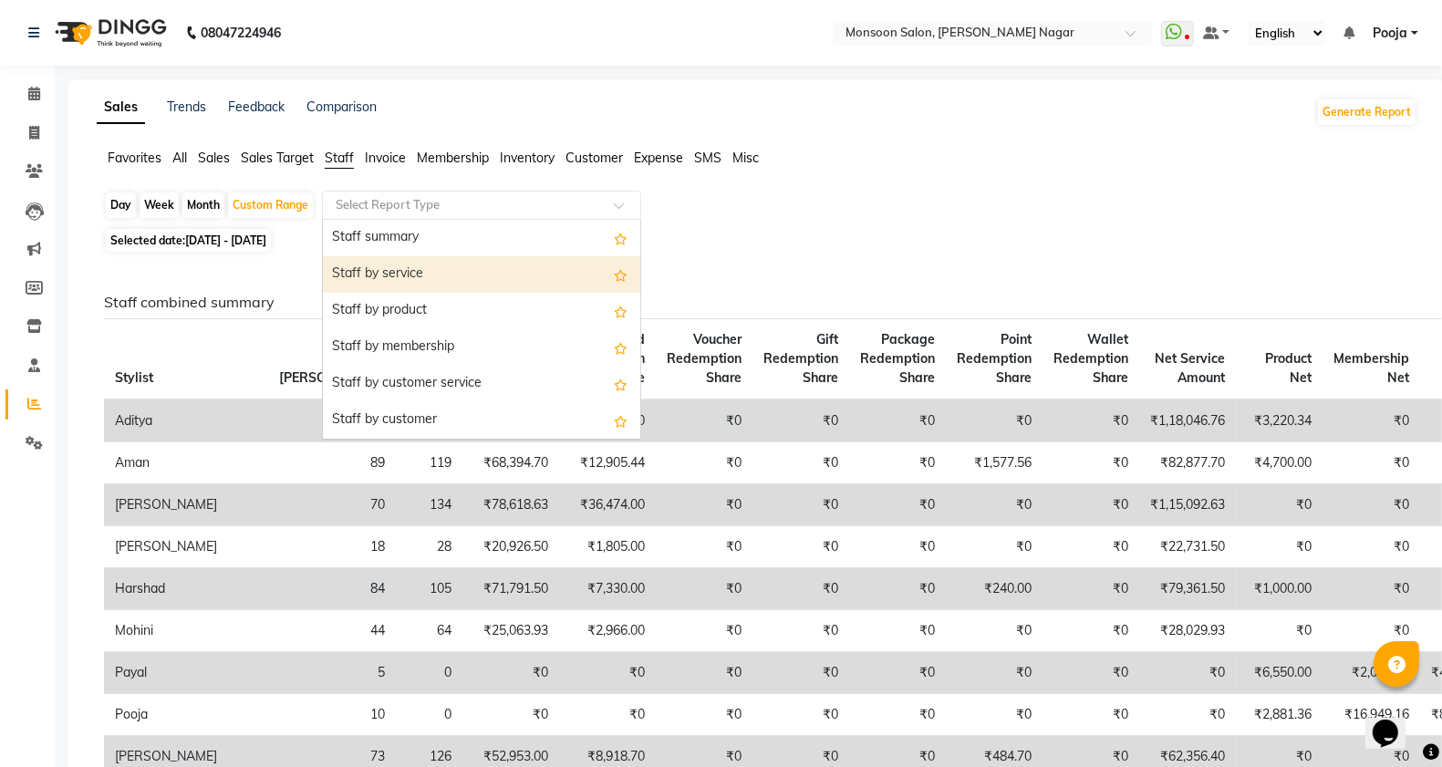
click at [421, 274] on div "Staff by service" at bounding box center [482, 274] width 318 height 36
select select "full_report"
select select "csv"
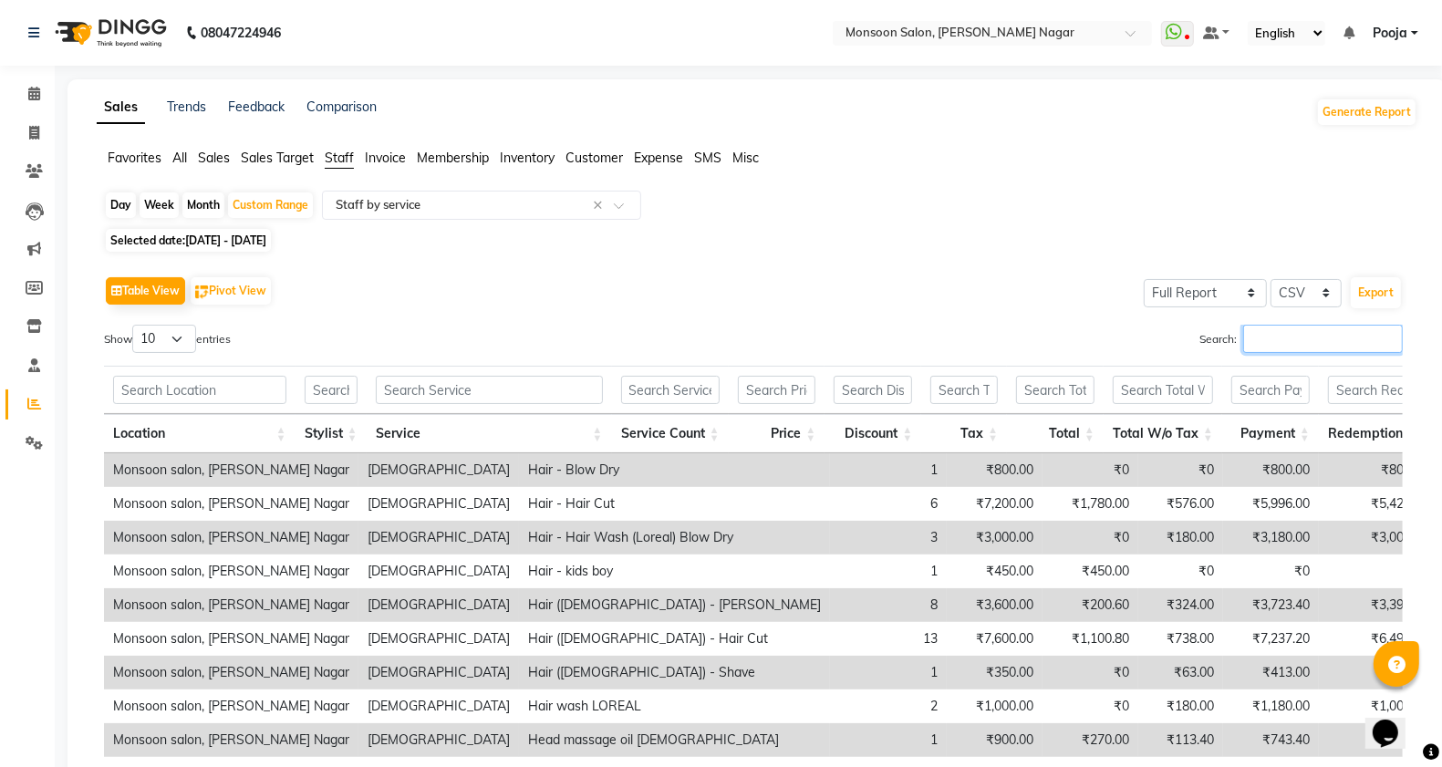
click at [1288, 334] on input "Search:" at bounding box center [1324, 339] width 160 height 28
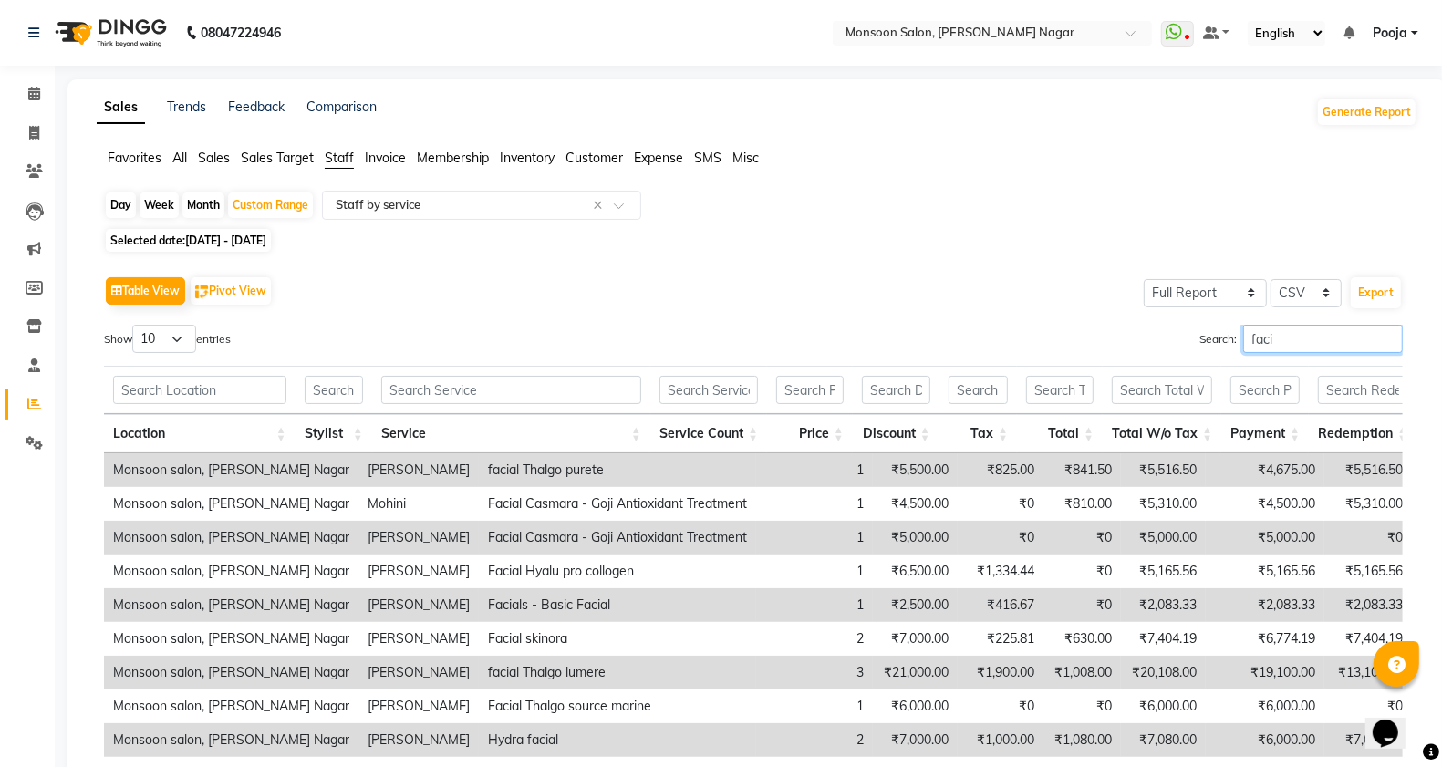
scroll to position [198, 0]
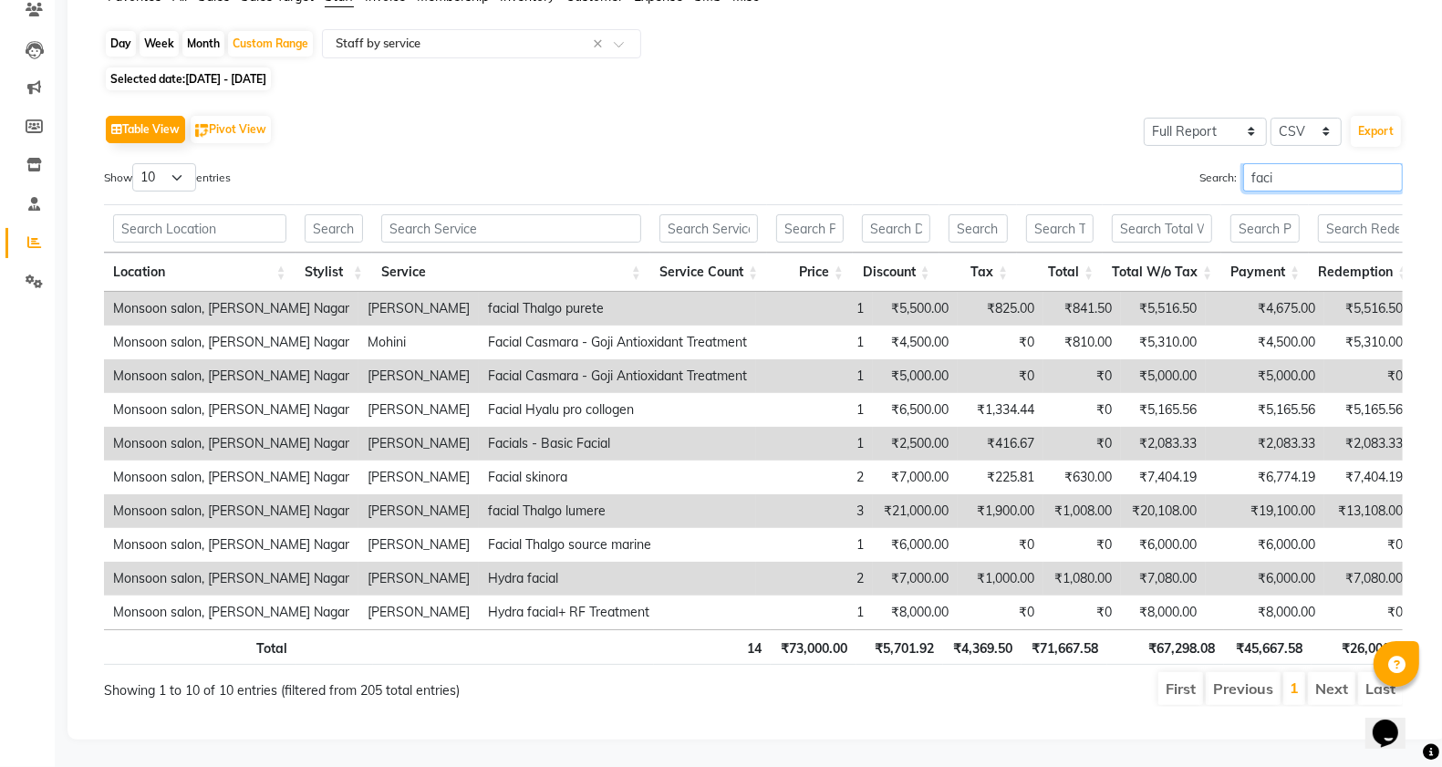
click at [1278, 163] on input "faci" at bounding box center [1324, 177] width 160 height 28
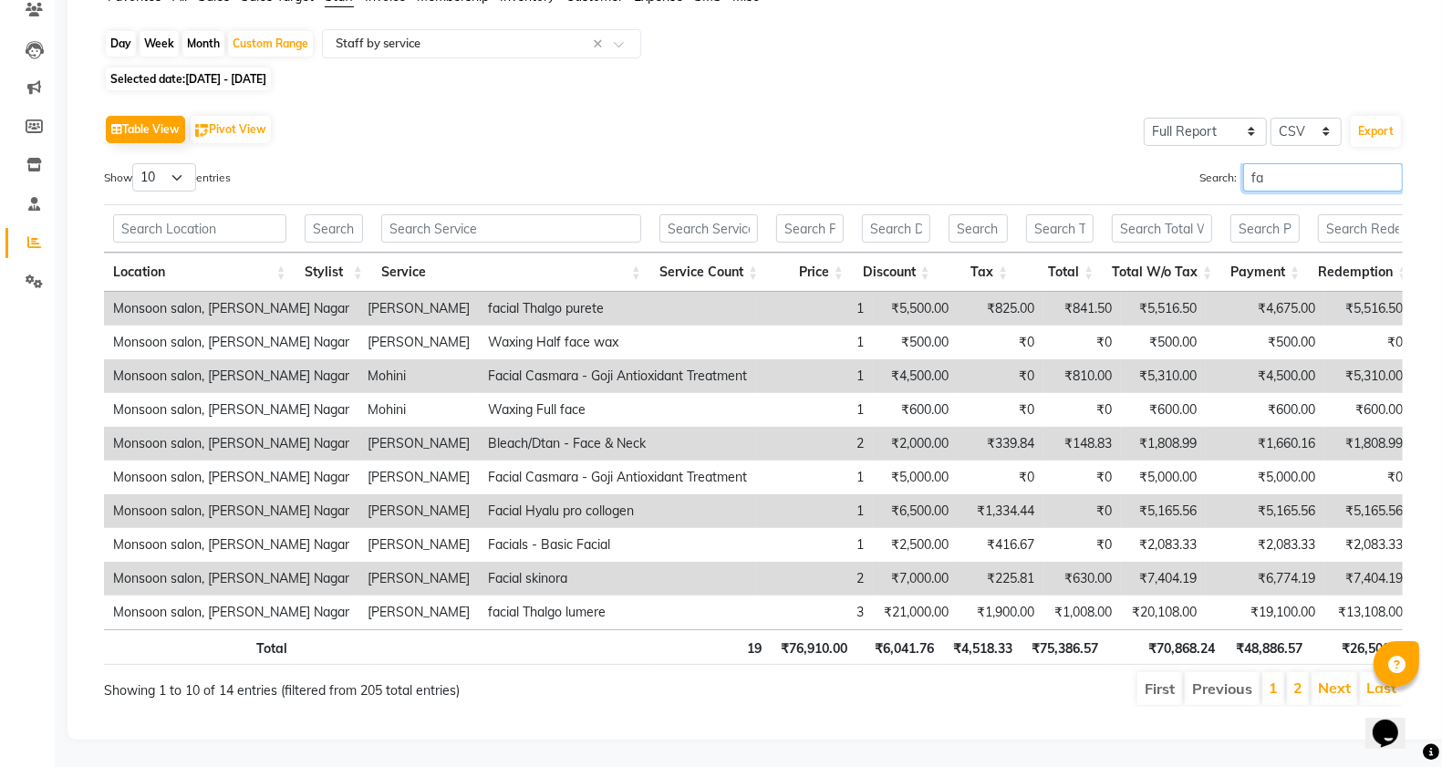
type input "f"
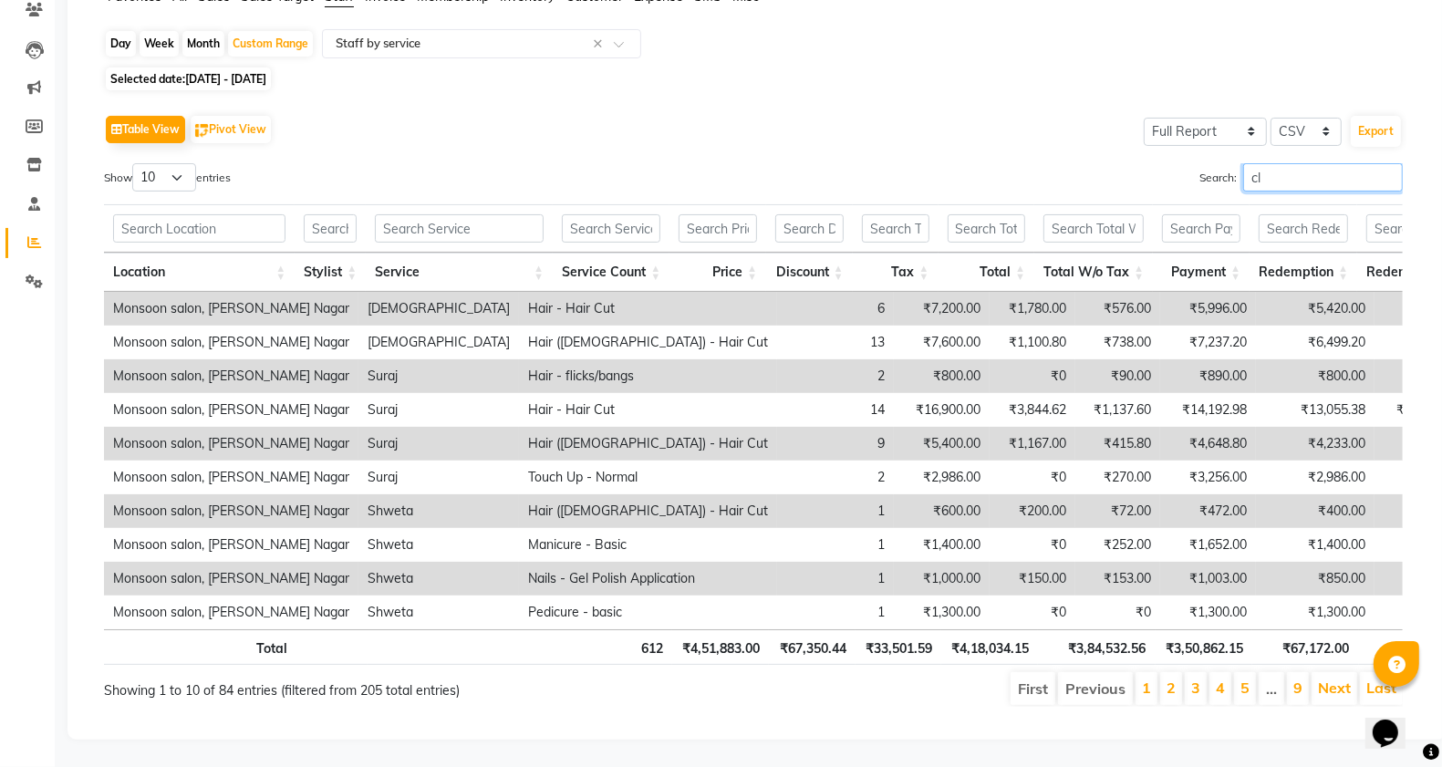
scroll to position [29, 0]
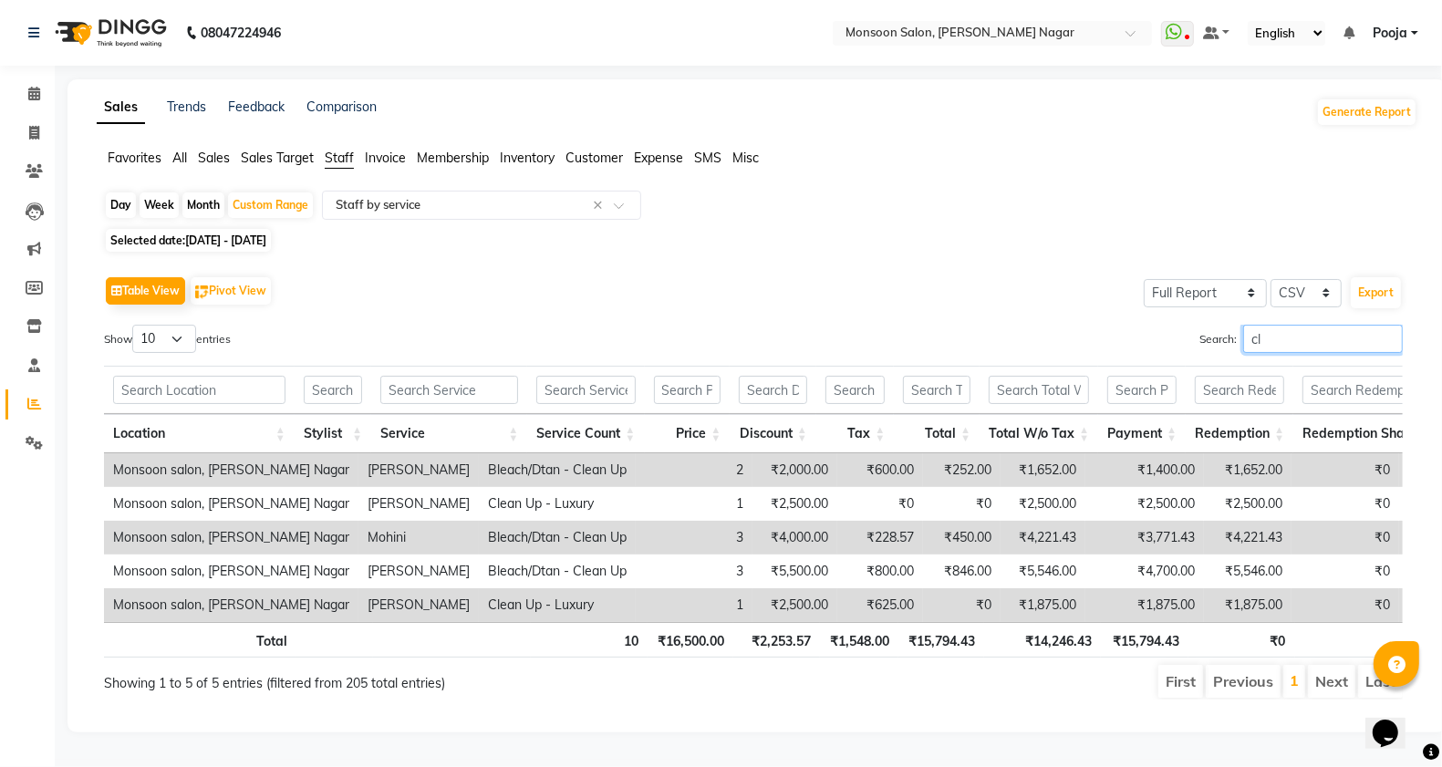
type input "c"
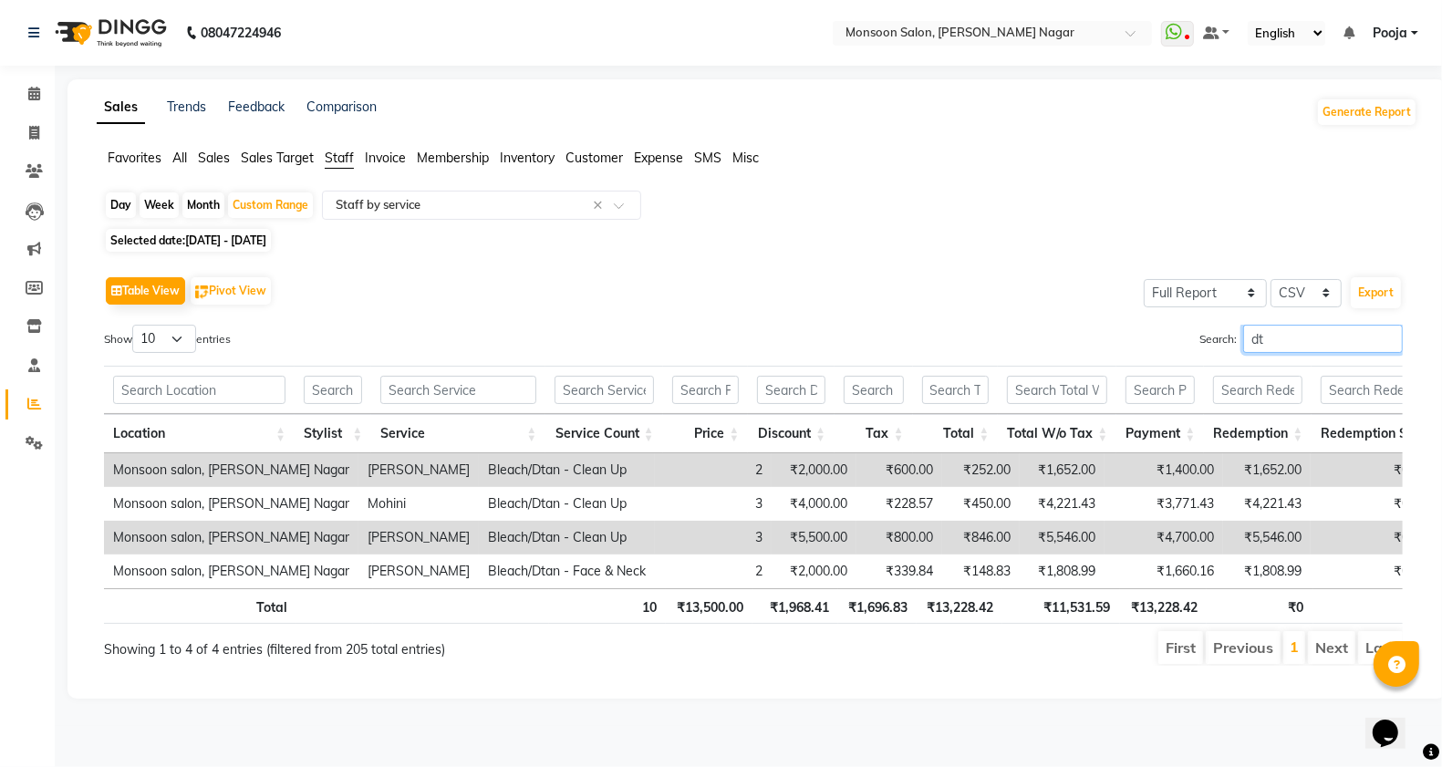
scroll to position [0, 0]
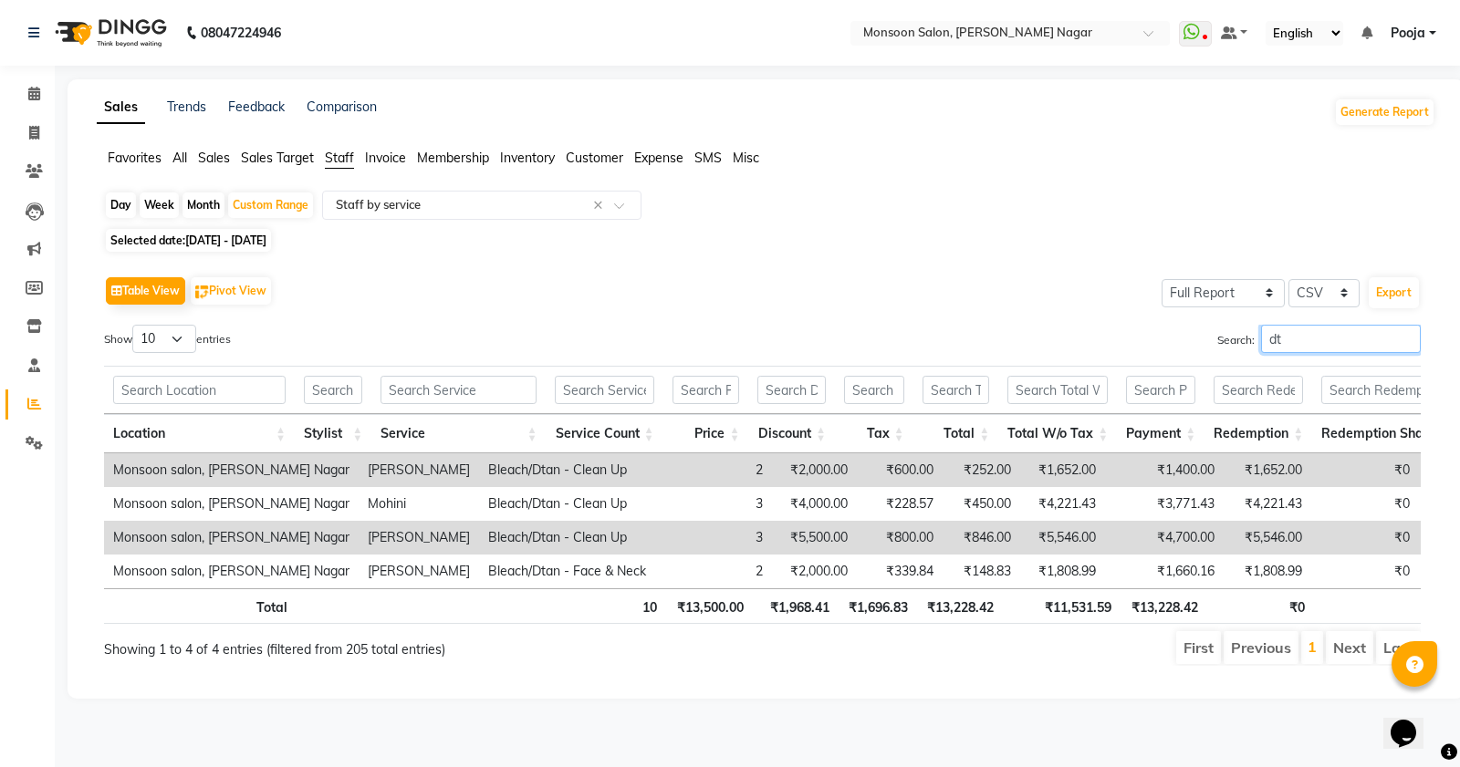
click at [1303, 334] on input "dt" at bounding box center [1341, 339] width 160 height 28
type input "d"
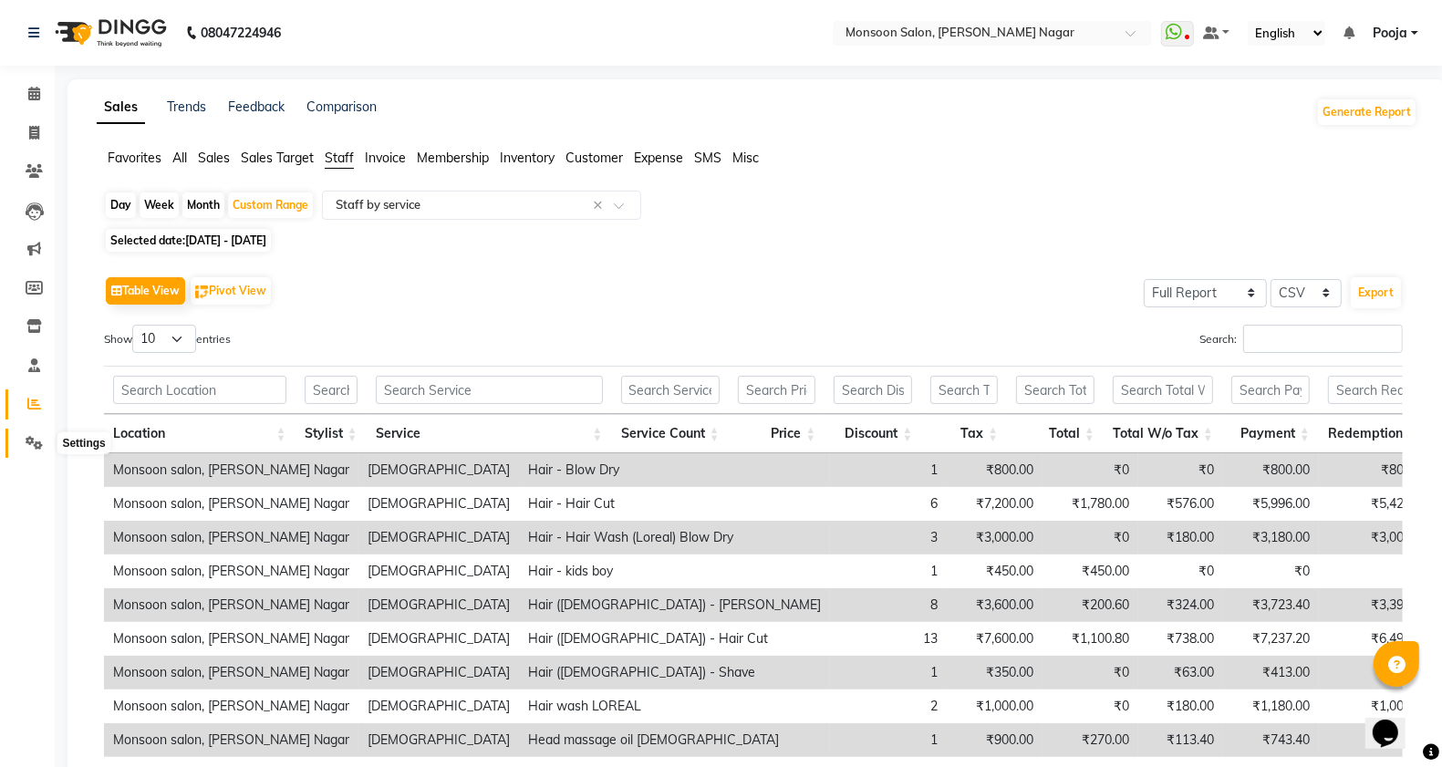
click at [27, 443] on icon at bounding box center [34, 443] width 17 height 14
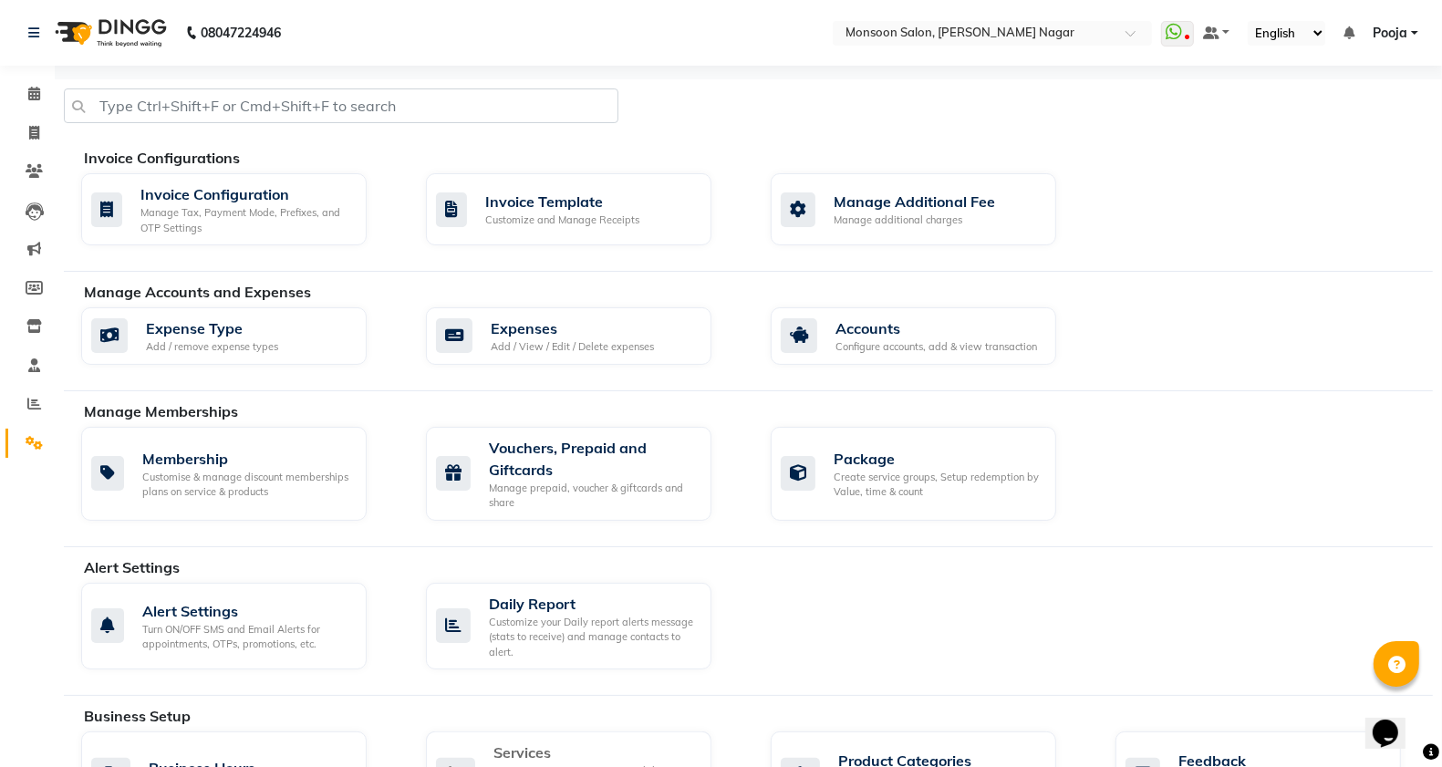
scroll to position [608, 0]
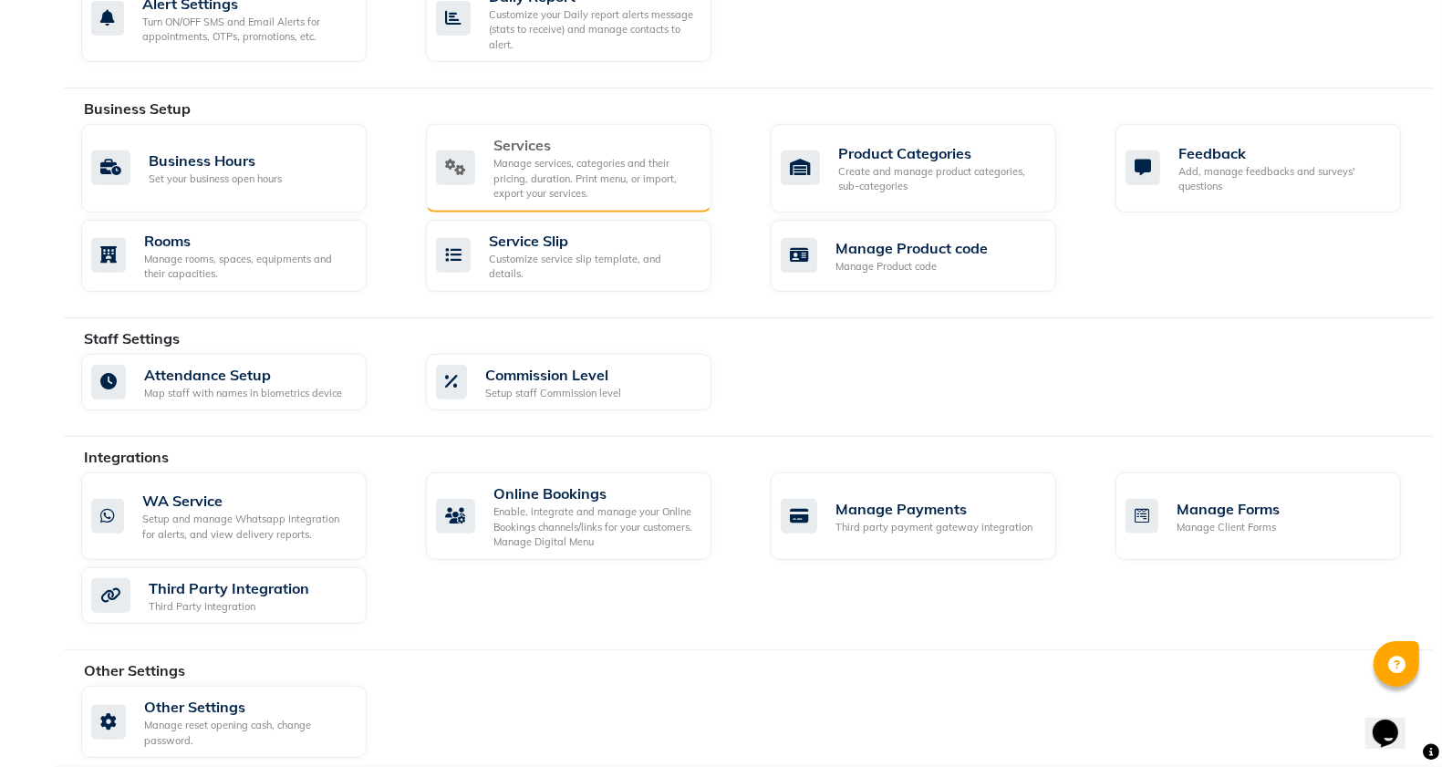
click at [585, 156] on div "Services" at bounding box center [595, 145] width 203 height 22
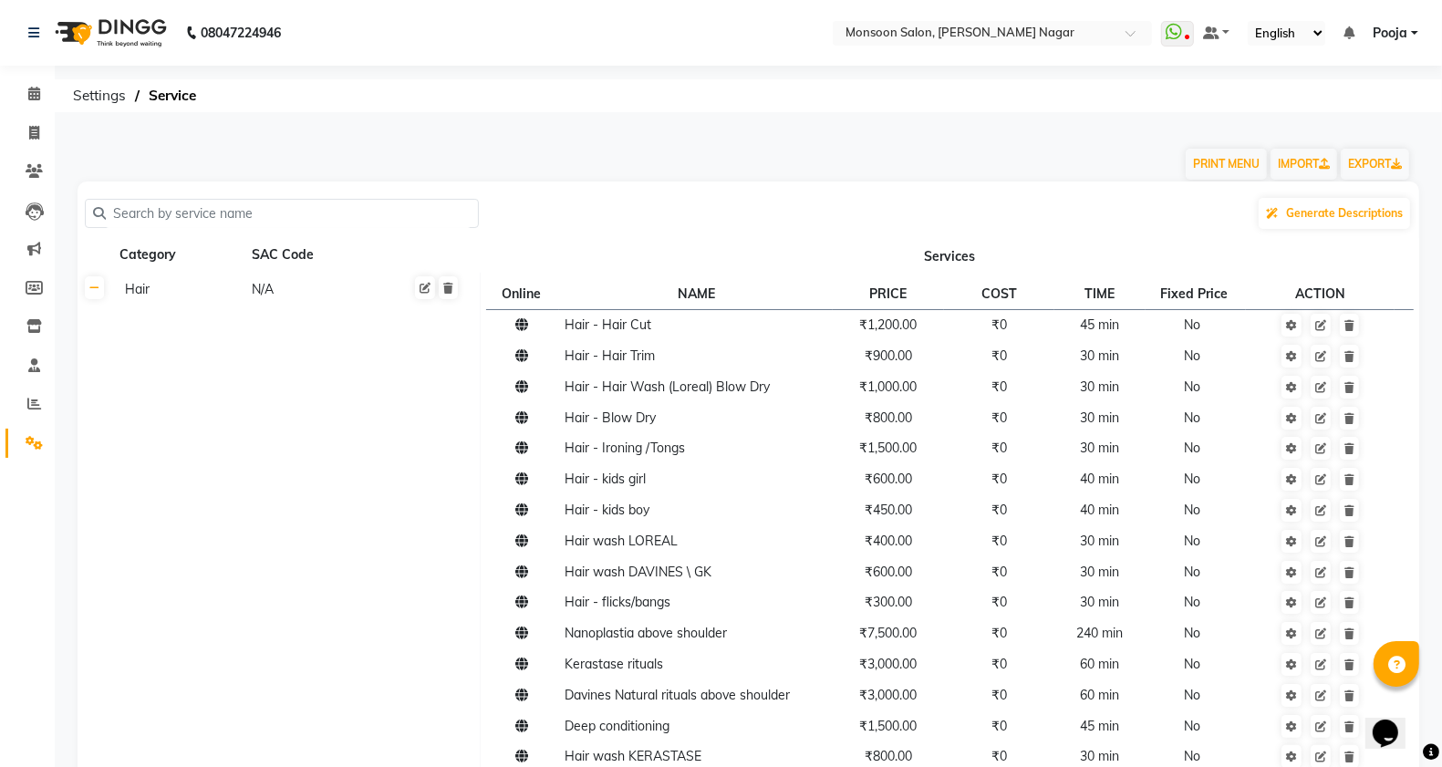
scroll to position [912, 0]
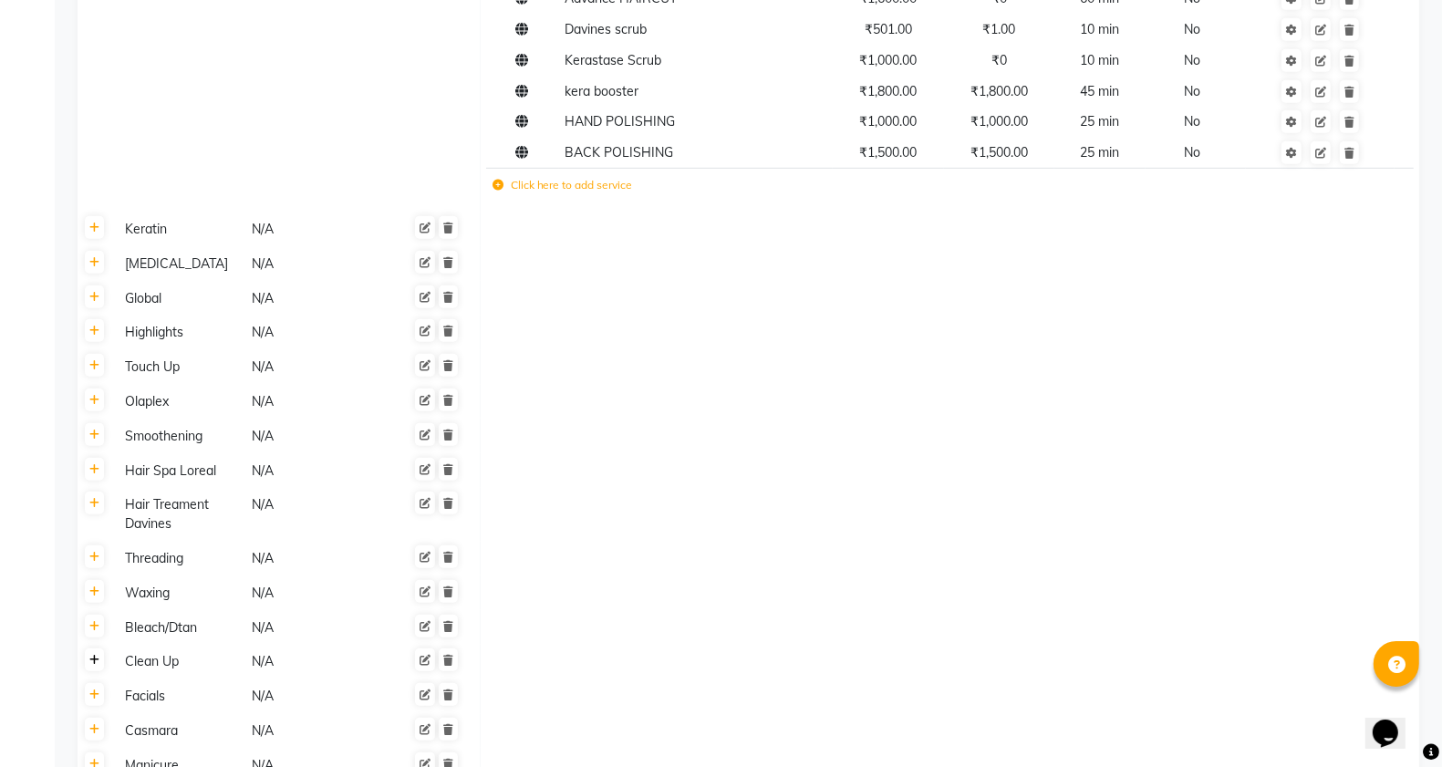
click at [93, 658] on icon at bounding box center [94, 660] width 10 height 11
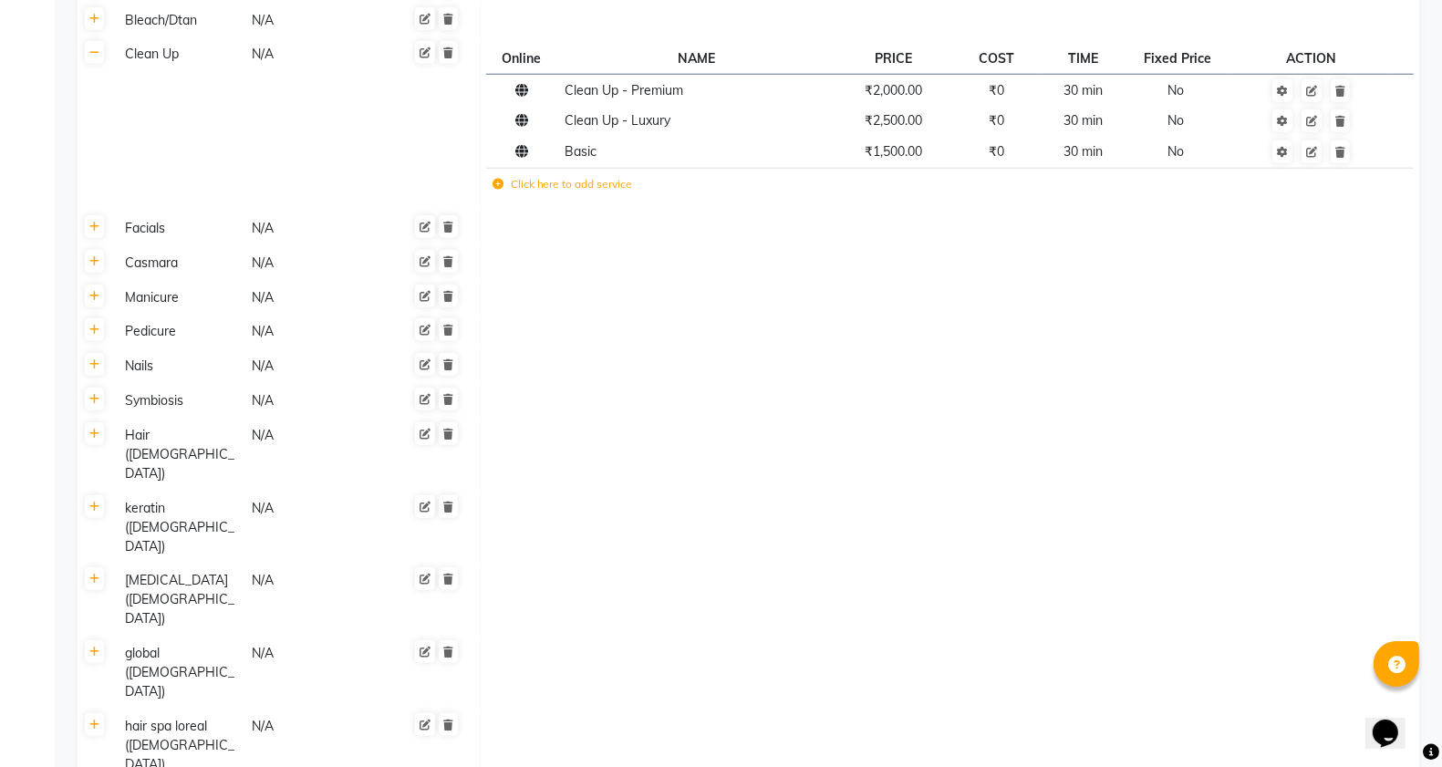
scroll to position [1216, 0]
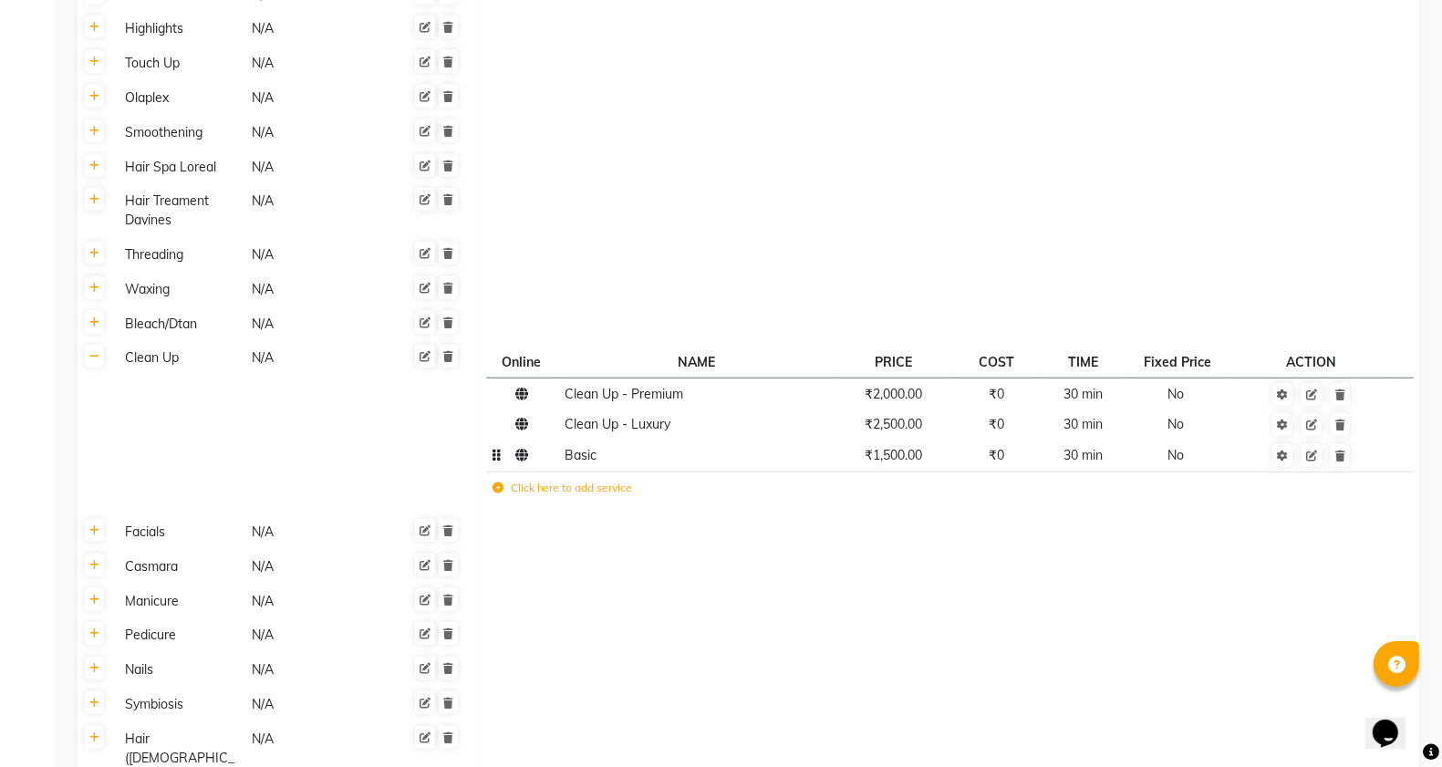
click at [588, 458] on span "Basic" at bounding box center [582, 455] width 32 height 16
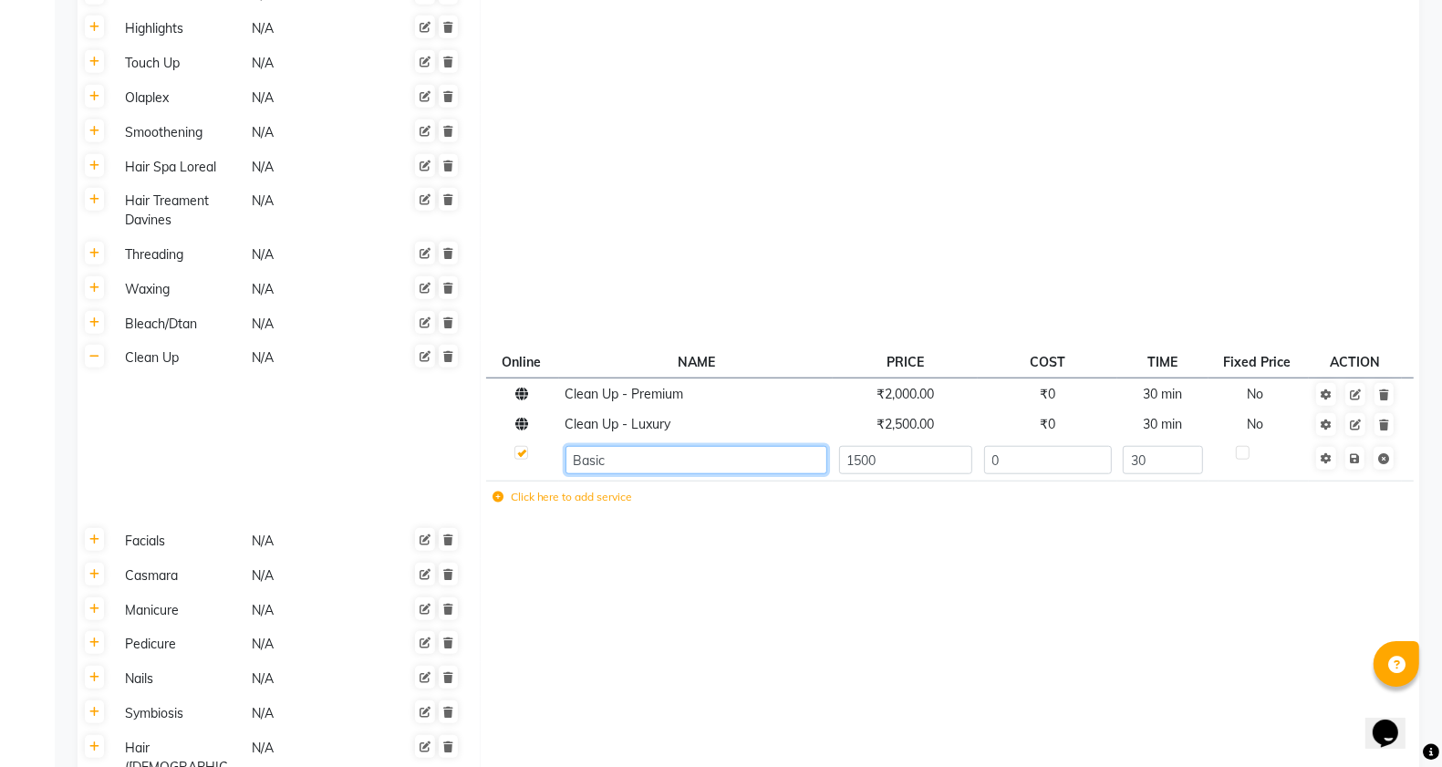
click at [580, 463] on input "Basic" at bounding box center [697, 460] width 262 height 28
type input "Clean-up Basic"
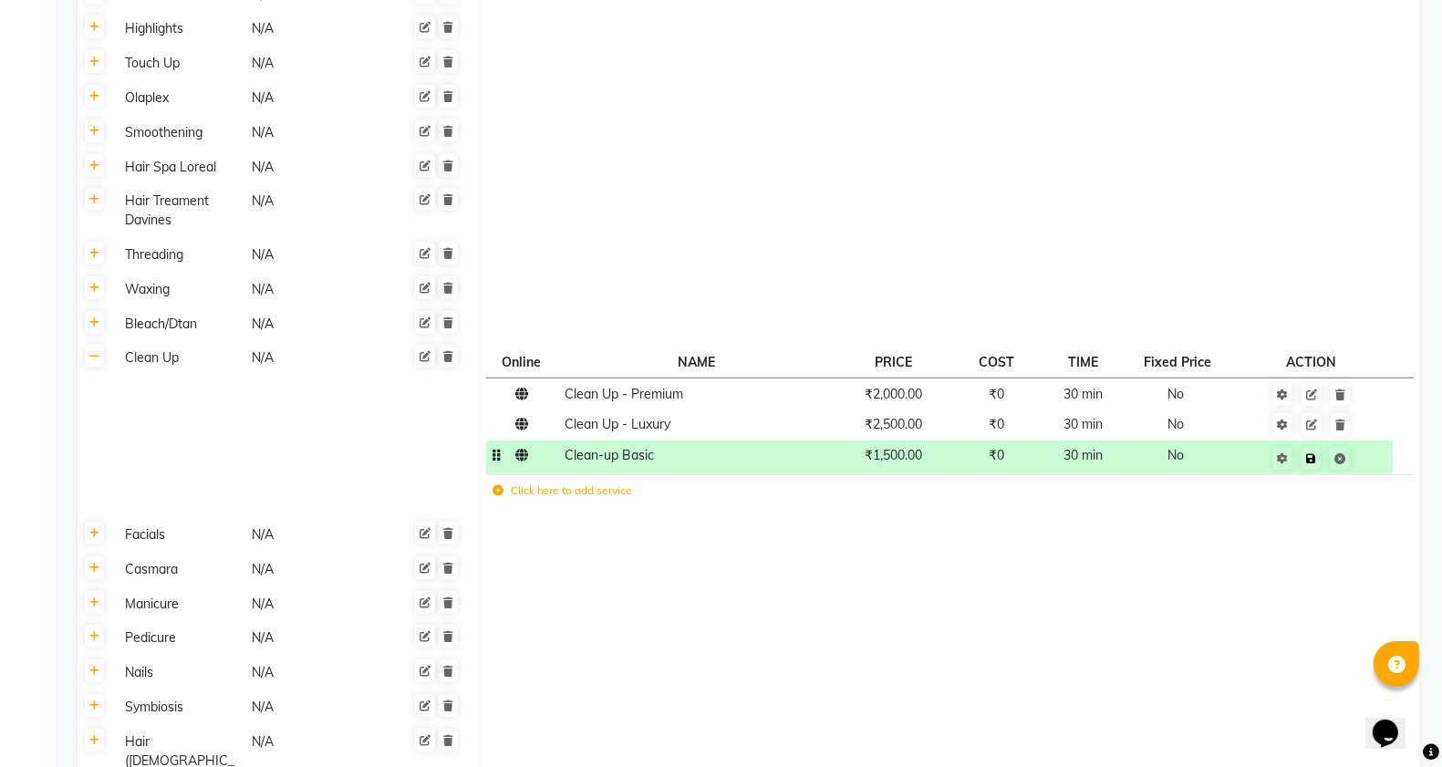
click at [1358, 457] on td "Save" at bounding box center [1311, 458] width 163 height 34
click at [1315, 466] on link at bounding box center [1311, 458] width 19 height 23
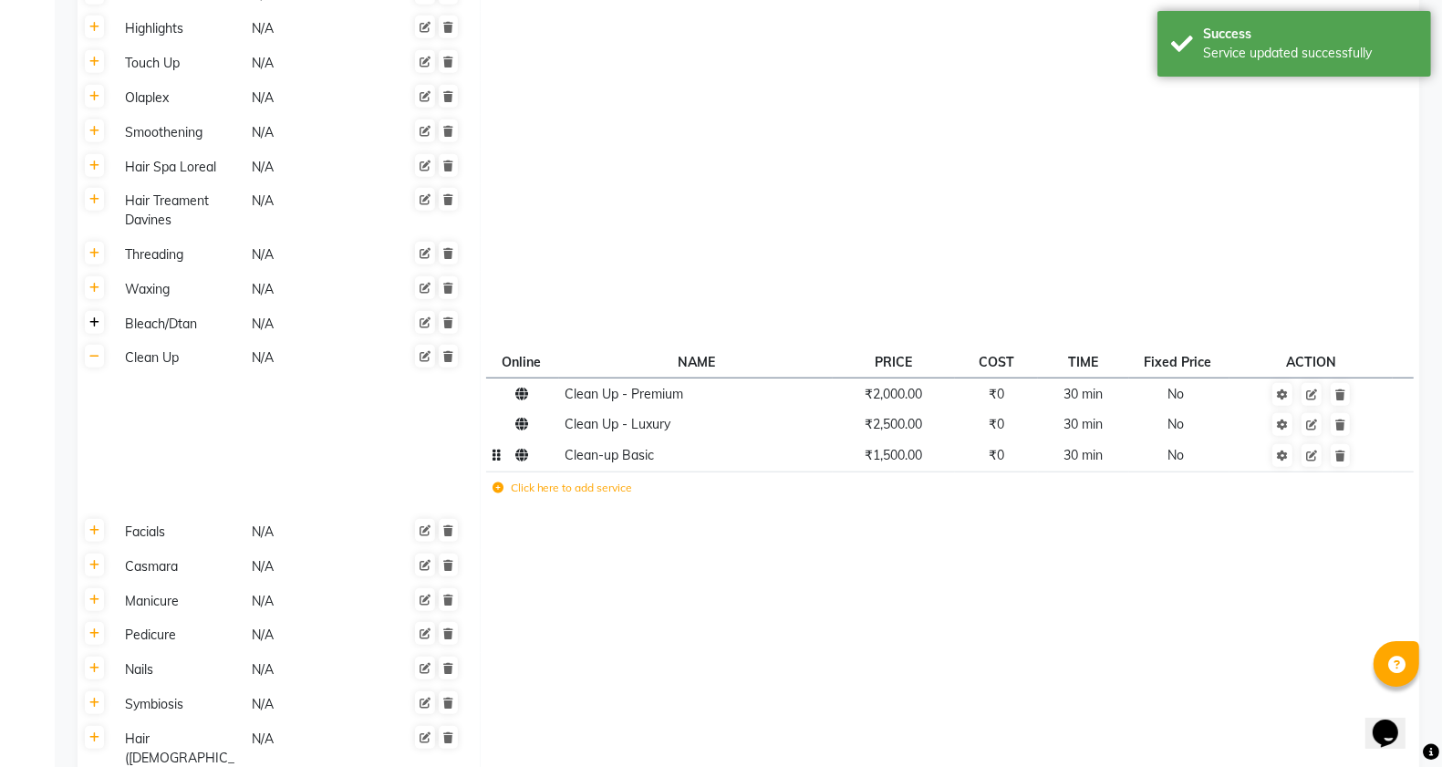
click at [91, 325] on icon at bounding box center [94, 323] width 10 height 11
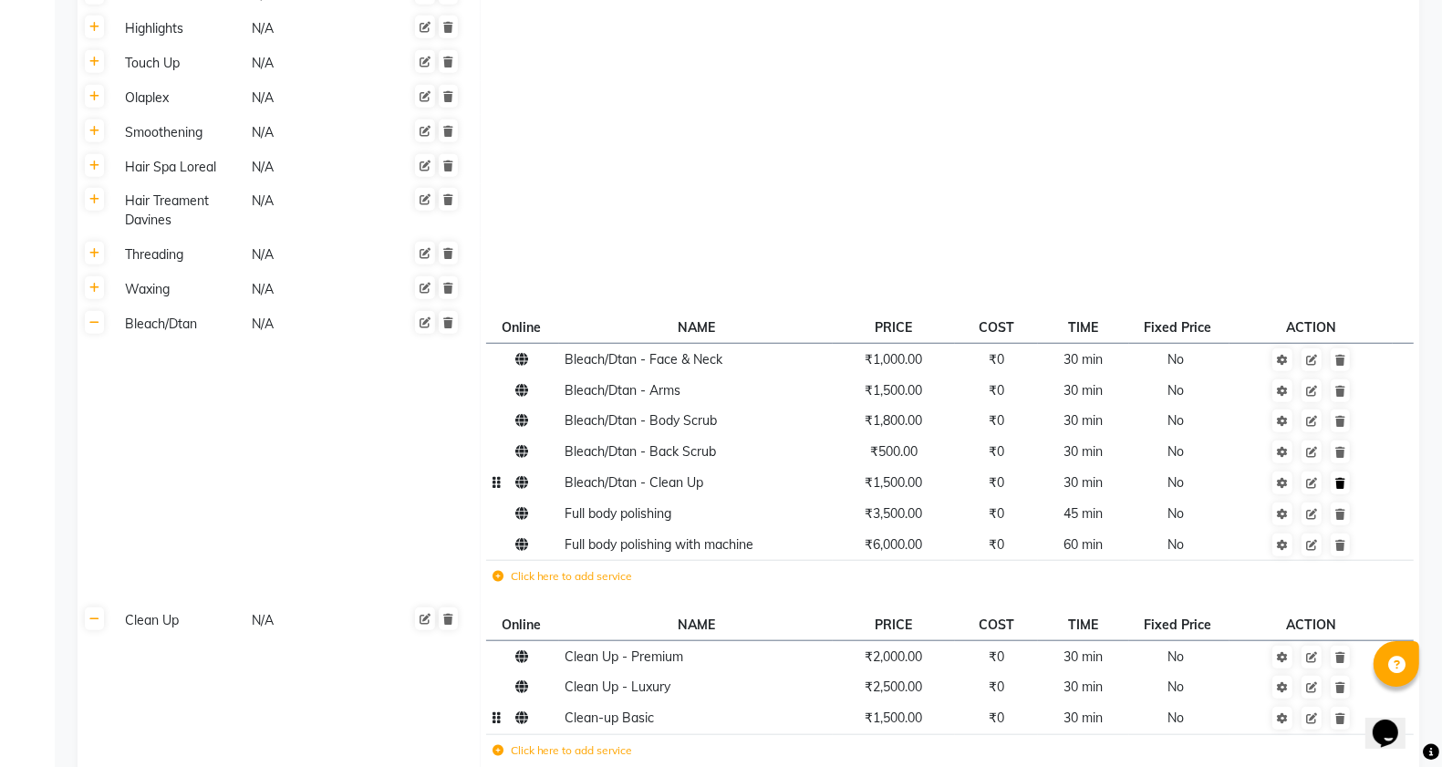
click at [1338, 484] on icon at bounding box center [1341, 483] width 10 height 11
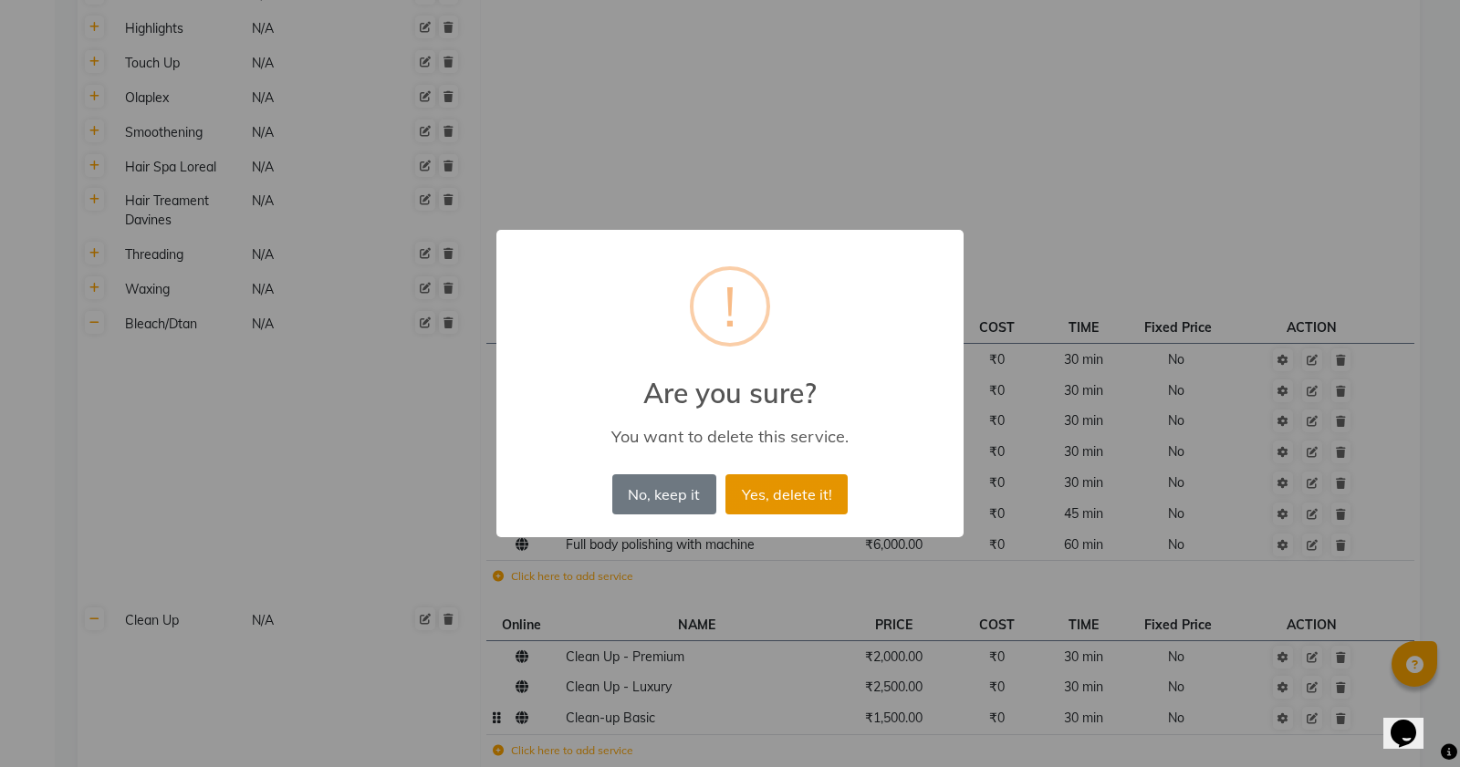
click at [796, 500] on button "Yes, delete it!" at bounding box center [786, 494] width 122 height 40
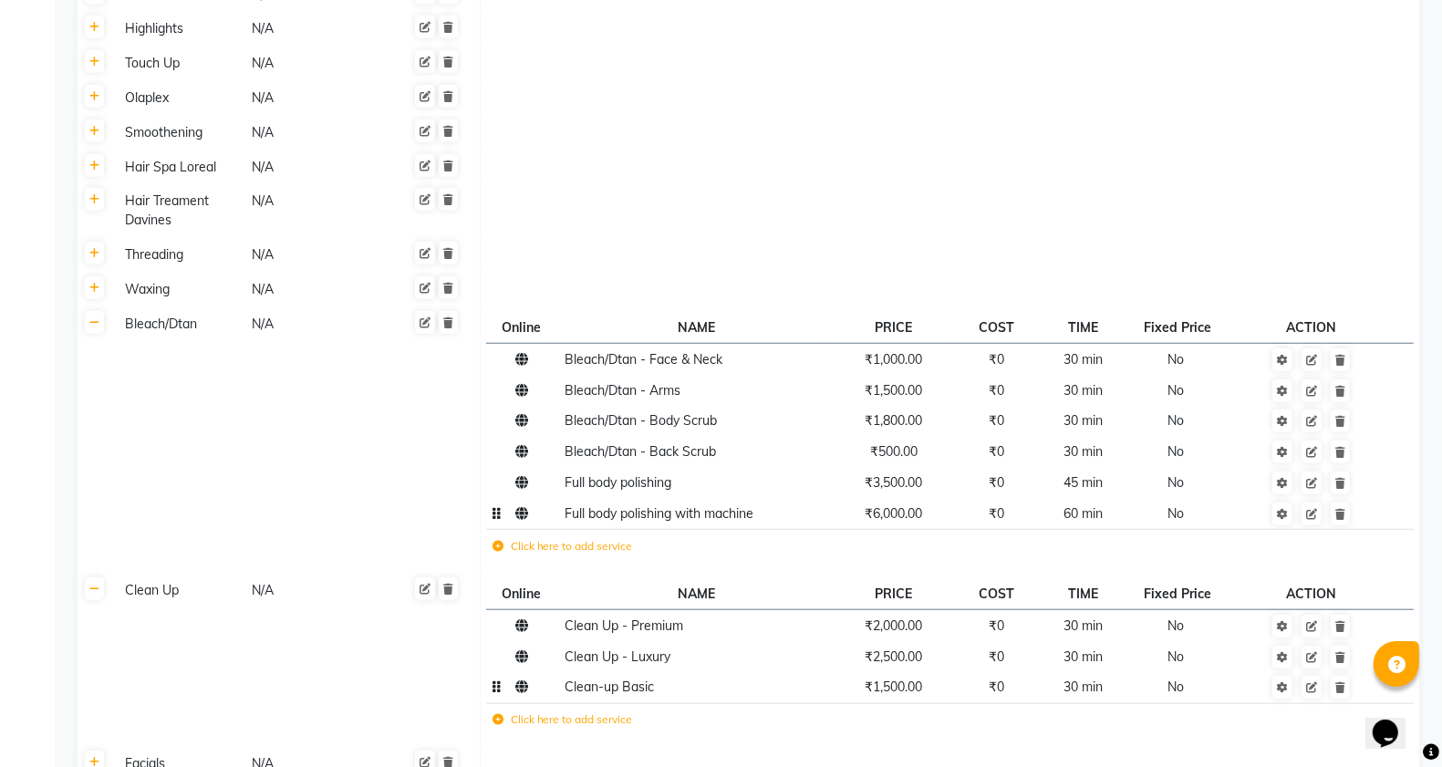
click at [660, 508] on span "Full body polishing with machine" at bounding box center [660, 513] width 189 height 16
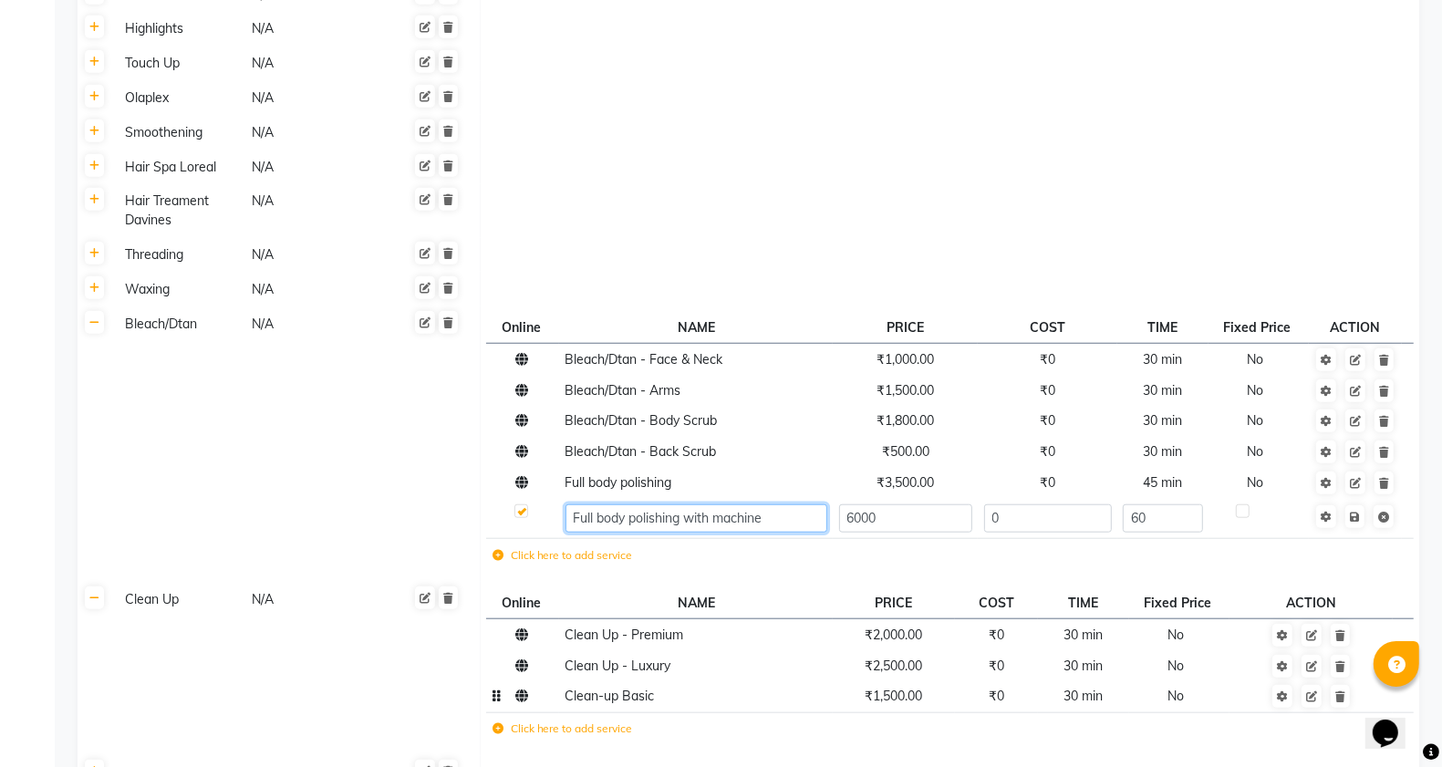
click at [803, 515] on input "Full body polishing with machine" at bounding box center [697, 519] width 262 height 28
type input "F"
click at [591, 517] on input "Rf treatment" at bounding box center [697, 519] width 262 height 28
type input "Rf body treatment"
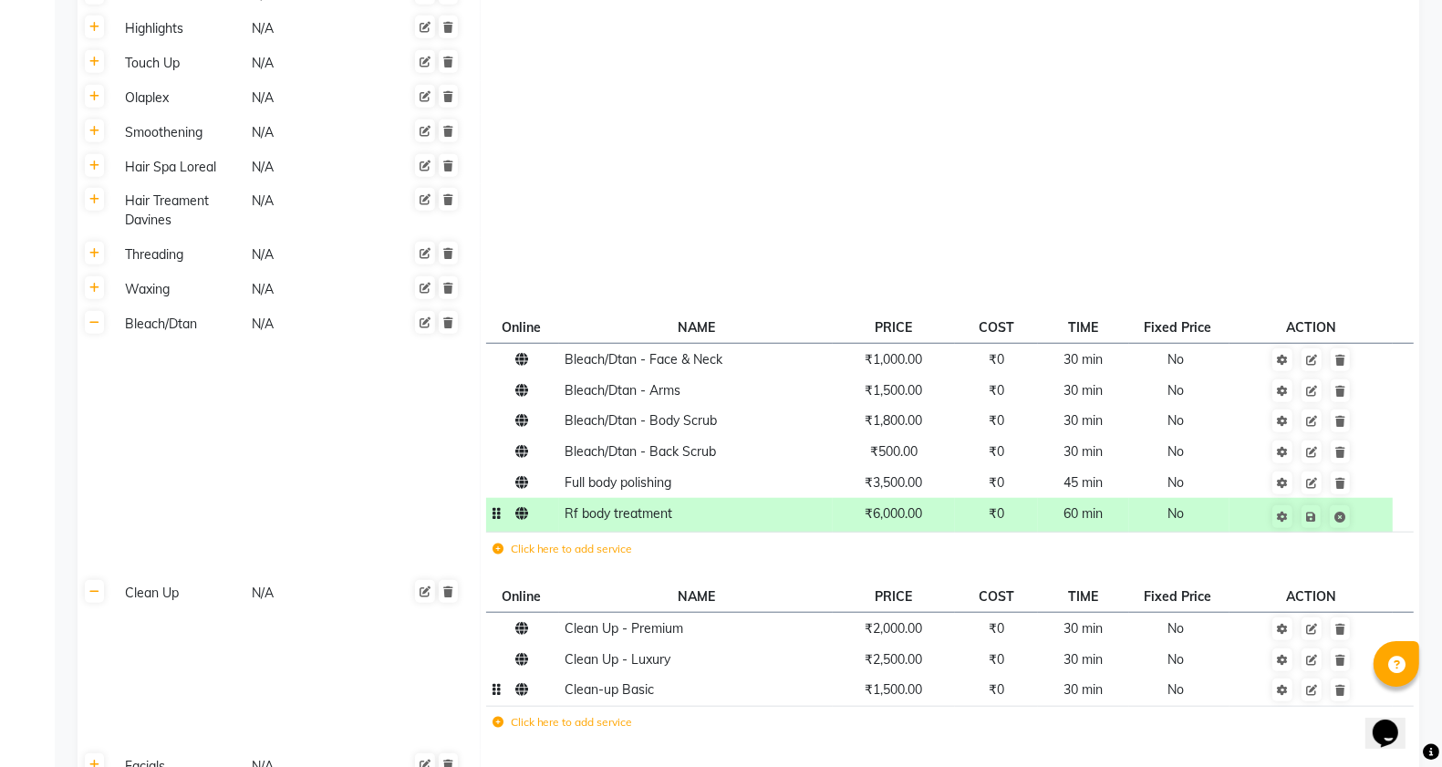
click at [1216, 517] on td "No" at bounding box center [1180, 515] width 100 height 34
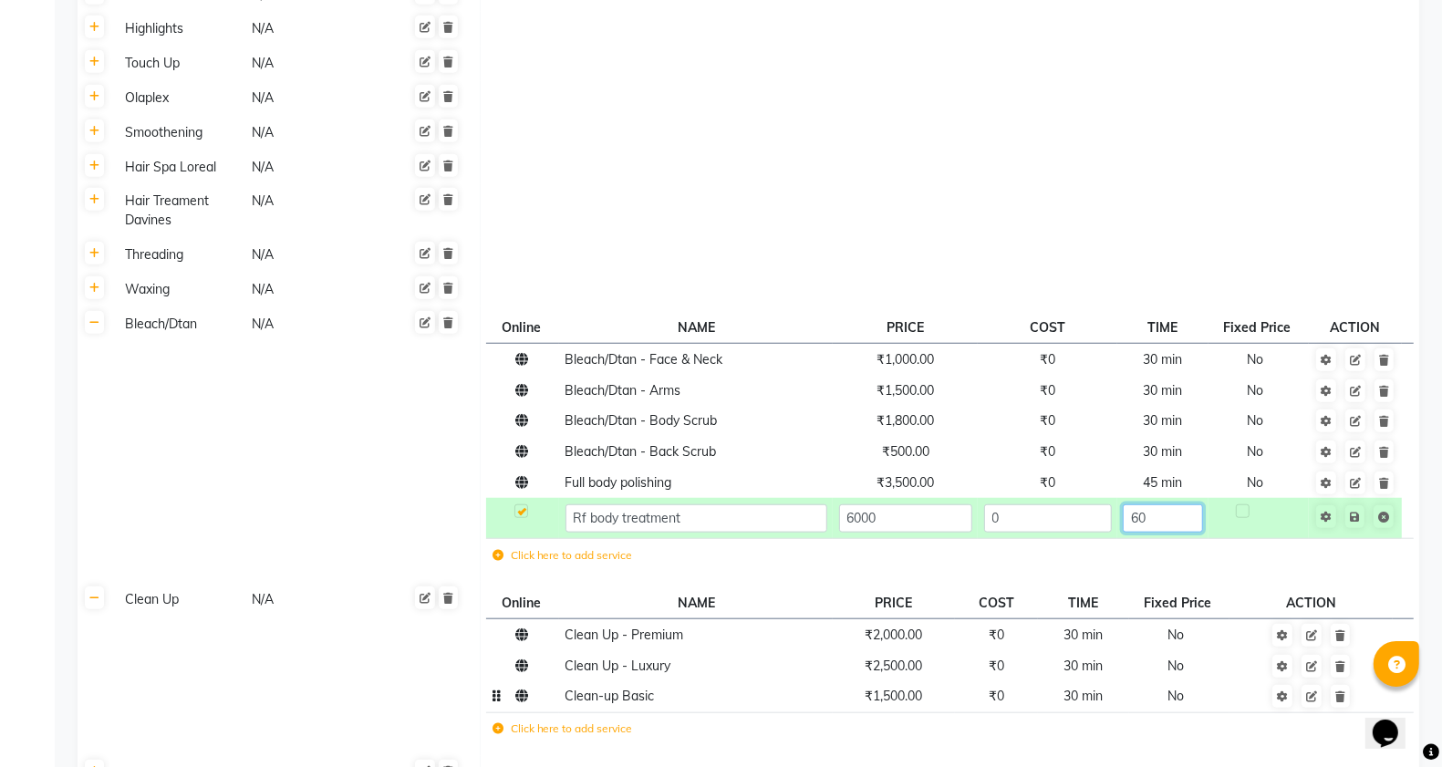
click at [1182, 514] on input "60" at bounding box center [1162, 519] width 79 height 28
type input "6"
type input "220"
click at [1359, 527] on td at bounding box center [1355, 518] width 93 height 40
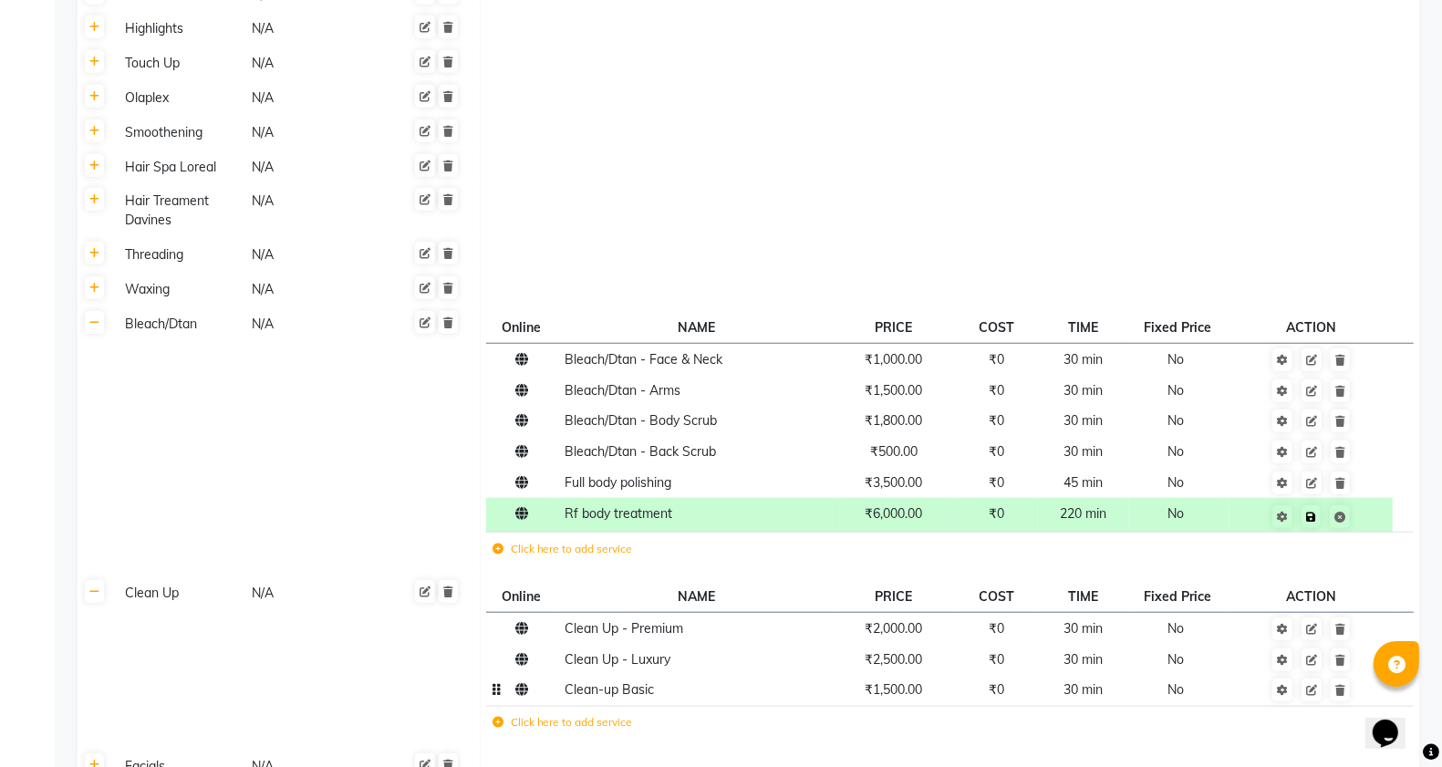
click at [1317, 521] on link at bounding box center [1311, 516] width 19 height 23
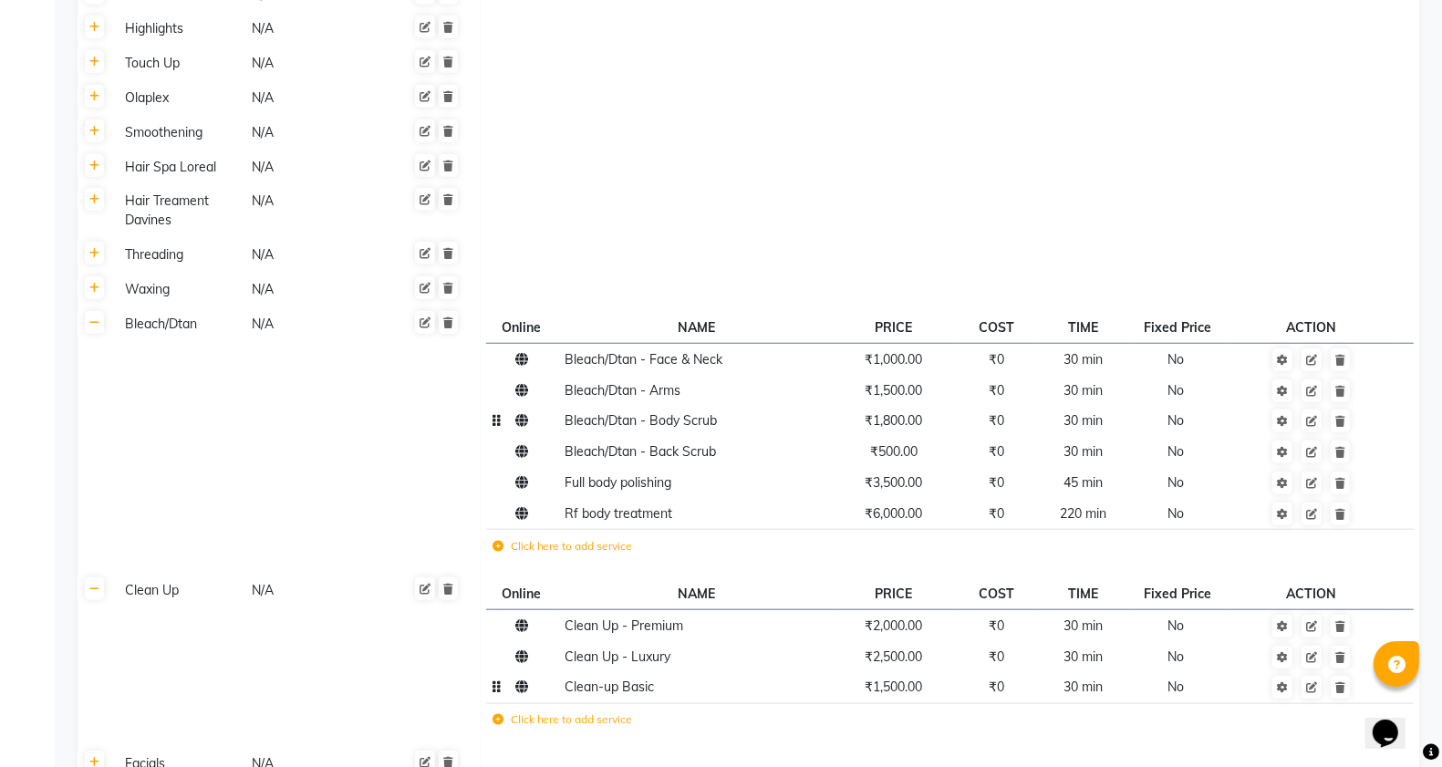
click at [904, 425] on span "₹1,800.00" at bounding box center [893, 420] width 57 height 16
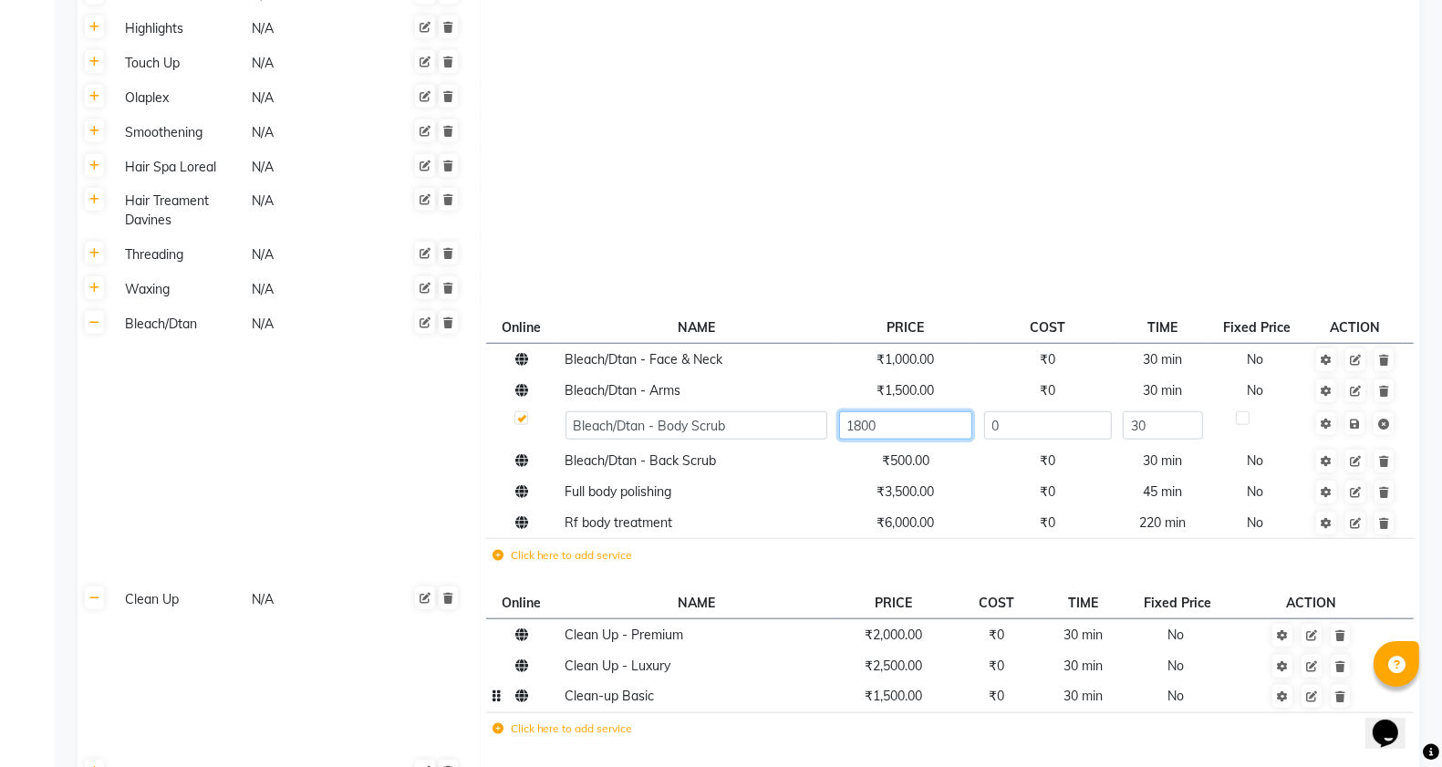
click at [964, 425] on input "1800" at bounding box center [905, 425] width 133 height 28
type input "1"
type input "2000"
click at [1361, 431] on td "Save" at bounding box center [1355, 426] width 93 height 40
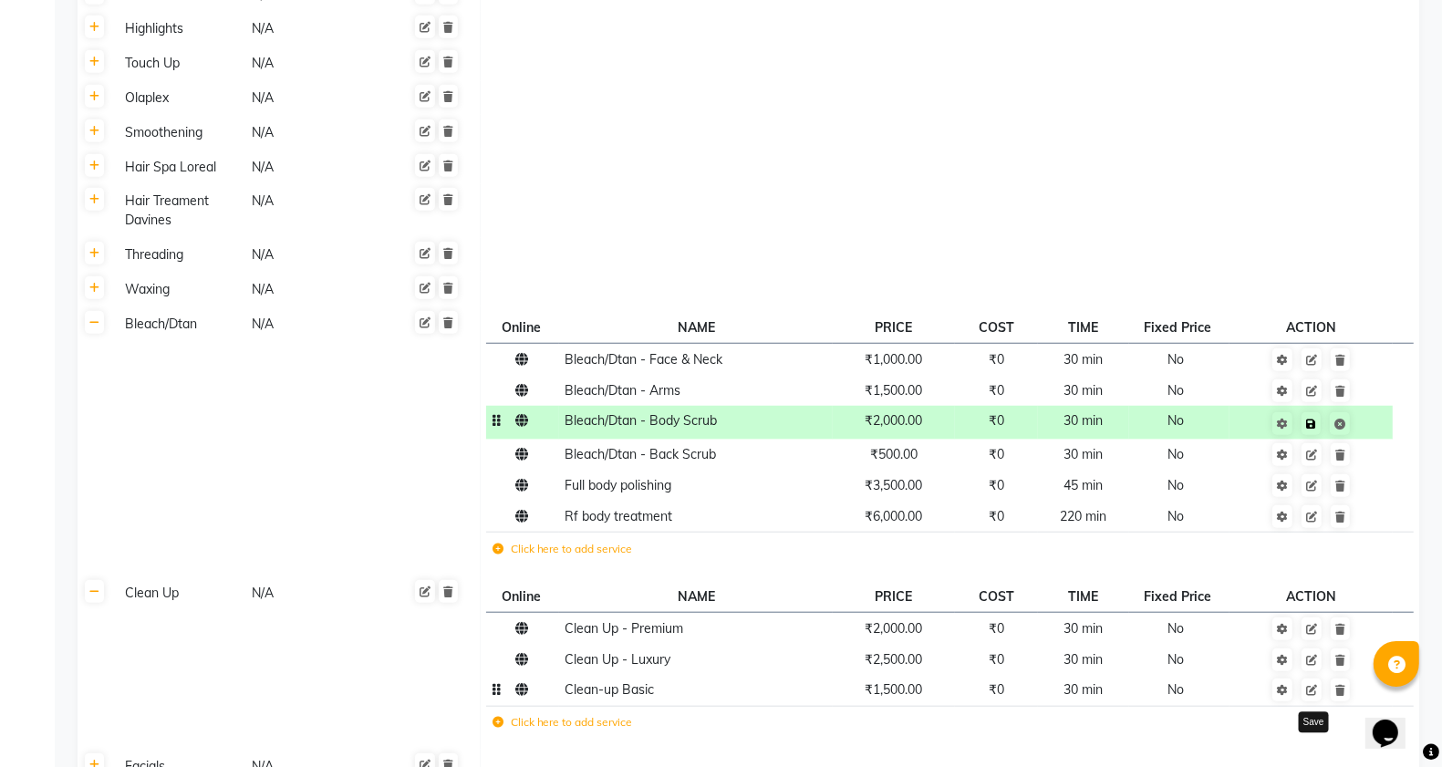
click at [1312, 422] on icon at bounding box center [1311, 424] width 10 height 11
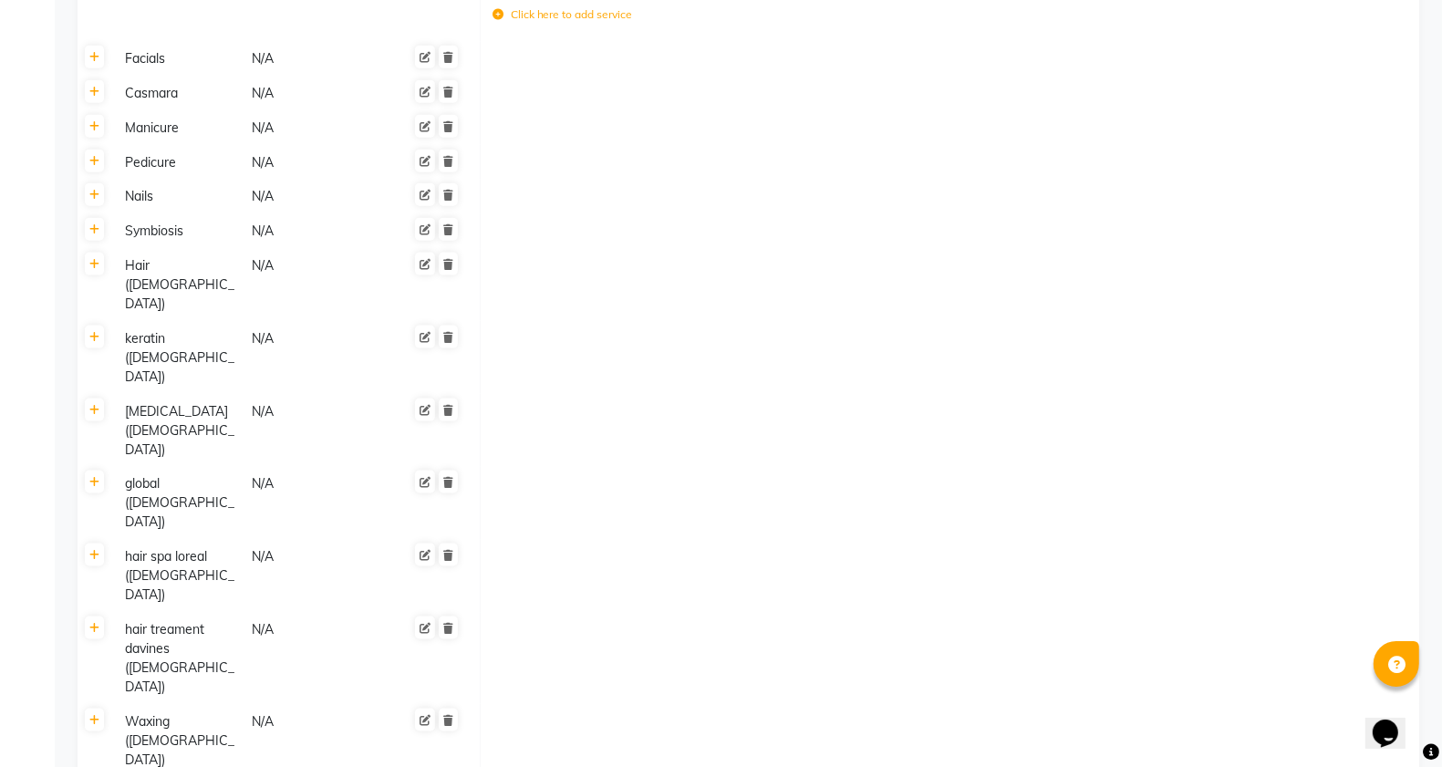
scroll to position [0, 0]
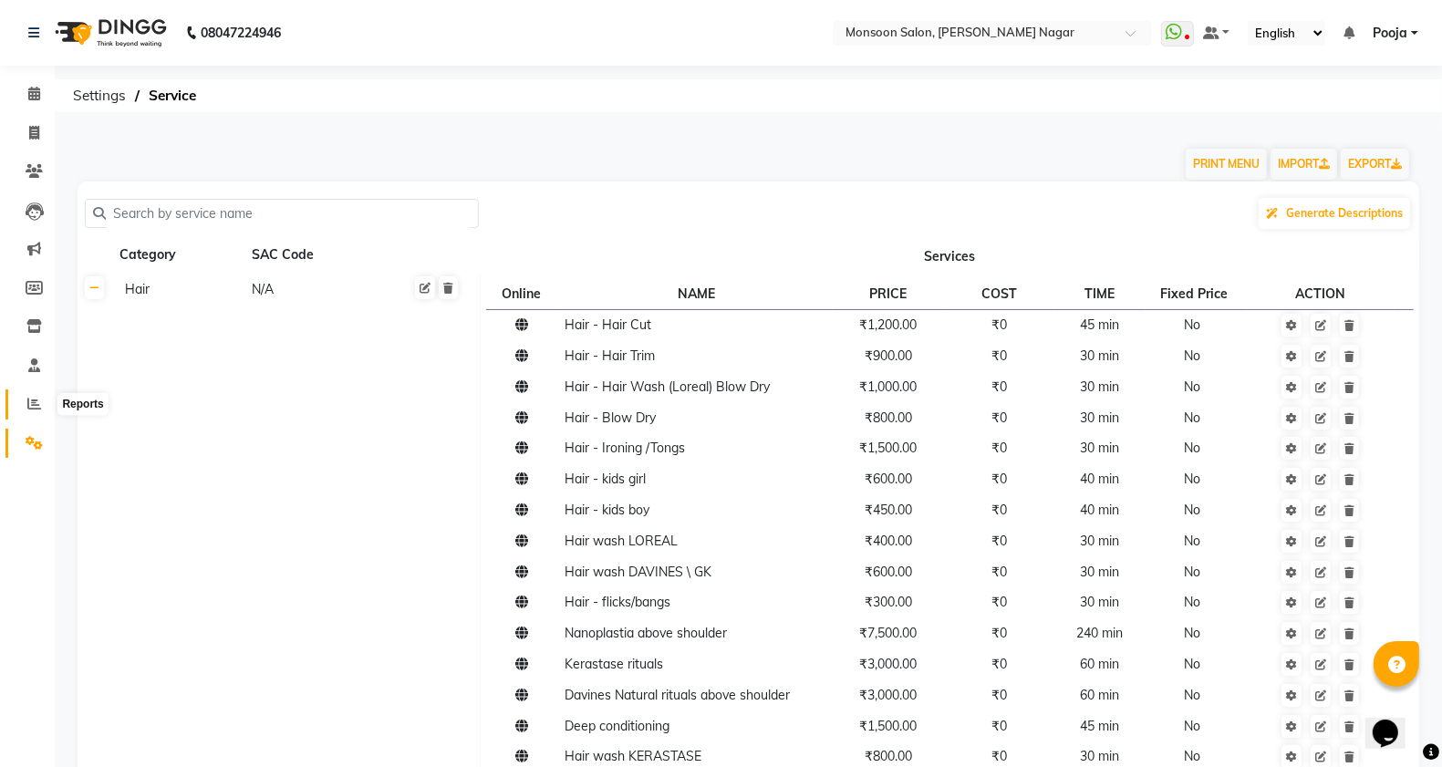
click at [35, 394] on span at bounding box center [34, 404] width 32 height 21
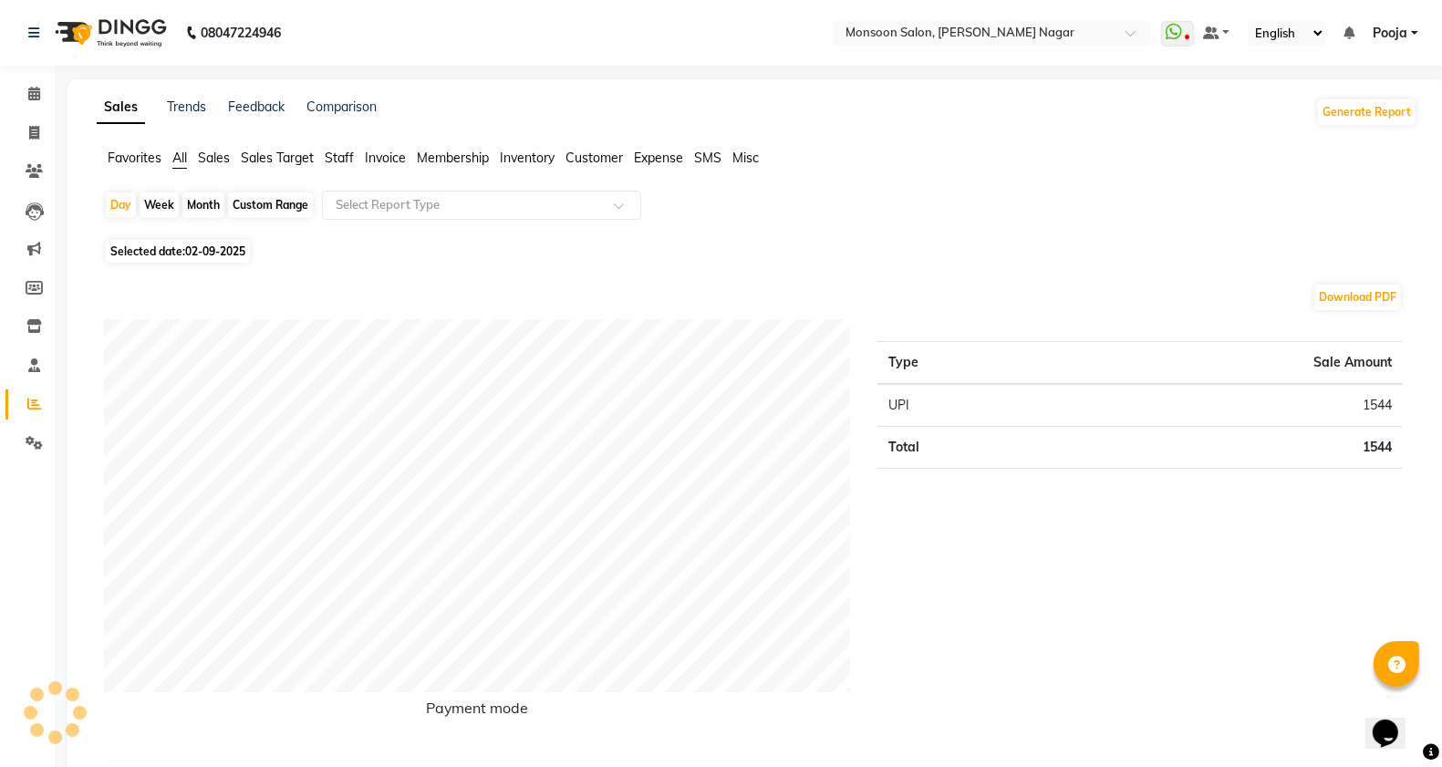
click at [289, 203] on div "Custom Range" at bounding box center [270, 206] width 85 height 26
select select "9"
select select "2025"
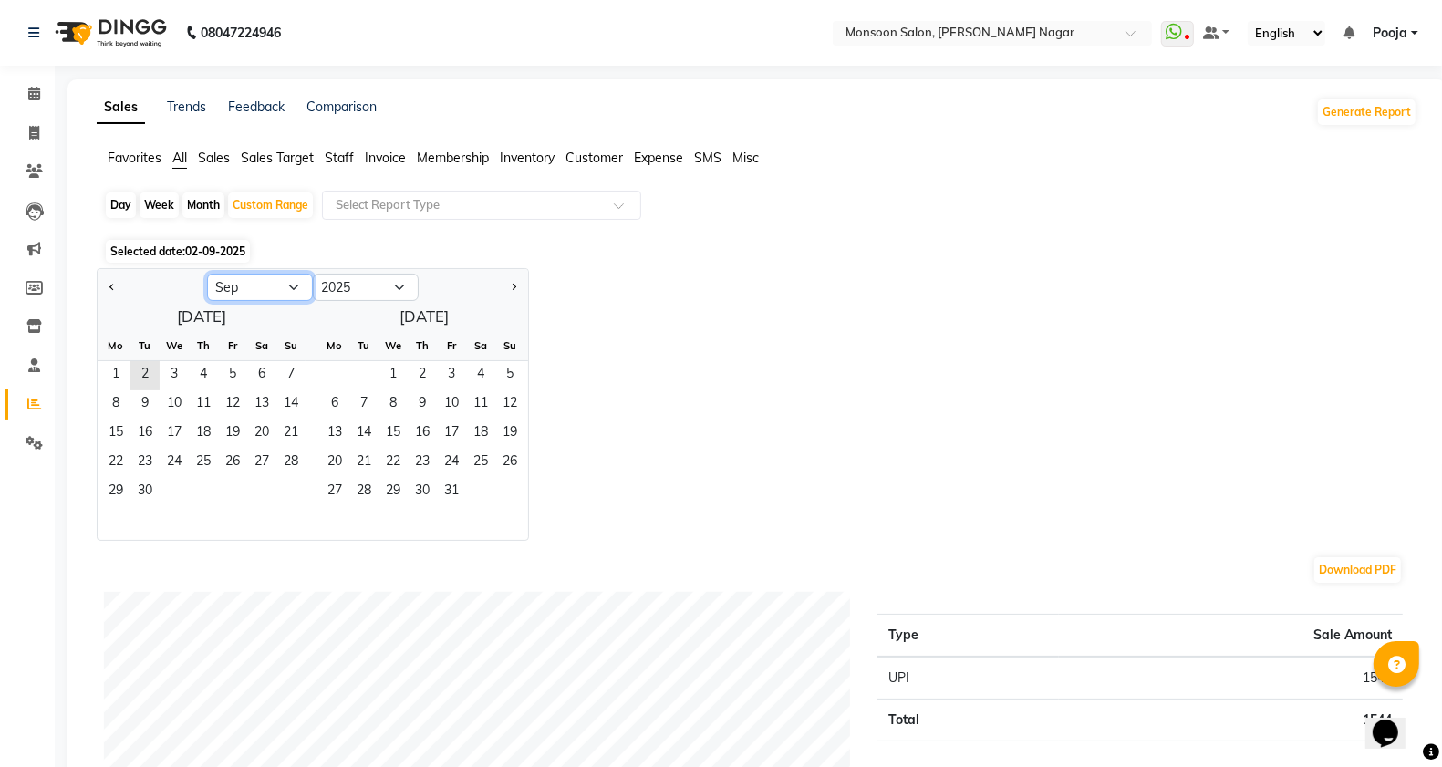
click at [238, 285] on select "Jan Feb Mar Apr May Jun [DATE] Aug Sep Oct Nov Dec" at bounding box center [260, 287] width 106 height 27
select select "8"
click at [207, 275] on select "Jan Feb Mar Apr May Jun [DATE] Aug Sep Oct Nov Dec" at bounding box center [260, 287] width 106 height 27
click at [238, 377] on span "1" at bounding box center [232, 375] width 29 height 29
click at [293, 505] on span "31" at bounding box center [290, 492] width 29 height 29
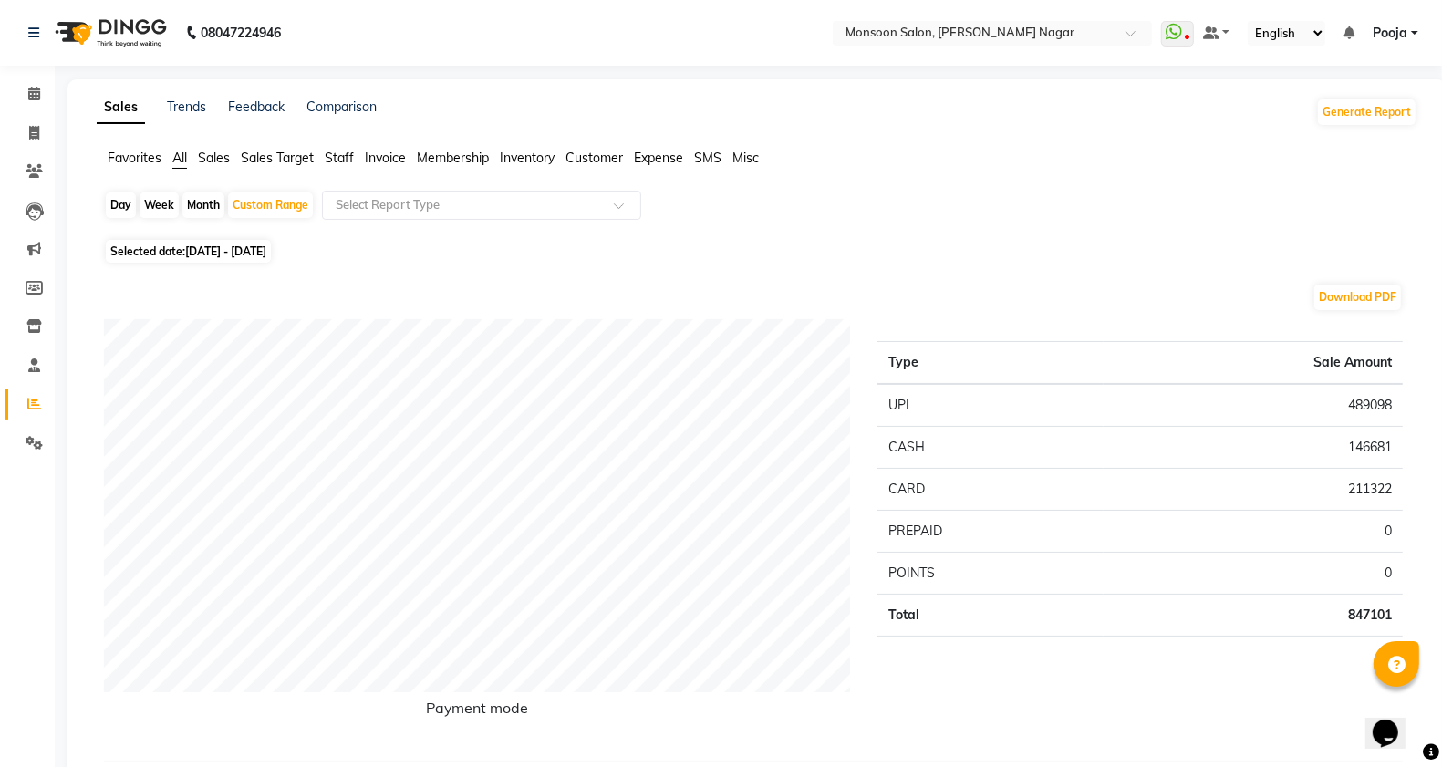
click at [353, 160] on span "Staff" at bounding box center [339, 158] width 29 height 16
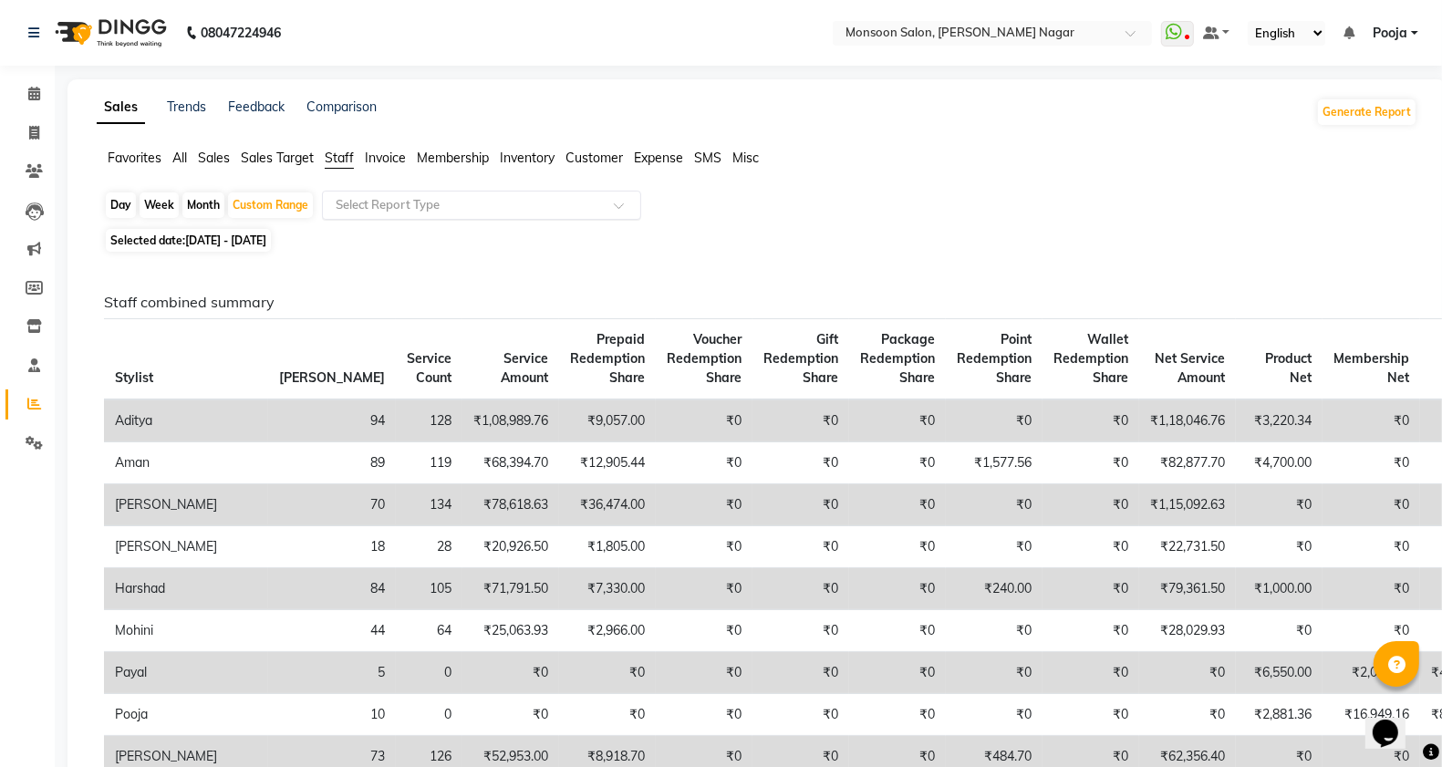
click at [434, 203] on input "text" at bounding box center [463, 205] width 263 height 18
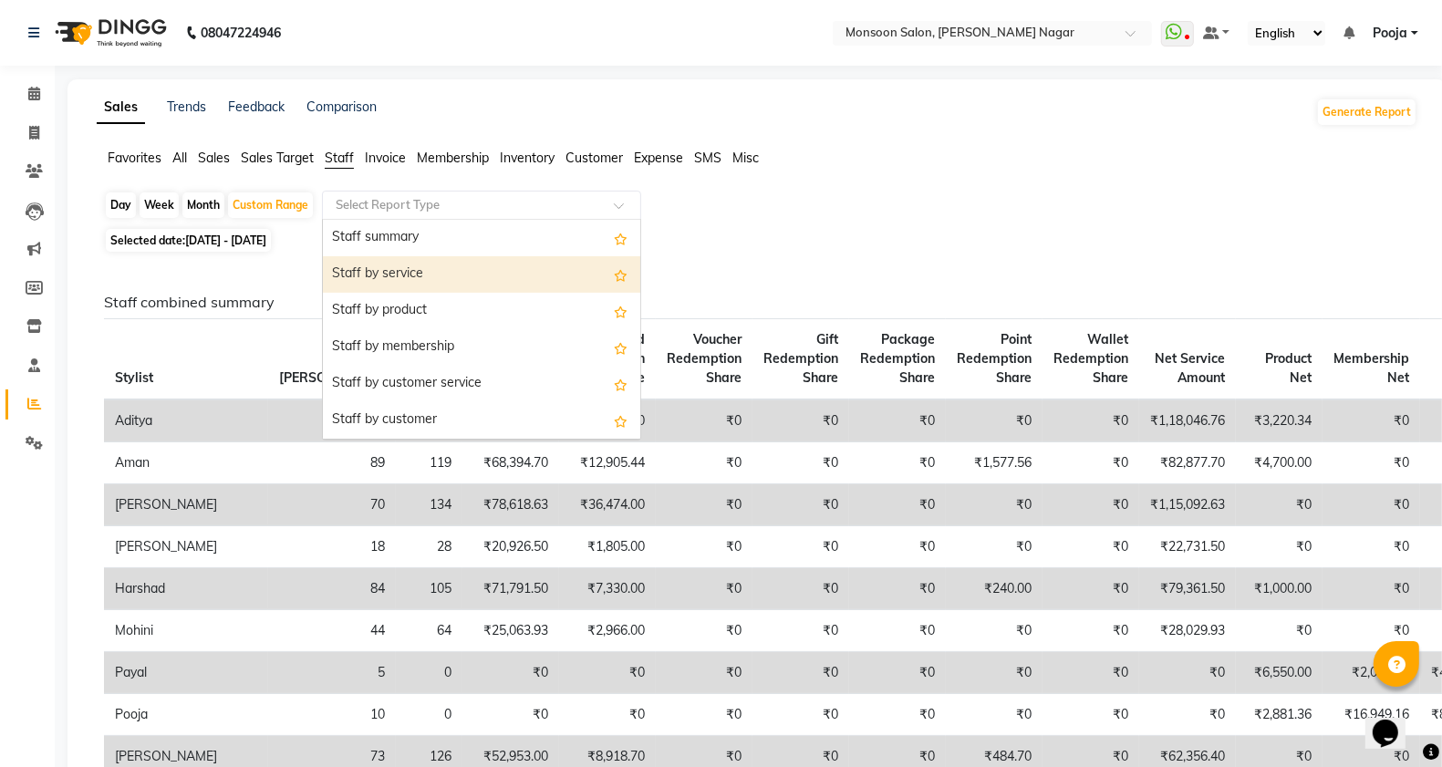
click at [448, 280] on div "Staff by service" at bounding box center [482, 274] width 318 height 36
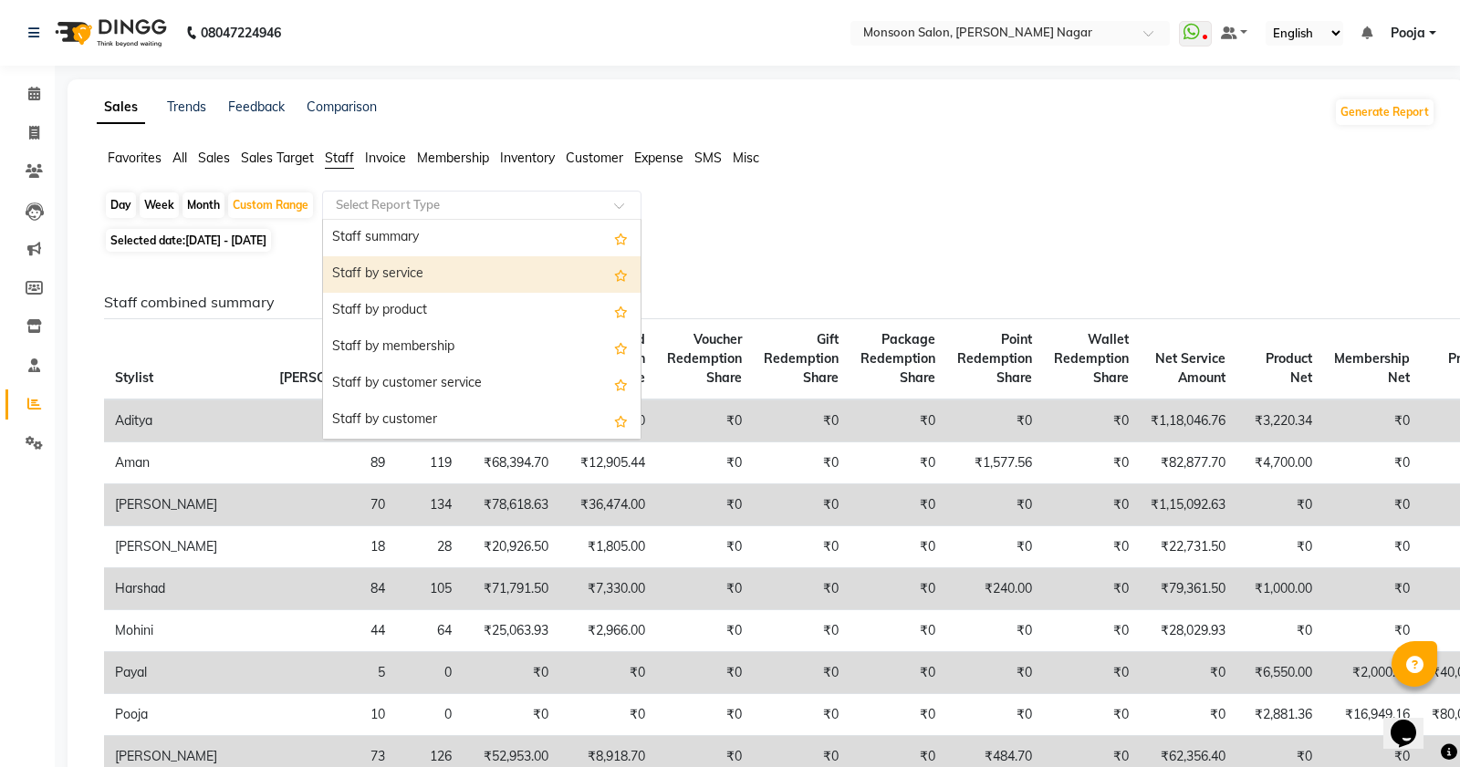
select select "full_report"
select select "csv"
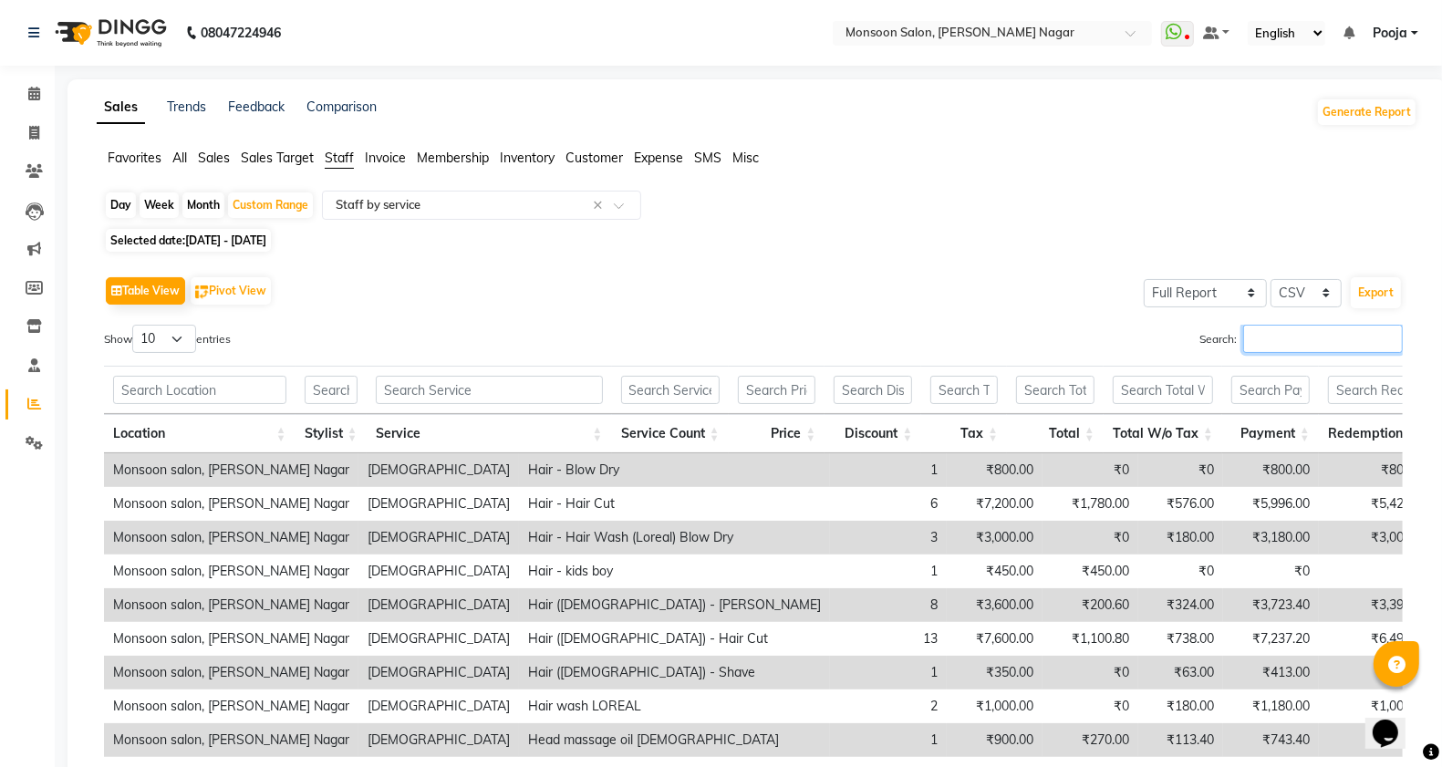
click at [1259, 340] on input "Search:" at bounding box center [1324, 339] width 160 height 28
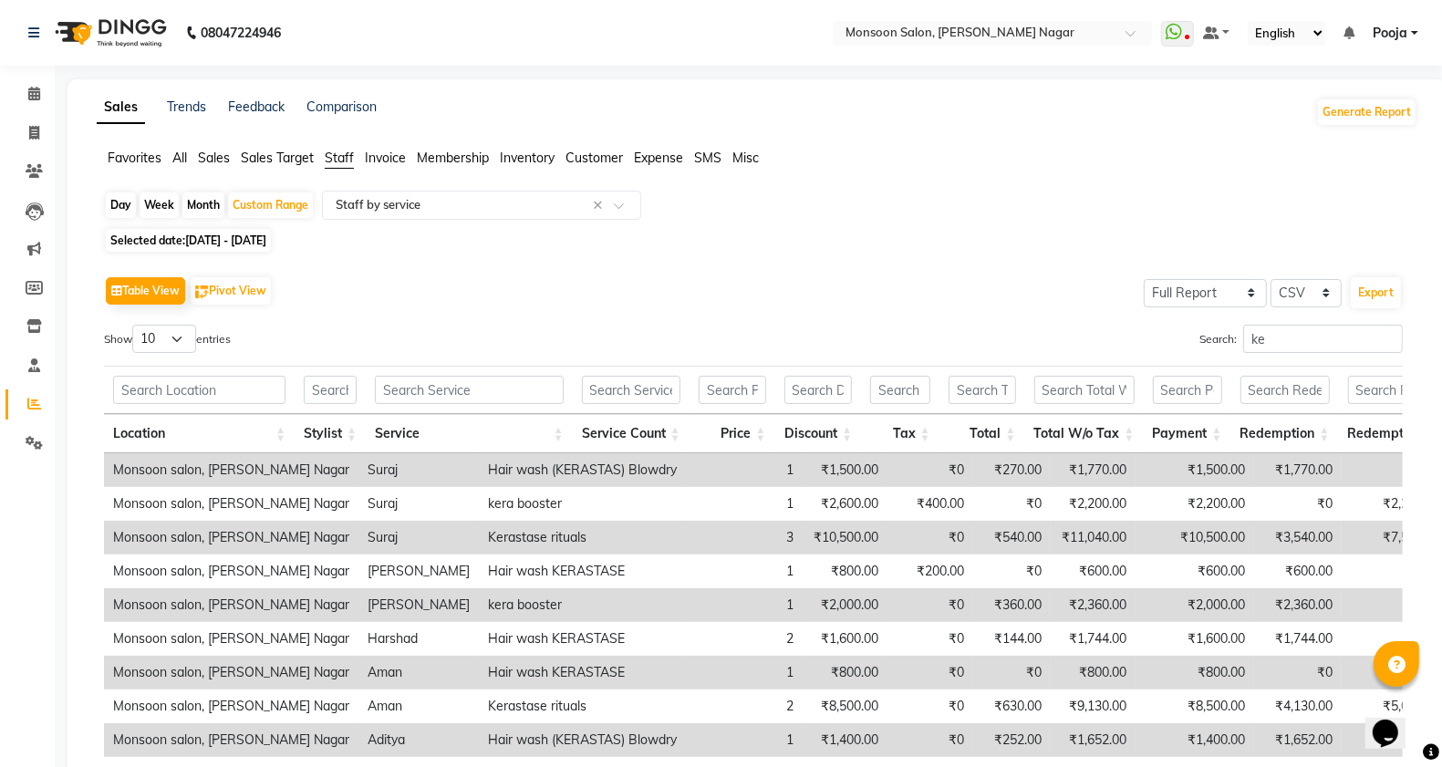
click at [1275, 357] on div "Search: ke" at bounding box center [1085, 343] width 636 height 36
click at [1284, 338] on input "ke" at bounding box center [1324, 339] width 160 height 28
type input "k"
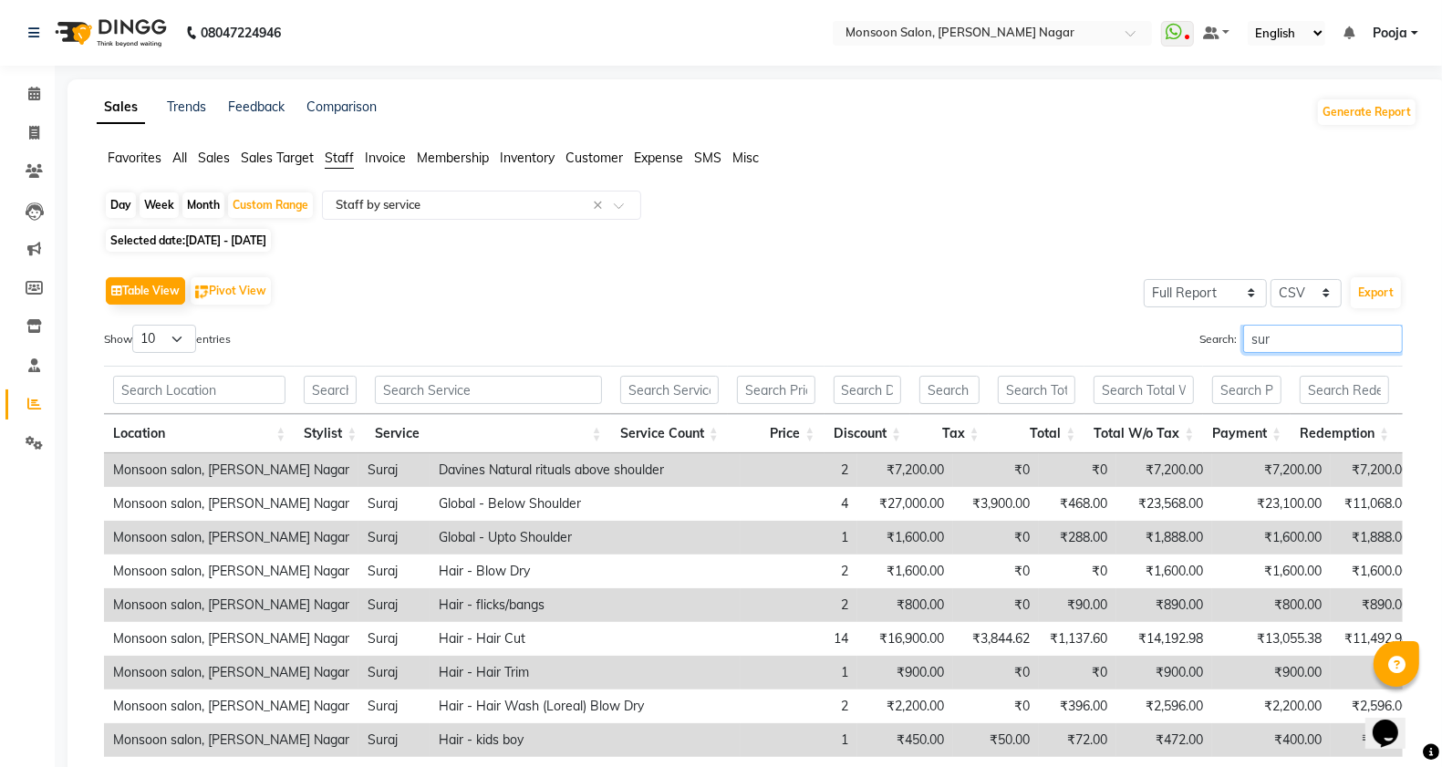
scroll to position [198, 0]
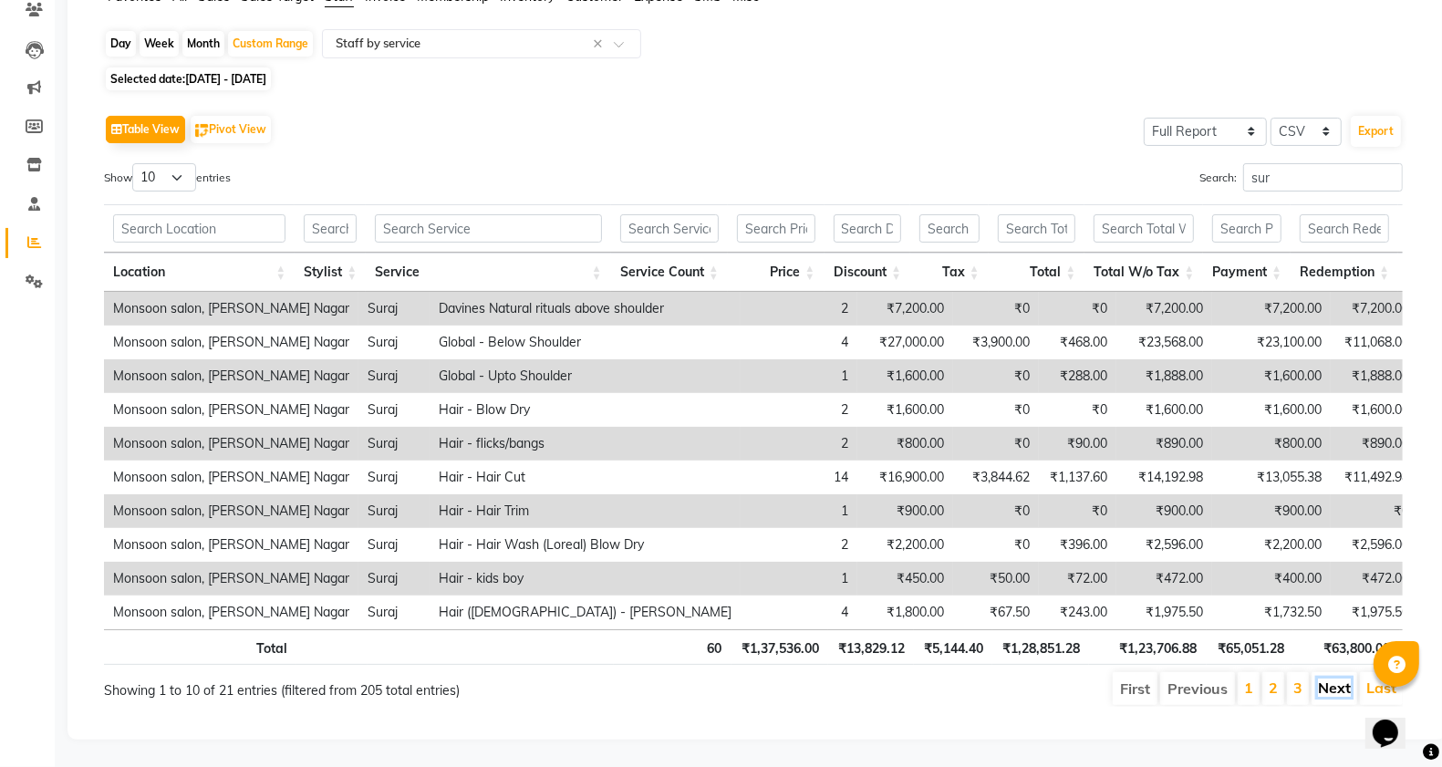
click at [1342, 679] on link "Next" at bounding box center [1334, 688] width 33 height 18
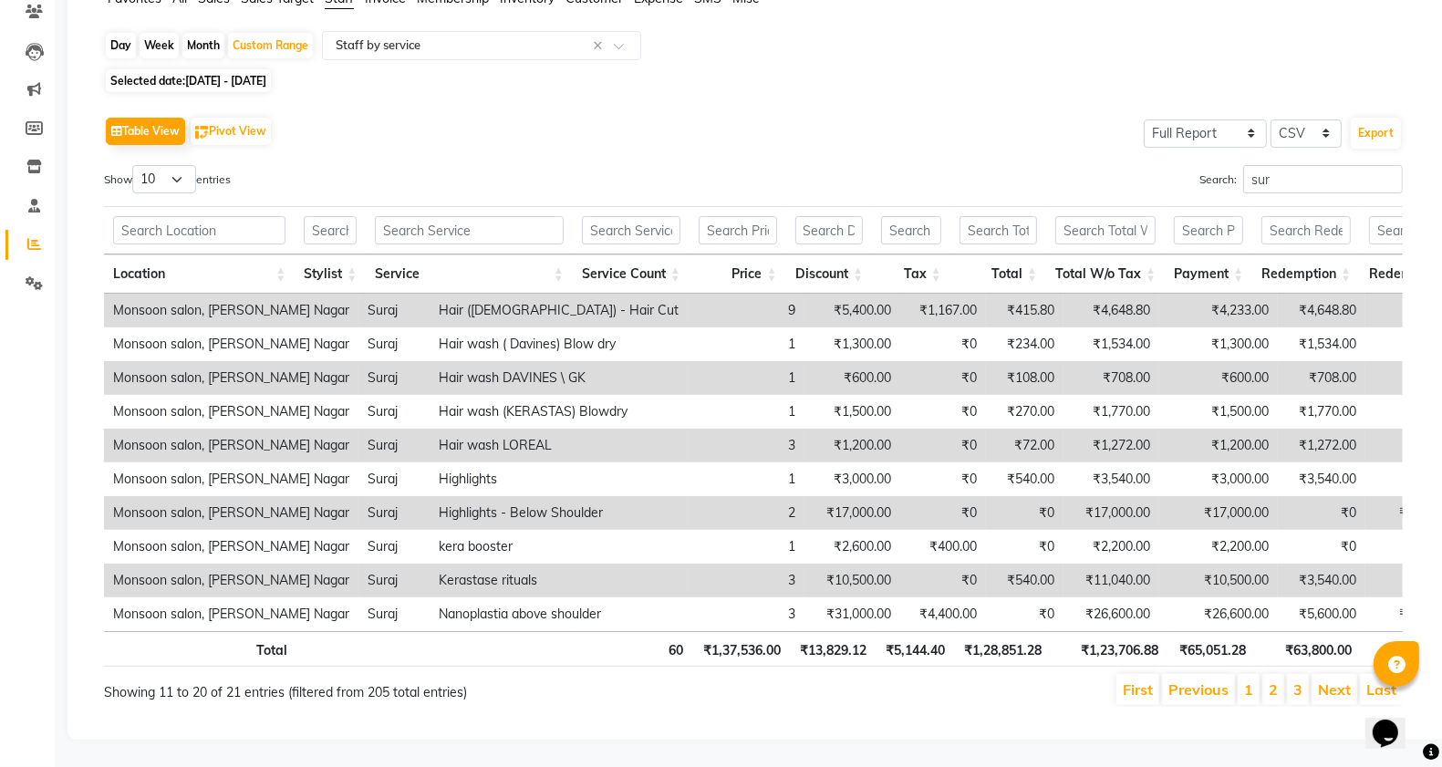
click at [1342, 681] on link "Next" at bounding box center [1334, 690] width 33 height 18
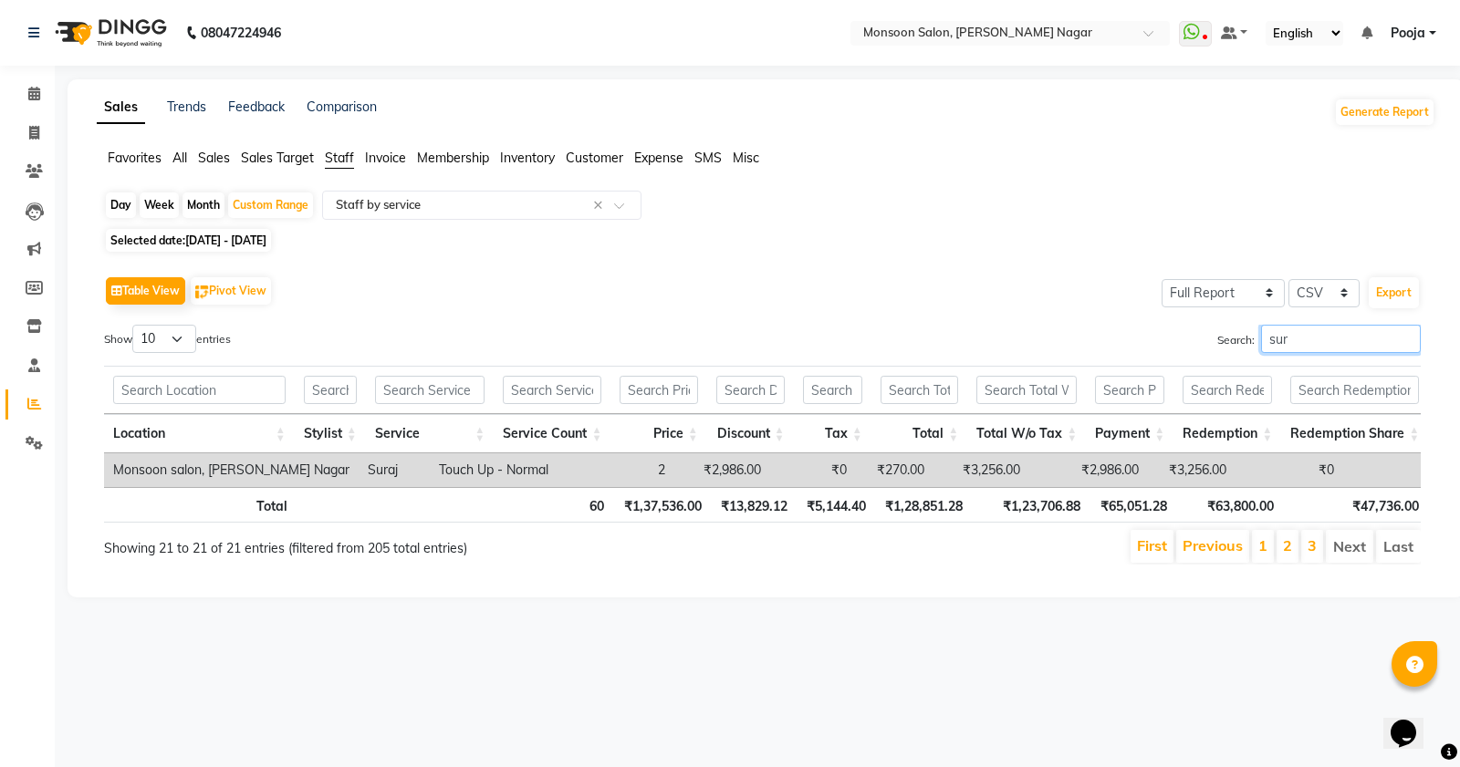
click at [1311, 339] on input "sur" at bounding box center [1341, 339] width 160 height 28
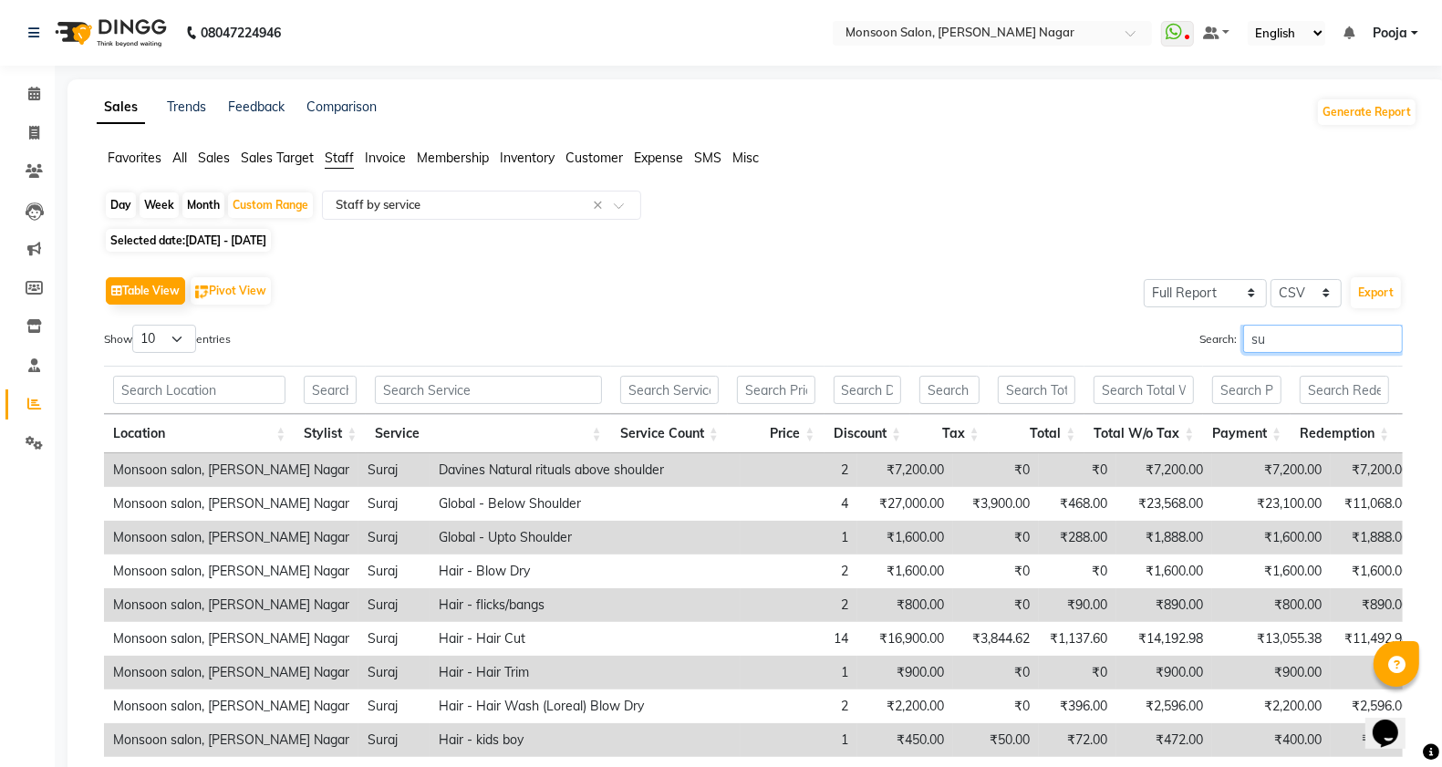
type input "s"
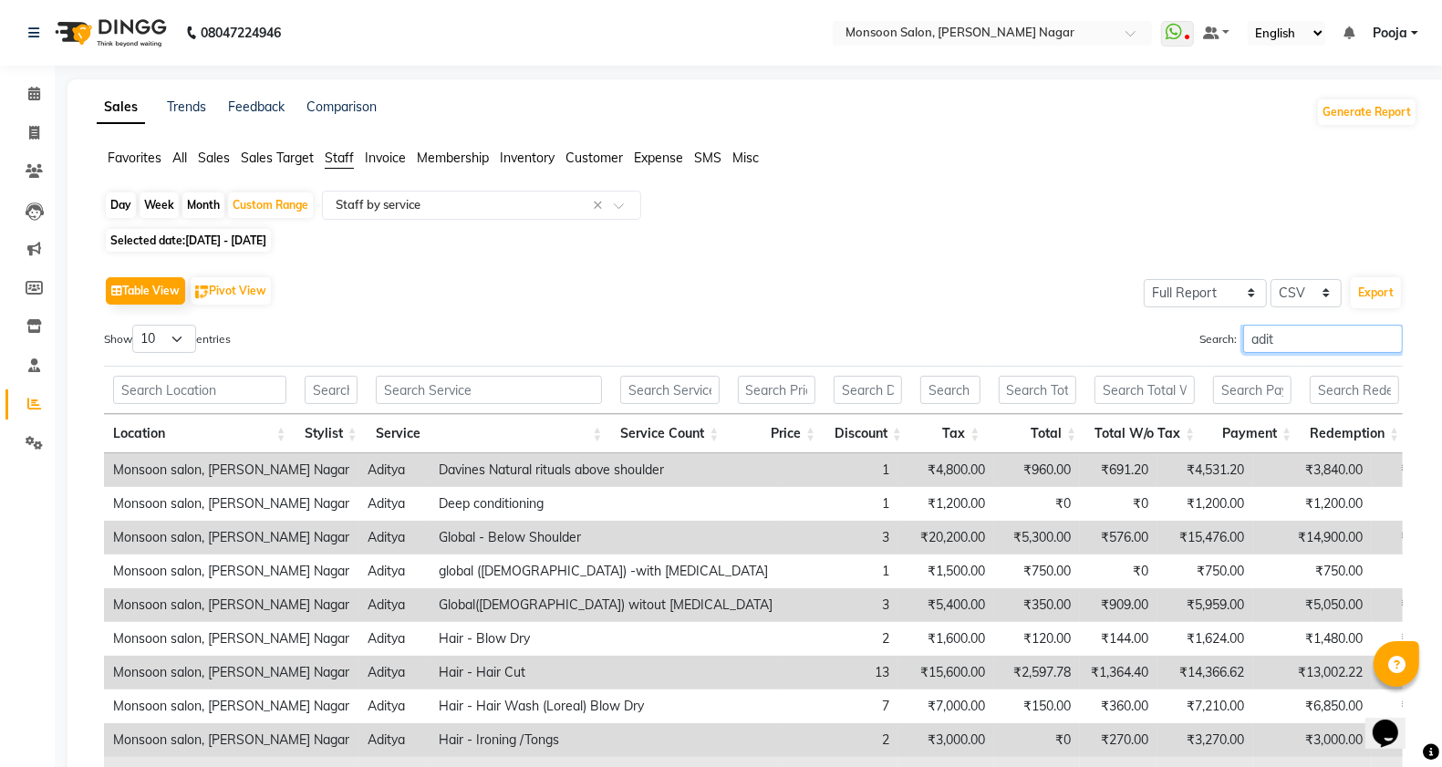
scroll to position [198, 0]
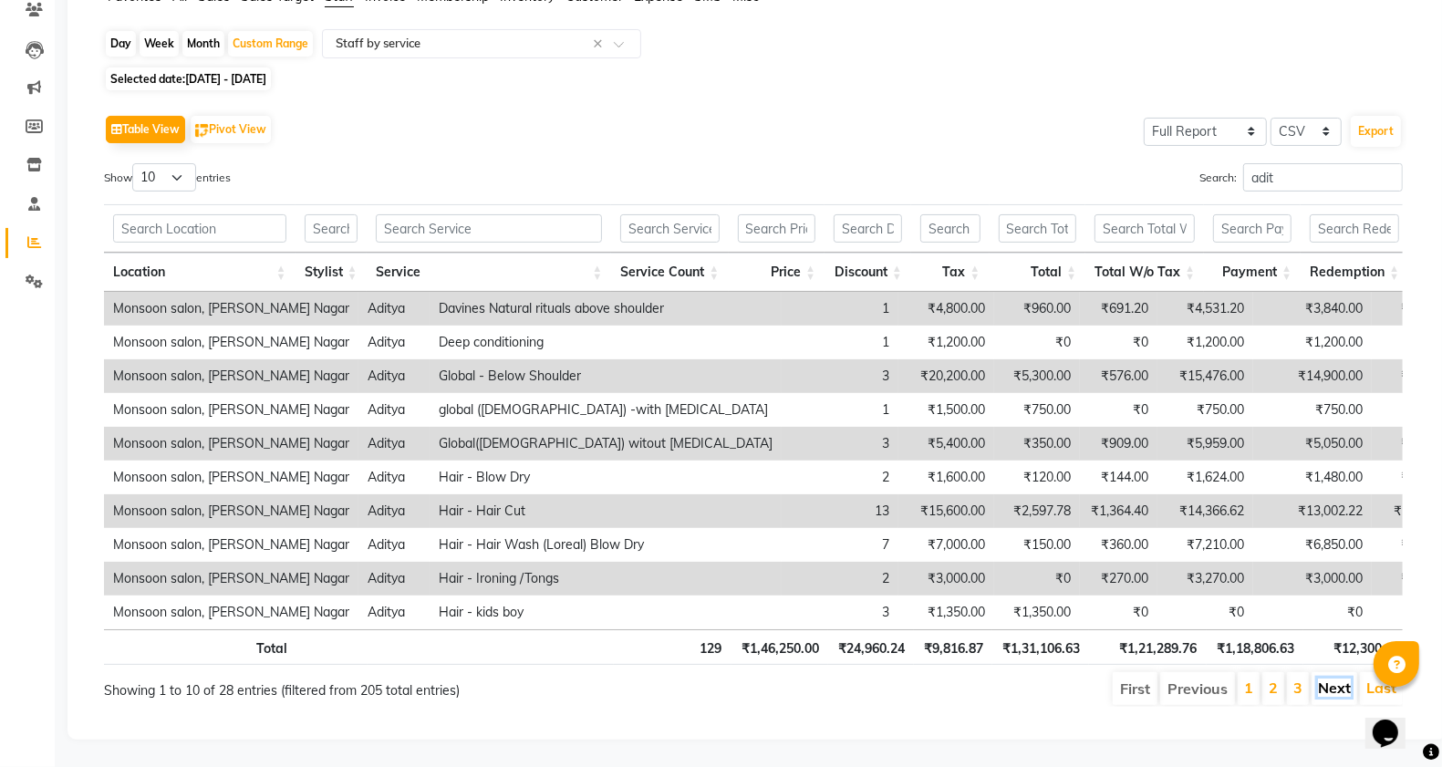
click at [1348, 679] on link "Next" at bounding box center [1334, 688] width 33 height 18
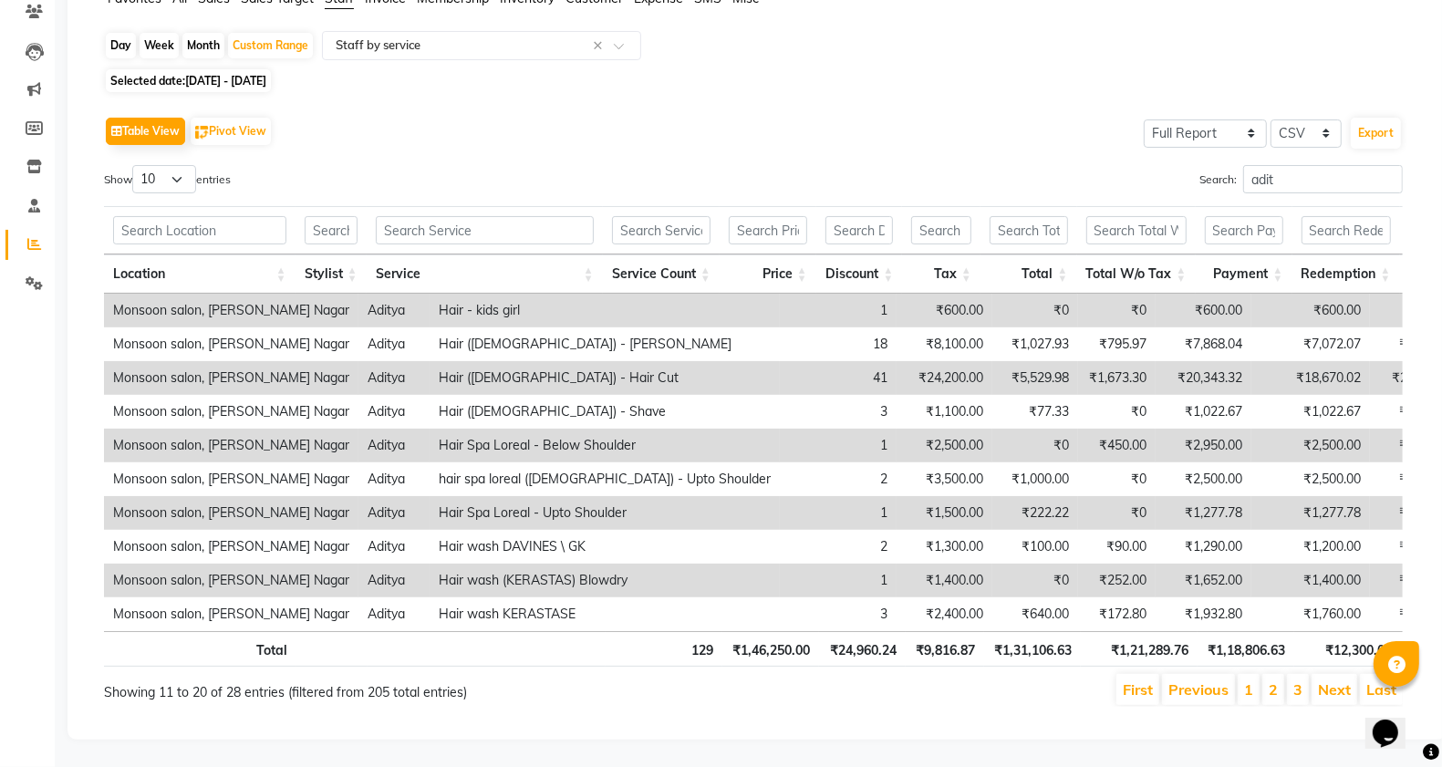
scroll to position [196, 0]
click at [1338, 681] on link "Next" at bounding box center [1334, 690] width 33 height 18
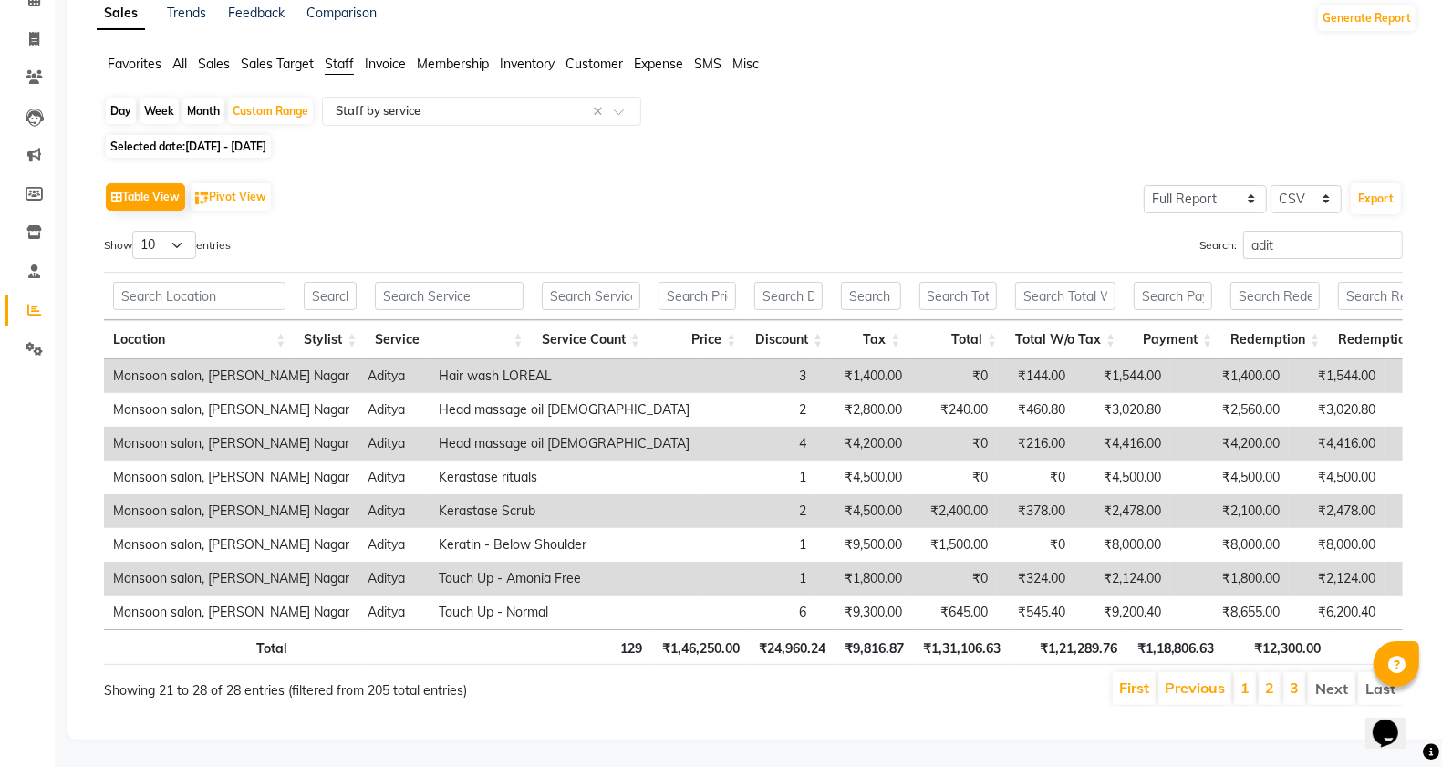
scroll to position [130, 0]
click at [1329, 672] on li "Next" at bounding box center [1331, 688] width 47 height 33
click at [1302, 231] on input "adit" at bounding box center [1324, 245] width 160 height 28
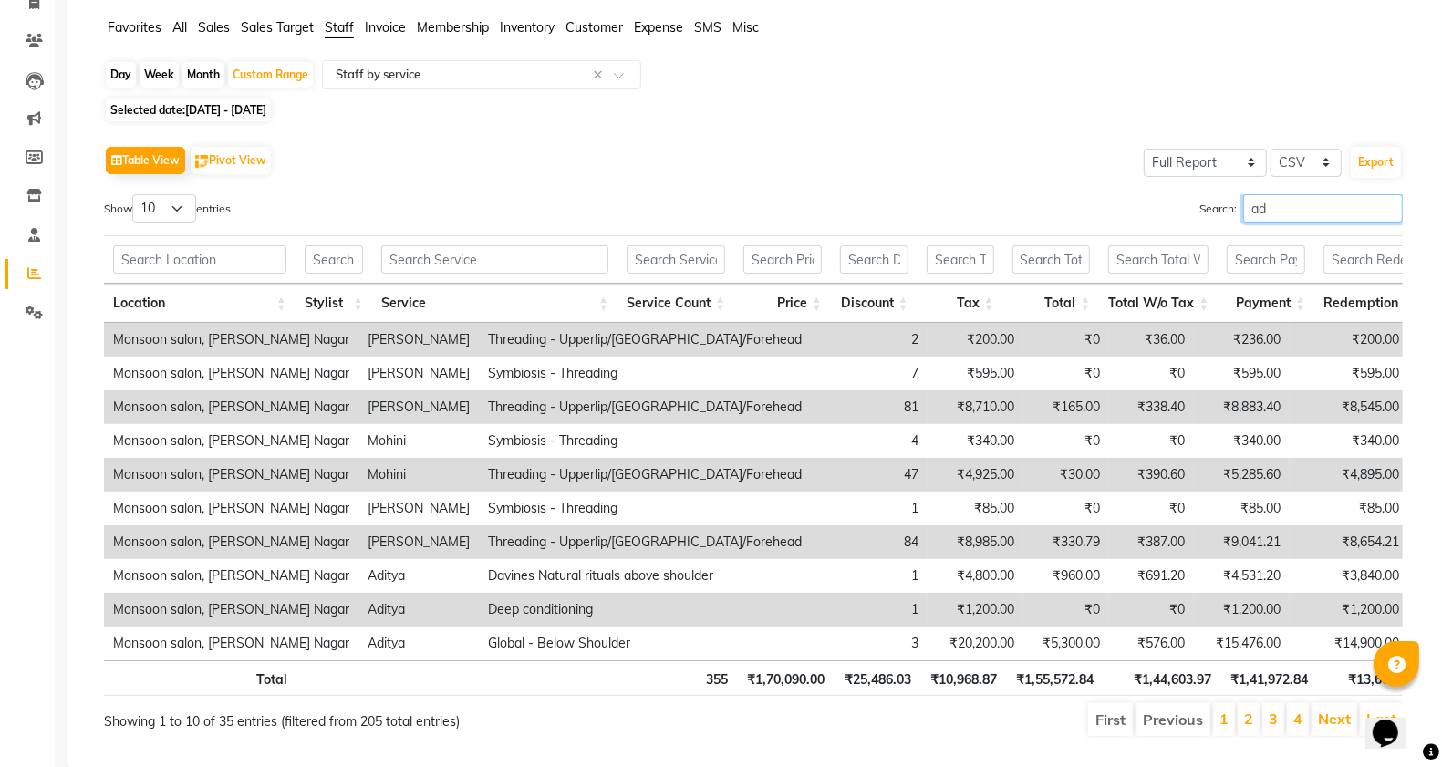
type input "a"
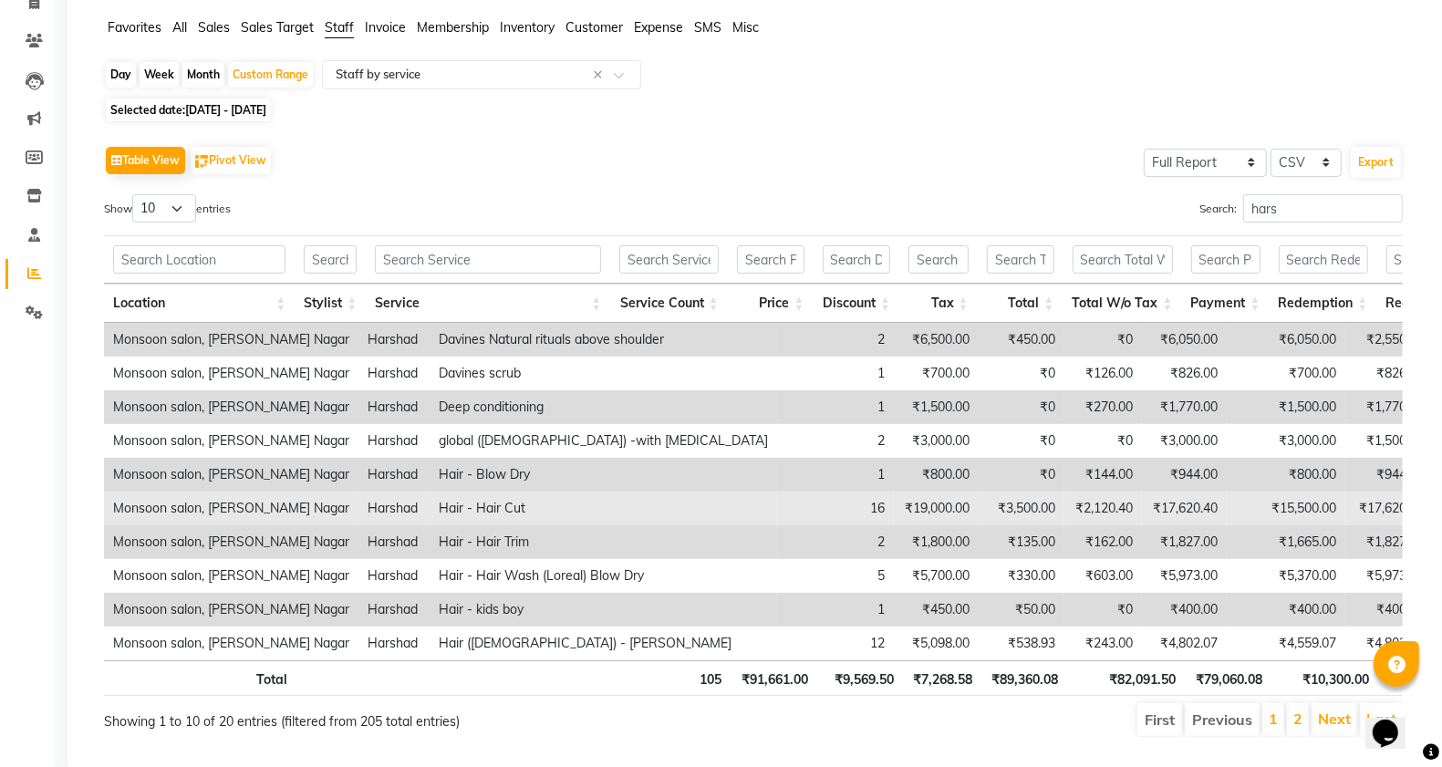
drag, startPoint x: 709, startPoint y: 509, endPoint x: 459, endPoint y: 502, distance: 250.1
click at [462, 504] on tr "Monsoon salon, [PERSON_NAME] Nagar [PERSON_NAME] Hair - Hair Cut 16 ₹19,000.00 …" at bounding box center [951, 509] width 1694 height 34
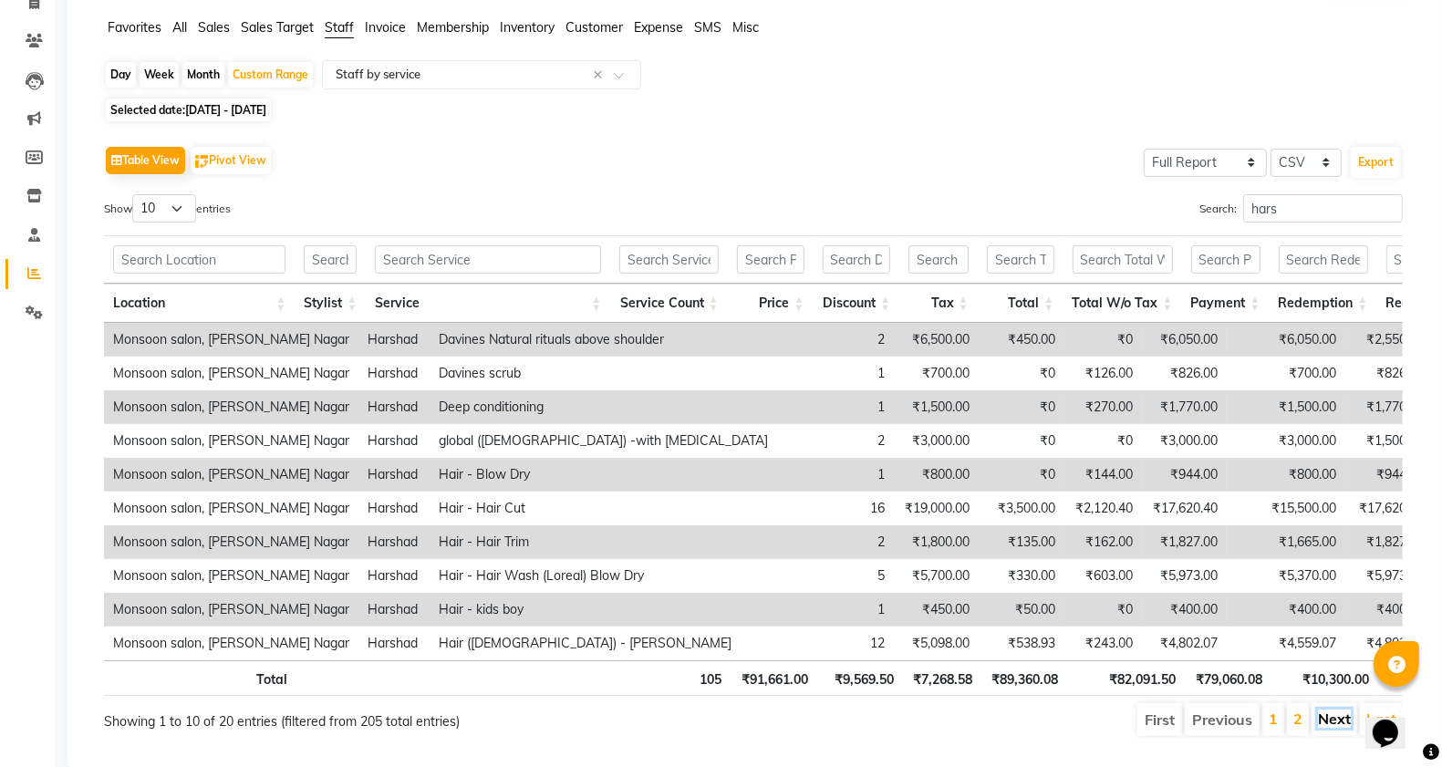
click at [1327, 728] on link "Next" at bounding box center [1334, 719] width 33 height 18
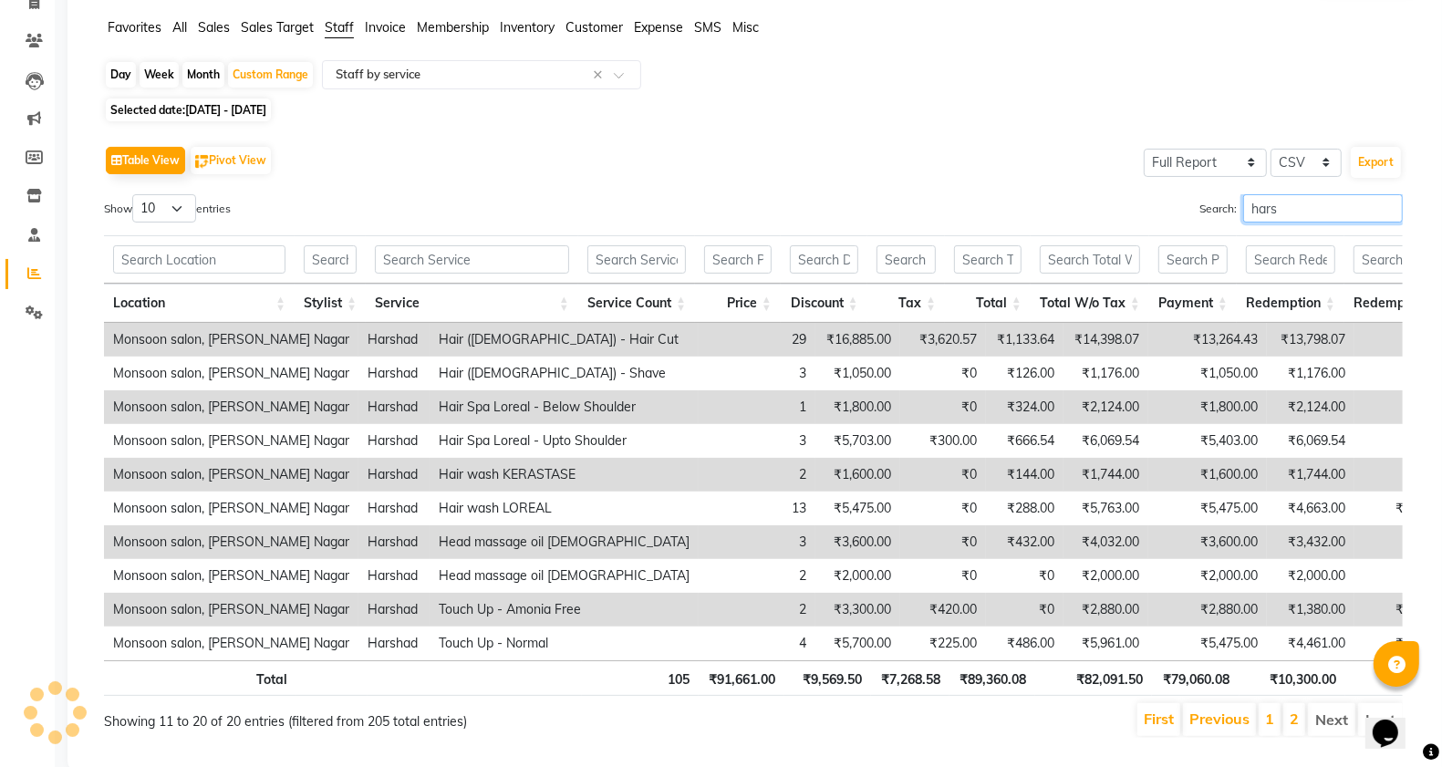
click at [1318, 212] on input "hars" at bounding box center [1324, 208] width 160 height 28
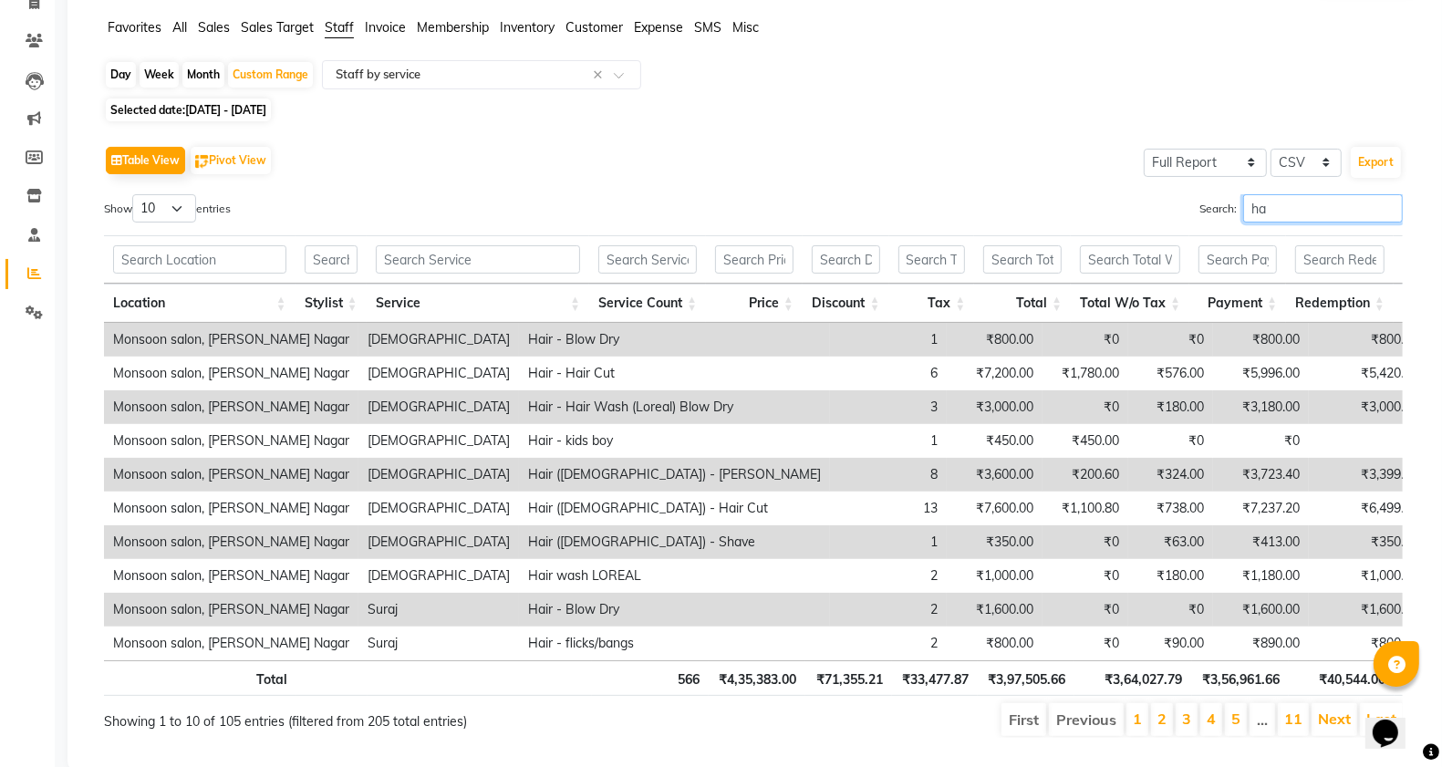
type input "h"
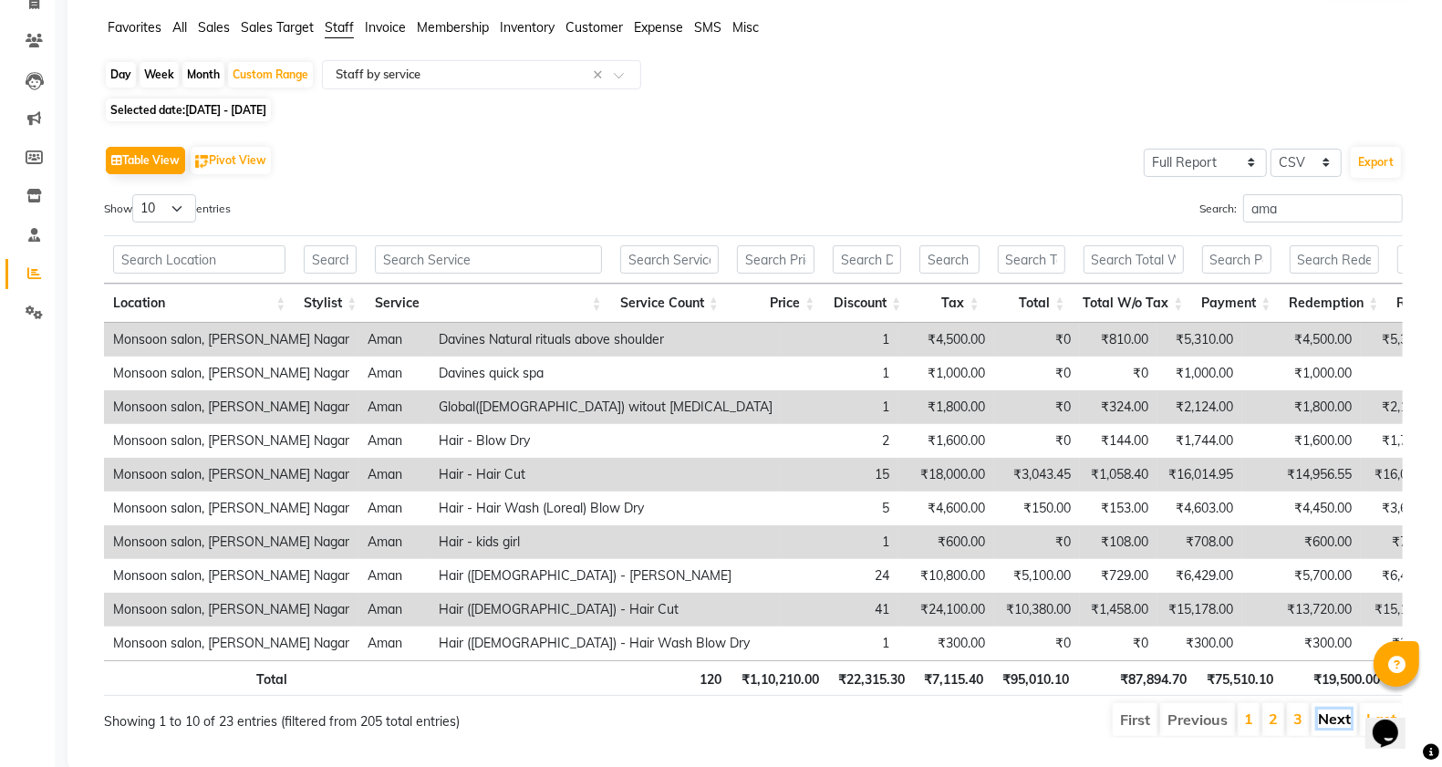
click at [1328, 727] on link "Next" at bounding box center [1334, 719] width 33 height 18
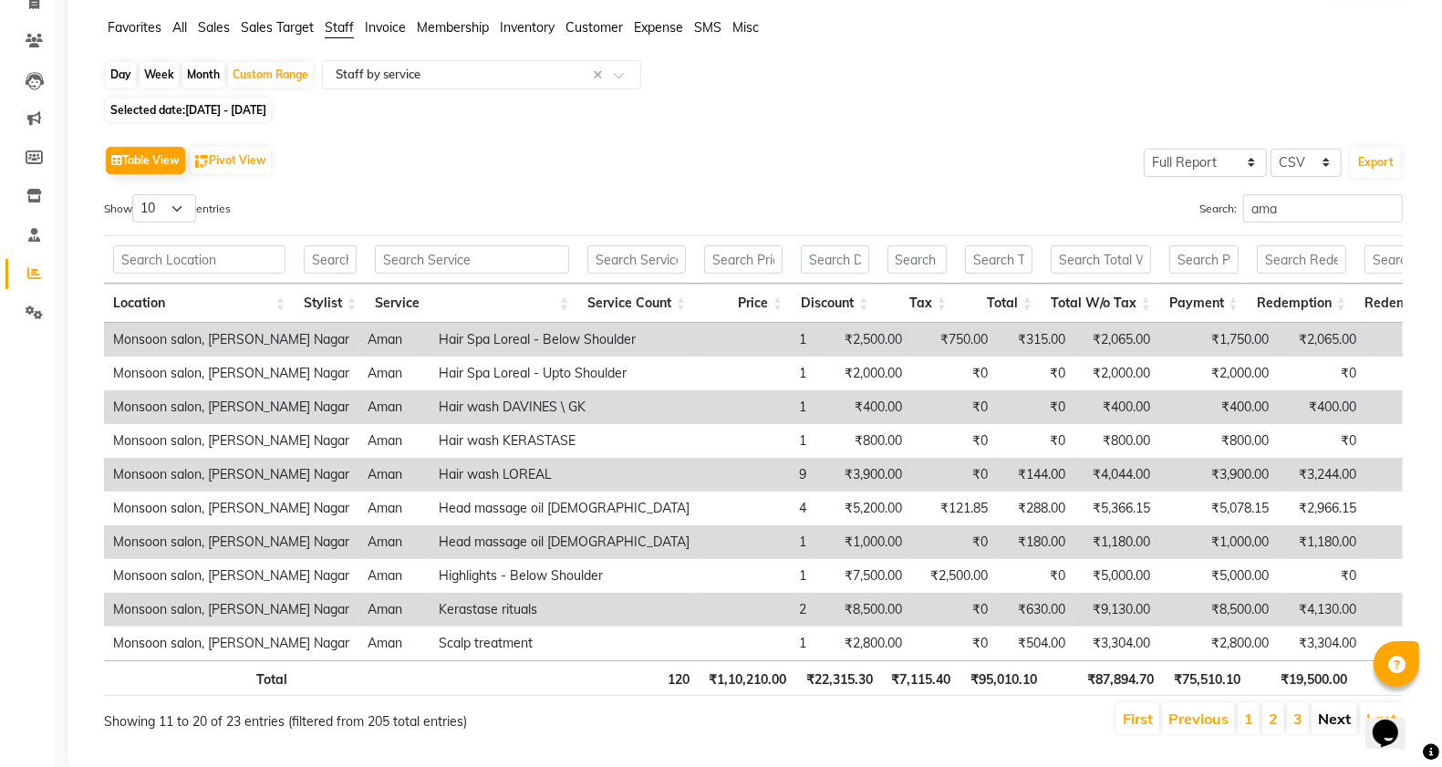
click at [1334, 728] on link "Next" at bounding box center [1334, 719] width 33 height 18
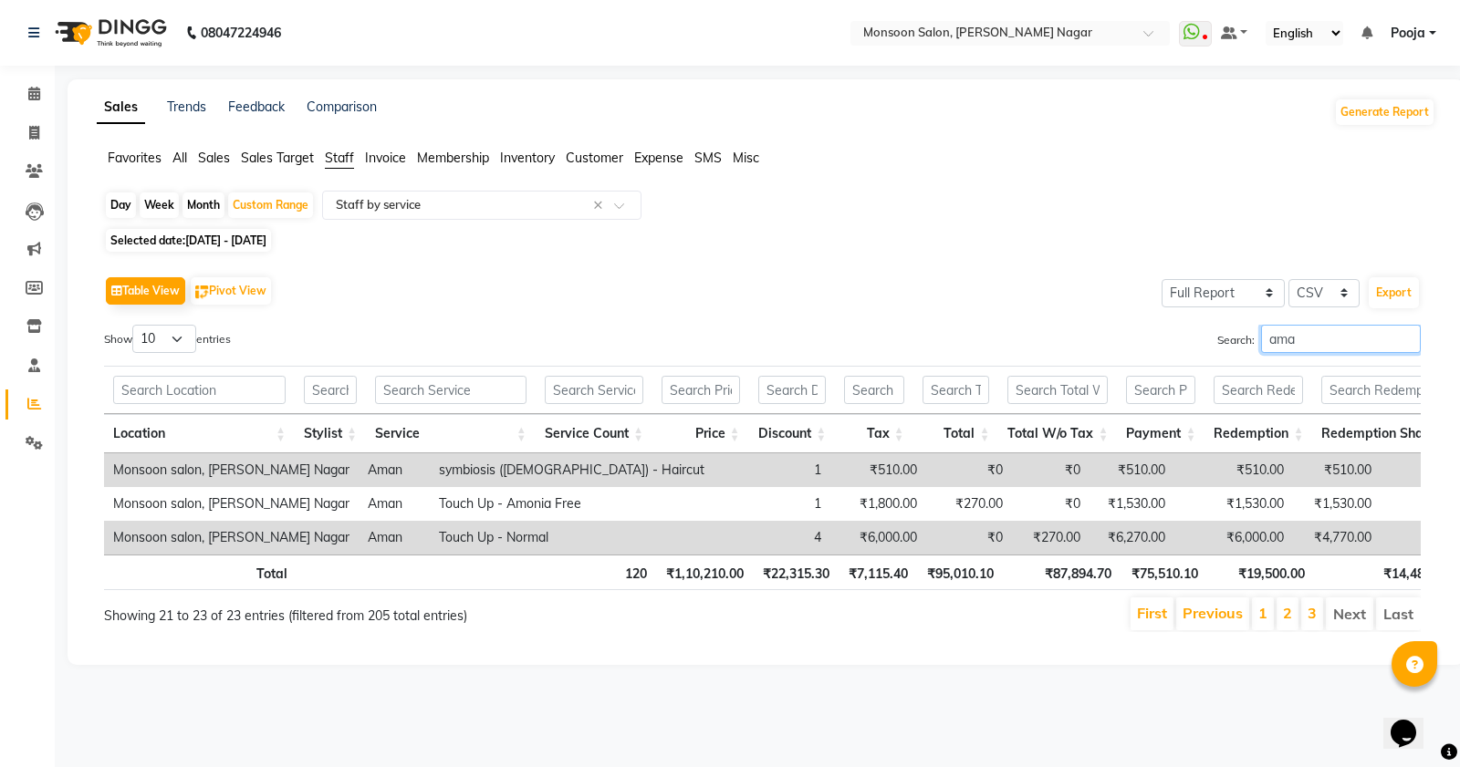
click at [1314, 334] on input "ama" at bounding box center [1341, 339] width 160 height 28
click at [1324, 328] on input "ama" at bounding box center [1341, 339] width 160 height 28
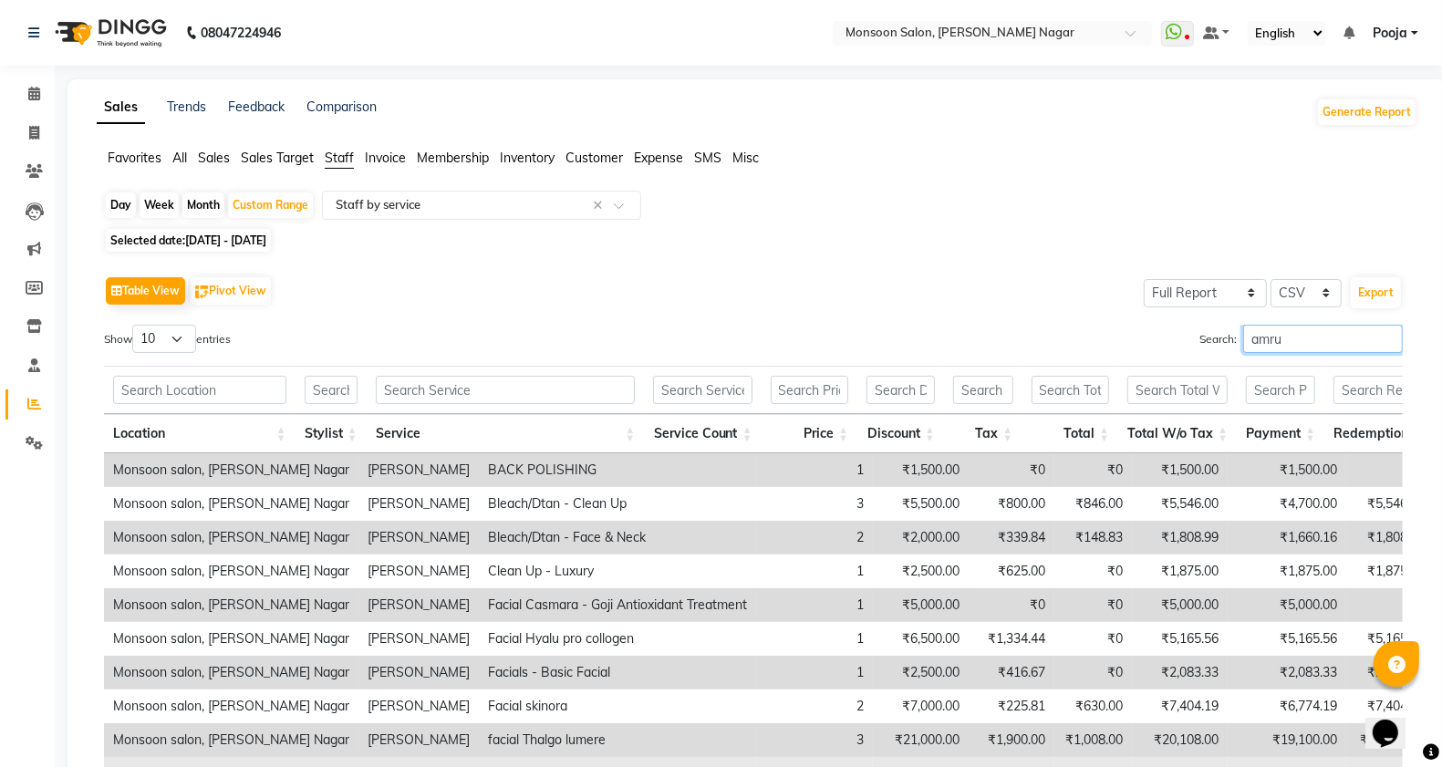
scroll to position [198, 0]
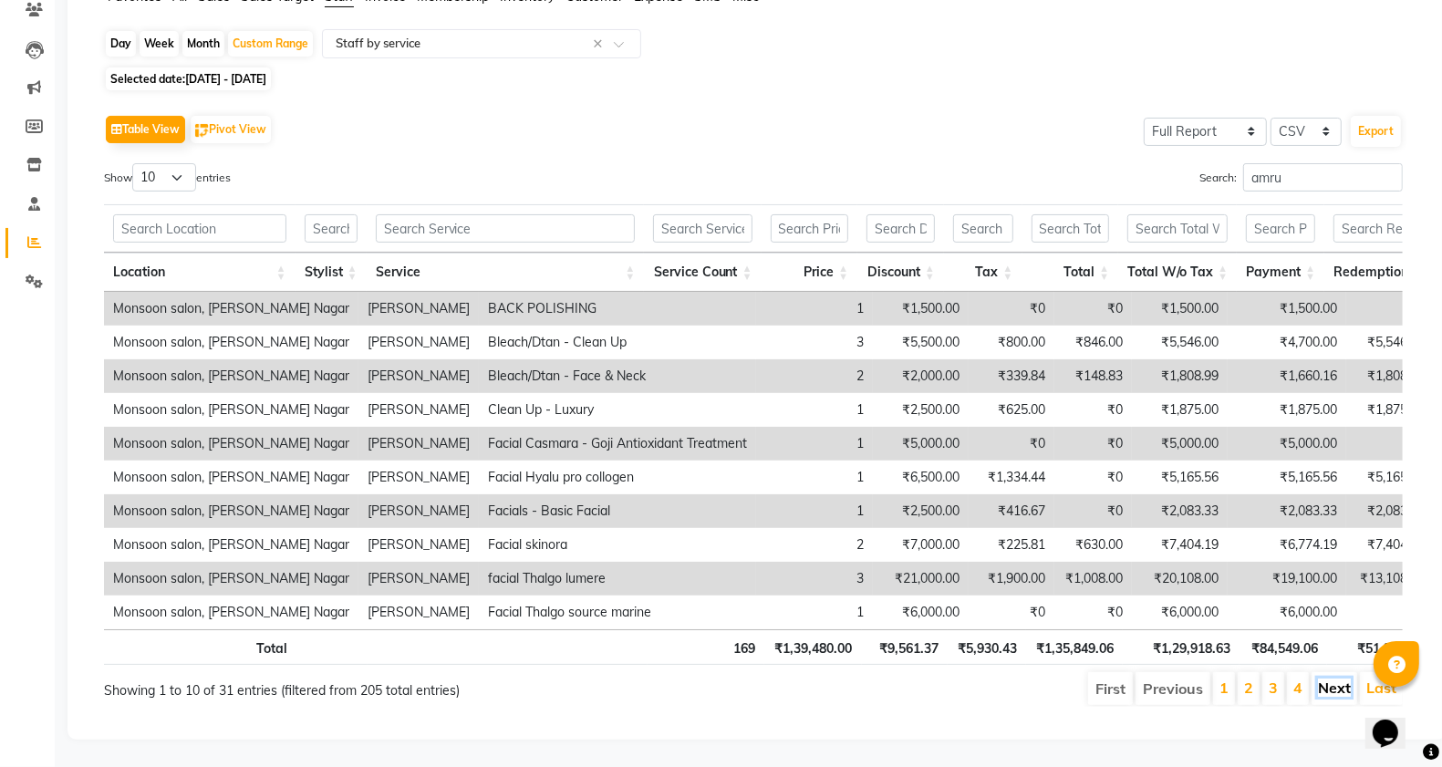
click at [1341, 679] on link "Next" at bounding box center [1334, 688] width 33 height 18
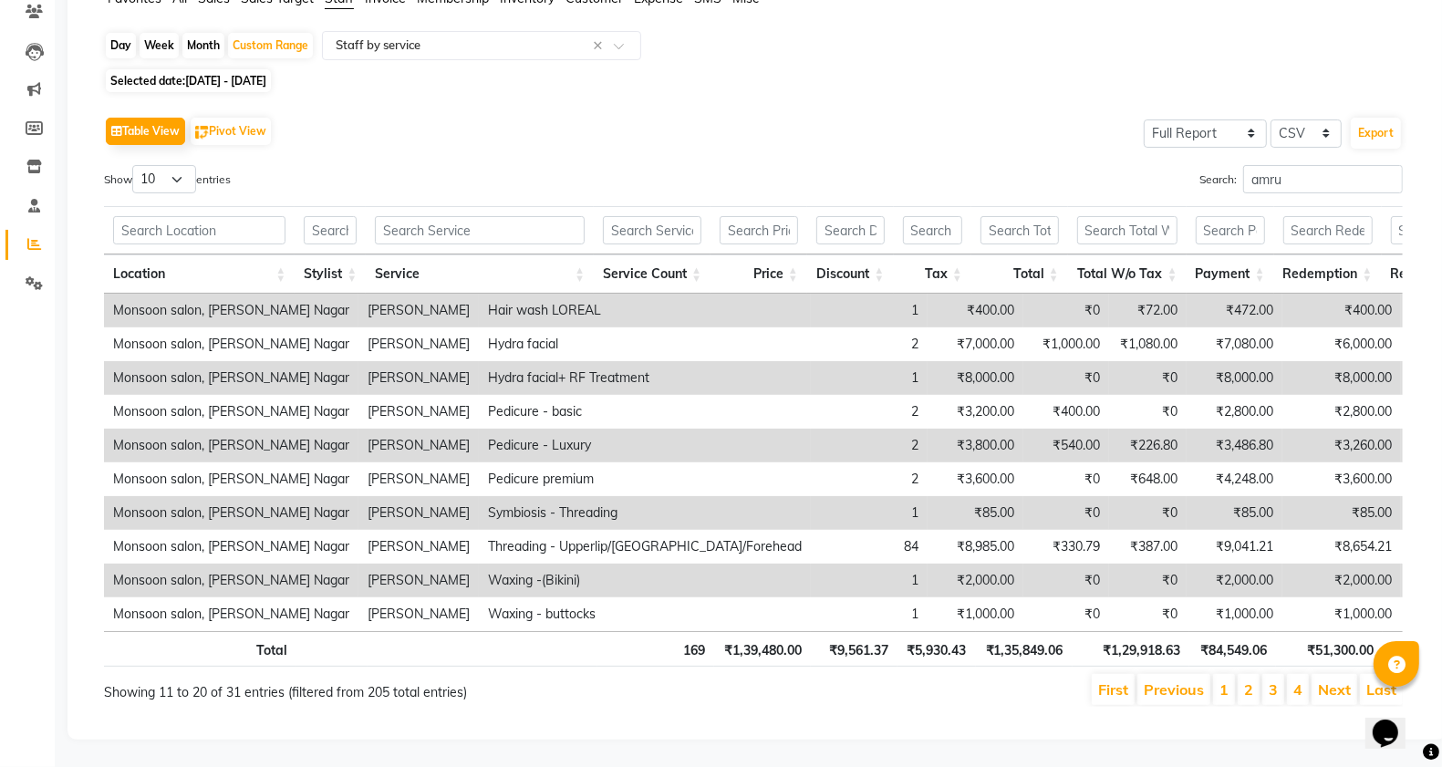
scroll to position [196, 0]
click at [1334, 681] on link "Next" at bounding box center [1334, 690] width 33 height 18
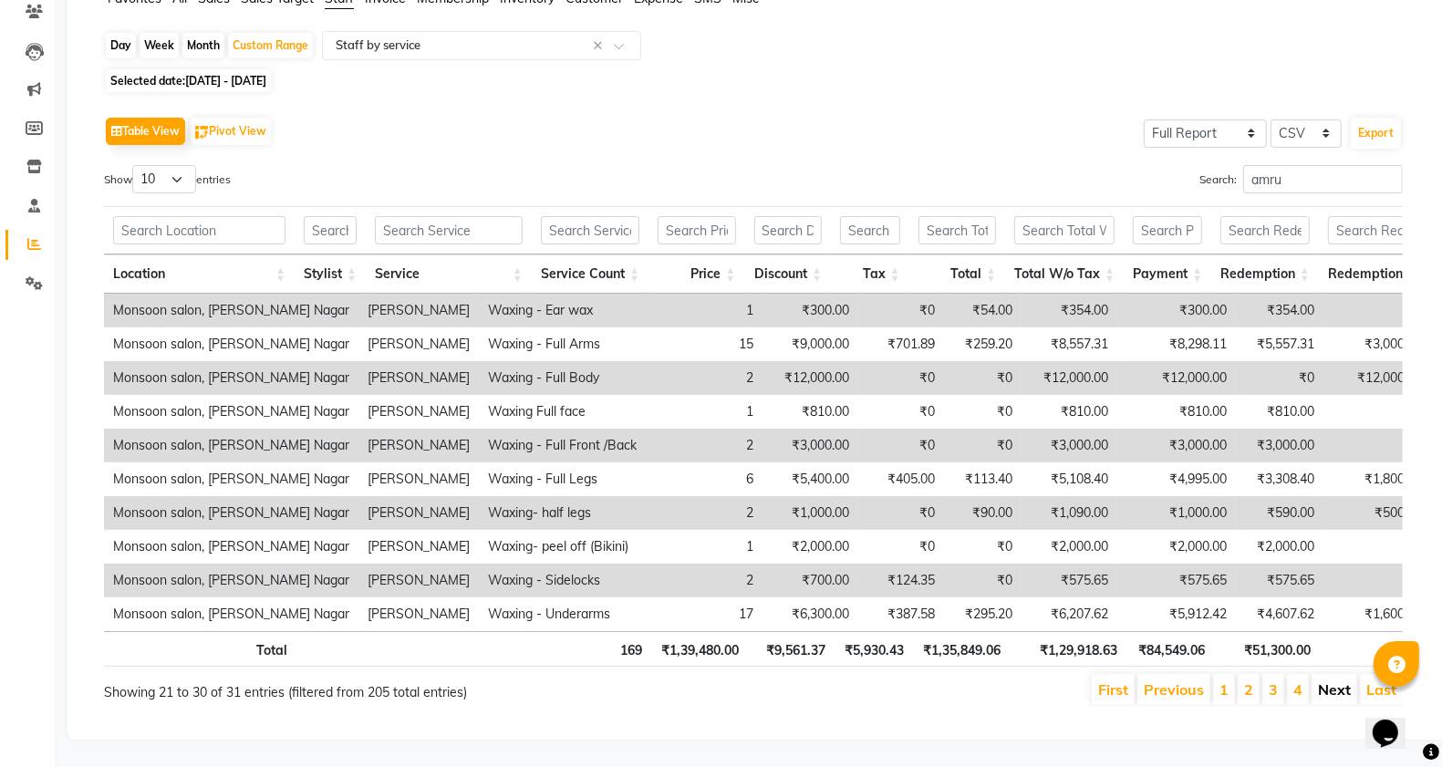
click at [1335, 681] on link "Next" at bounding box center [1334, 690] width 33 height 18
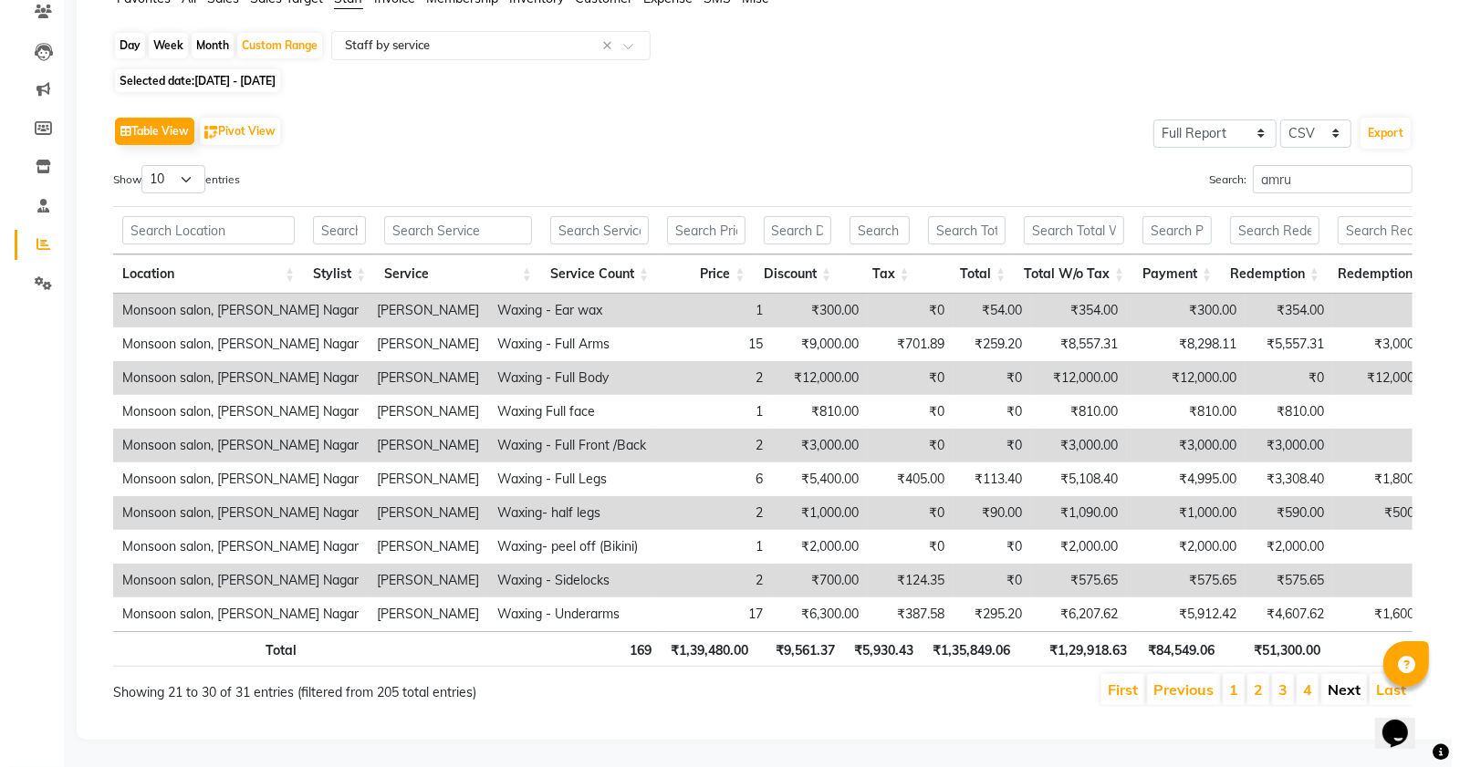
scroll to position [0, 0]
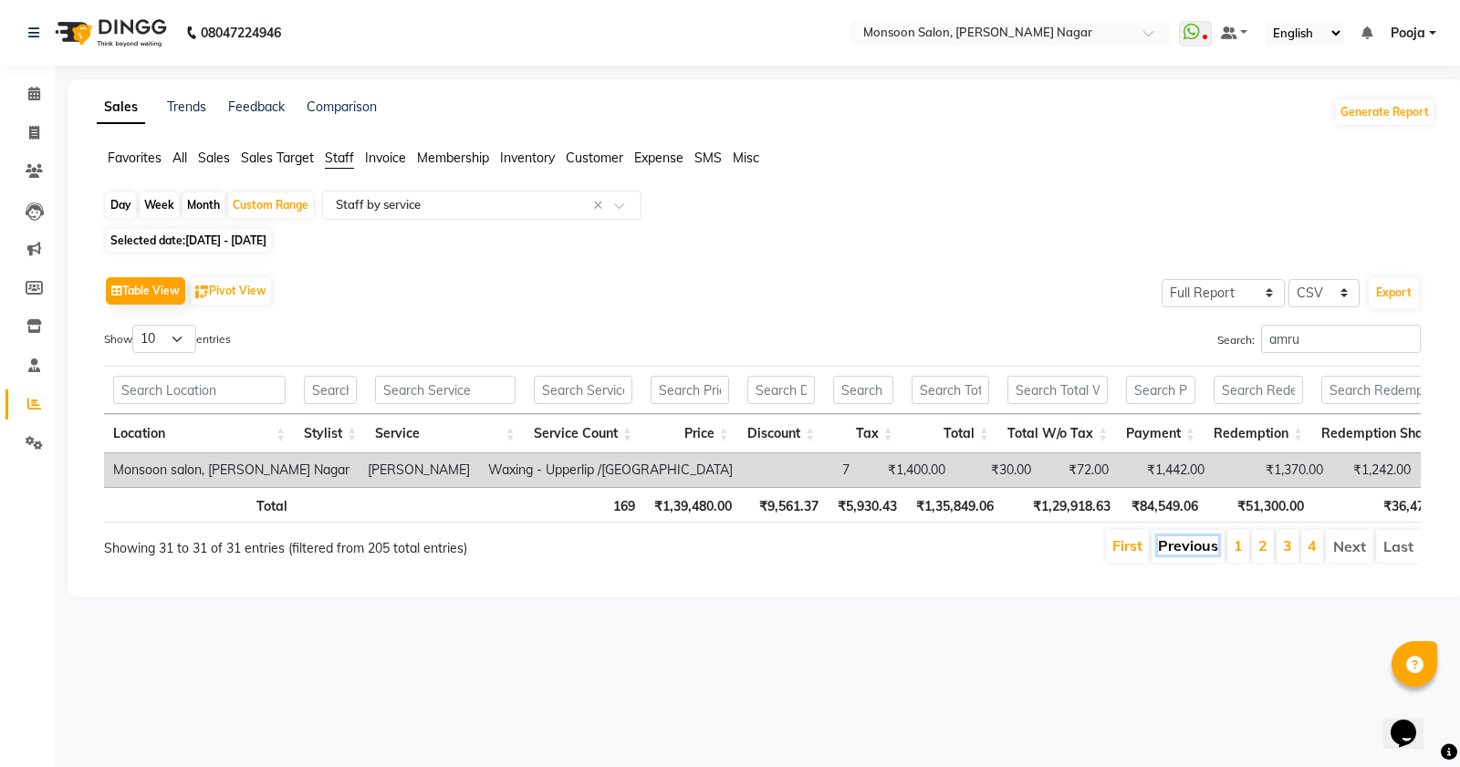
click at [1182, 555] on link "Previous" at bounding box center [1188, 545] width 60 height 18
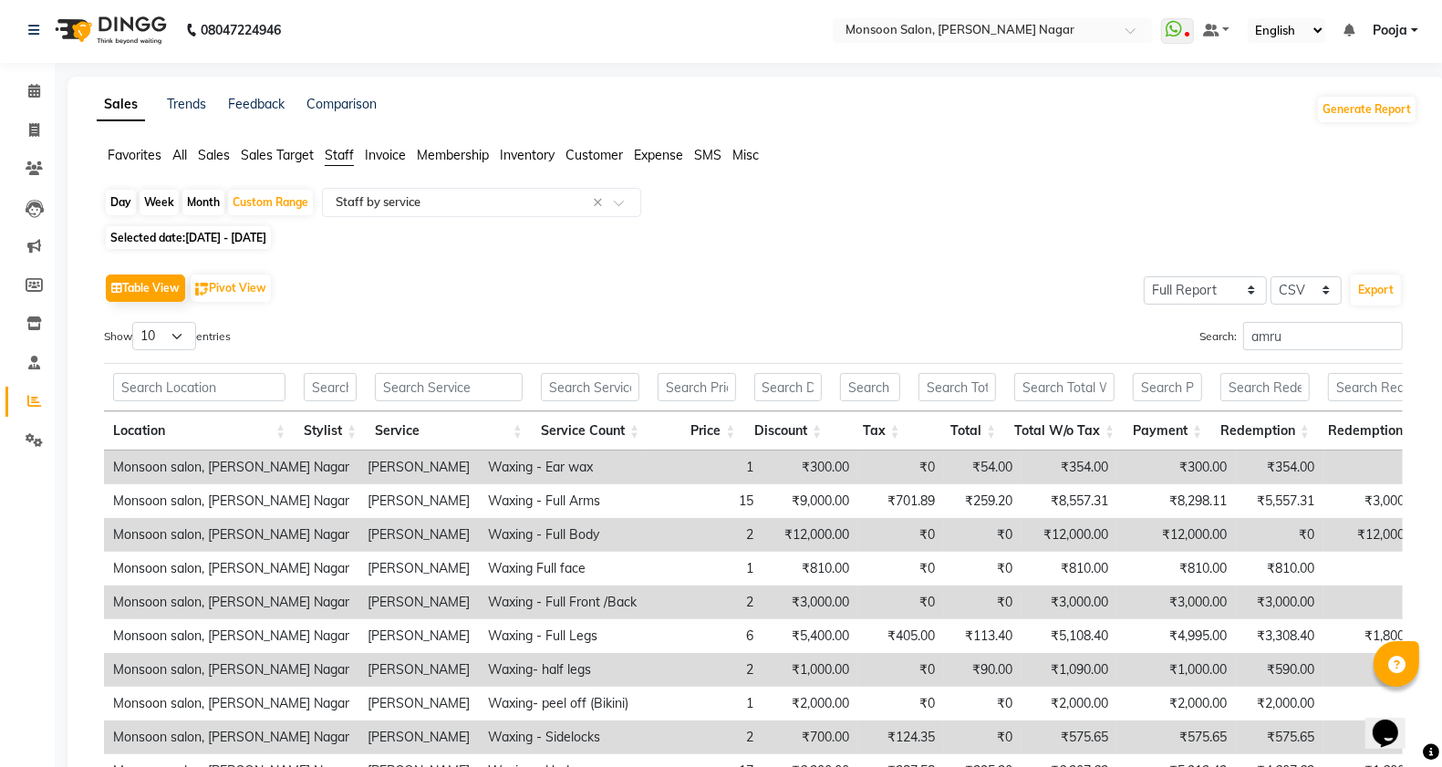
scroll to position [196, 0]
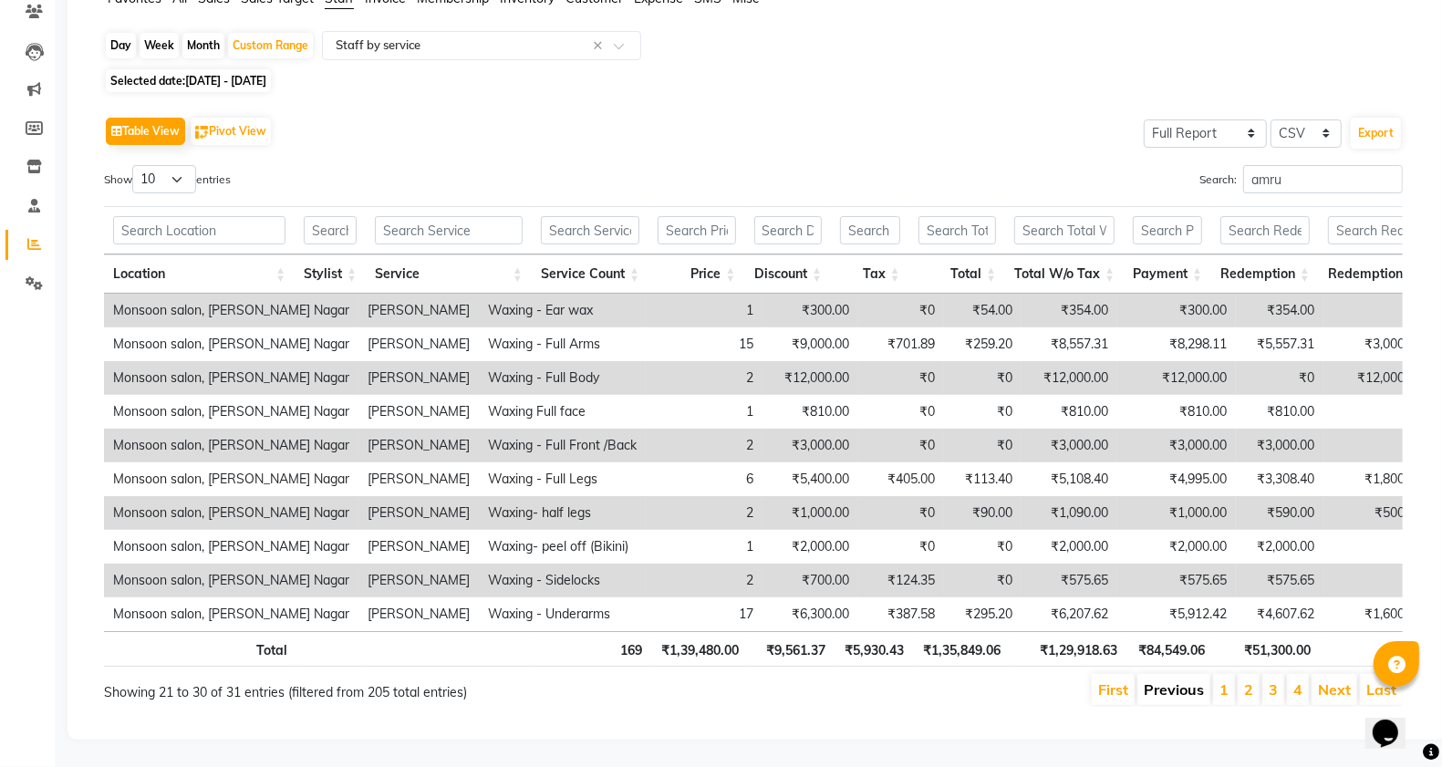
click at [1156, 681] on link "Previous" at bounding box center [1174, 690] width 60 height 18
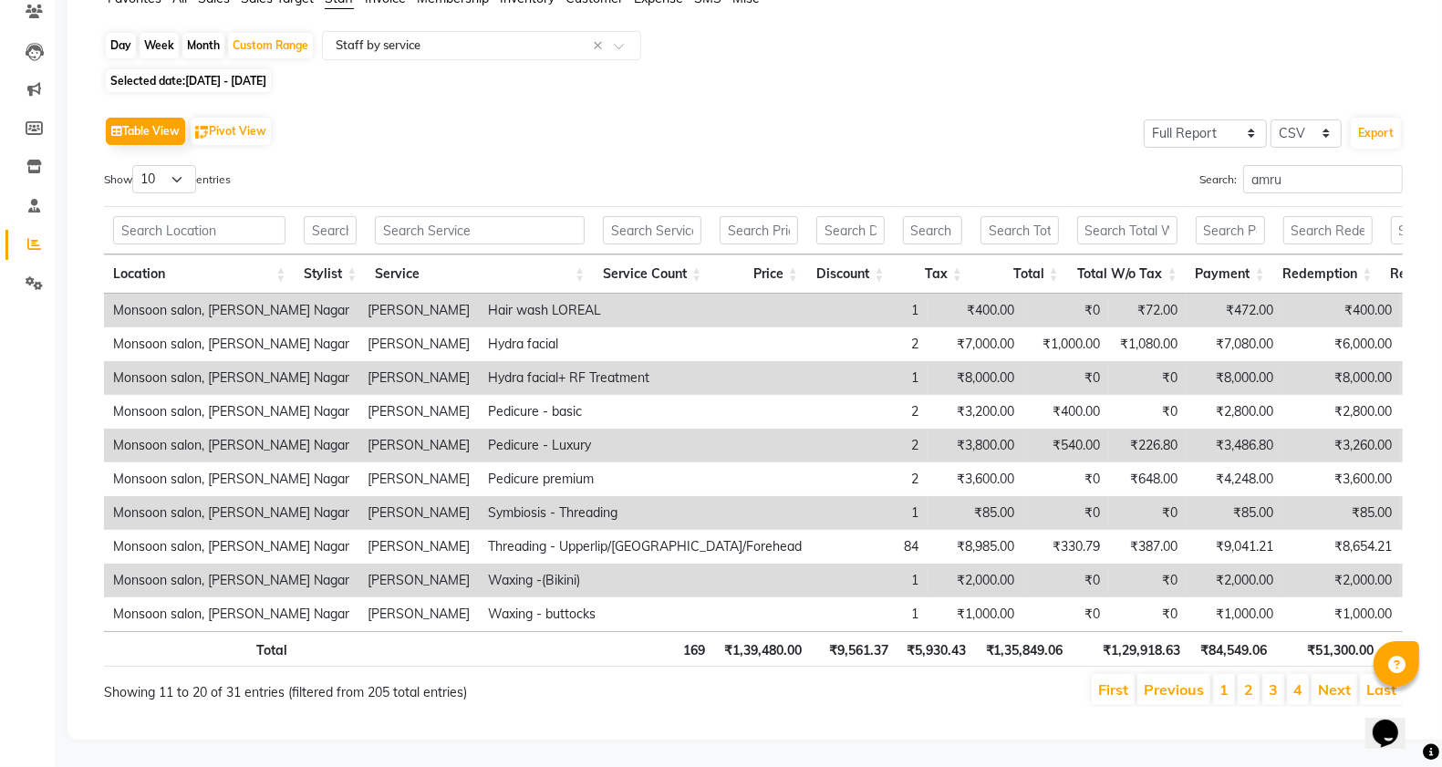
click at [1156, 681] on link "Previous" at bounding box center [1174, 690] width 60 height 18
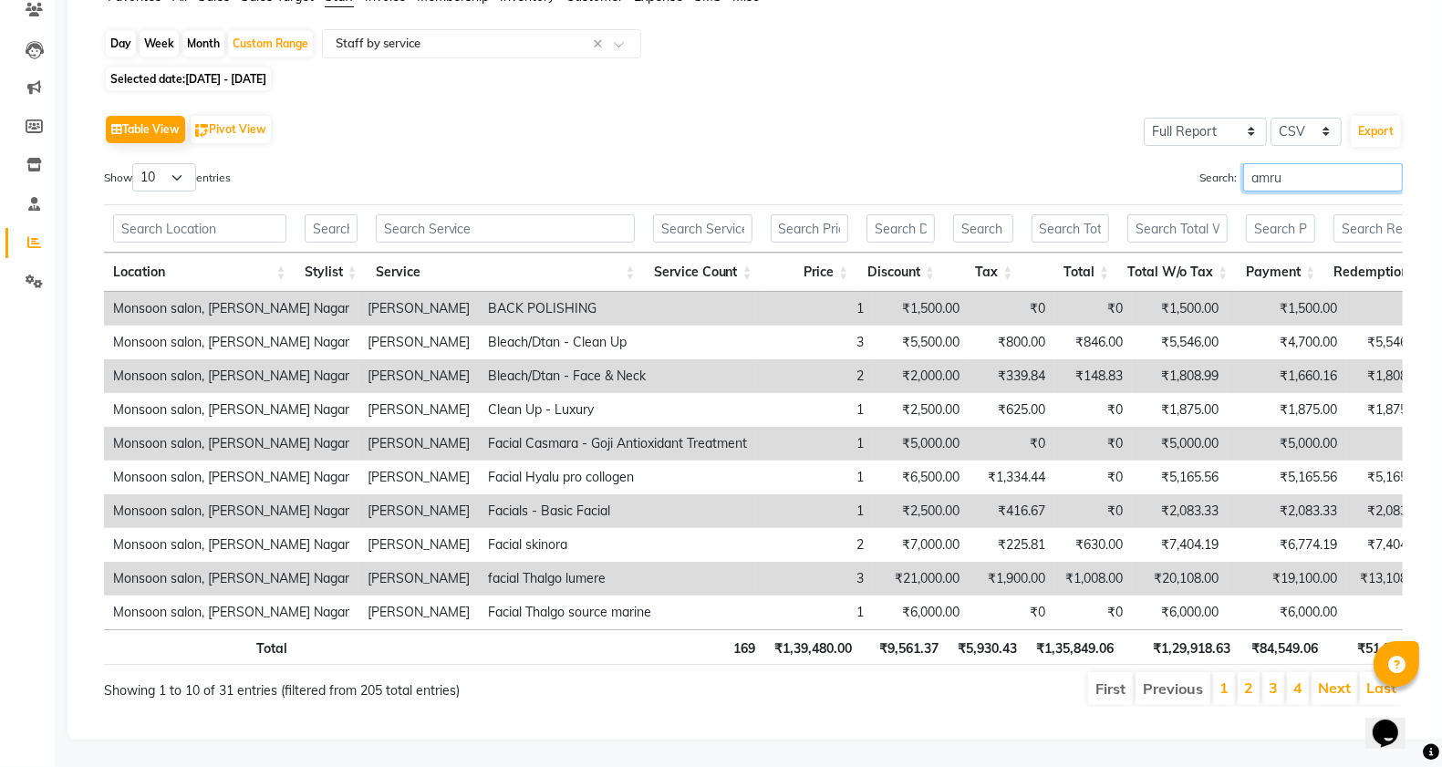
click at [1296, 163] on input "amru" at bounding box center [1324, 177] width 160 height 28
type input "a"
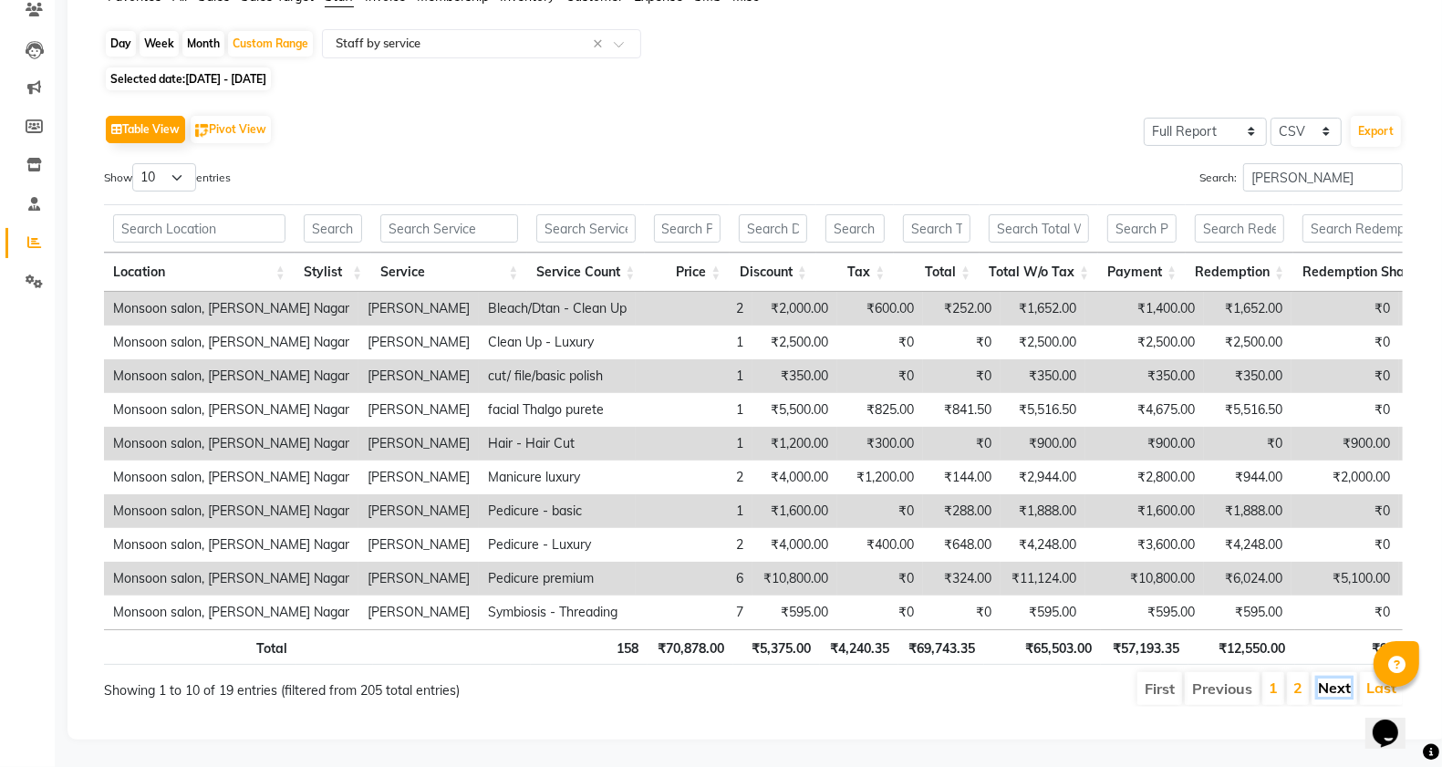
click at [1341, 679] on link "Next" at bounding box center [1334, 688] width 33 height 18
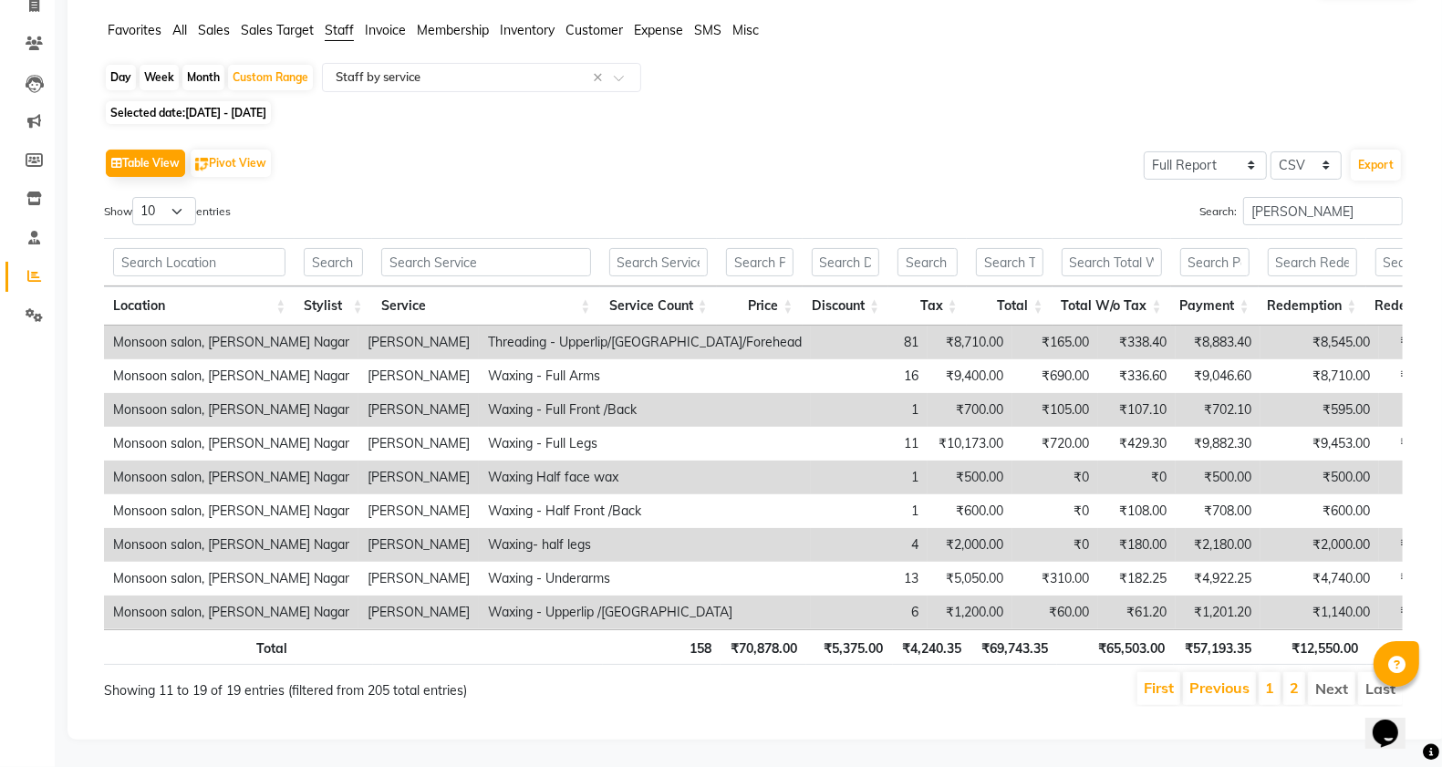
click at [1341, 672] on li "Next" at bounding box center [1331, 688] width 47 height 33
click at [1202, 679] on link "Previous" at bounding box center [1220, 688] width 60 height 18
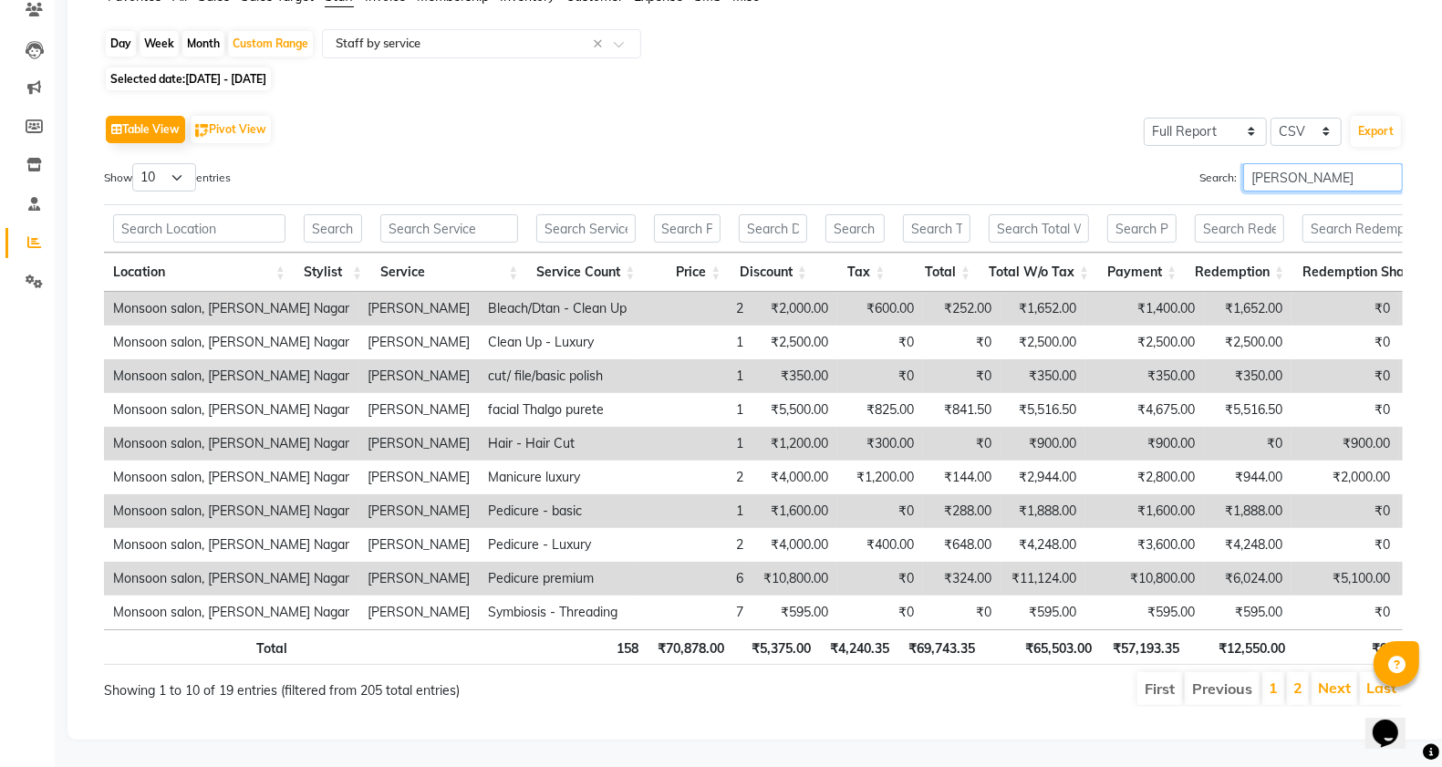
click at [1306, 174] on input "[PERSON_NAME]" at bounding box center [1324, 177] width 160 height 28
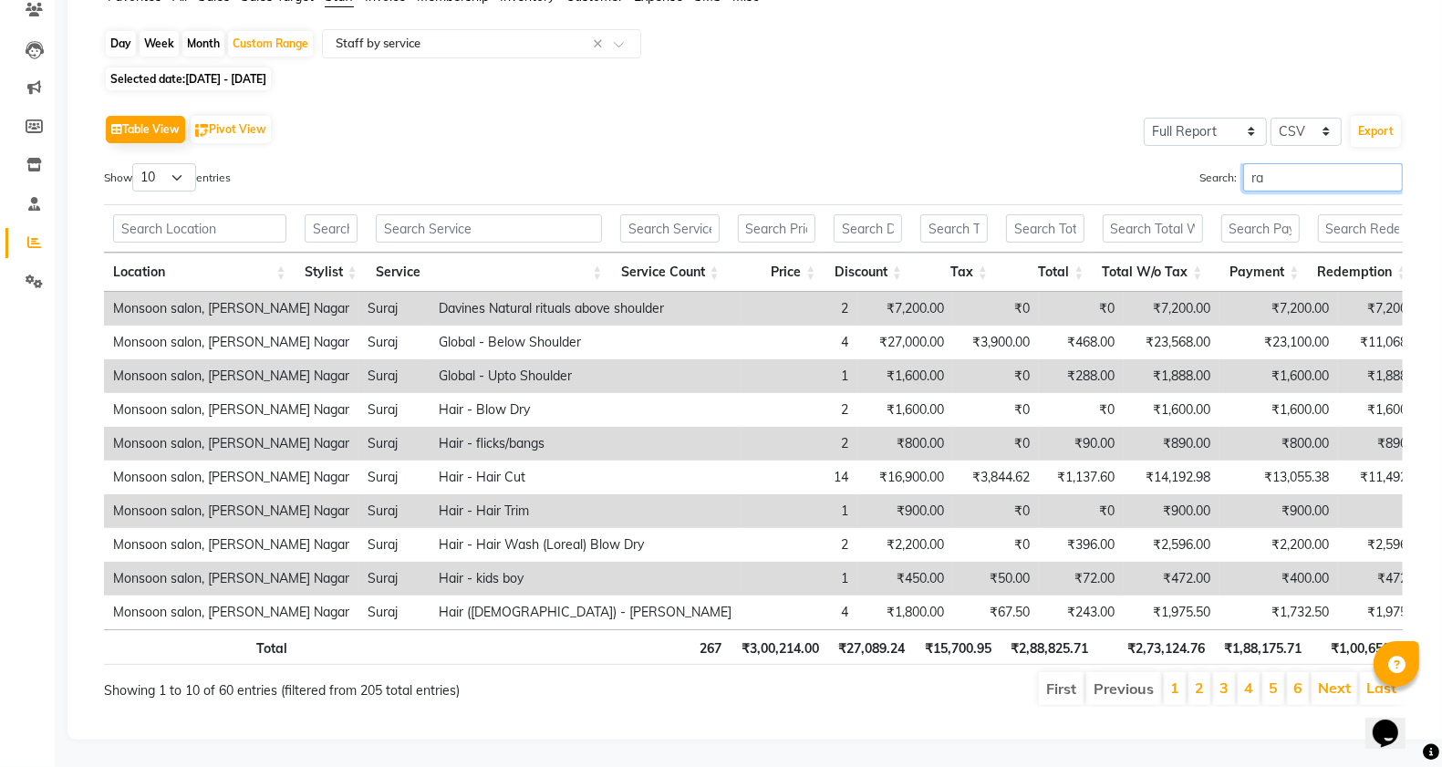
type input "r"
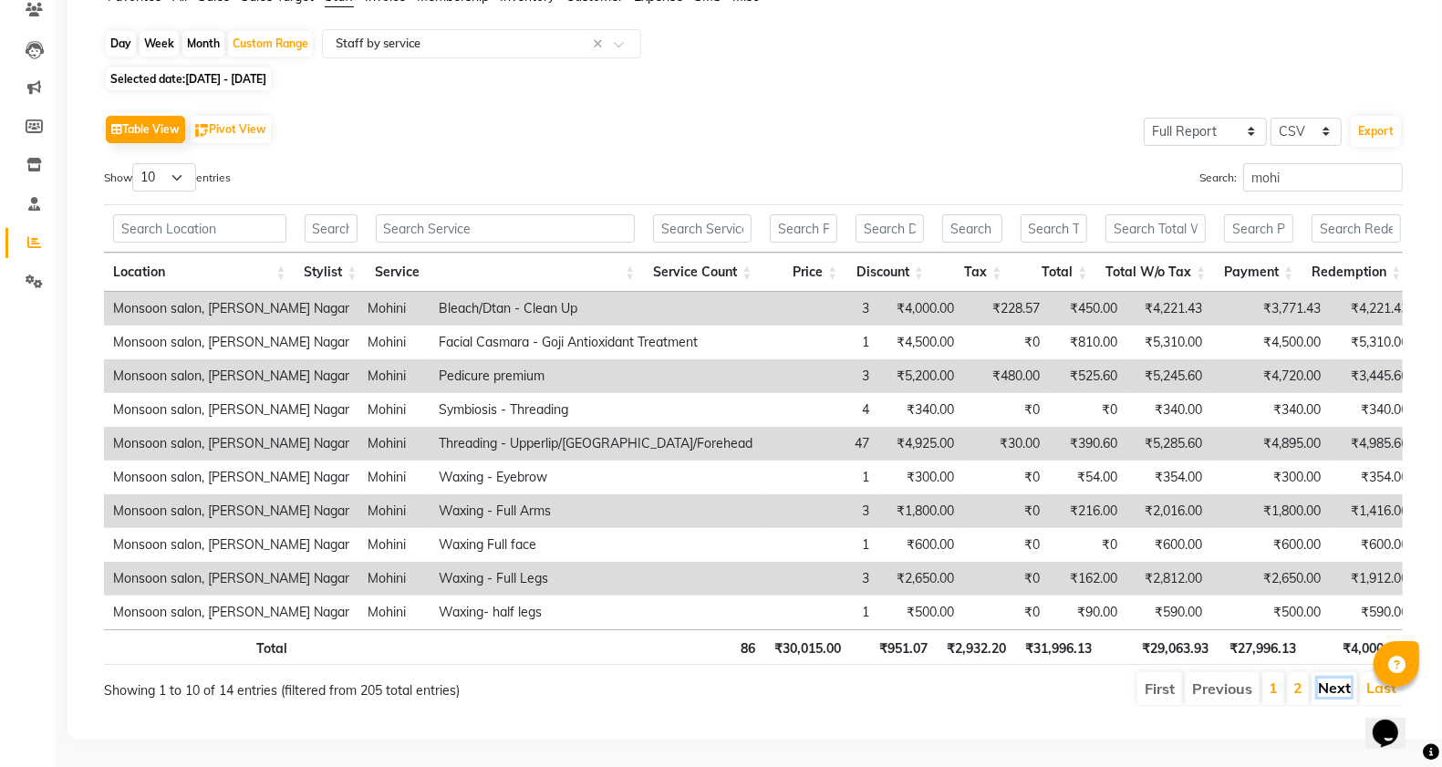
click at [1320, 697] on link "Next" at bounding box center [1334, 688] width 33 height 18
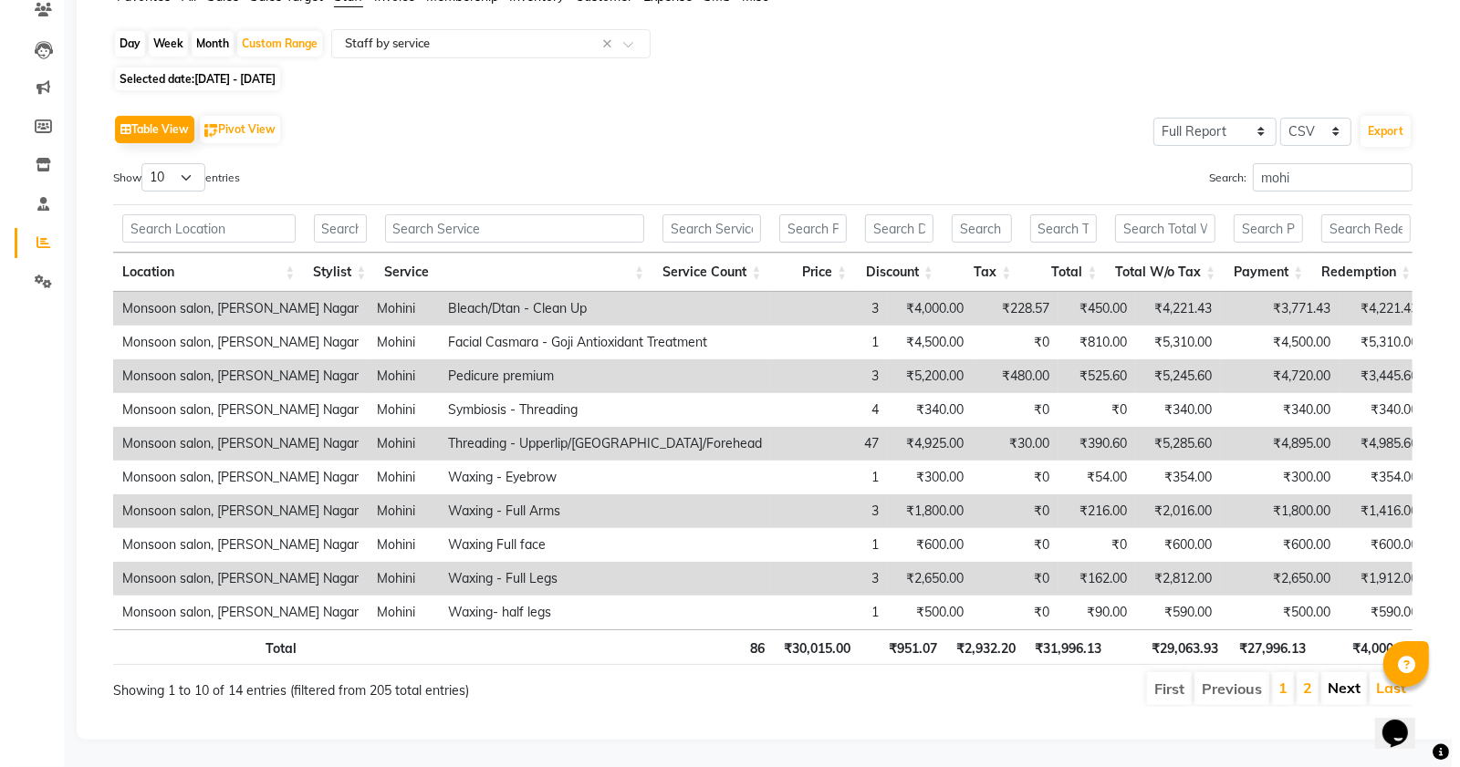
scroll to position [0, 0]
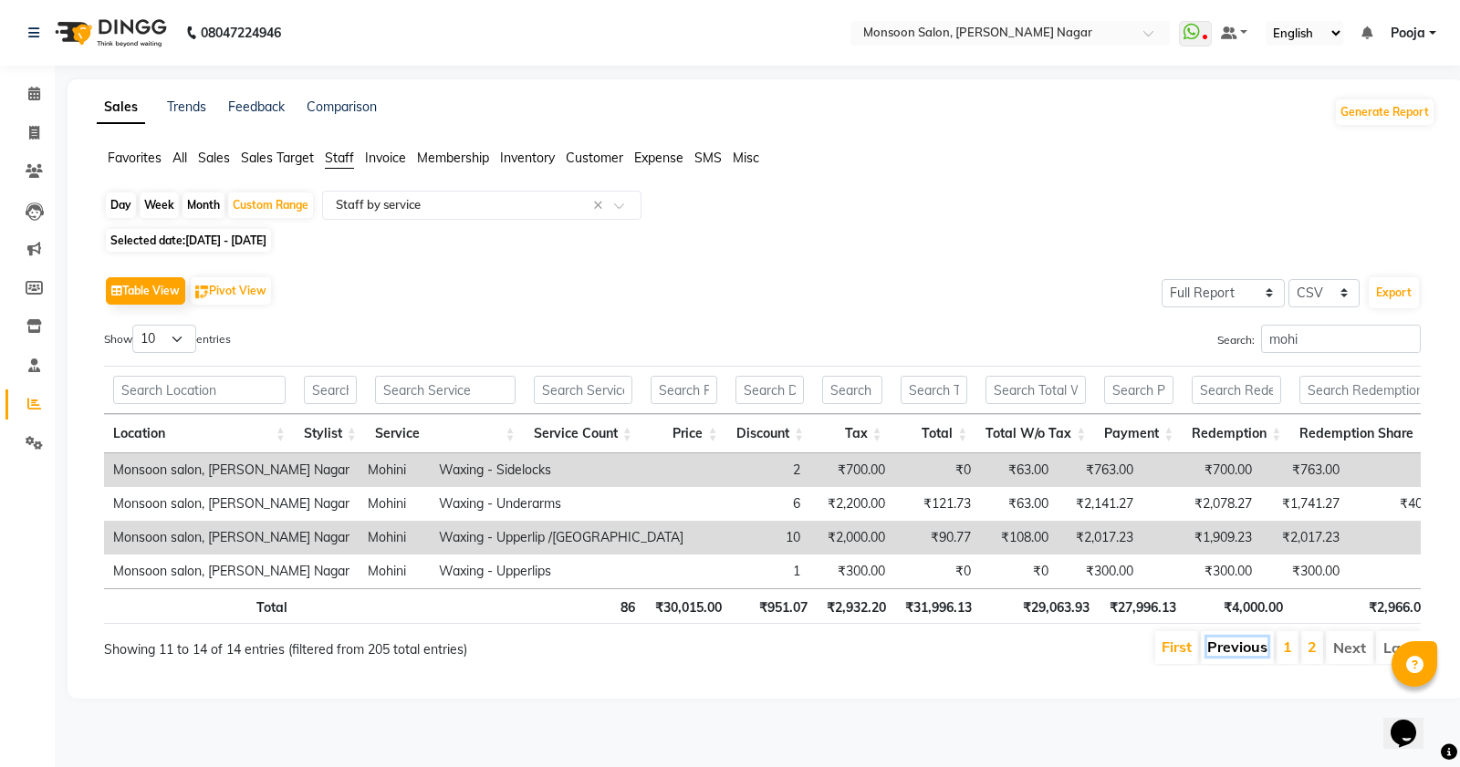
click at [1207, 656] on link "Previous" at bounding box center [1237, 647] width 60 height 18
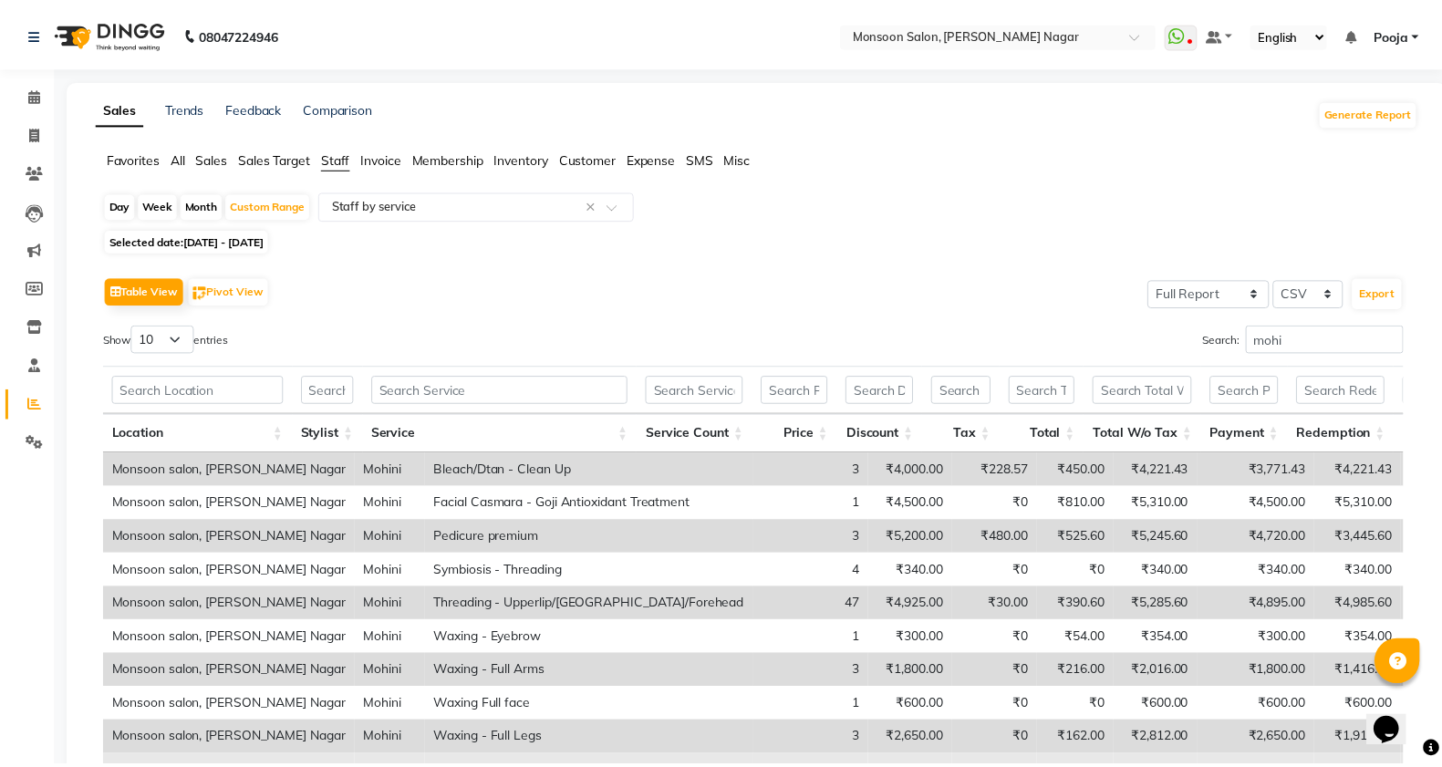
scroll to position [198, 0]
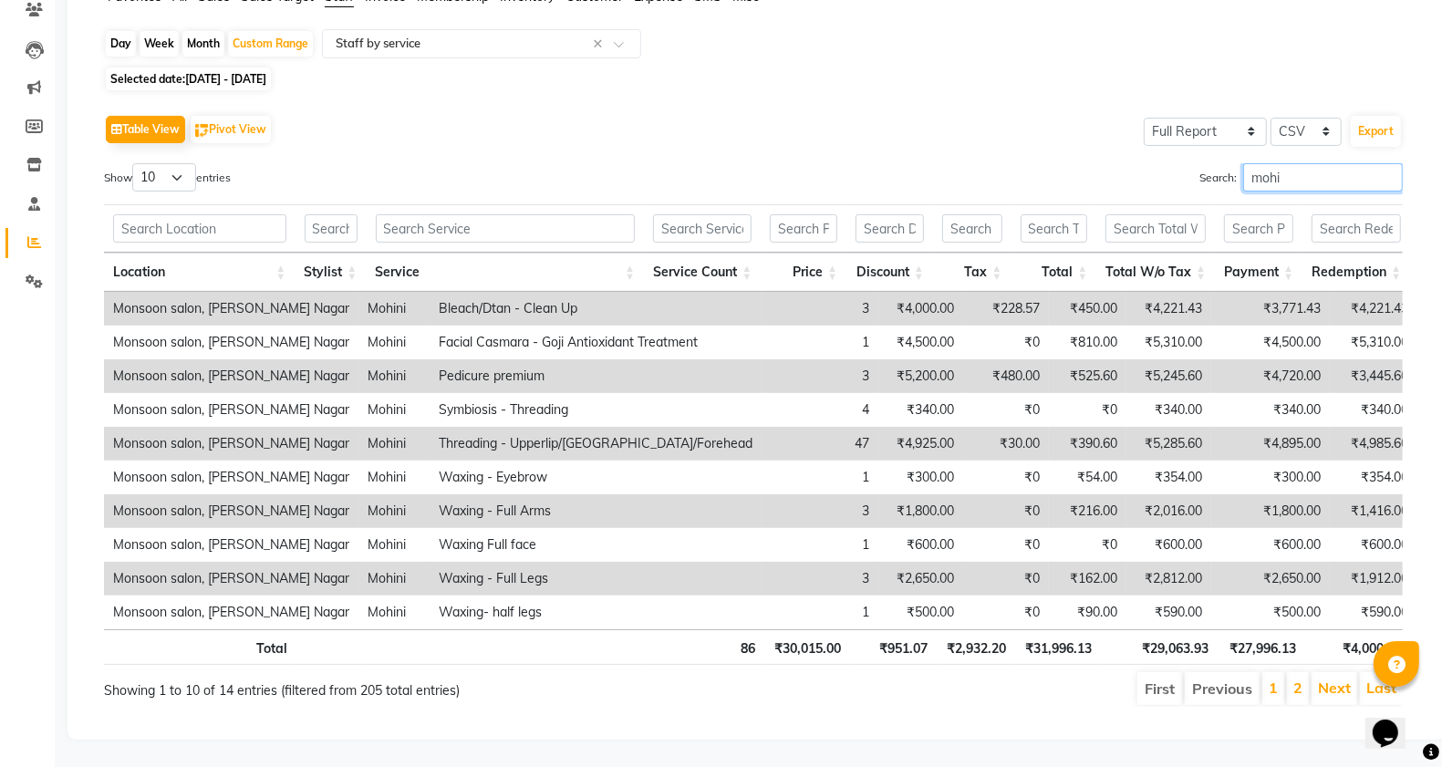
click at [1302, 163] on input "mohi" at bounding box center [1324, 177] width 160 height 28
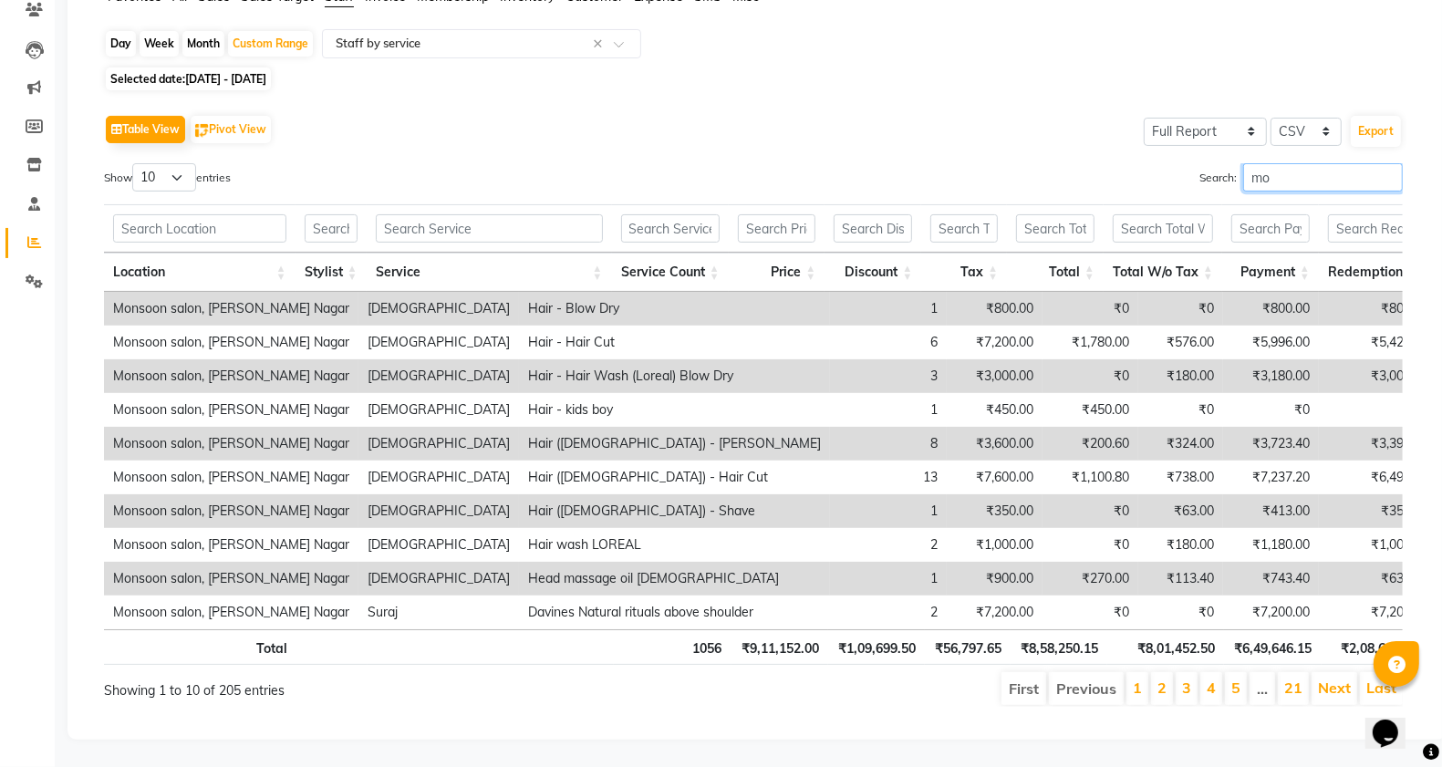
type input "m"
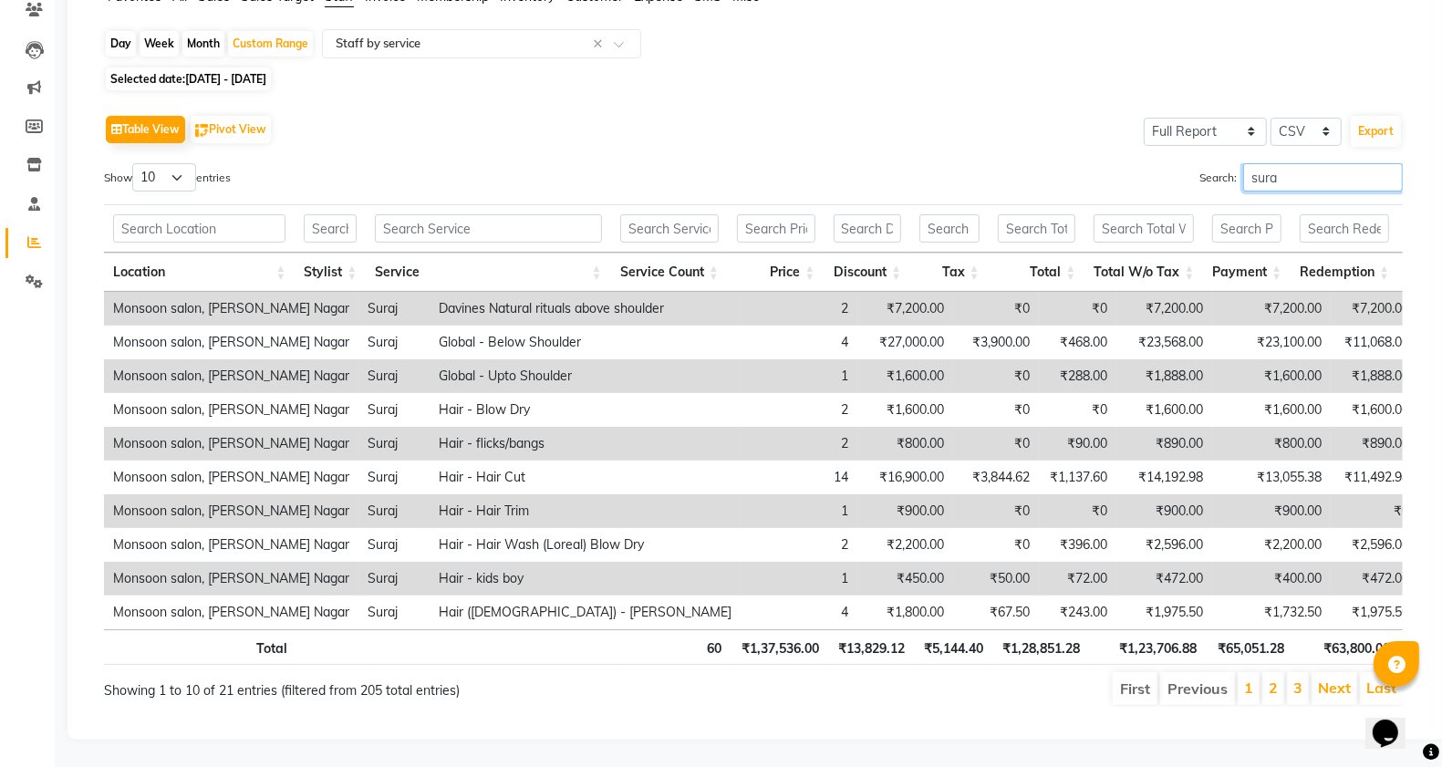
scroll to position [0, 0]
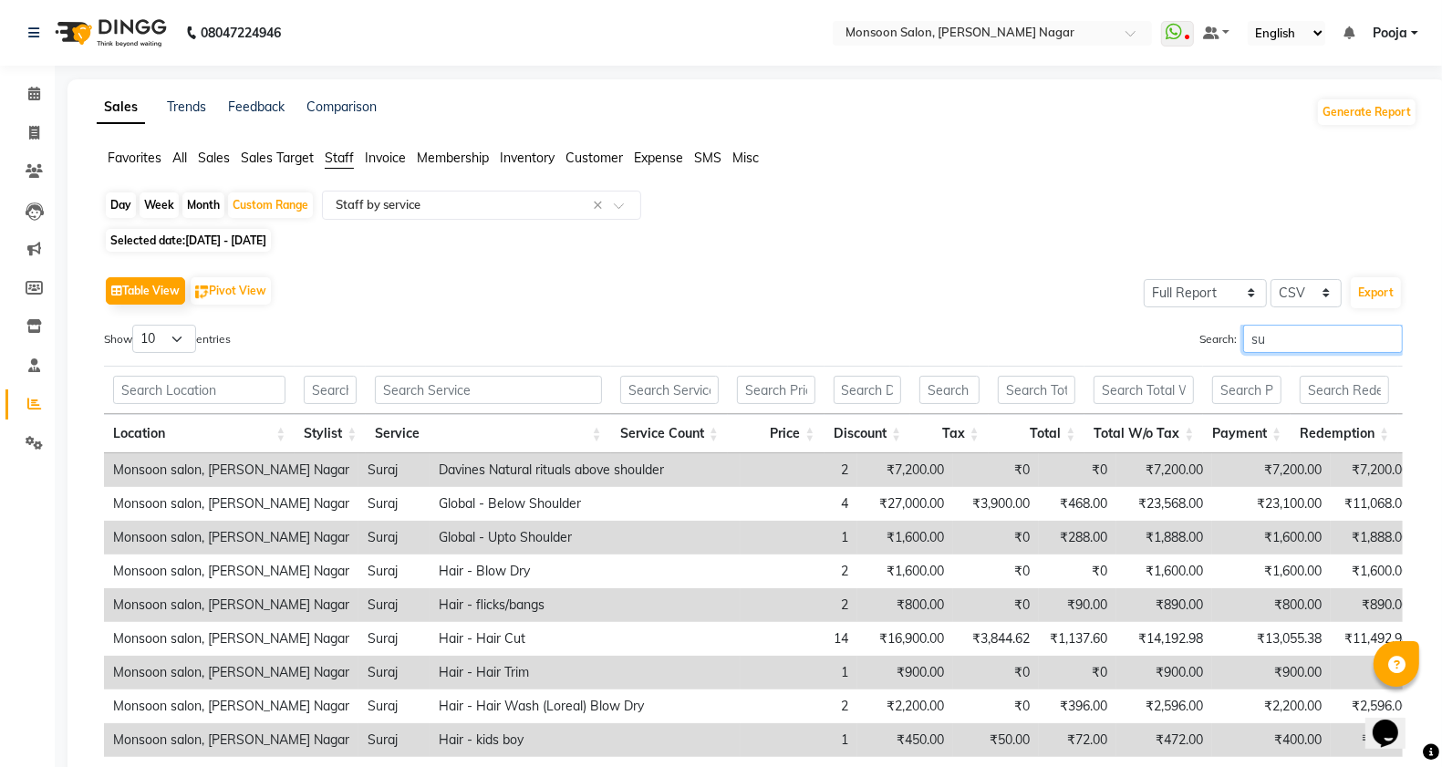
type input "s"
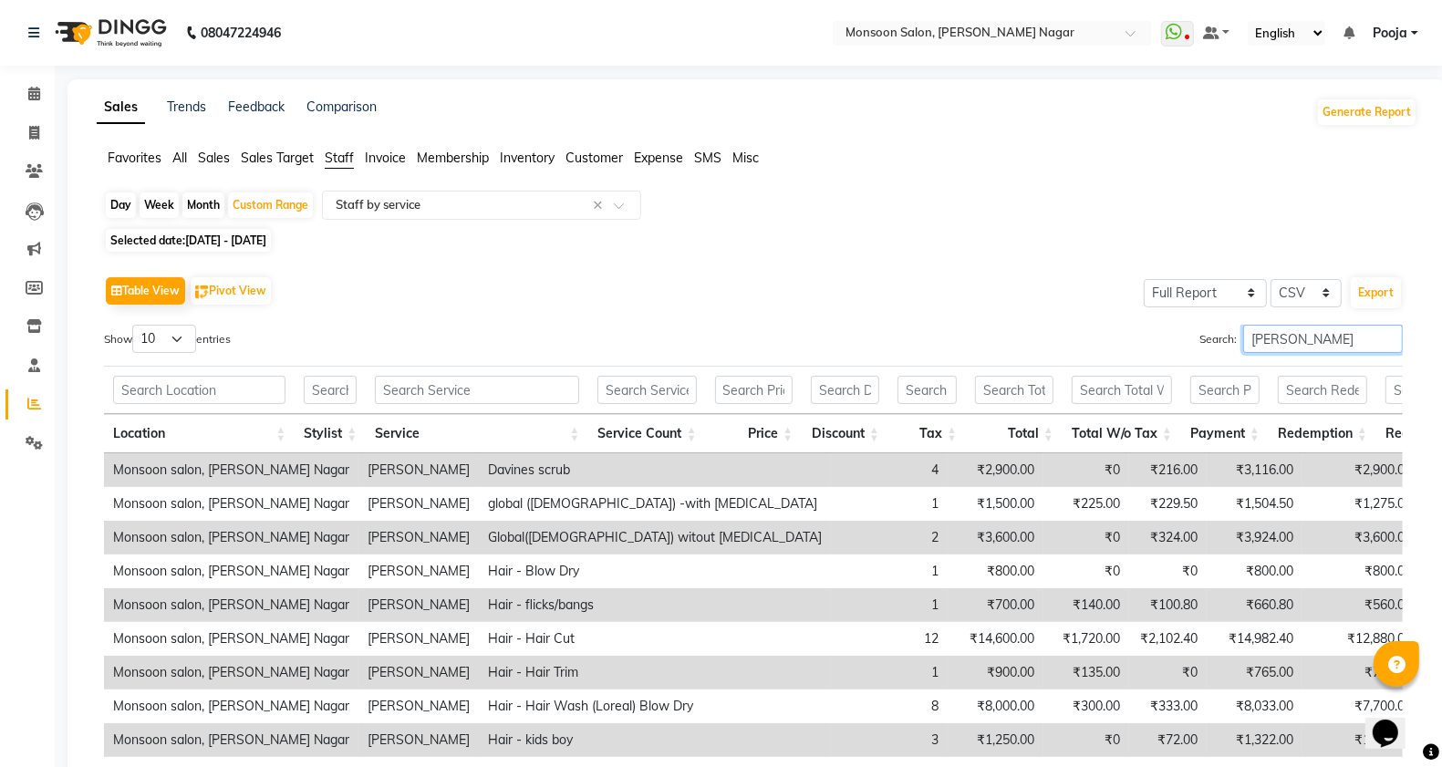
scroll to position [198, 0]
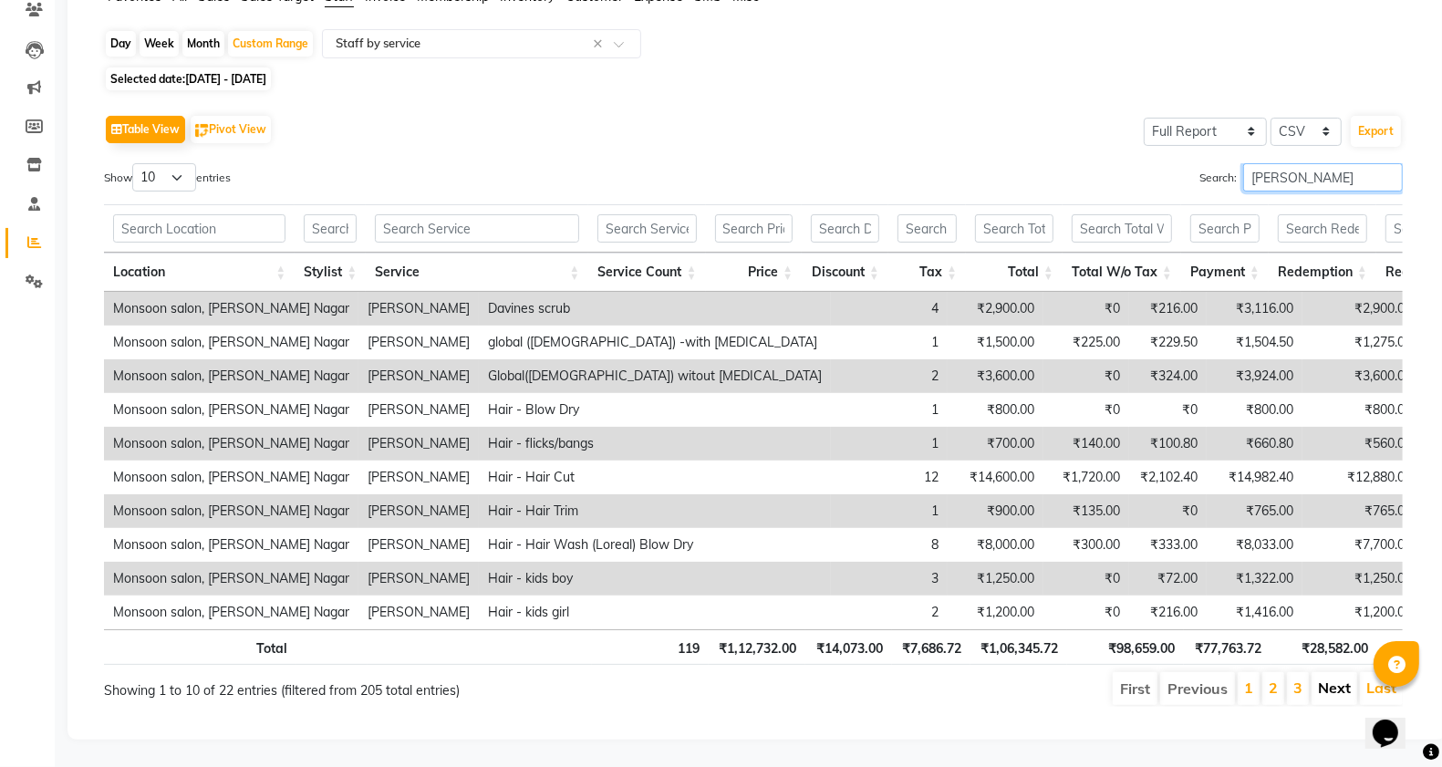
type input "[PERSON_NAME]"
click at [1324, 679] on link "Next" at bounding box center [1334, 688] width 33 height 18
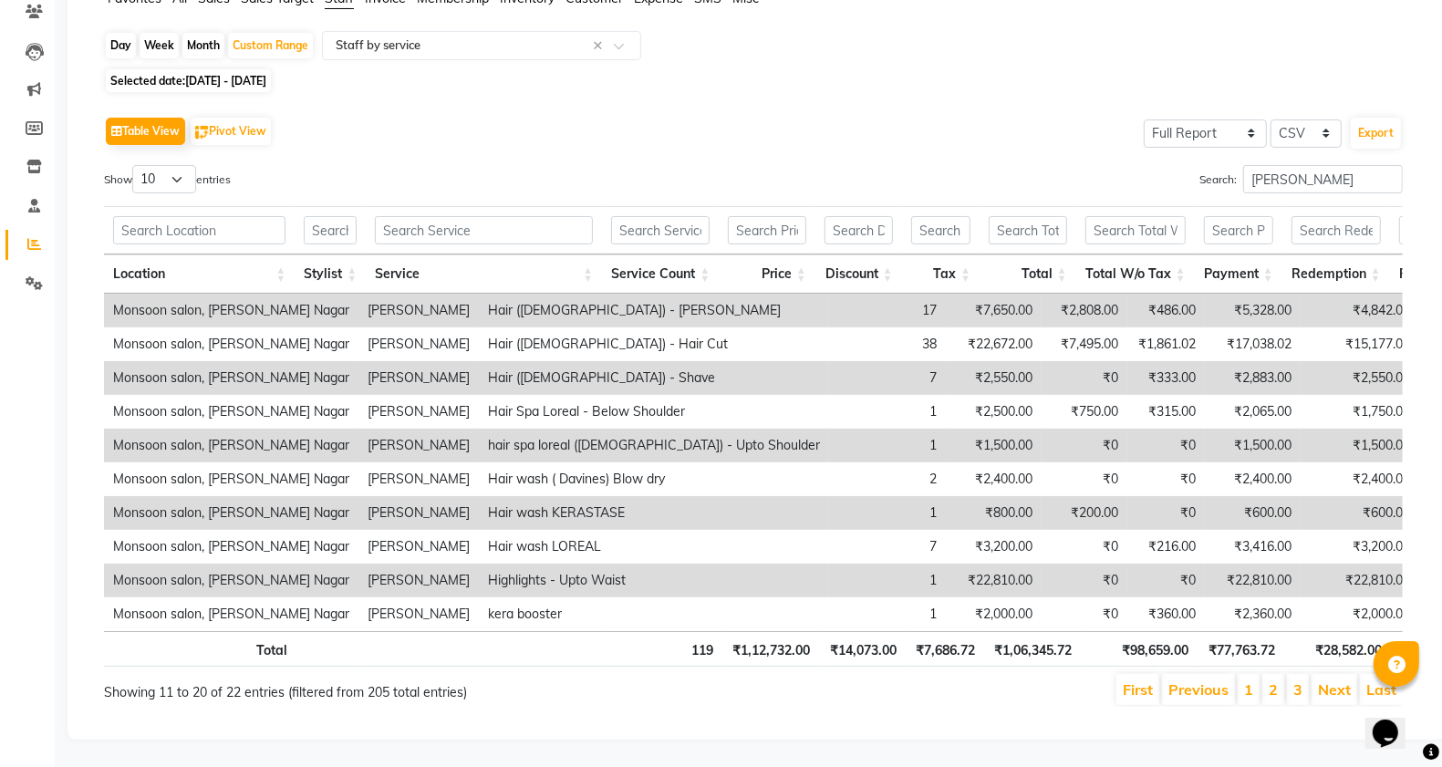
scroll to position [196, 0]
click at [1333, 682] on li "Next" at bounding box center [1335, 689] width 46 height 31
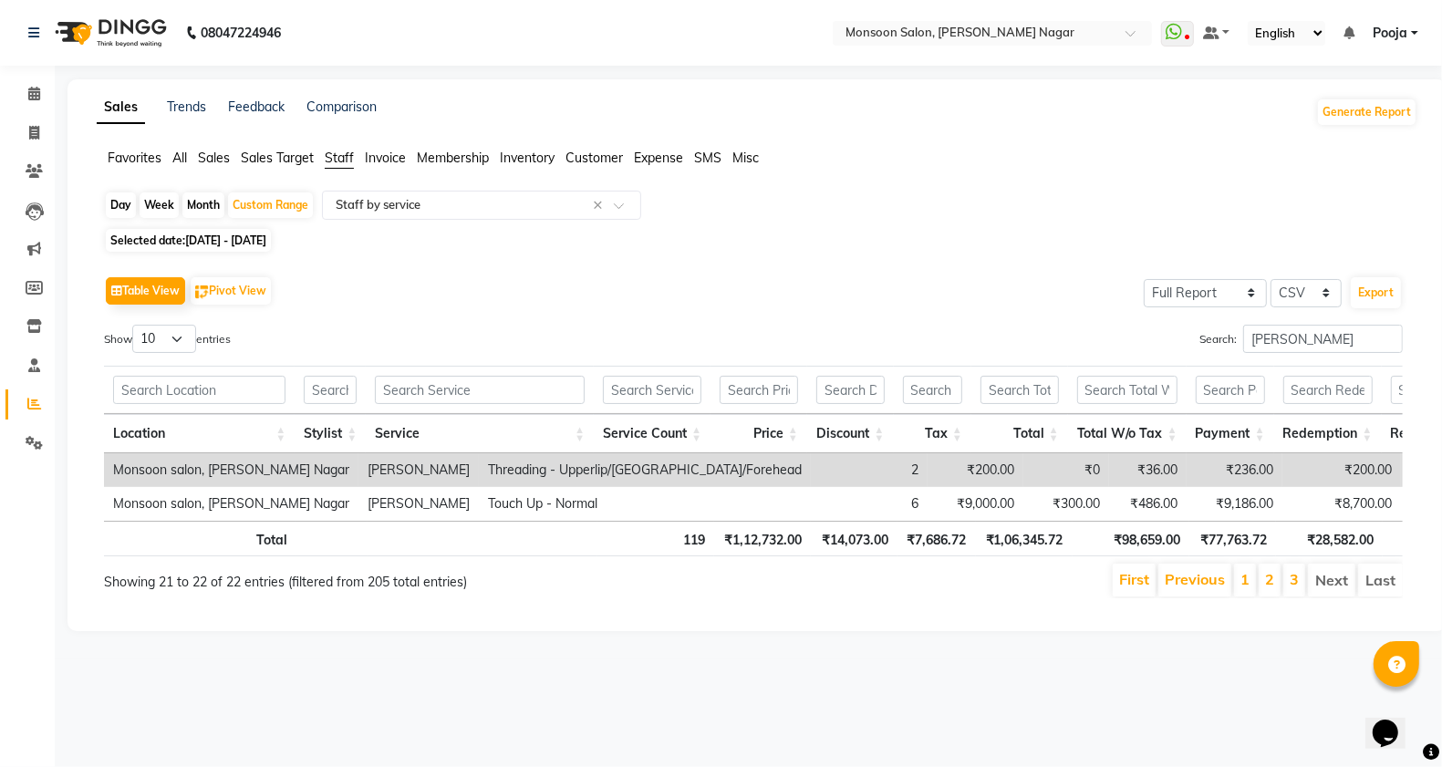
scroll to position [0, 0]
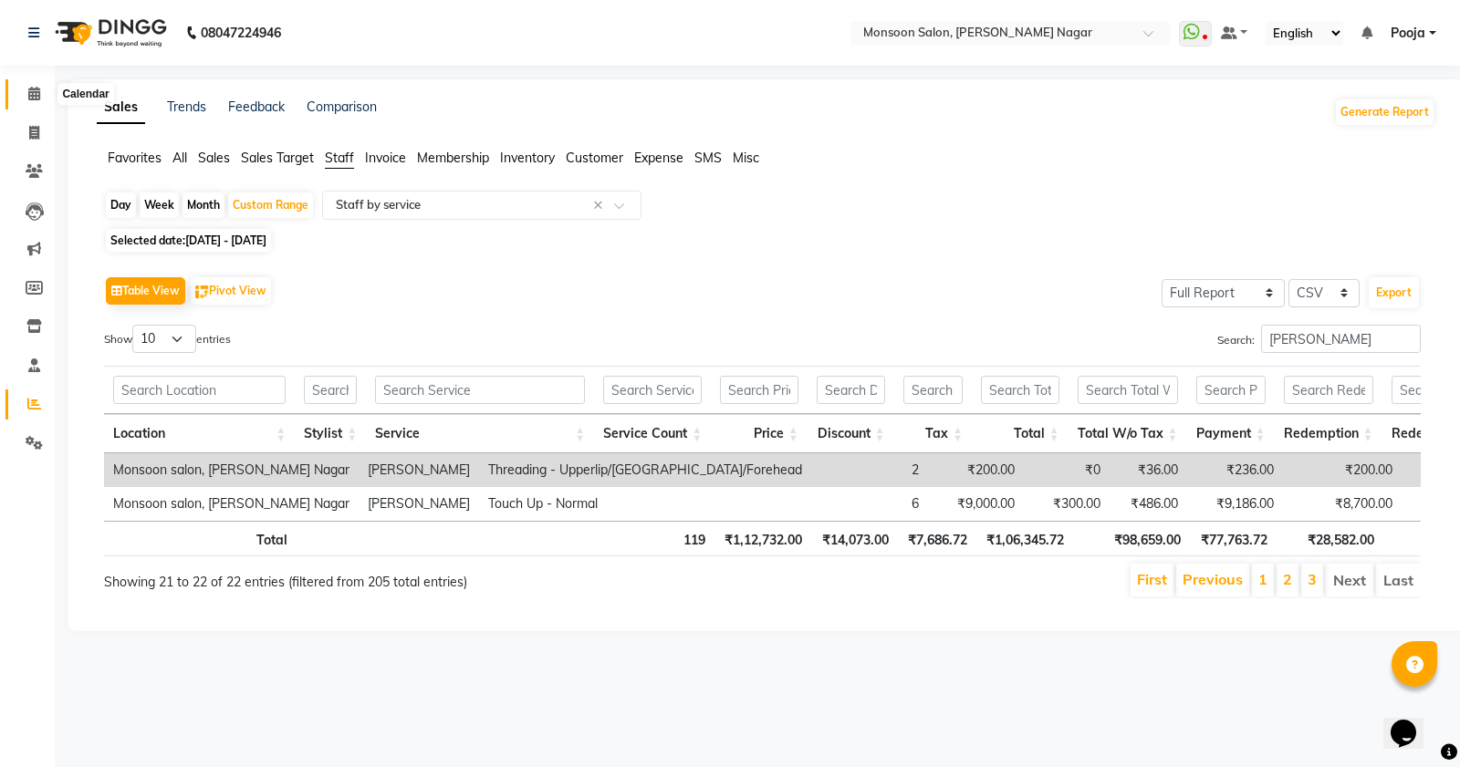
click at [32, 91] on icon at bounding box center [34, 94] width 12 height 14
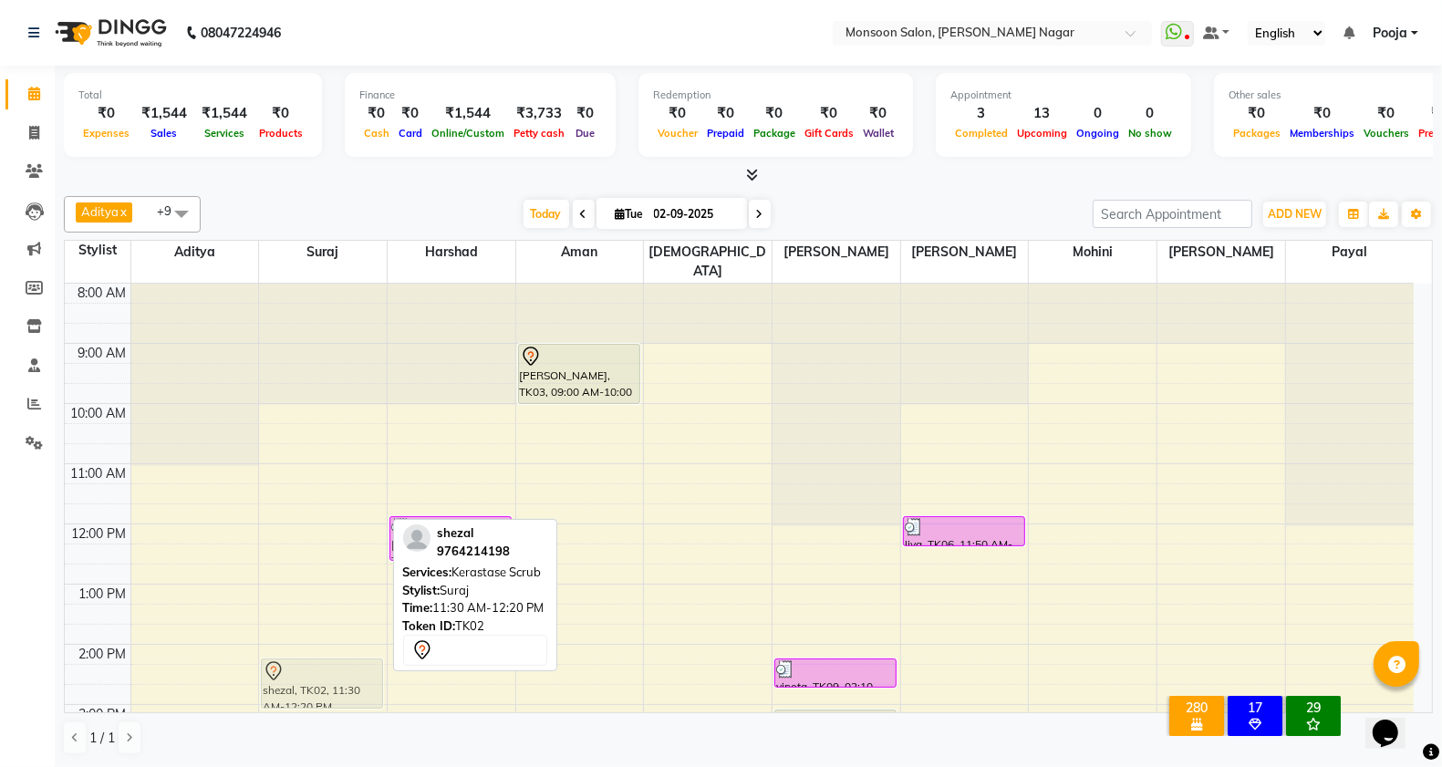
drag, startPoint x: 306, startPoint y: 500, endPoint x: 312, endPoint y: 673, distance: 173.5
click at [312, 673] on div "shezal, TK02, 11:30 AM-12:20 PM, Kerastase Scrub shezal, TK02, 11:30 AM-12:20 P…" at bounding box center [323, 735] width 128 height 902
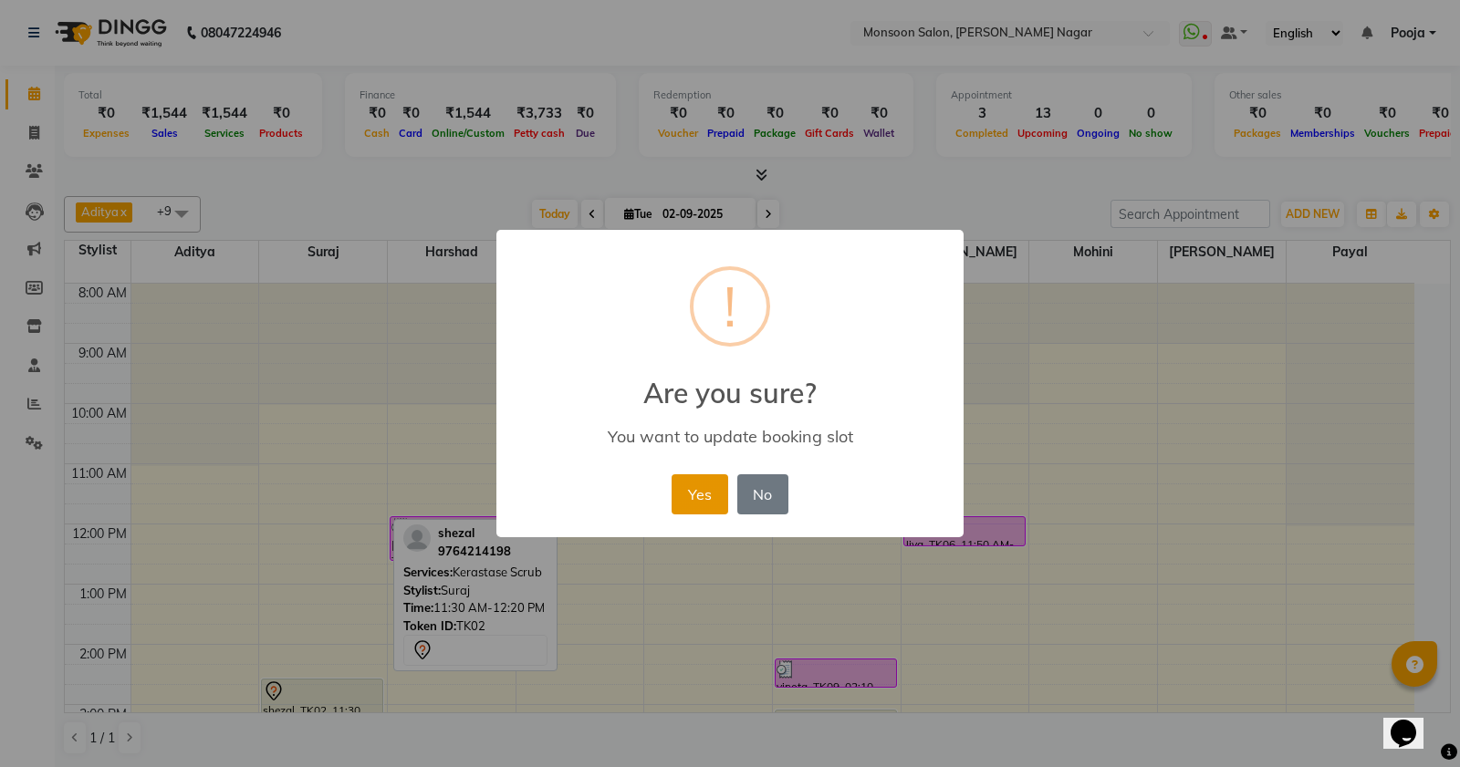
click at [693, 502] on button "Yes" at bounding box center [699, 494] width 56 height 40
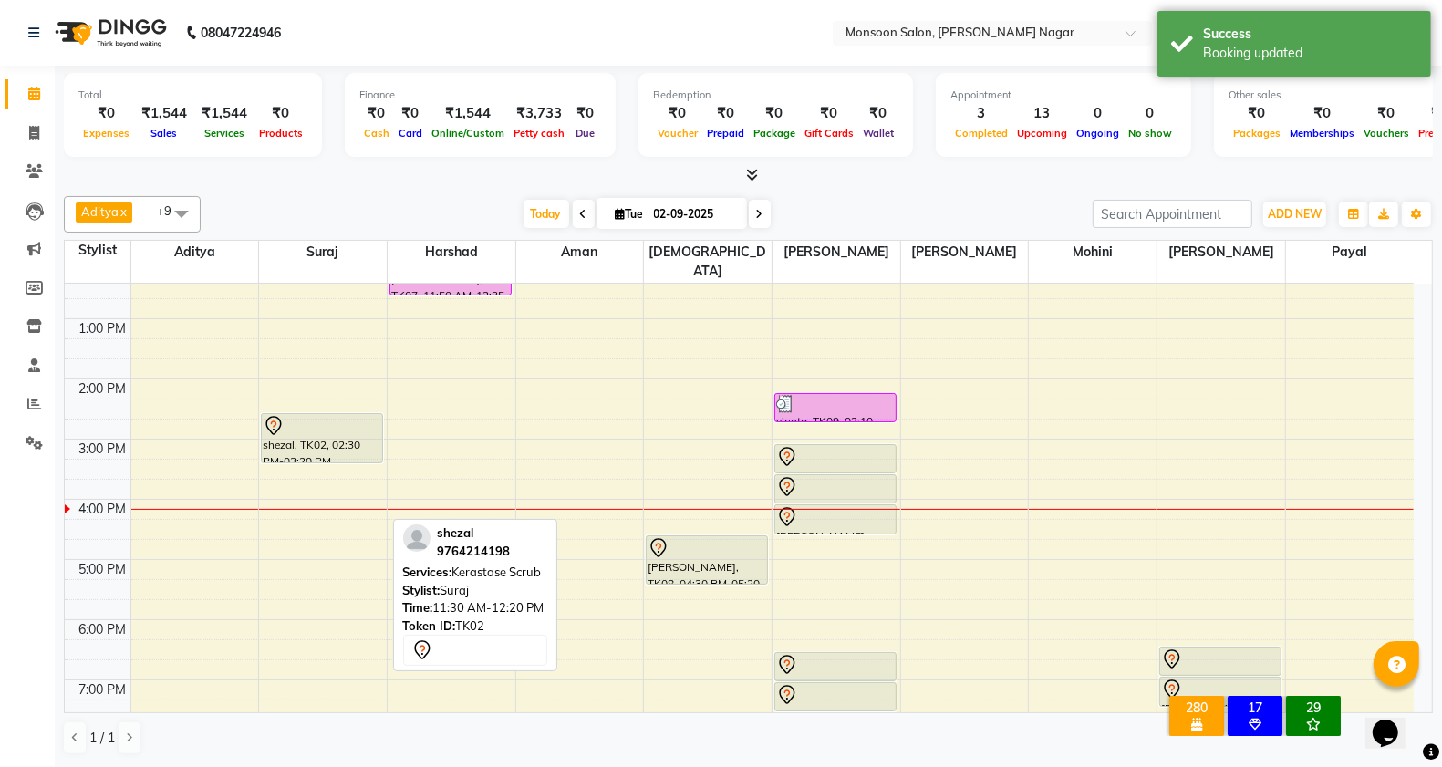
scroll to position [304, 0]
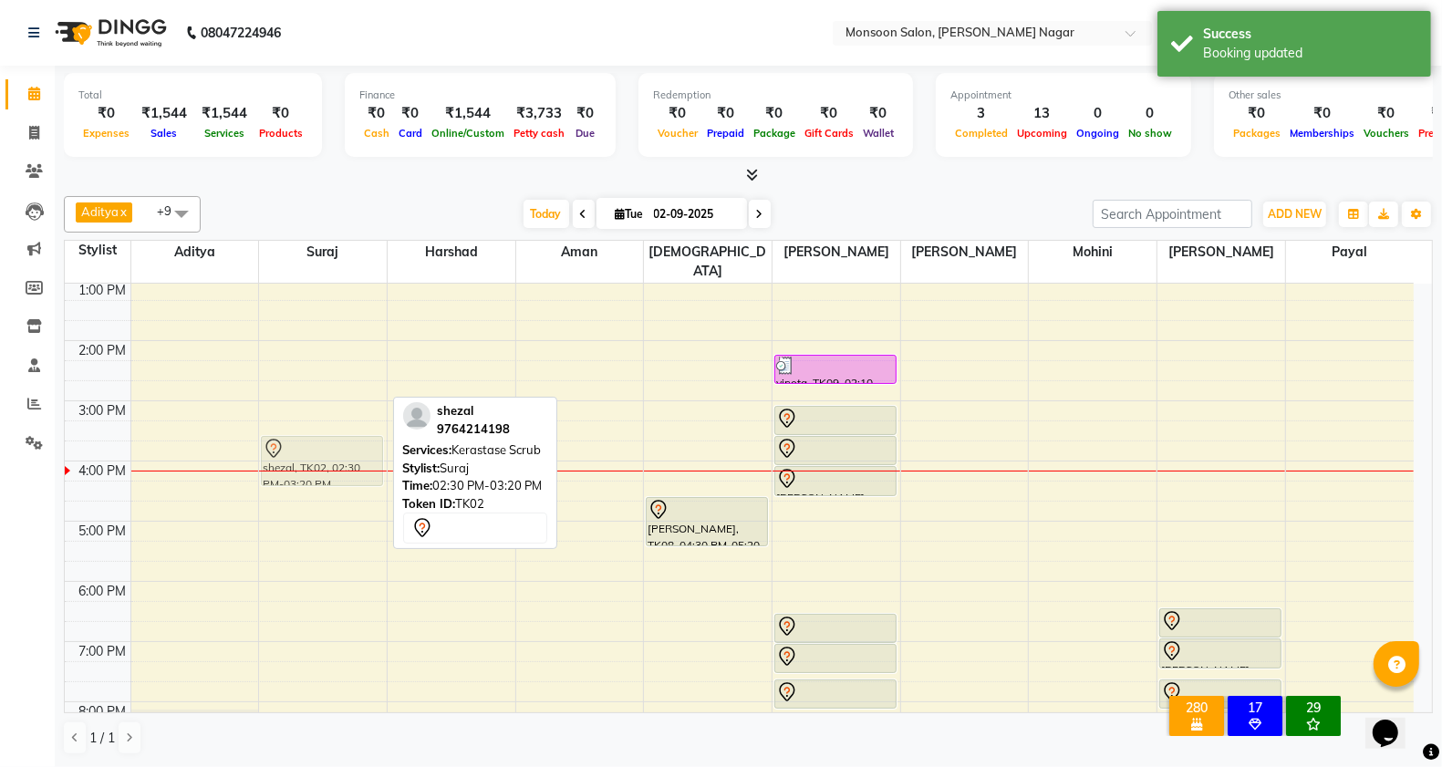
drag, startPoint x: 306, startPoint y: 377, endPoint x: 318, endPoint y: 441, distance: 65.0
click at [318, 441] on div "shezal, TK02, 02:30 PM-03:20 PM, Kerastase Scrub shezal, TK02, 02:30 PM-03:20 P…" at bounding box center [323, 431] width 128 height 902
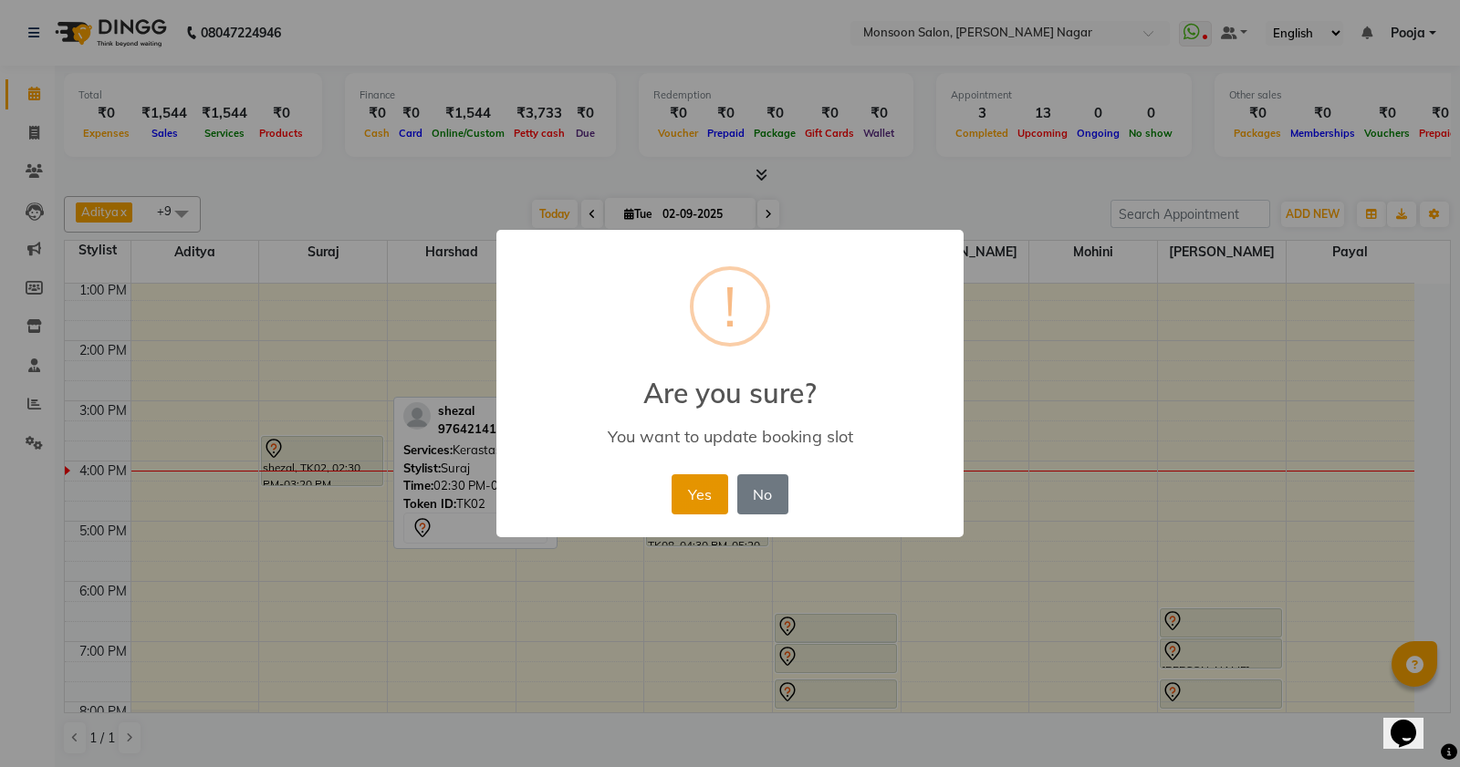
click at [692, 490] on button "Yes" at bounding box center [699, 494] width 56 height 40
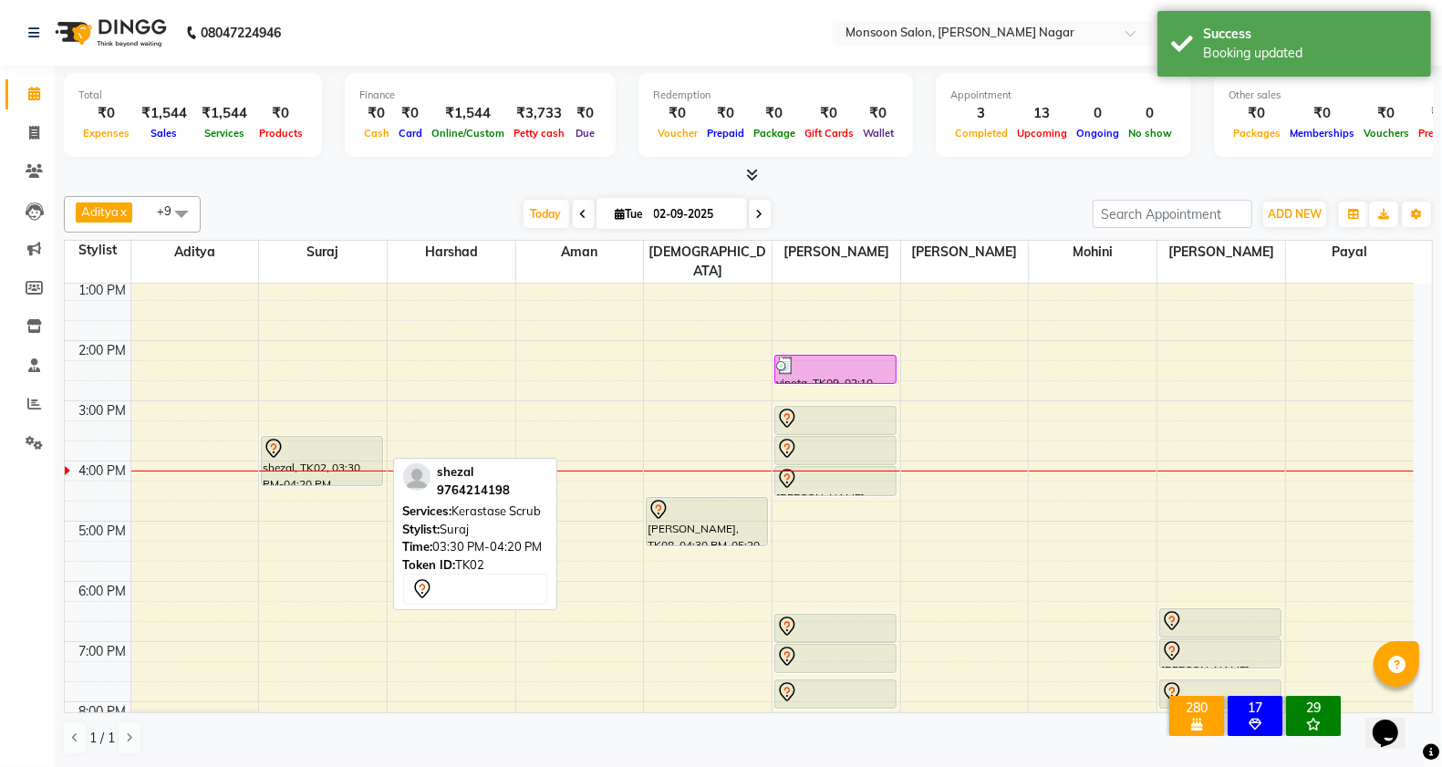
click at [352, 449] on div "shezal, TK02, 03:30 PM-04:20 PM, Kerastase Scrub" at bounding box center [322, 461] width 120 height 48
click at [361, 438] on div at bounding box center [322, 449] width 119 height 22
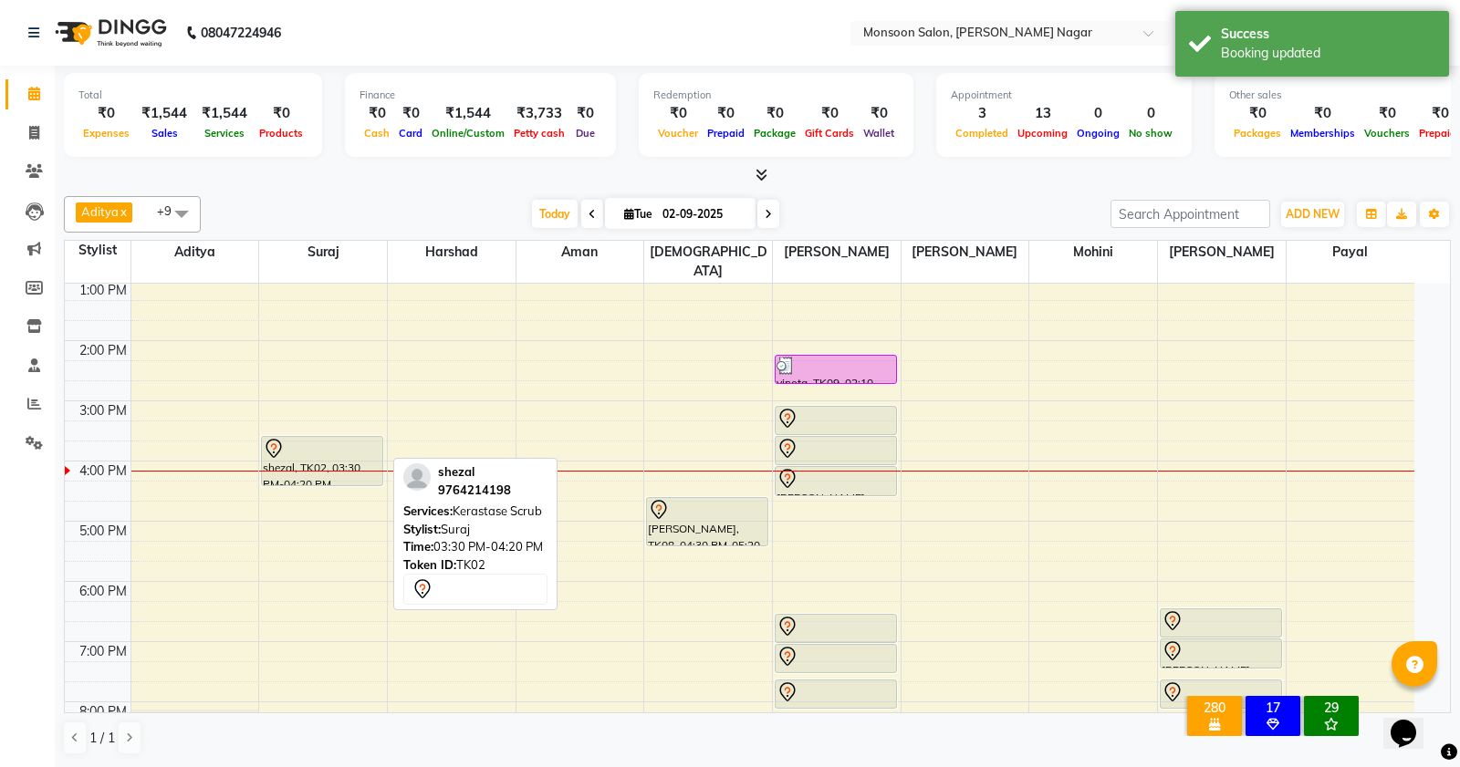
select select "7"
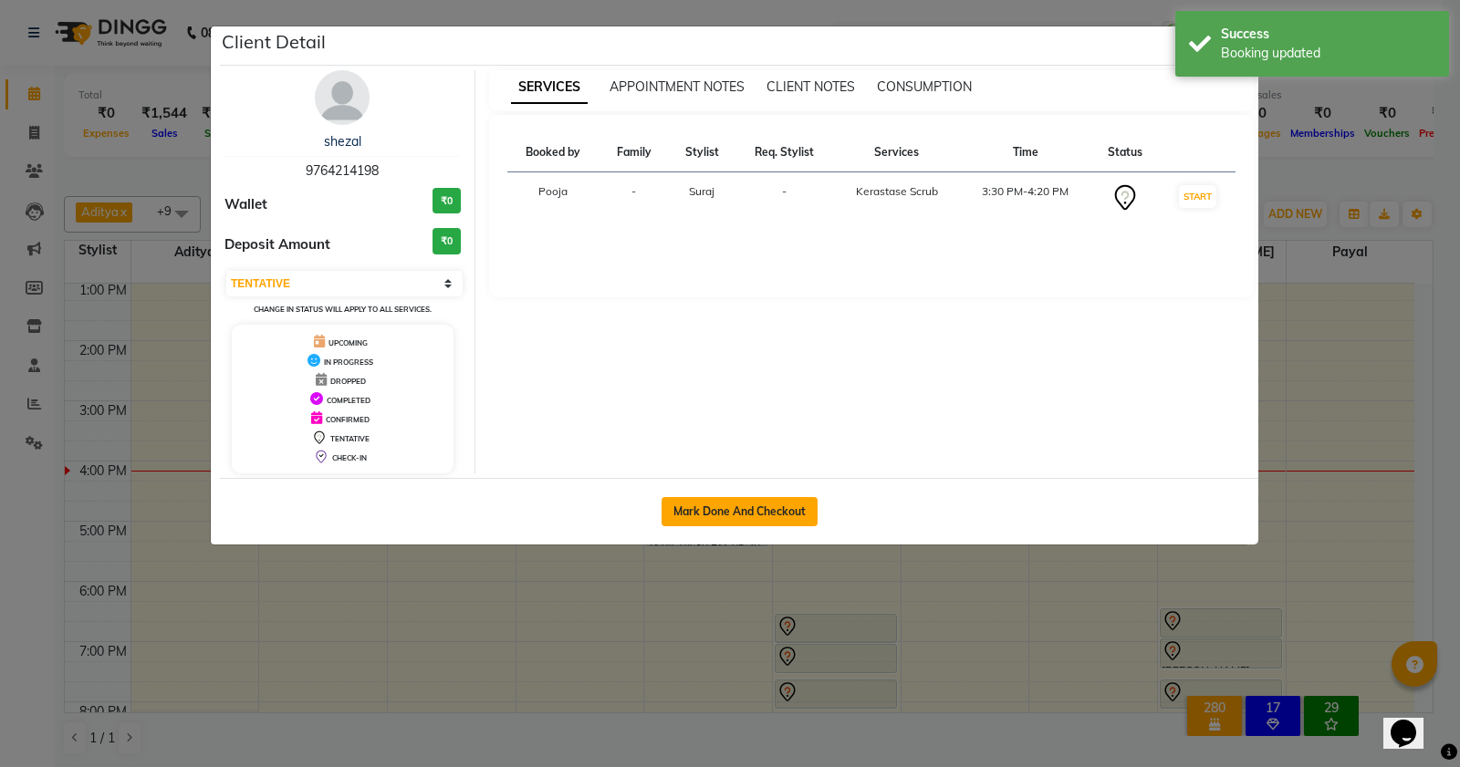
click at [757, 511] on button "Mark Done And Checkout" at bounding box center [739, 511] width 156 height 29
select select "4905"
select select "service"
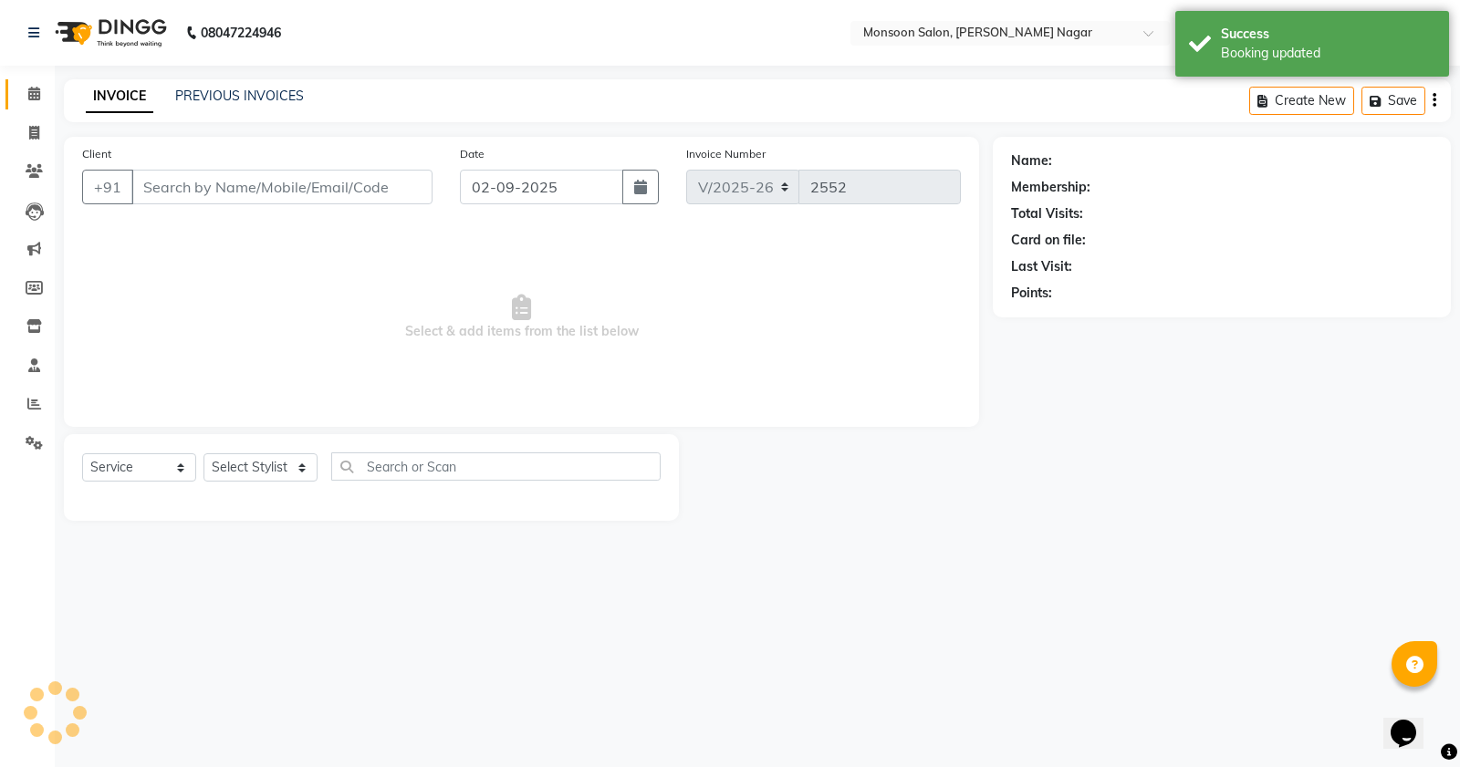
type input "97******98"
select select "62989"
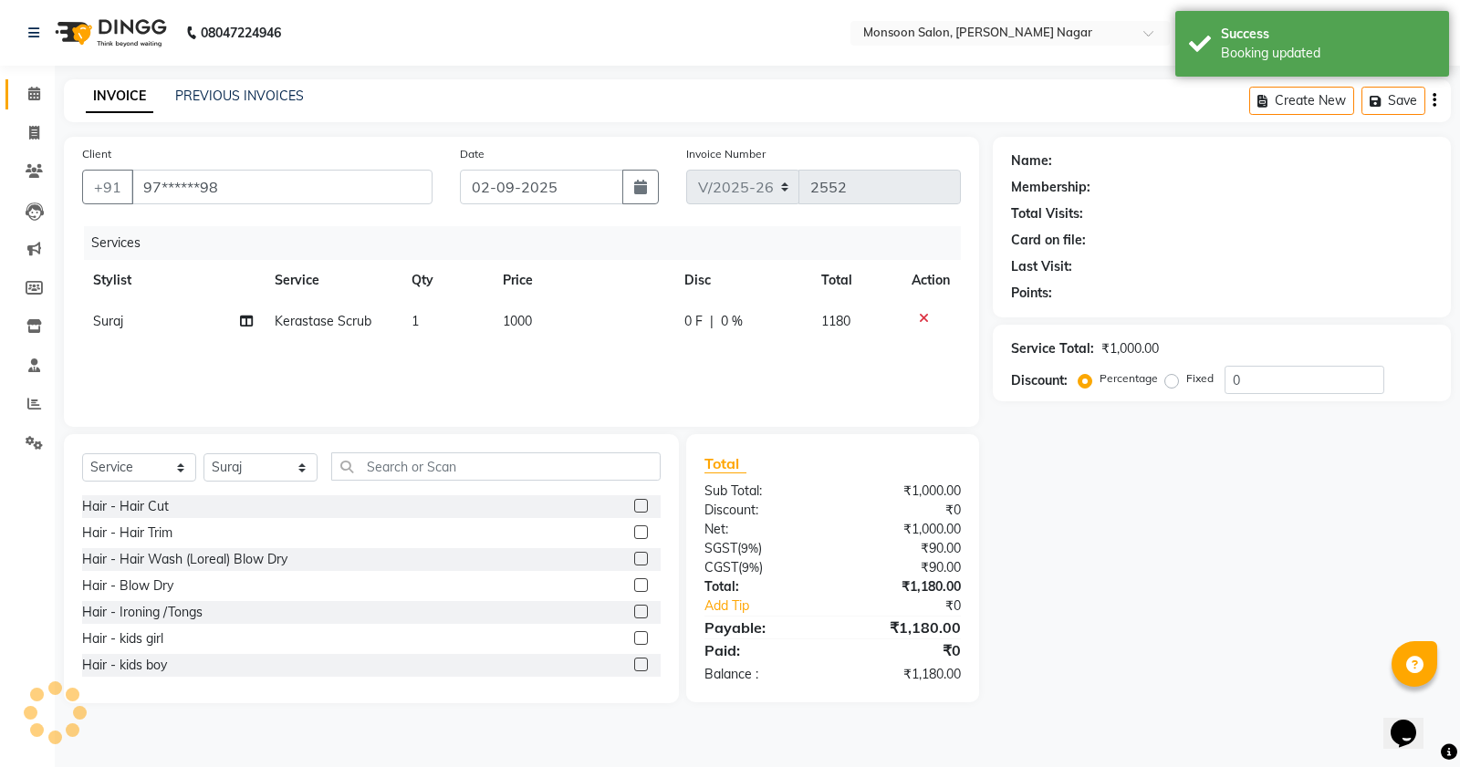
select select "1: Object"
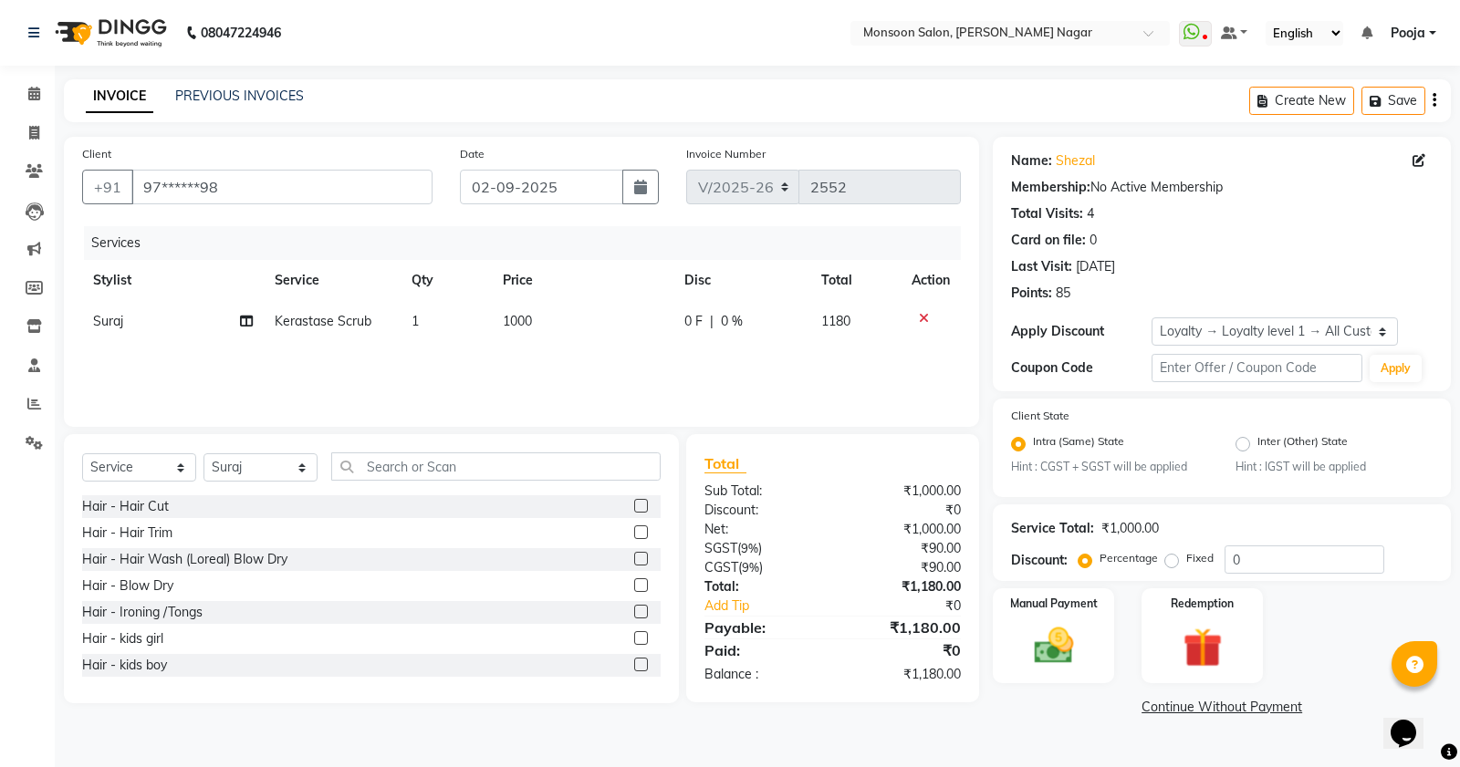
click at [570, 316] on td "1000" at bounding box center [583, 321] width 182 height 41
select select "62989"
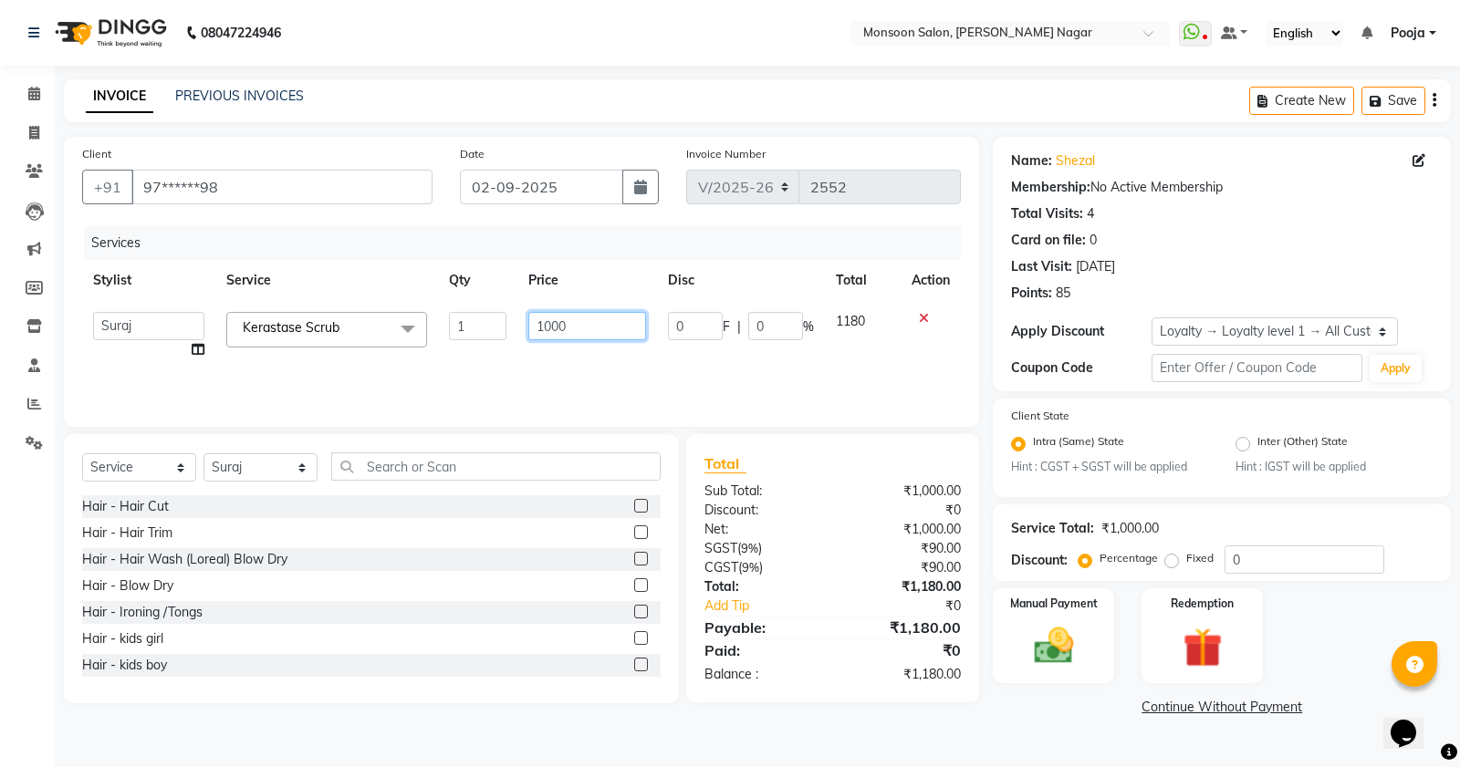
click at [580, 327] on input "1000" at bounding box center [587, 326] width 118 height 28
type input "1"
type input "2500"
click at [657, 35] on nav "08047224946 Select Location × Monsoon Salon, [PERSON_NAME][GEOGRAPHIC_DATA] Wha…" at bounding box center [730, 33] width 1460 height 66
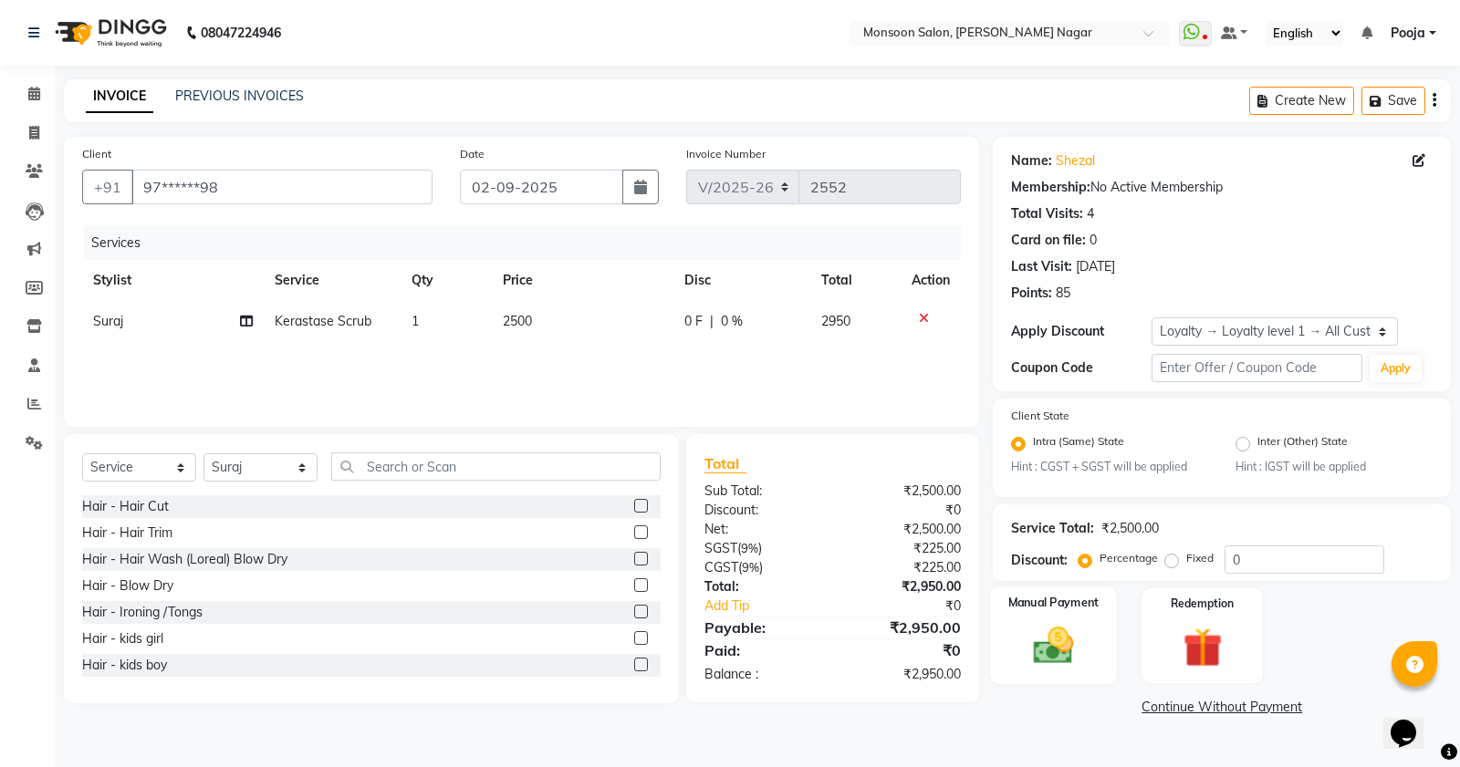
click at [1052, 646] on img at bounding box center [1054, 646] width 66 height 47
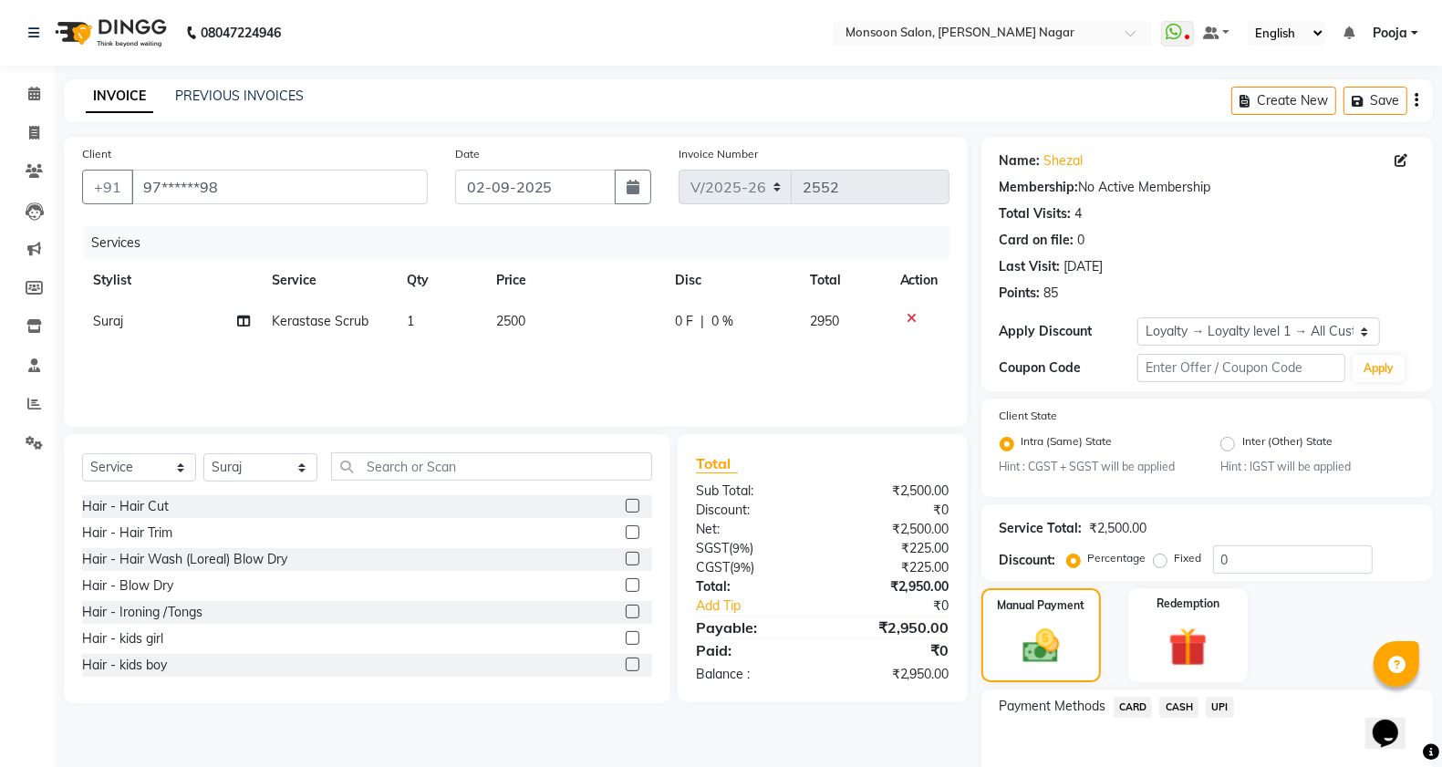
click at [1228, 707] on span "UPI" at bounding box center [1220, 707] width 28 height 21
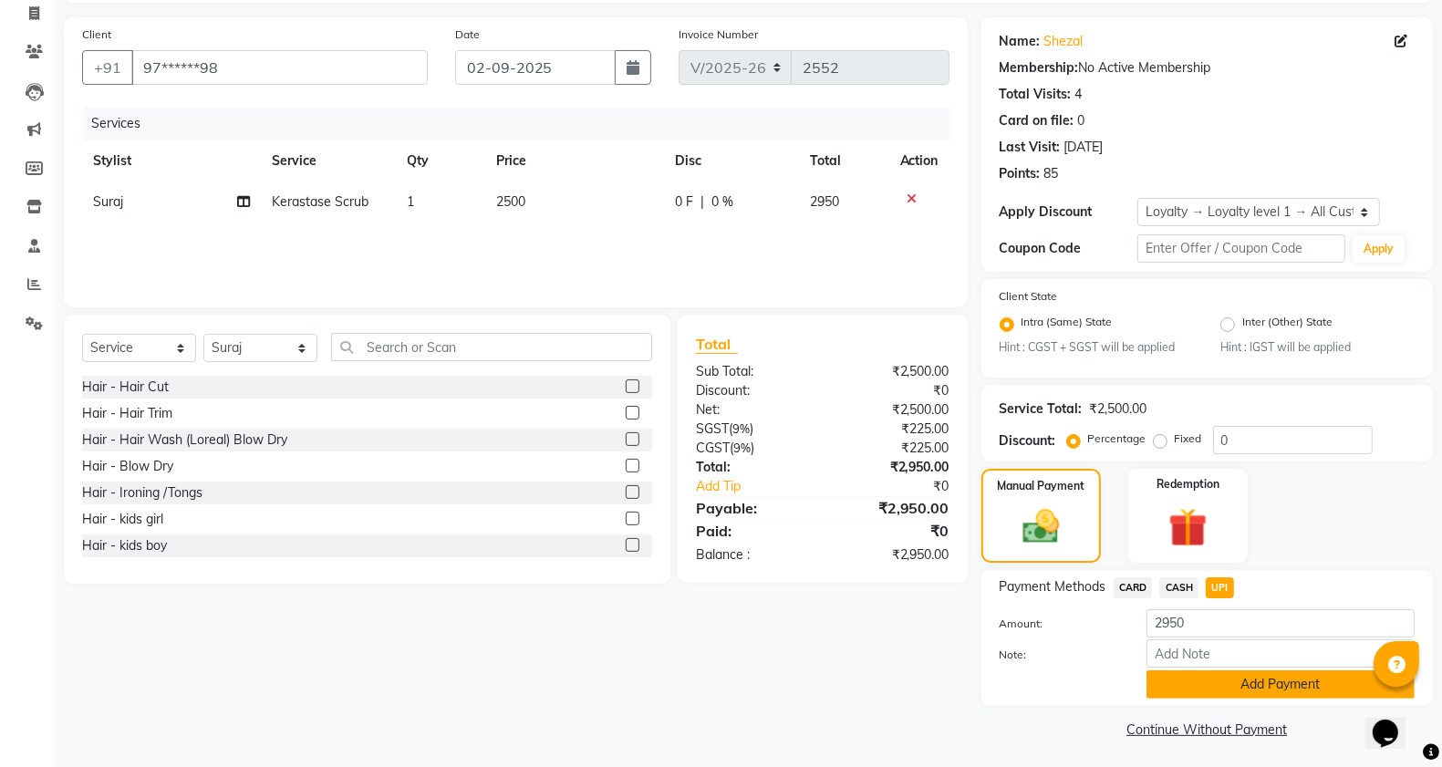
click at [1206, 671] on button "Add Payment" at bounding box center [1281, 685] width 268 height 28
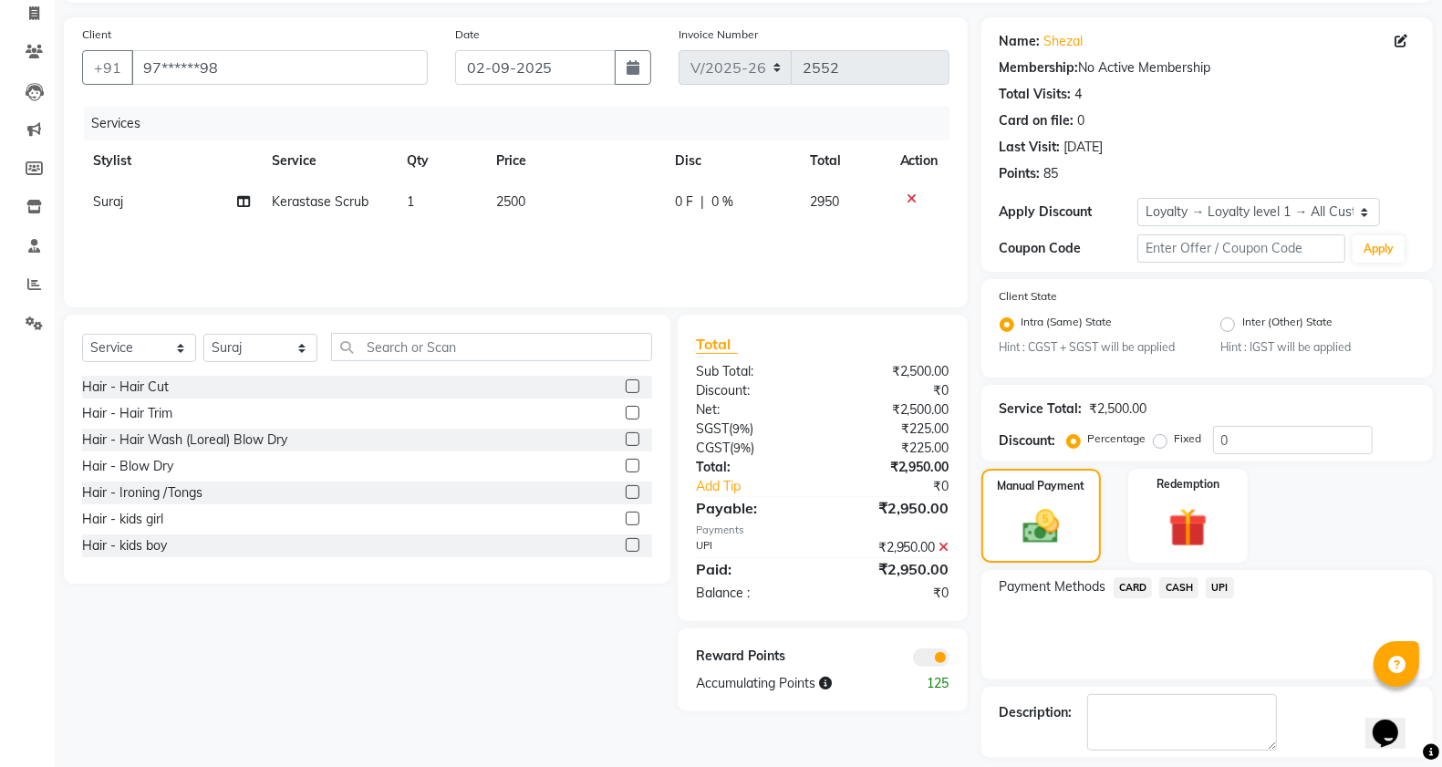
scroll to position [198, 0]
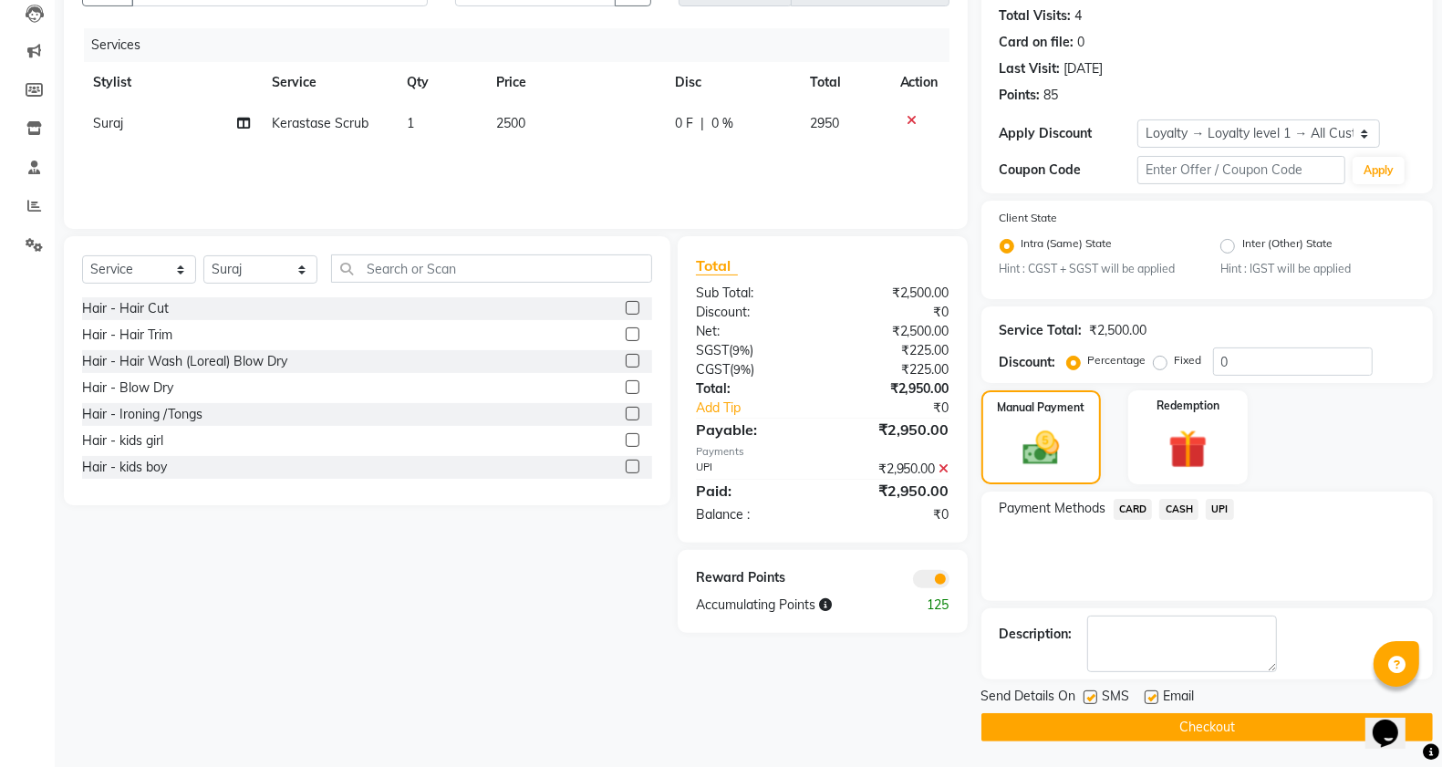
click at [1204, 723] on button "Checkout" at bounding box center [1208, 727] width 452 height 28
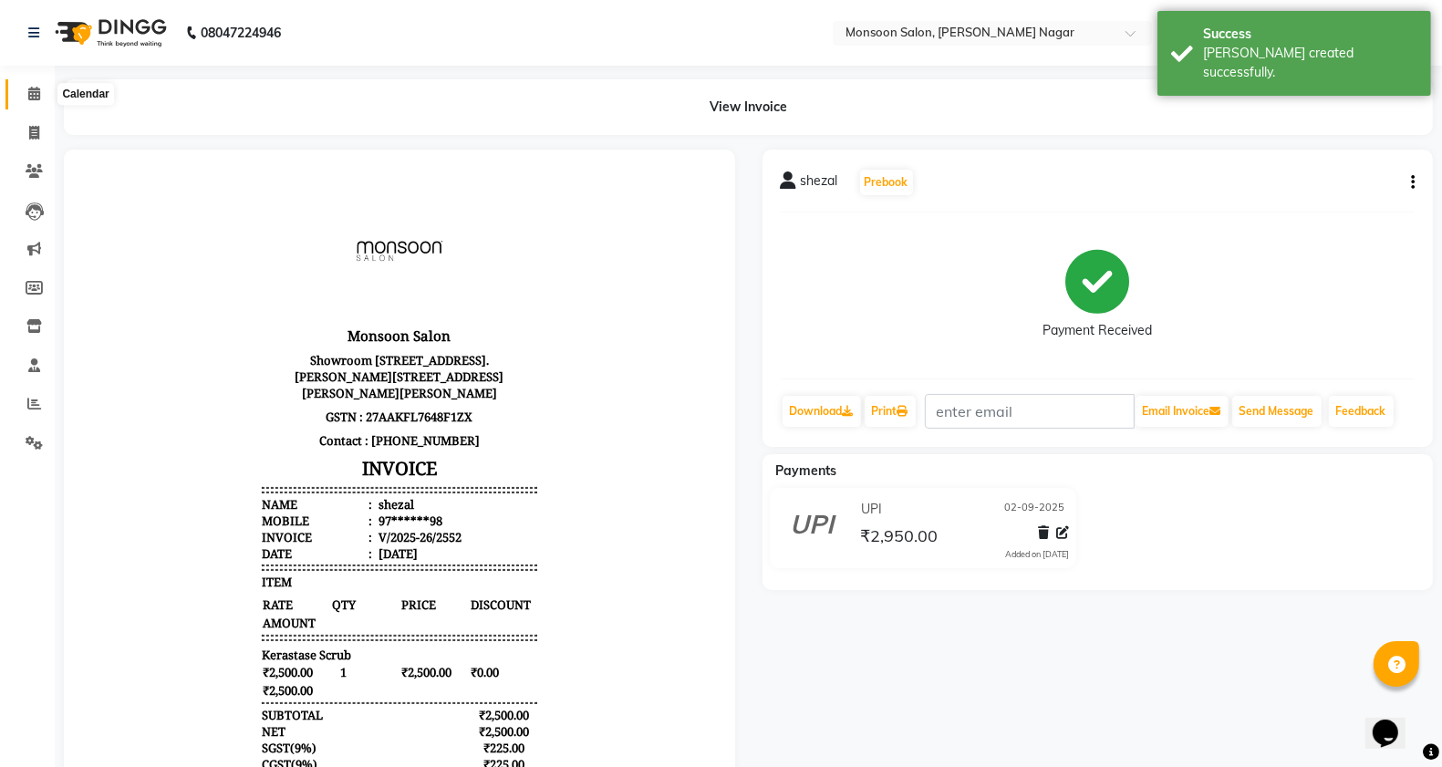
drag, startPoint x: 21, startPoint y: 91, endPoint x: 32, endPoint y: 99, distance: 13.2
click at [23, 91] on span at bounding box center [34, 94] width 32 height 21
